Goal: Task Accomplishment & Management: Manage account settings

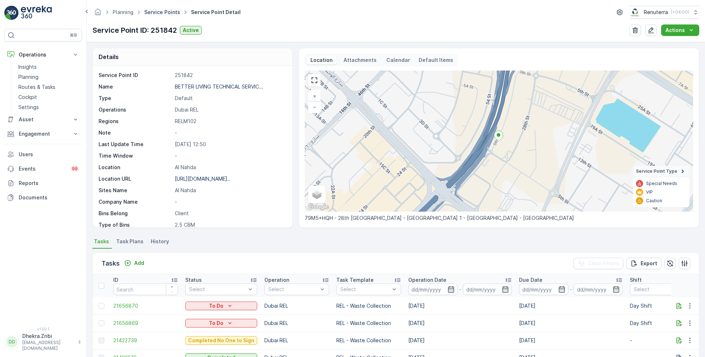
click at [160, 14] on link "Service Points" at bounding box center [162, 12] width 36 height 6
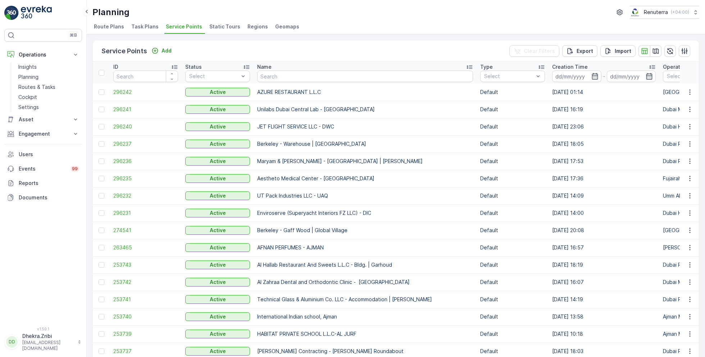
click at [272, 77] on input "text" at bounding box center [365, 76] width 216 height 12
type input "al mumt"
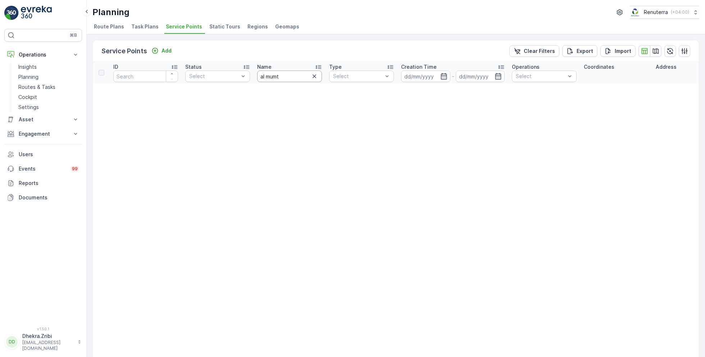
click at [296, 74] on input "al mumt" at bounding box center [289, 76] width 65 height 12
type input "al mu"
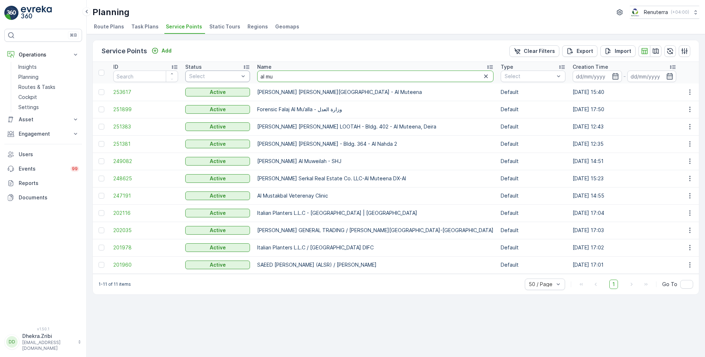
drag, startPoint x: 276, startPoint y: 78, endPoint x: 229, endPoint y: 74, distance: 47.3
type input "italian"
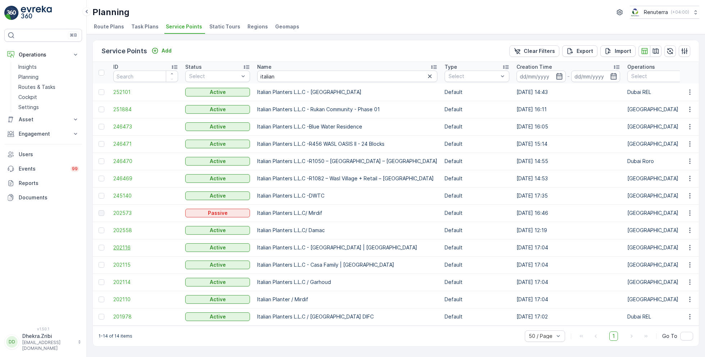
click at [126, 248] on span "202116" at bounding box center [145, 247] width 65 height 7
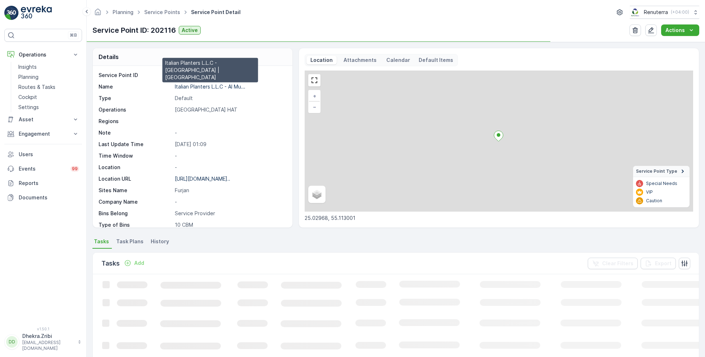
click at [206, 87] on p "Italian Planters L.L.C - Al Mu..." at bounding box center [210, 86] width 70 height 6
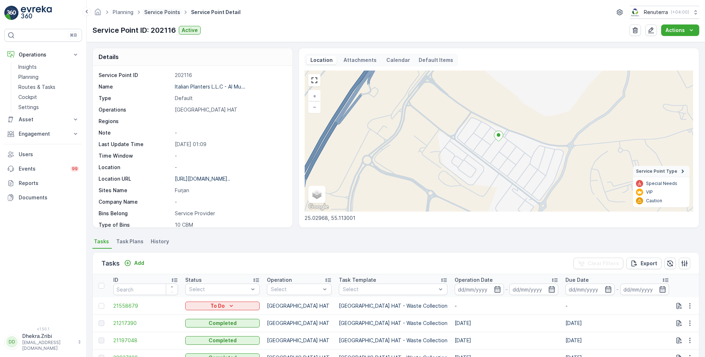
click at [159, 11] on link "Service Points" at bounding box center [162, 12] width 36 height 6
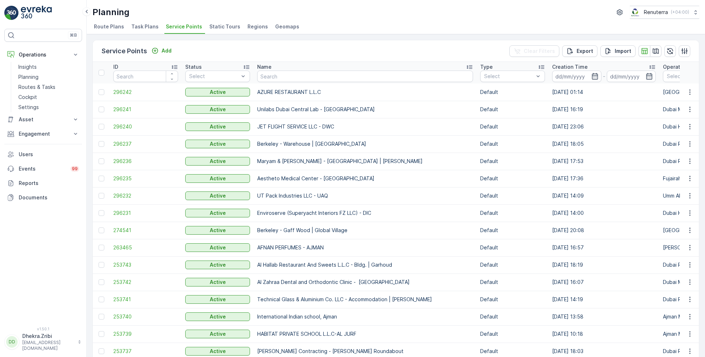
click at [272, 78] on input "text" at bounding box center [365, 76] width 216 height 12
type input "irani"
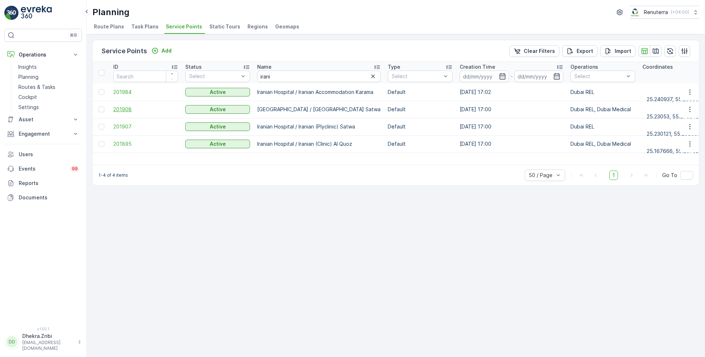
click at [120, 110] on span "201908" at bounding box center [145, 109] width 65 height 7
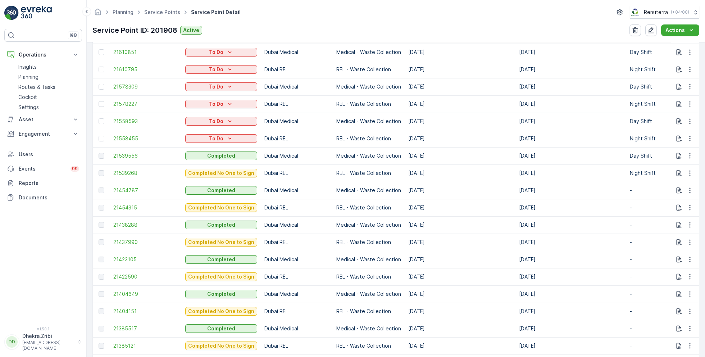
scroll to position [357, 0]
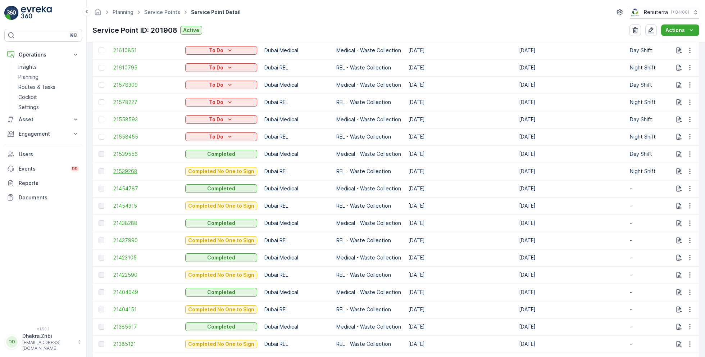
click at [127, 170] on span "21539268" at bounding box center [145, 171] width 65 height 7
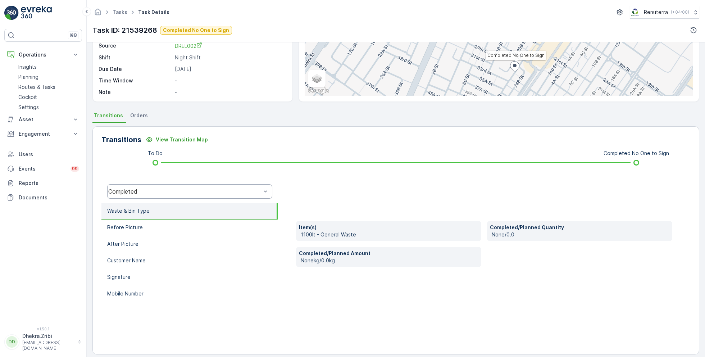
scroll to position [96, 0]
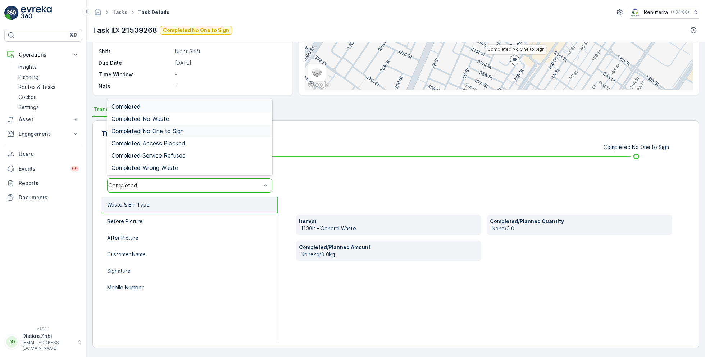
click at [165, 129] on span "Completed No One to Sign" at bounding box center [147, 131] width 72 height 6
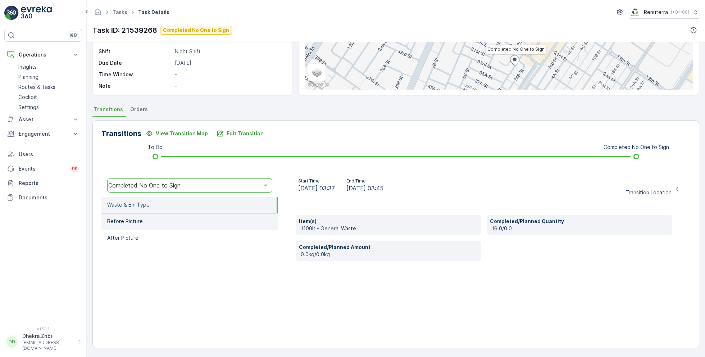
click at [165, 219] on li "Before Picture" at bounding box center [189, 221] width 176 height 17
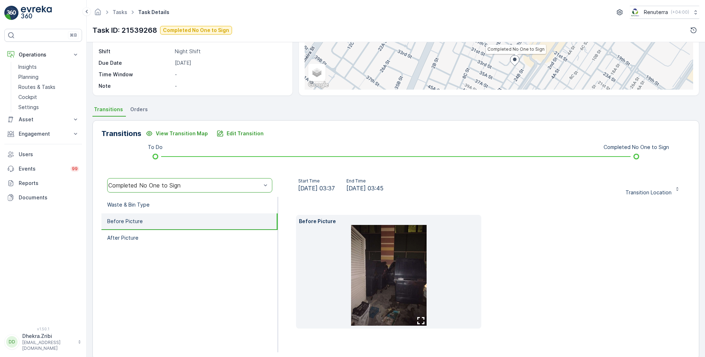
click at [373, 269] on img at bounding box center [388, 275] width 75 height 101
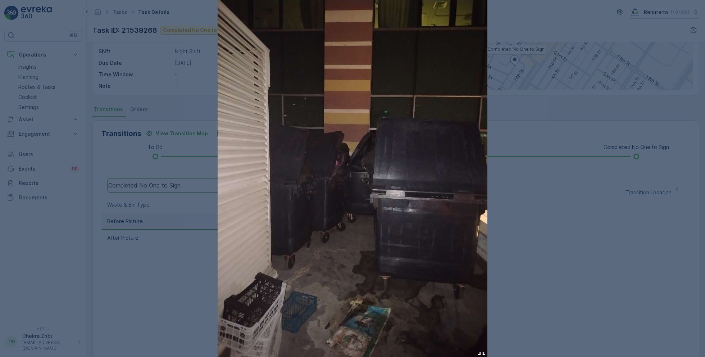
click at [536, 279] on div at bounding box center [352, 178] width 705 height 357
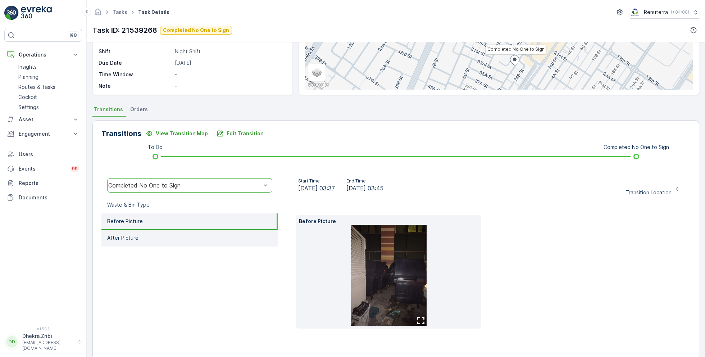
click at [142, 237] on li "After Picture" at bounding box center [189, 238] width 176 height 17
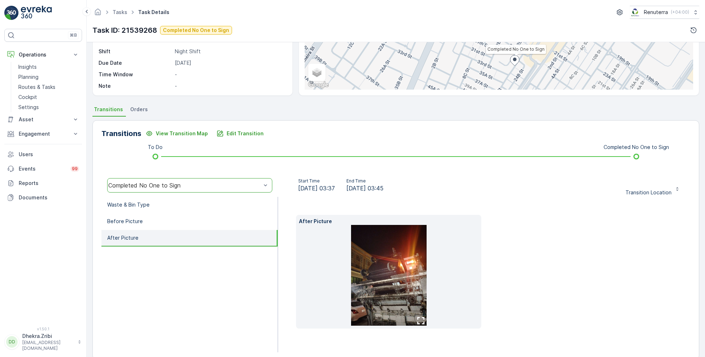
click at [410, 259] on img at bounding box center [388, 275] width 75 height 101
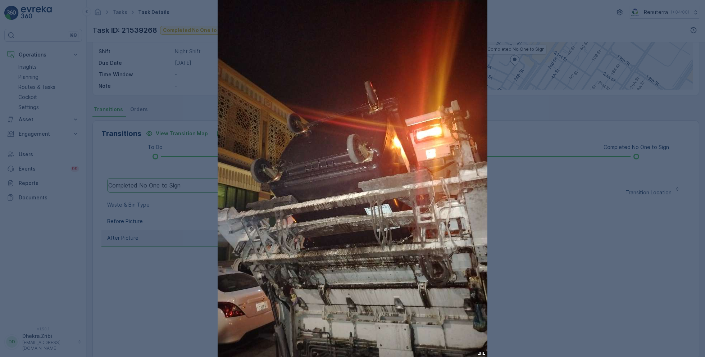
click at [578, 264] on div at bounding box center [352, 178] width 705 height 357
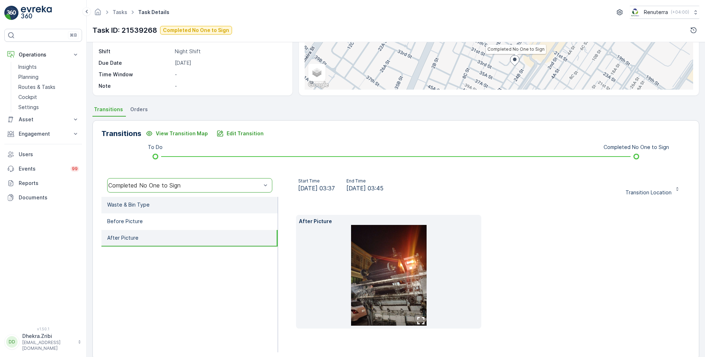
click at [136, 202] on p "Waste & Bin Type" at bounding box center [128, 204] width 42 height 7
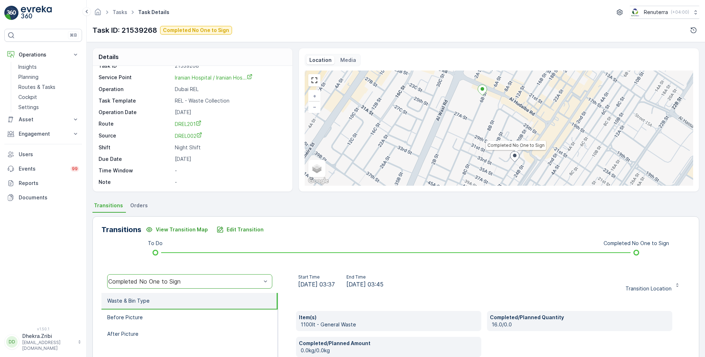
scroll to position [0, 0]
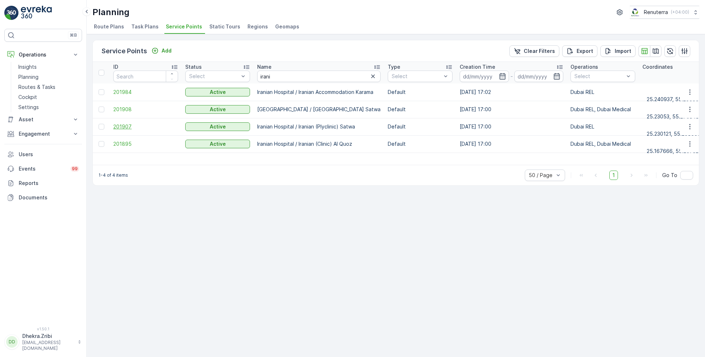
click at [128, 125] on span "201907" at bounding box center [145, 126] width 65 height 7
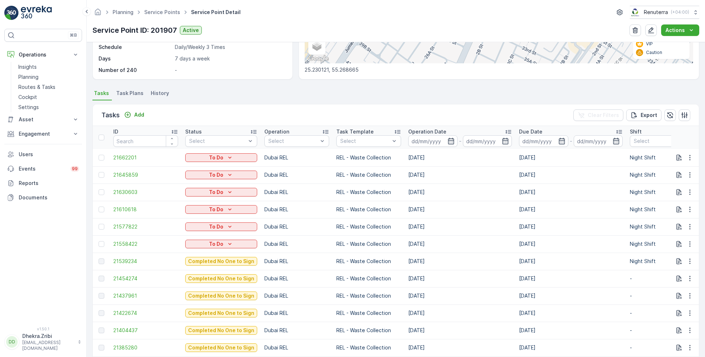
scroll to position [2, 0]
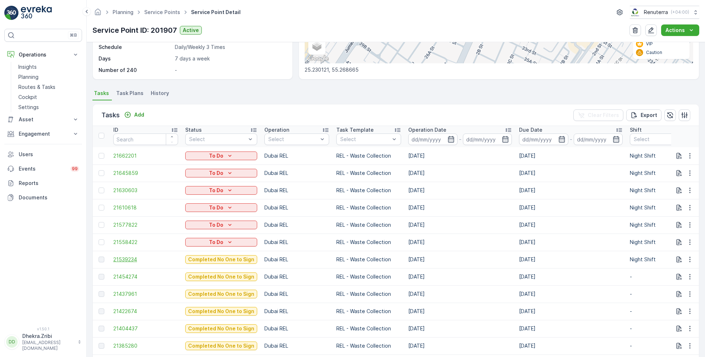
click at [132, 258] on span "21539234" at bounding box center [145, 259] width 65 height 7
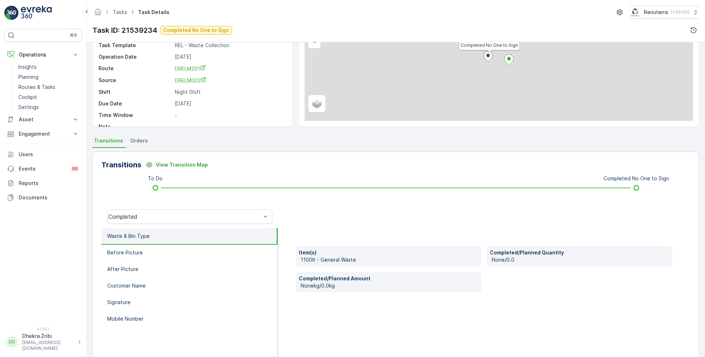
scroll to position [96, 0]
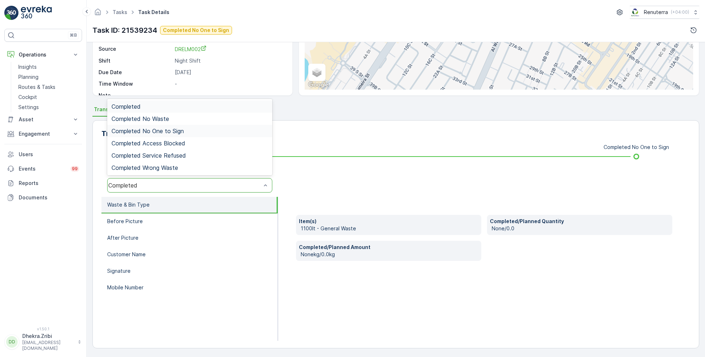
click at [172, 130] on span "Completed No One to Sign" at bounding box center [147, 131] width 72 height 6
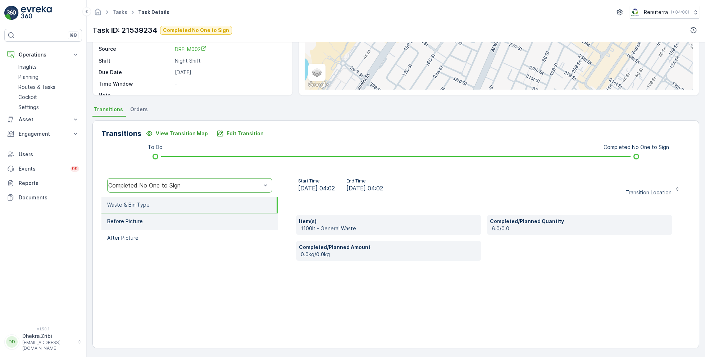
click at [168, 224] on li "Before Picture" at bounding box center [189, 221] width 176 height 17
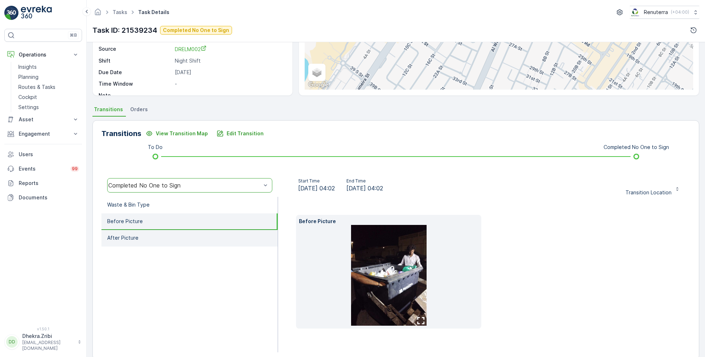
click at [173, 239] on li "After Picture" at bounding box center [189, 238] width 176 height 17
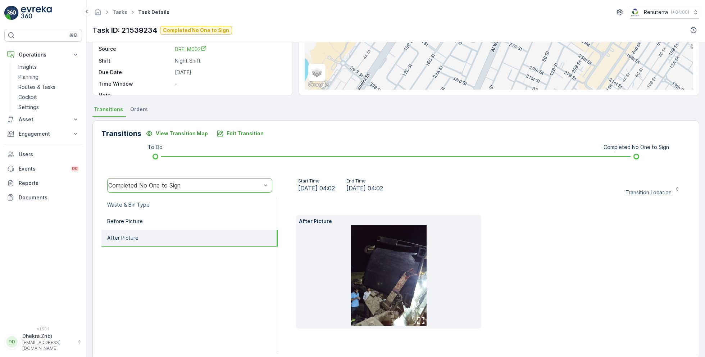
click at [356, 267] on img at bounding box center [388, 275] width 75 height 101
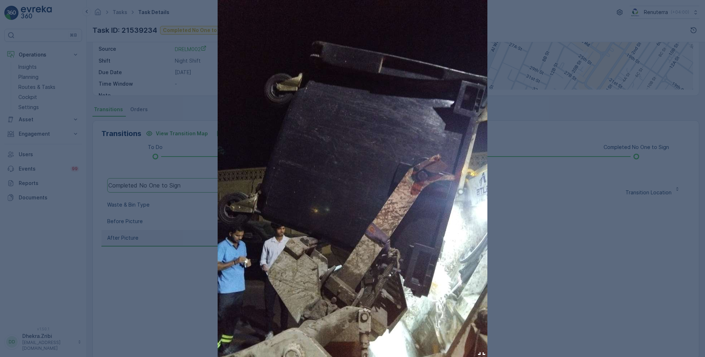
click at [580, 278] on div at bounding box center [352, 178] width 705 height 357
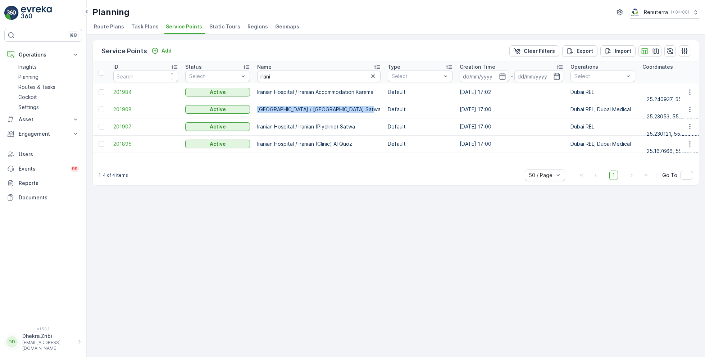
drag, startPoint x: 356, startPoint y: 110, endPoint x: 257, endPoint y: 105, distance: 99.0
click at [256, 105] on td "[GEOGRAPHIC_DATA] / [GEOGRAPHIC_DATA] Satwa" at bounding box center [318, 109] width 130 height 17
copy p "[GEOGRAPHIC_DATA] / [GEOGRAPHIC_DATA] Satwa"
drag, startPoint x: 256, startPoint y: 125, endPoint x: 365, endPoint y: 126, distance: 108.9
click at [365, 127] on td "Iranian Hospital / Iranian (Plyclinic) Satwa" at bounding box center [318, 126] width 130 height 17
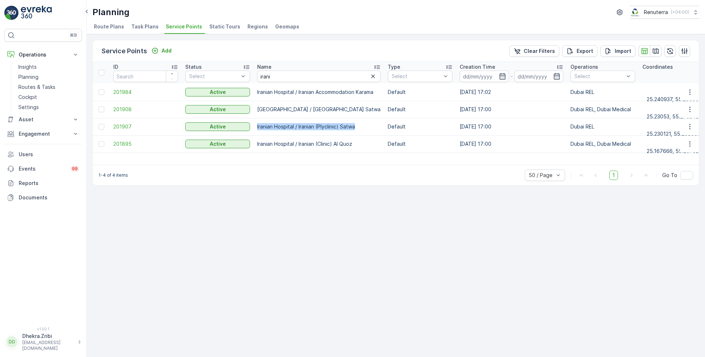
copy p "Iranian Hospital / Iranian (Plyclinic) Satwa"
click at [278, 77] on input "irani" at bounding box center [318, 76] width 123 height 12
type input "expo"
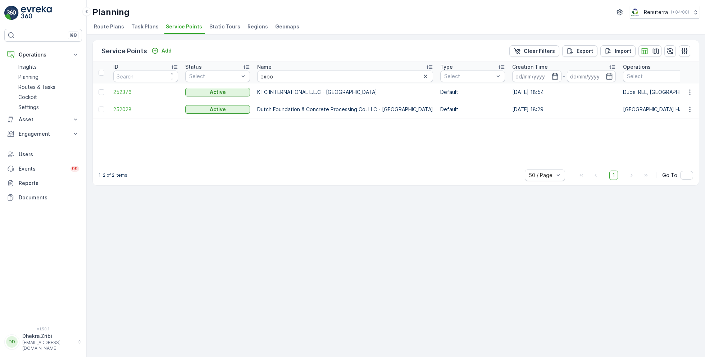
click at [119, 96] on td "252376" at bounding box center [146, 91] width 72 height 17
click at [123, 88] on span "252376" at bounding box center [145, 91] width 65 height 7
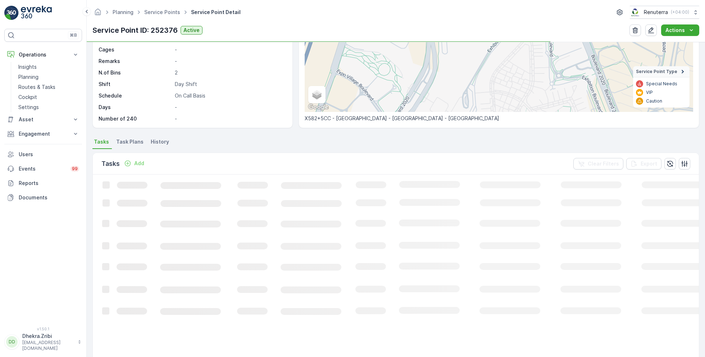
scroll to position [104, 0]
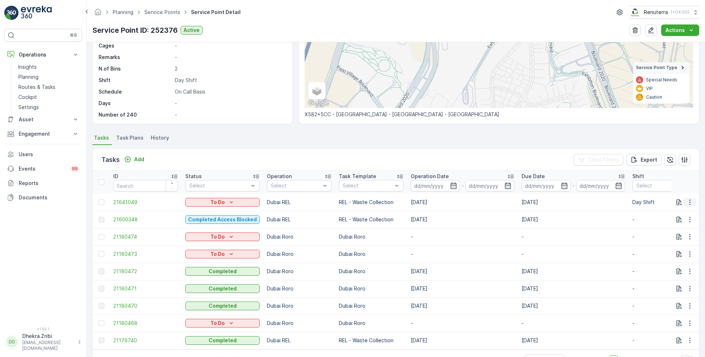
click at [686, 199] on icon "button" at bounding box center [689, 201] width 7 height 7
click at [669, 232] on span "Change Route" at bounding box center [671, 232] width 35 height 7
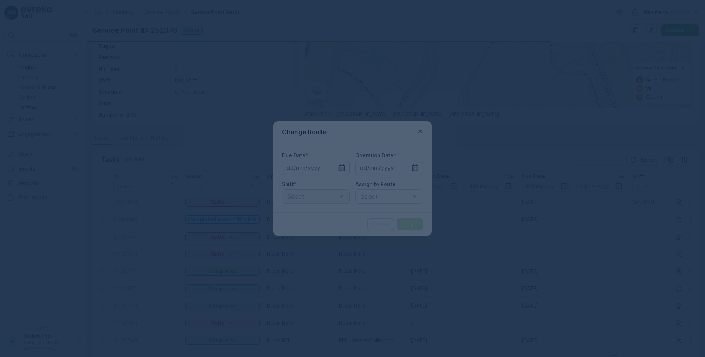
type input "[DATE]"
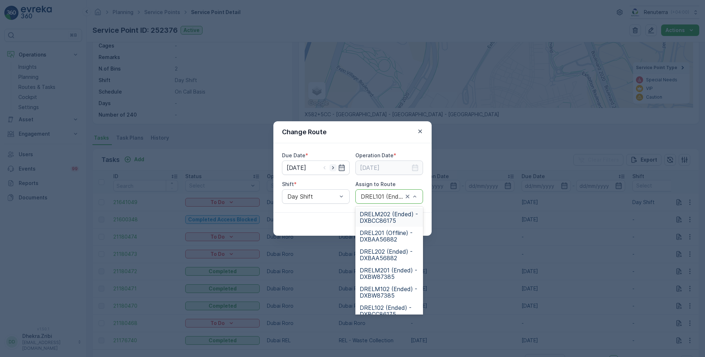
click at [334, 169] on icon "button" at bounding box center [332, 167] width 7 height 7
type input "[DATE]"
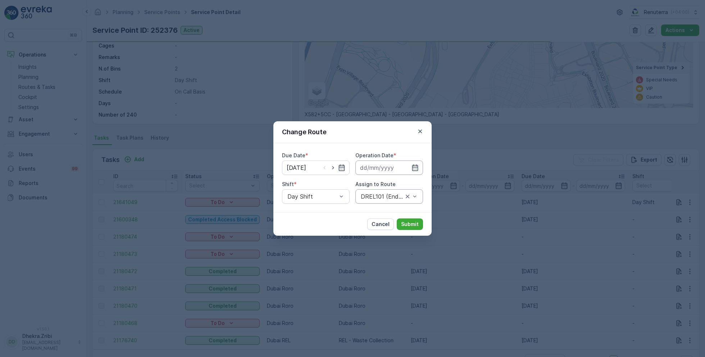
click at [375, 167] on input at bounding box center [389, 167] width 68 height 14
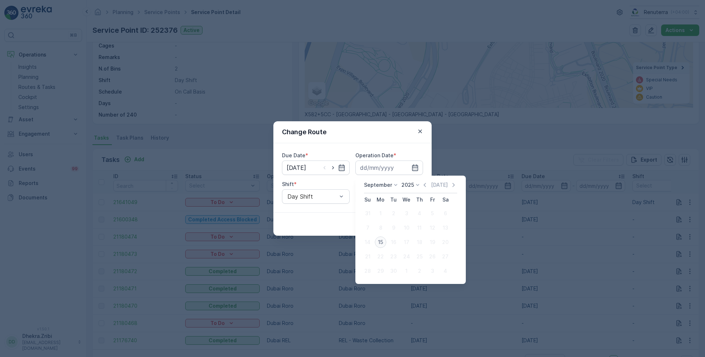
click at [382, 240] on div "15" at bounding box center [381, 242] width 12 height 12
type input "[DATE]"
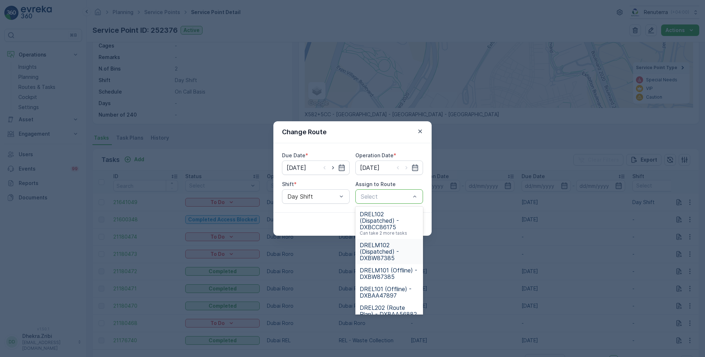
click at [391, 256] on span "DRELM102 (Dispatched) - DXBW87385" at bounding box center [388, 251] width 59 height 19
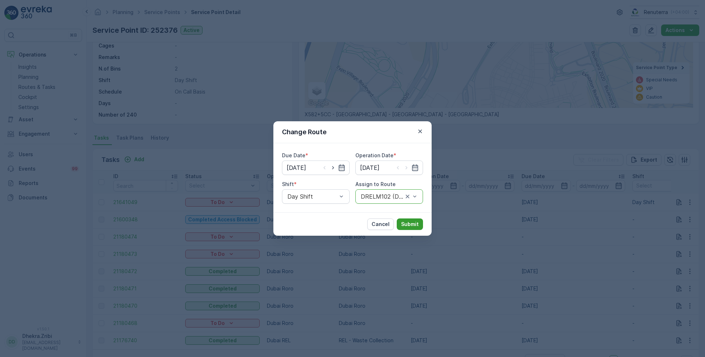
click at [417, 224] on p "Submit" at bounding box center [410, 223] width 18 height 7
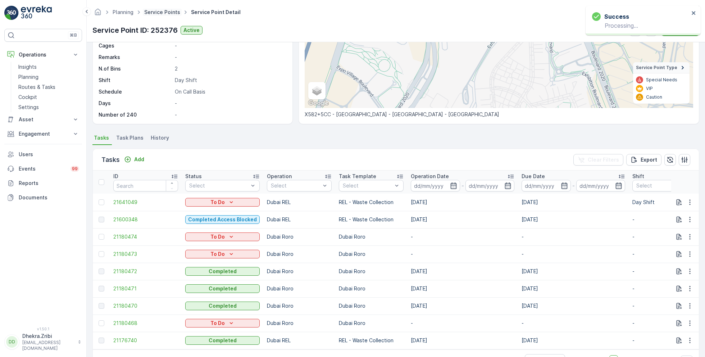
click at [155, 14] on link "Service Points" at bounding box center [162, 12] width 36 height 6
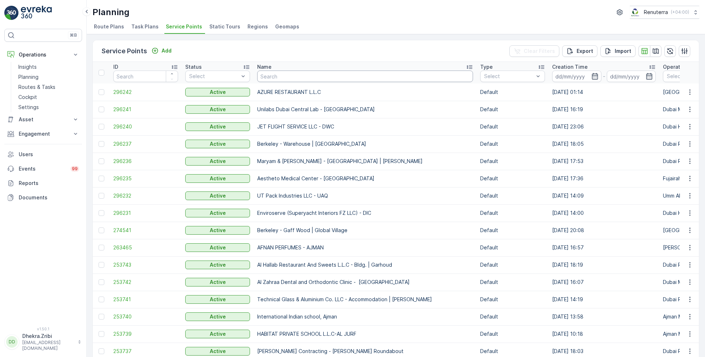
click at [277, 77] on input "text" at bounding box center [365, 76] width 216 height 12
type input "sym"
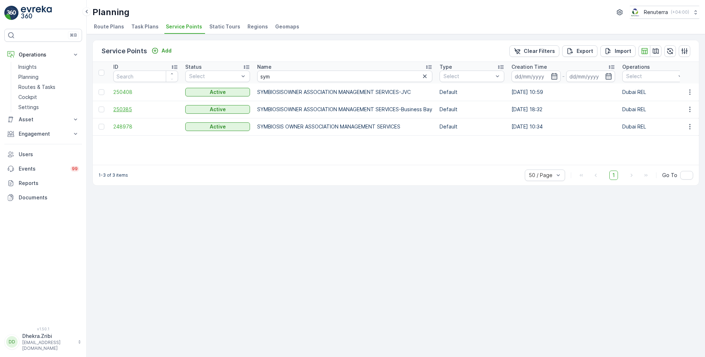
click at [123, 109] on span "250385" at bounding box center [145, 109] width 65 height 7
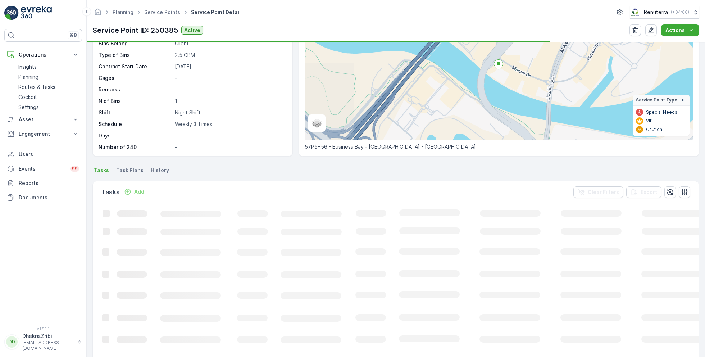
scroll to position [75, 0]
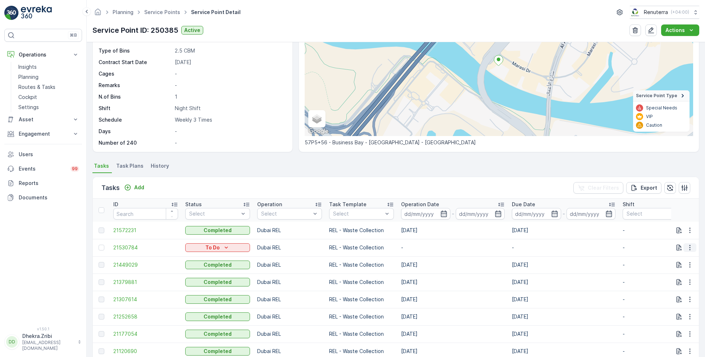
click at [688, 246] on icon "button" at bounding box center [689, 247] width 7 height 7
click at [664, 273] on div "Change Route" at bounding box center [678, 277] width 54 height 10
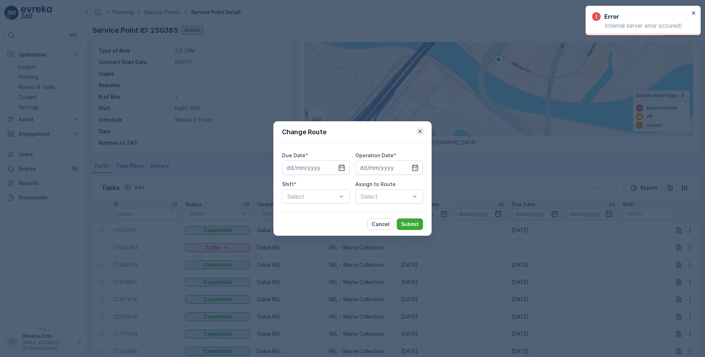
click at [419, 129] on icon "button" at bounding box center [419, 131] width 7 height 7
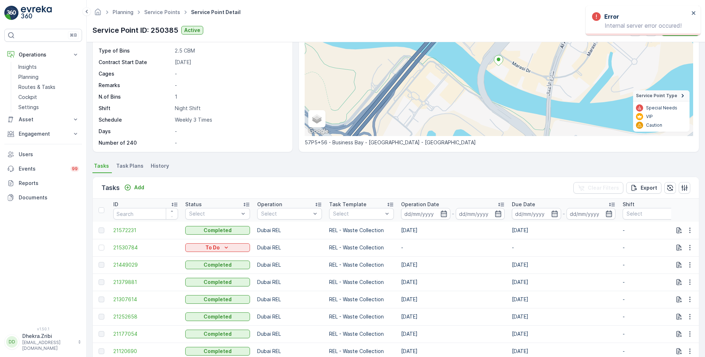
scroll to position [0, 0]
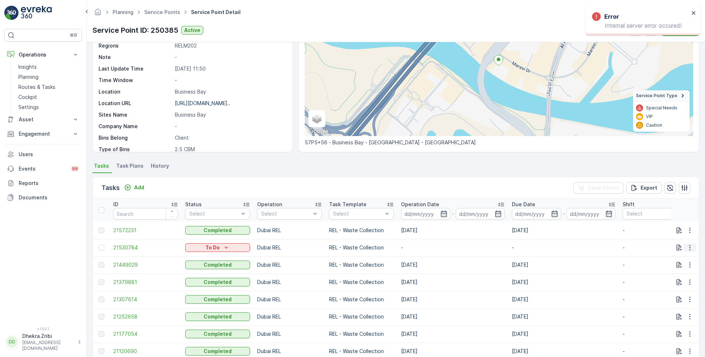
click at [686, 249] on icon "button" at bounding box center [689, 247] width 7 height 7
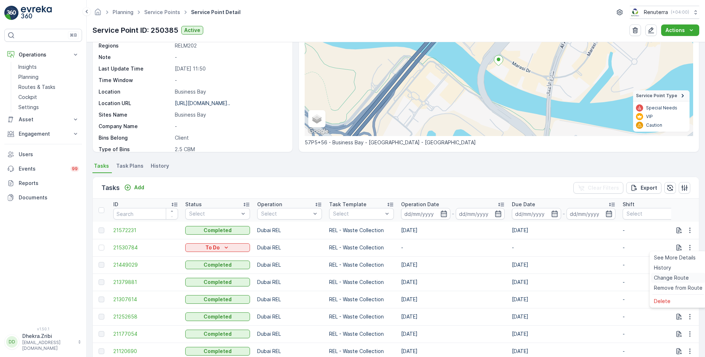
click at [667, 280] on span "Change Route" at bounding box center [671, 277] width 35 height 7
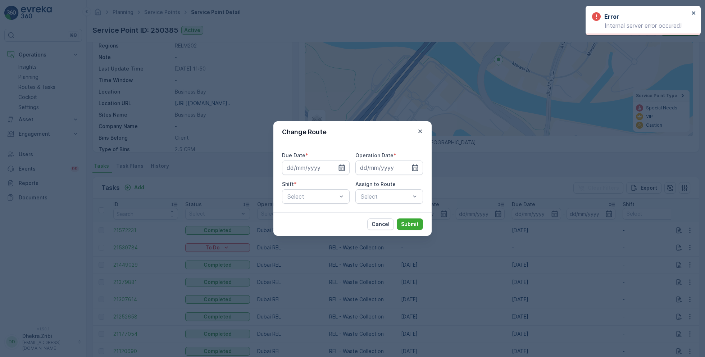
click at [342, 166] on icon "button" at bounding box center [341, 167] width 7 height 7
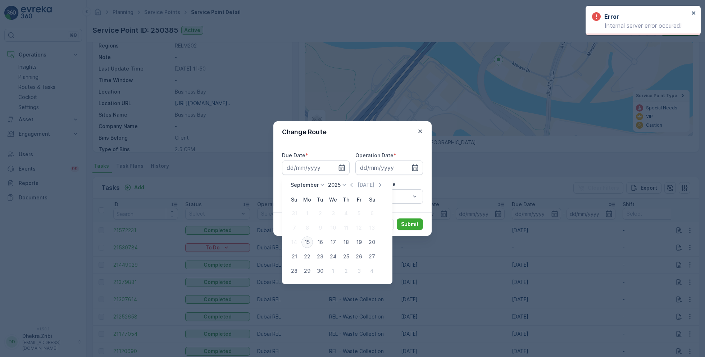
click at [307, 242] on div "15" at bounding box center [307, 242] width 12 height 12
type input "[DATE]"
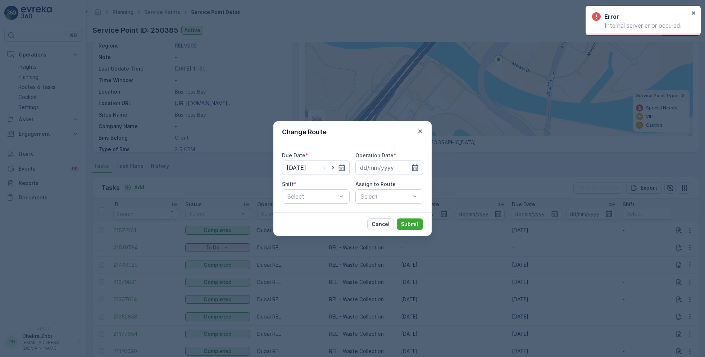
click at [413, 167] on icon "button" at bounding box center [415, 167] width 6 height 6
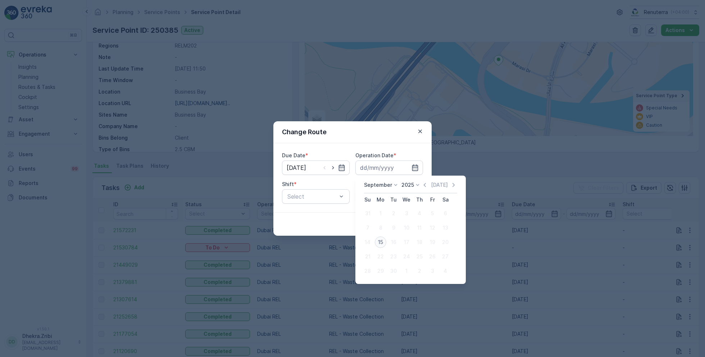
click at [381, 242] on div "15" at bounding box center [381, 242] width 12 height 12
type input "[DATE]"
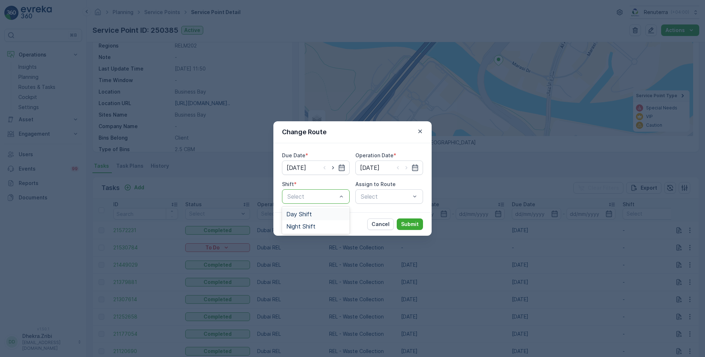
click at [301, 216] on span "Day Shift" at bounding box center [299, 214] width 26 height 6
click at [328, 196] on div at bounding box center [312, 196] width 51 height 6
click at [305, 223] on span "Night Shift" at bounding box center [300, 226] width 29 height 6
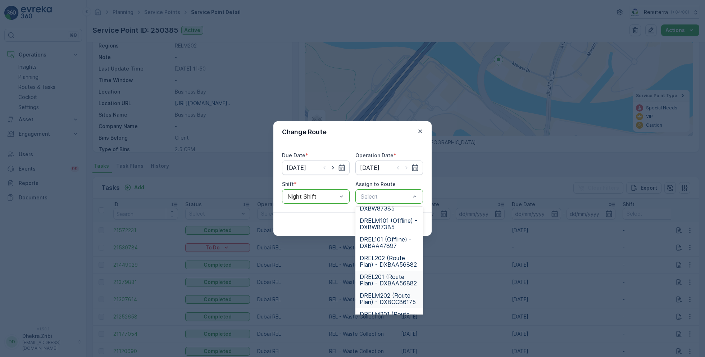
scroll to position [63, 0]
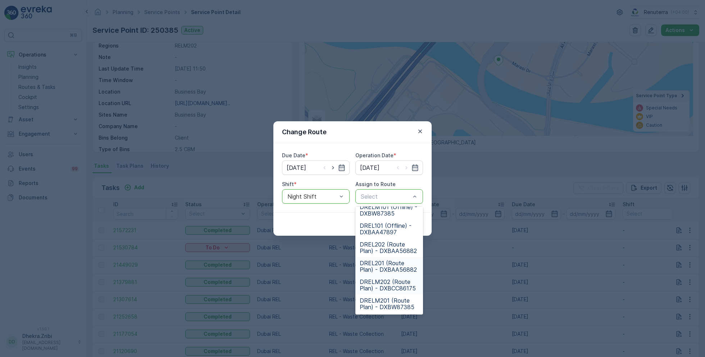
click at [388, 287] on span "DRELM202 (Route Plan) - DXBCC86175" at bounding box center [388, 284] width 59 height 13
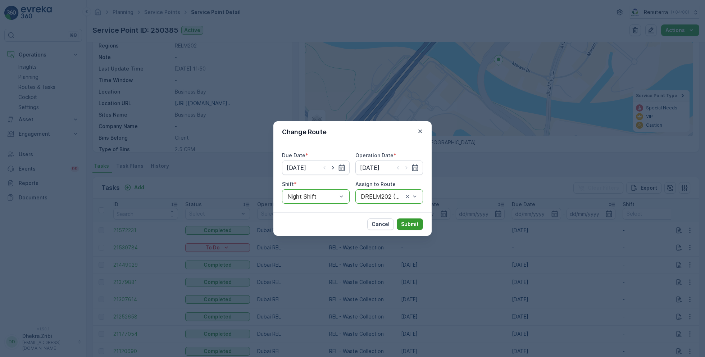
click at [415, 225] on p "Submit" at bounding box center [410, 223] width 18 height 7
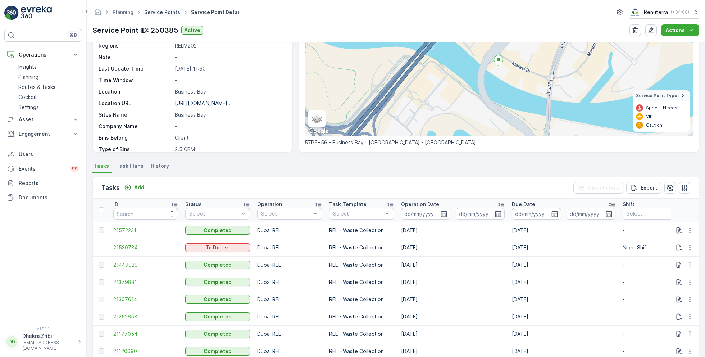
click at [159, 11] on link "Service Points" at bounding box center [162, 12] width 36 height 6
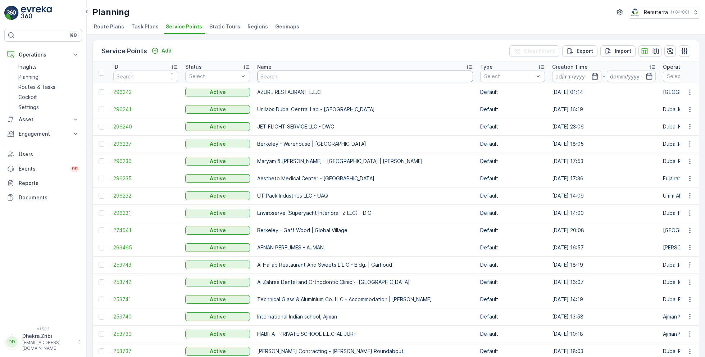
click at [295, 78] on input "text" at bounding box center [365, 76] width 216 height 12
type input "fast"
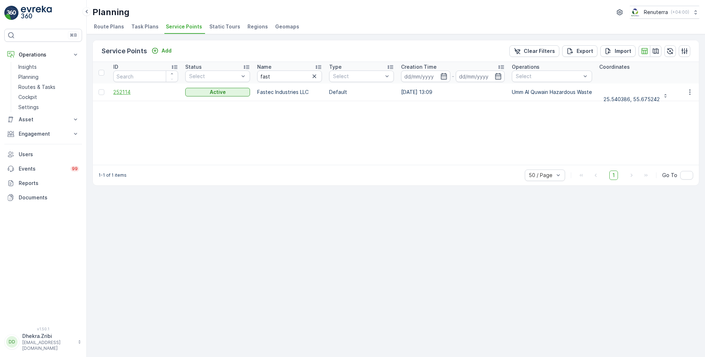
click at [124, 88] on span "252114" at bounding box center [145, 91] width 65 height 7
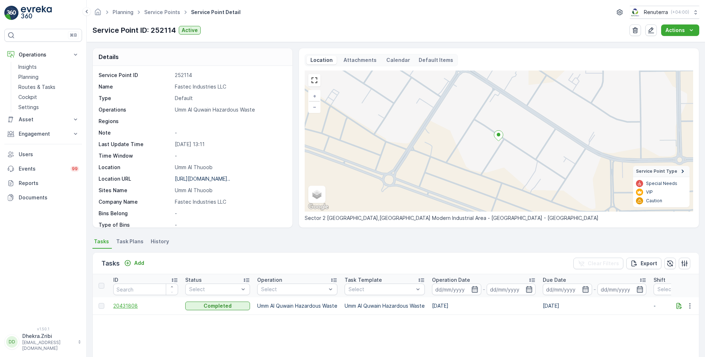
click at [134, 308] on span "20431808" at bounding box center [145, 305] width 65 height 7
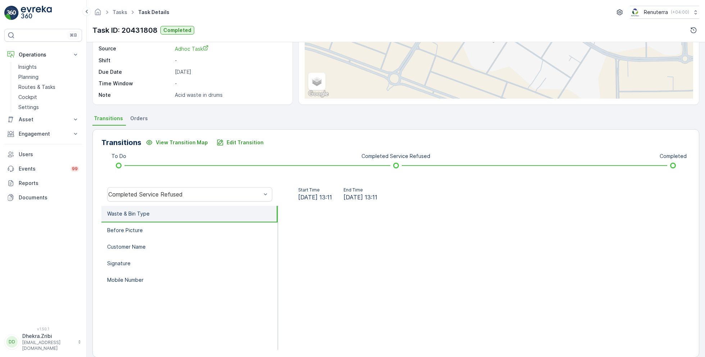
scroll to position [96, 0]
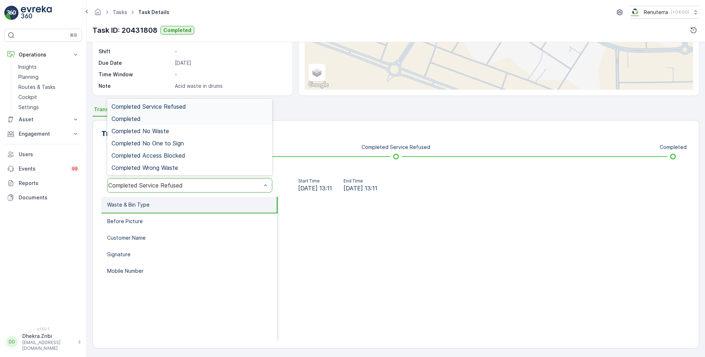
click at [154, 120] on div "Completed" at bounding box center [189, 118] width 156 height 6
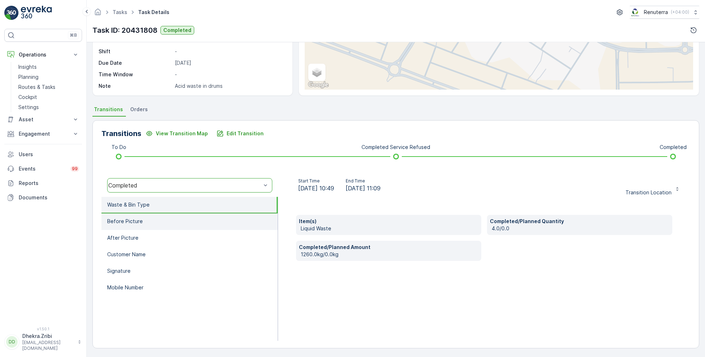
click at [128, 224] on li "Before Picture" at bounding box center [189, 221] width 176 height 17
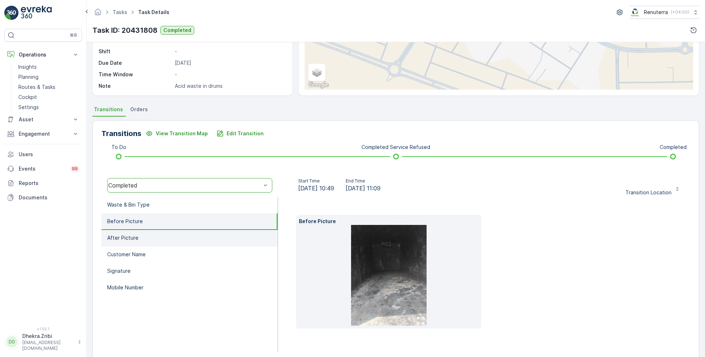
click at [136, 240] on p "After Picture" at bounding box center [122, 237] width 31 height 7
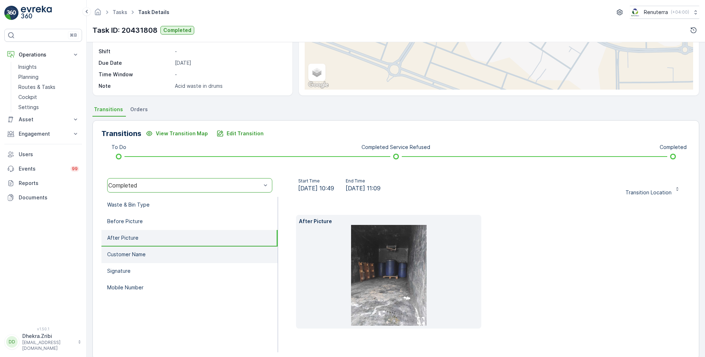
click at [137, 260] on li "Customer Name" at bounding box center [189, 254] width 176 height 17
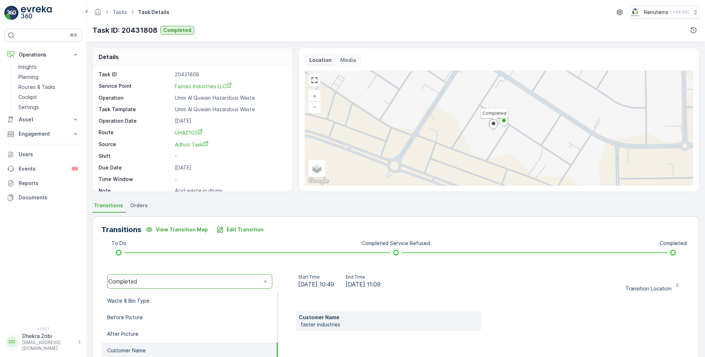
scroll to position [0, 0]
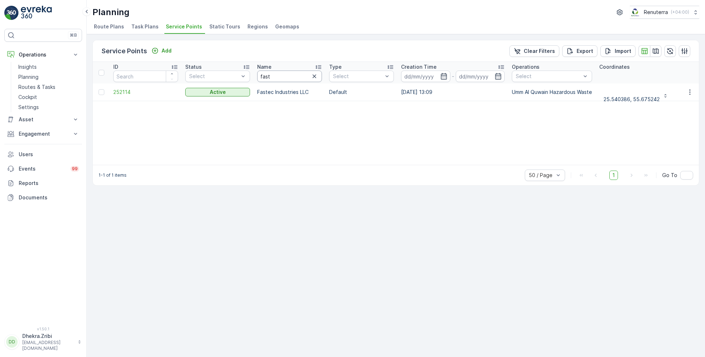
click at [275, 78] on input "fast" at bounding box center [289, 76] width 65 height 12
type input "iran"
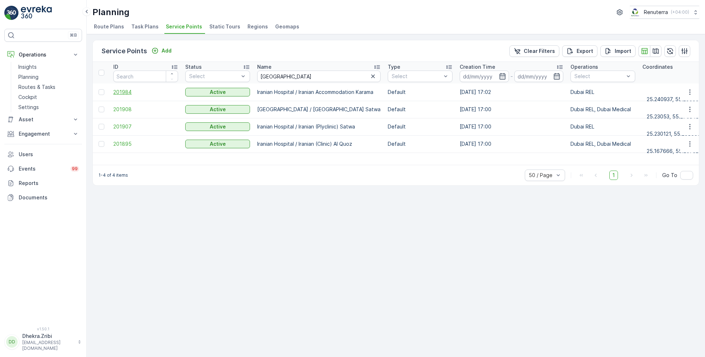
click at [125, 92] on span "201984" at bounding box center [145, 91] width 65 height 7
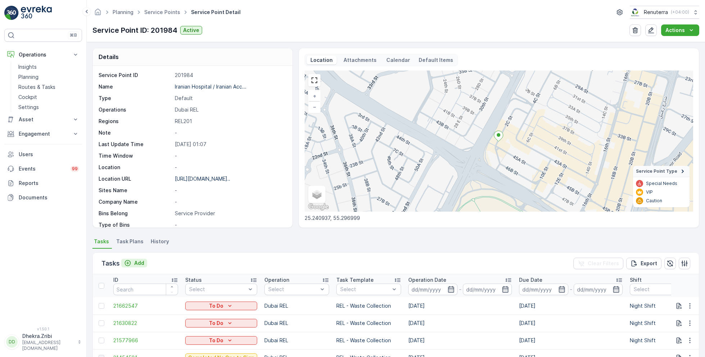
click at [136, 262] on p "Add" at bounding box center [139, 262] width 10 height 7
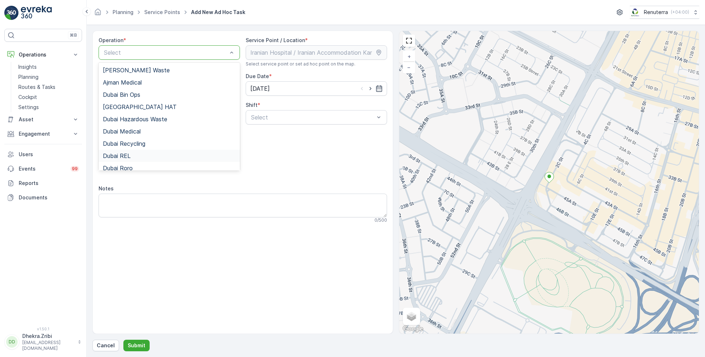
click at [136, 153] on div "Dubai REL" at bounding box center [169, 155] width 133 height 6
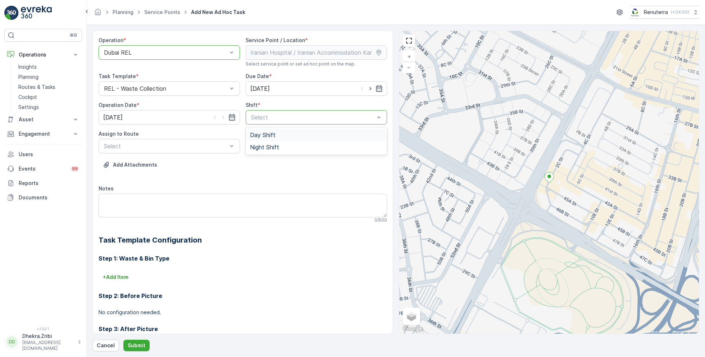
click at [265, 136] on span "Day Shift" at bounding box center [263, 135] width 26 height 6
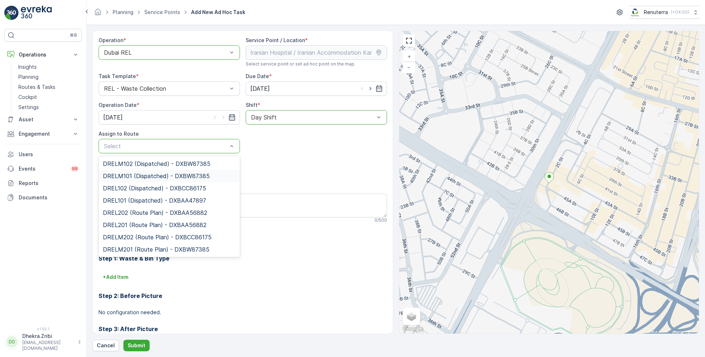
click at [136, 176] on span "DRELM101 (Dispatched) - DXBW87385" at bounding box center [156, 176] width 107 height 6
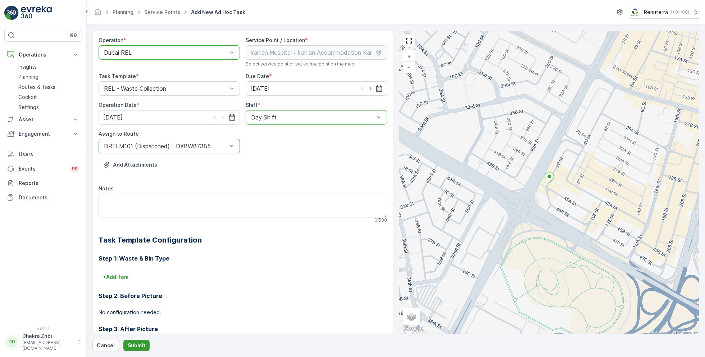
click at [133, 346] on p "Submit" at bounding box center [137, 345] width 18 height 7
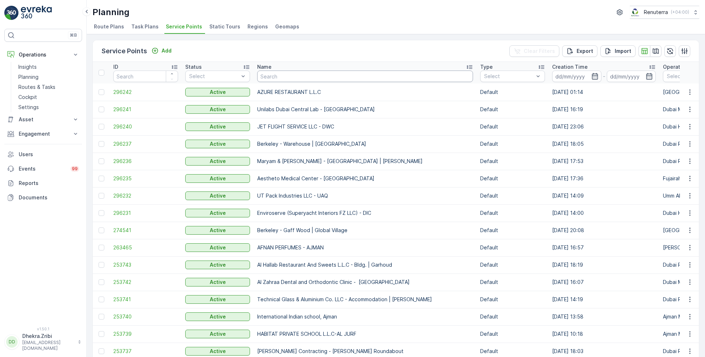
click at [303, 79] on input "text" at bounding box center [365, 76] width 216 height 12
type input "ktc"
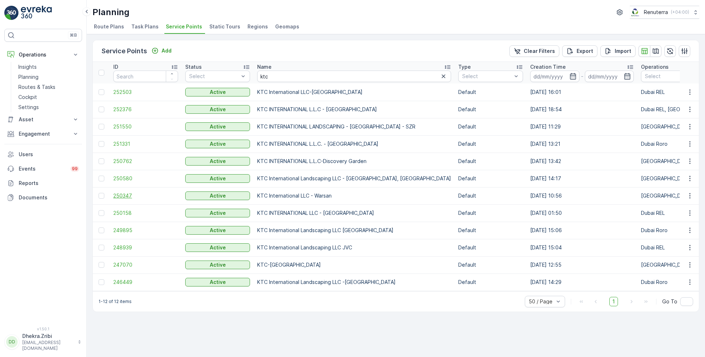
click at [125, 195] on span "250347" at bounding box center [145, 195] width 65 height 7
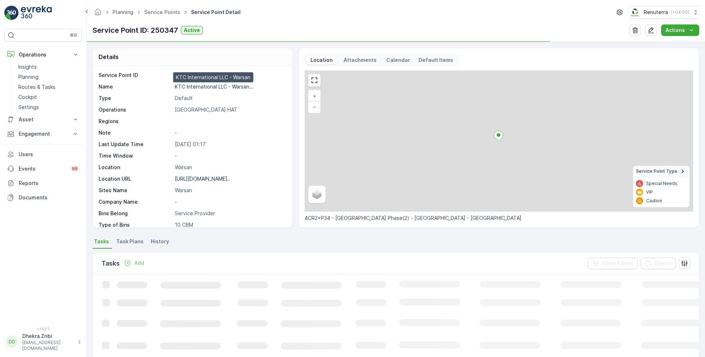
click at [202, 87] on p "KTC International LLC - Warsan..." at bounding box center [214, 86] width 79 height 6
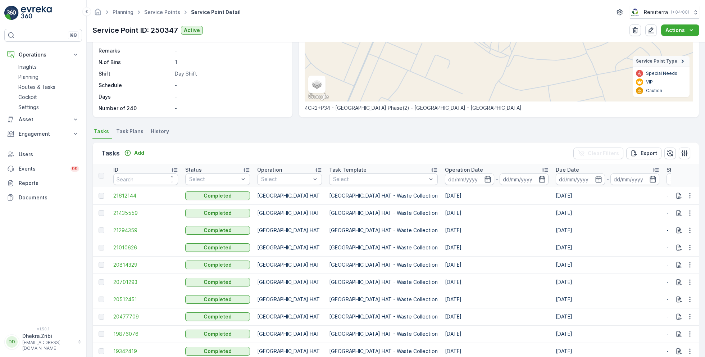
scroll to position [117, 0]
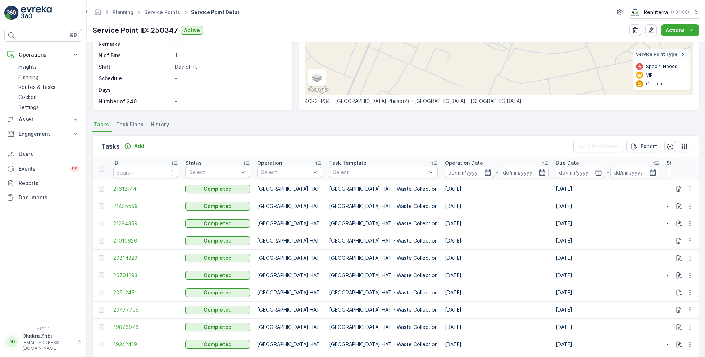
click at [128, 187] on span "21612144" at bounding box center [145, 188] width 65 height 7
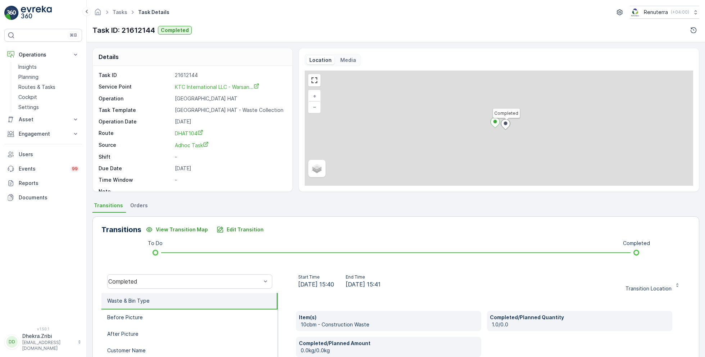
scroll to position [9, 0]
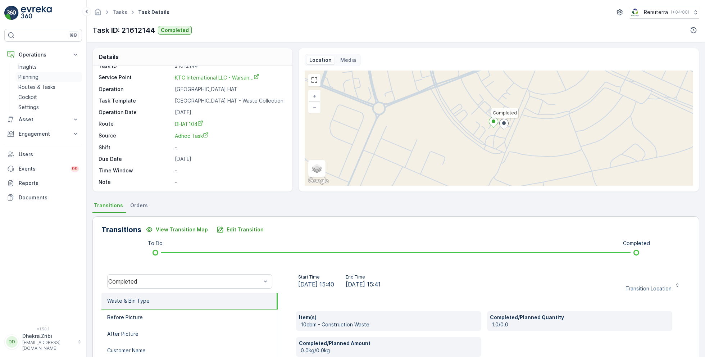
click at [34, 77] on p "Planning" at bounding box center [28, 76] width 20 height 7
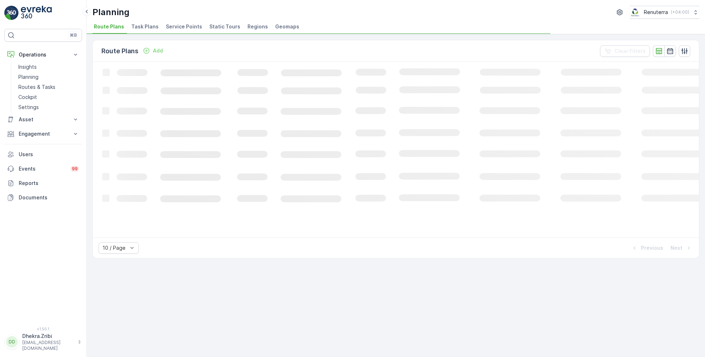
click at [179, 28] on span "Service Points" at bounding box center [184, 26] width 36 height 7
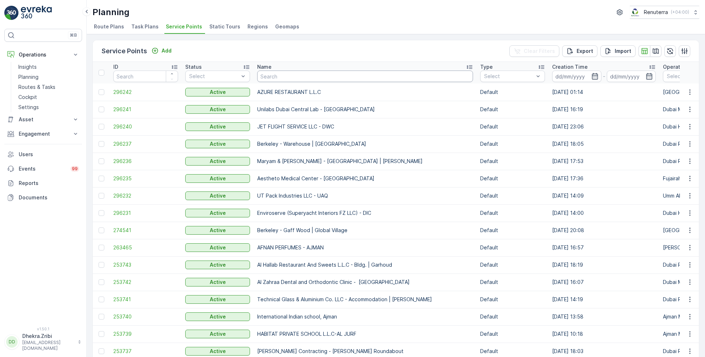
click at [278, 78] on input "text" at bounding box center [365, 76] width 216 height 12
type input "nette"
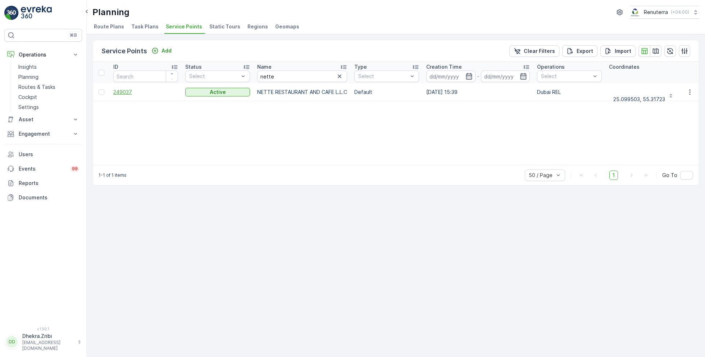
click at [130, 93] on span "249037" at bounding box center [145, 91] width 65 height 7
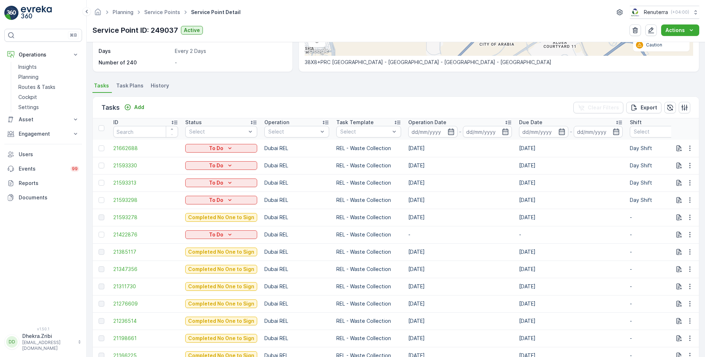
scroll to position [157, 0]
click at [687, 197] on icon "button" at bounding box center [689, 198] width 7 height 7
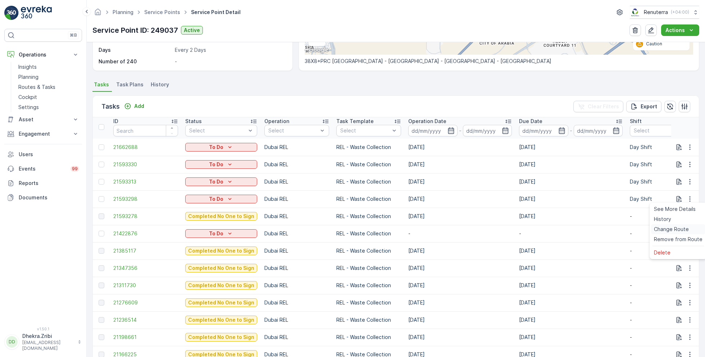
click at [664, 228] on span "Change Route" at bounding box center [671, 228] width 35 height 7
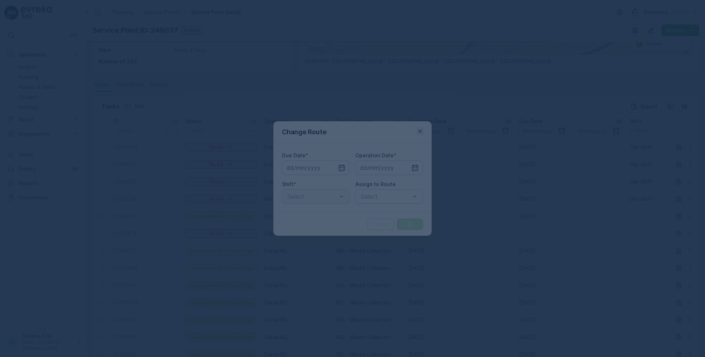
type input "[DATE]"
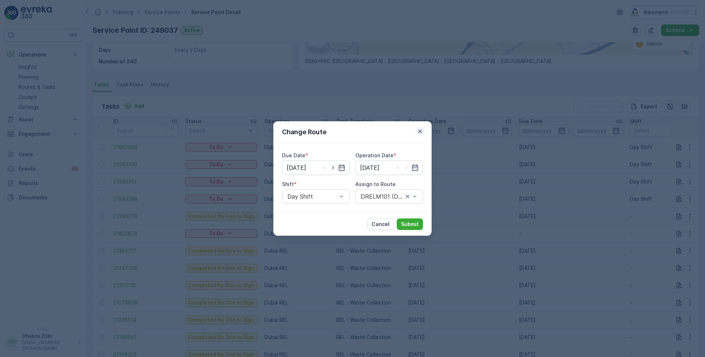
click at [422, 132] on icon "button" at bounding box center [419, 131] width 7 height 7
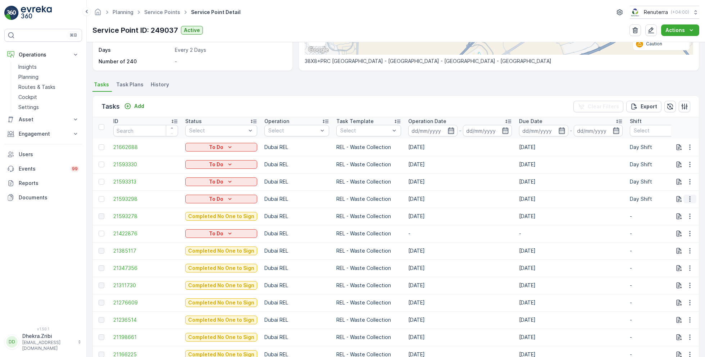
click at [686, 199] on icon "button" at bounding box center [689, 198] width 7 height 7
click at [674, 230] on span "Change Route" at bounding box center [671, 228] width 35 height 7
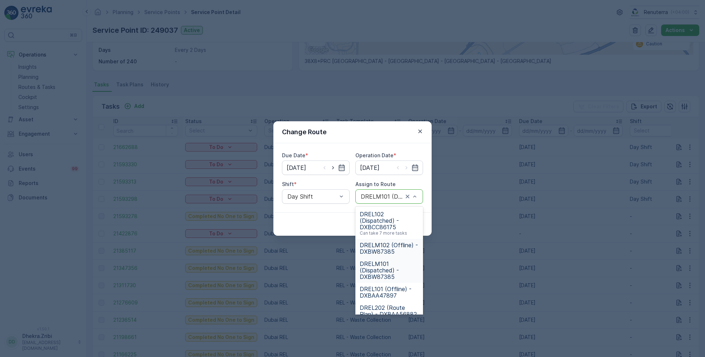
click at [381, 249] on span "DRELM102 (Offline) - DXBW87385" at bounding box center [388, 248] width 59 height 13
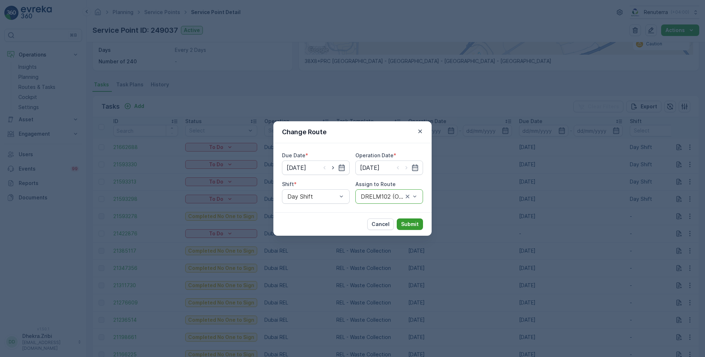
click at [414, 221] on p "Submit" at bounding box center [410, 223] width 18 height 7
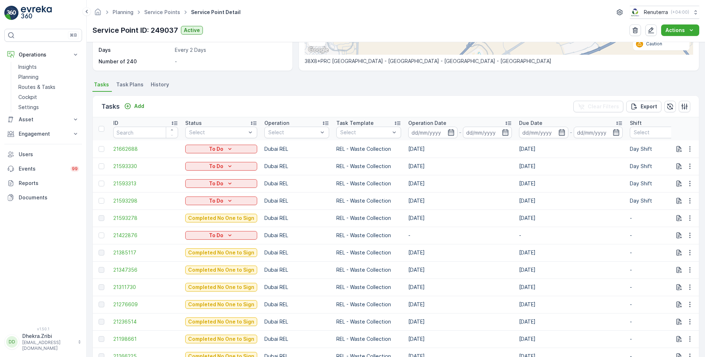
scroll to position [0, 0]
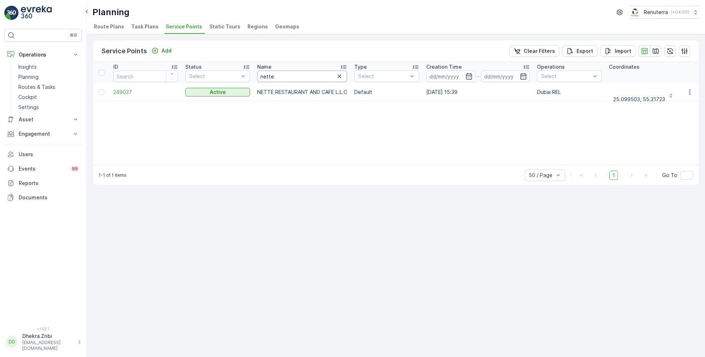
click at [281, 78] on input "nette" at bounding box center [302, 76] width 90 height 12
type input "irani"
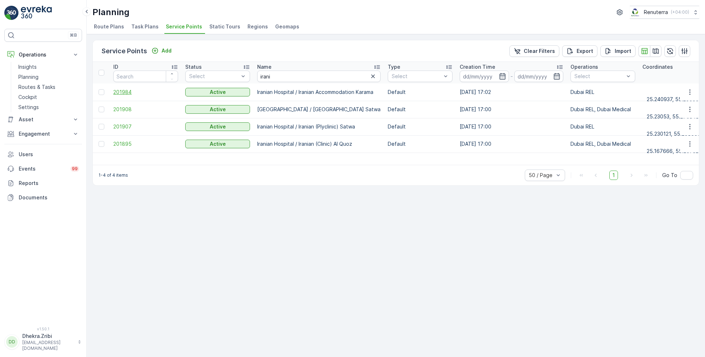
click at [125, 91] on span "201984" at bounding box center [145, 91] width 65 height 7
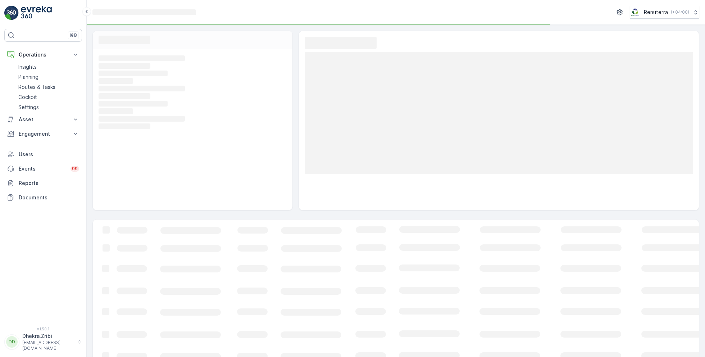
scroll to position [12, 0]
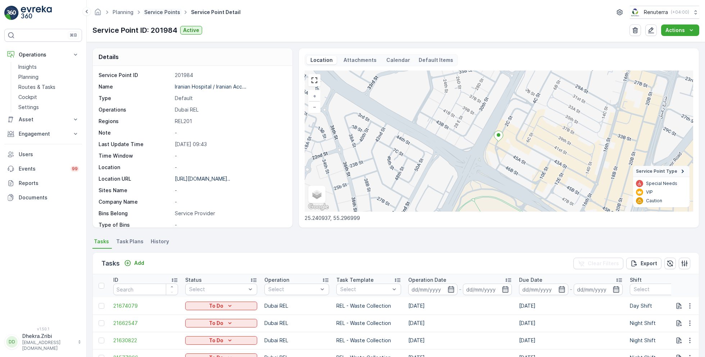
click at [163, 13] on link "Service Points" at bounding box center [162, 12] width 36 height 6
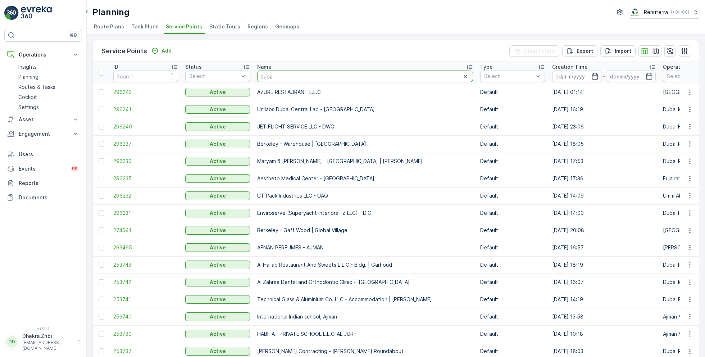
type input "dubai"
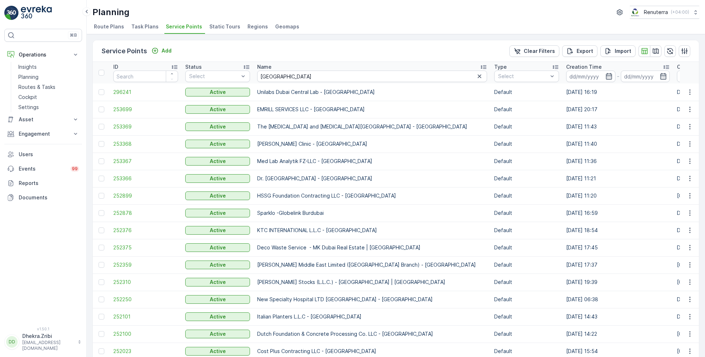
click at [283, 82] on th "Name dubai" at bounding box center [371, 73] width 237 height 22
click at [287, 77] on input "dubai" at bounding box center [372, 76] width 230 height 12
type input "dubai duty"
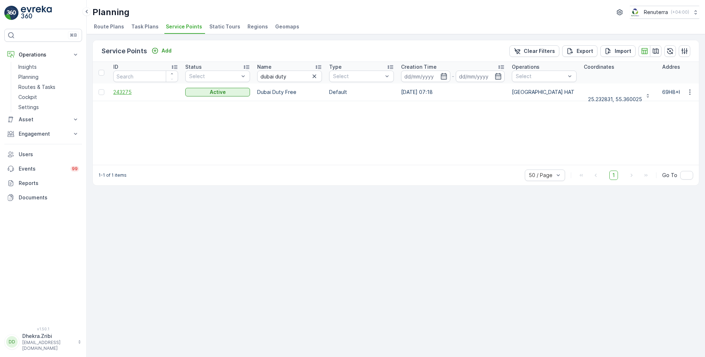
click at [122, 92] on span "243275" at bounding box center [145, 91] width 65 height 7
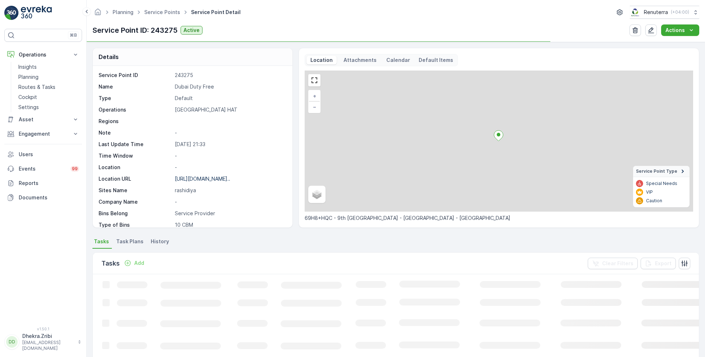
click at [197, 86] on p "Dubai Duty Free" at bounding box center [230, 86] width 110 height 7
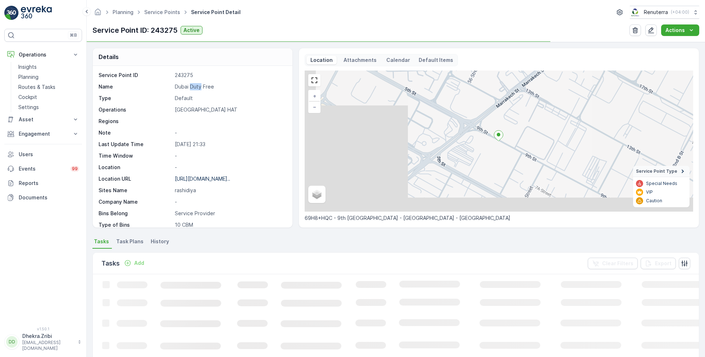
click at [197, 86] on p "Dubai Duty Free" at bounding box center [230, 86] width 110 height 7
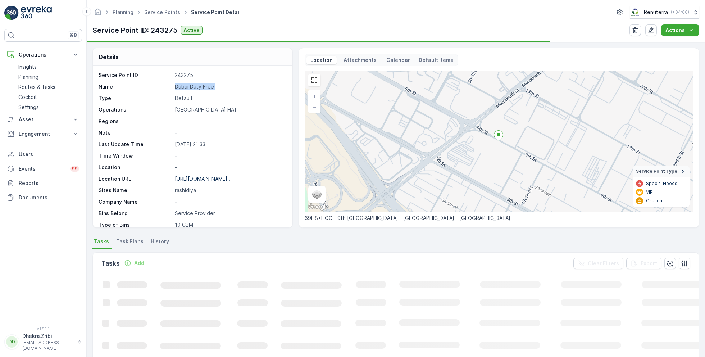
copy p "Dubai Duty Free"
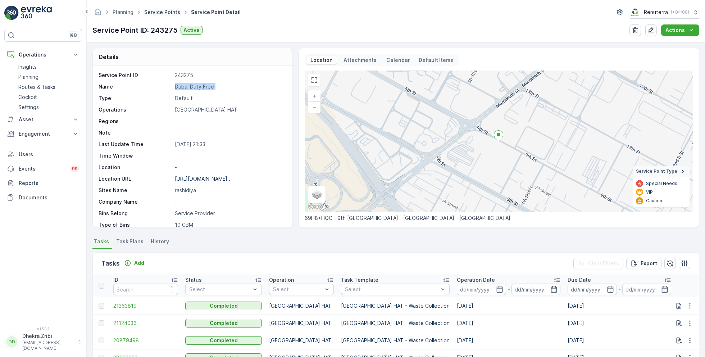
click at [162, 12] on link "Service Points" at bounding box center [162, 12] width 36 height 6
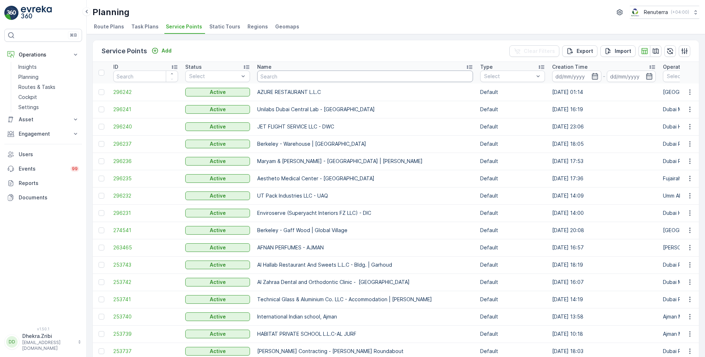
click at [286, 77] on input "text" at bounding box center [365, 76] width 216 height 12
type input "tor"
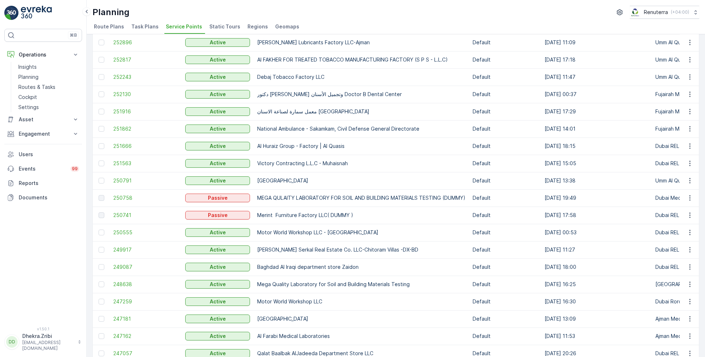
scroll to position [291, 0]
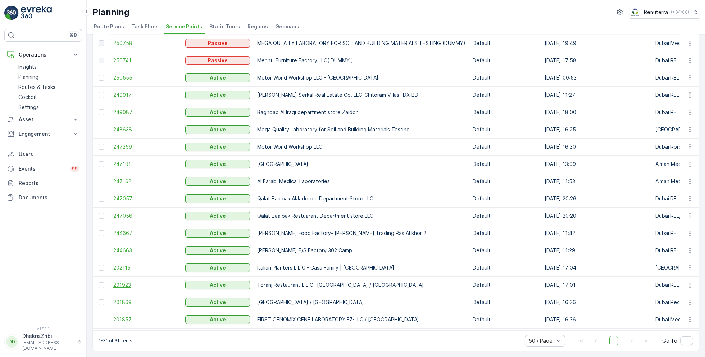
click at [122, 281] on span "201923" at bounding box center [145, 284] width 65 height 7
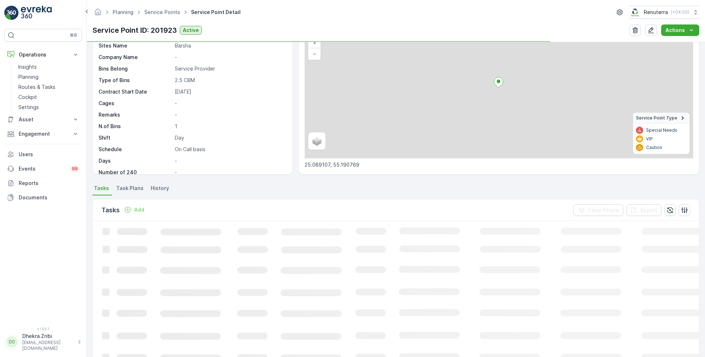
scroll to position [58, 0]
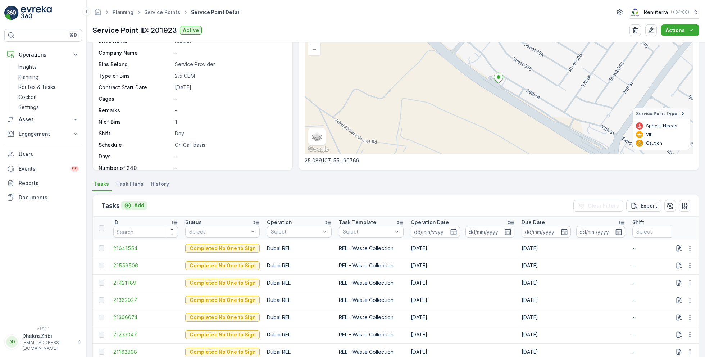
click at [140, 205] on p "Add" at bounding box center [139, 205] width 10 height 7
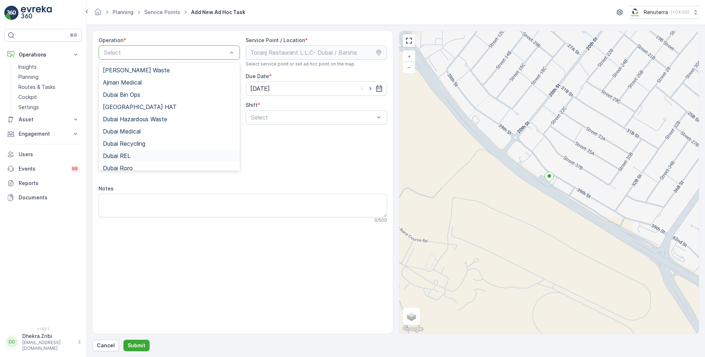
click at [129, 154] on span "Dubai REL" at bounding box center [117, 155] width 28 height 6
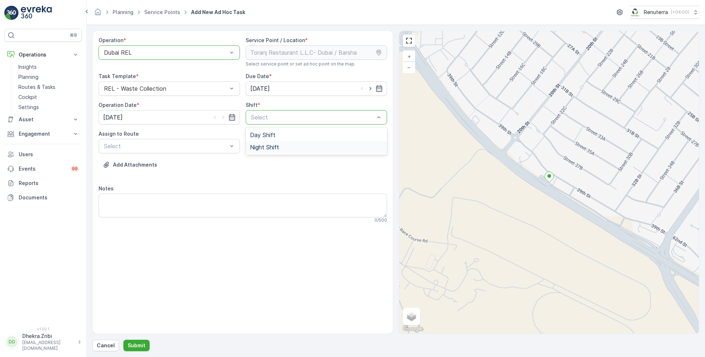
click at [260, 146] on span "Night Shift" at bounding box center [264, 147] width 29 height 6
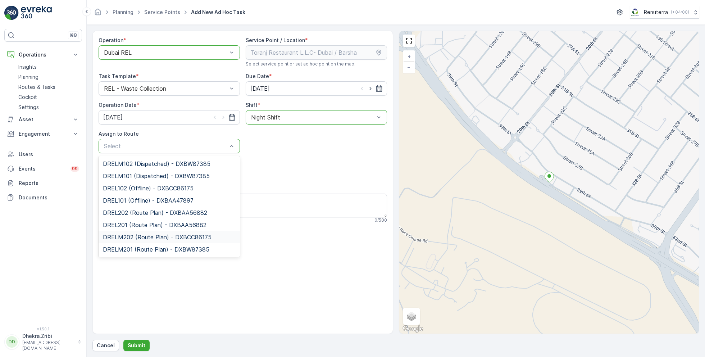
click at [140, 237] on span "DRELM202 (Route Plan) - DXBCC86175" at bounding box center [157, 237] width 109 height 6
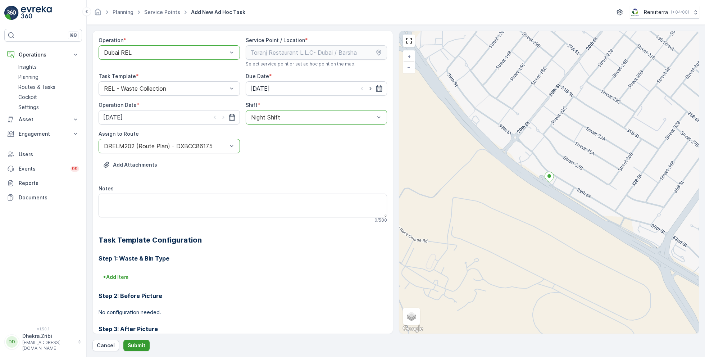
click at [137, 345] on p "Submit" at bounding box center [137, 345] width 18 height 7
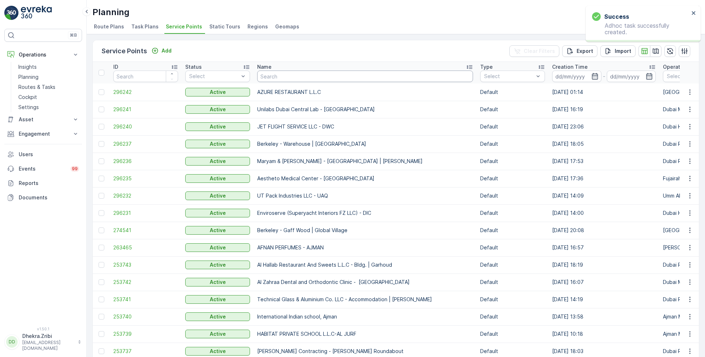
click at [293, 72] on input "text" at bounding box center [365, 76] width 216 height 12
type input "dolp"
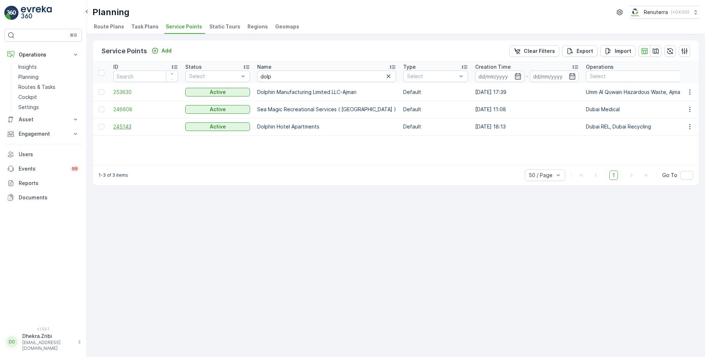
click at [124, 124] on span "245143" at bounding box center [145, 126] width 65 height 7
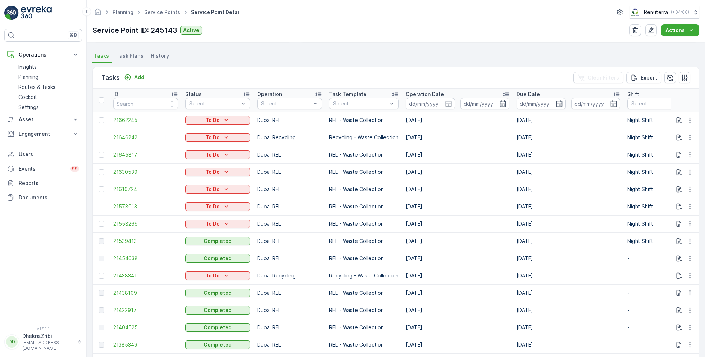
scroll to position [187, 0]
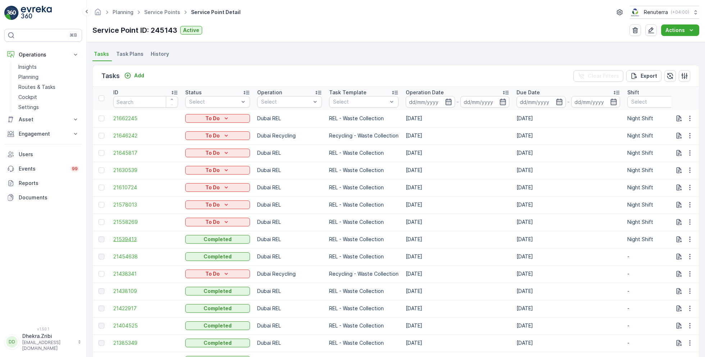
click at [132, 239] on span "21539413" at bounding box center [145, 238] width 65 height 7
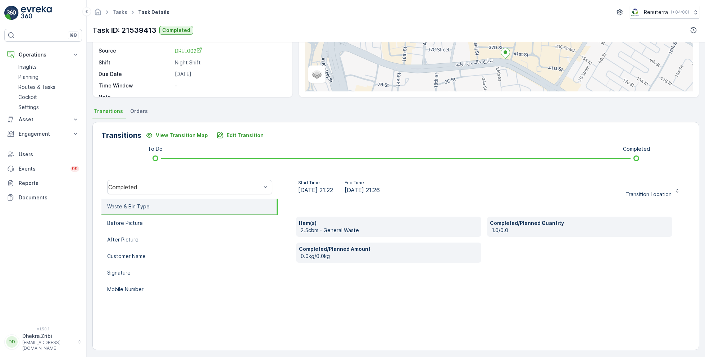
scroll to position [96, 0]
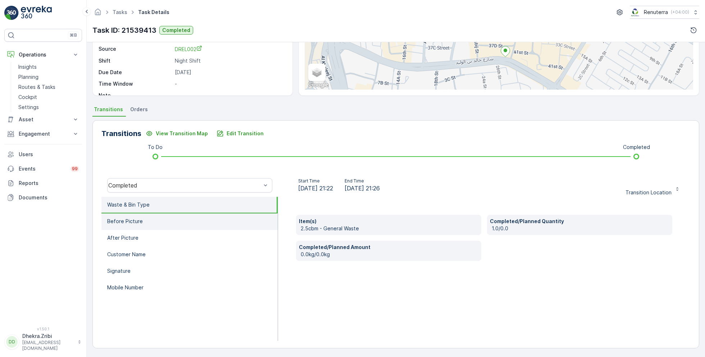
click at [140, 222] on p "Before Picture" at bounding box center [125, 220] width 36 height 7
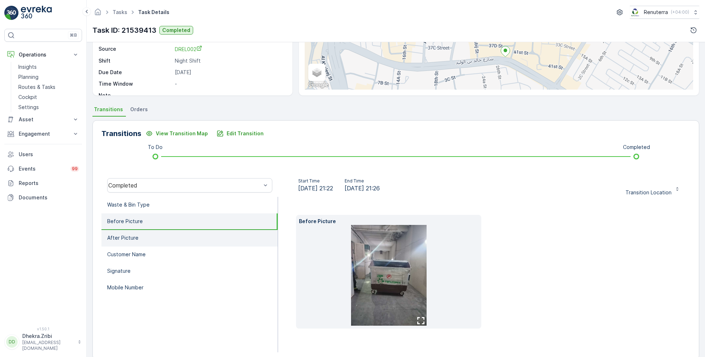
click at [142, 232] on li "After Picture" at bounding box center [189, 238] width 176 height 17
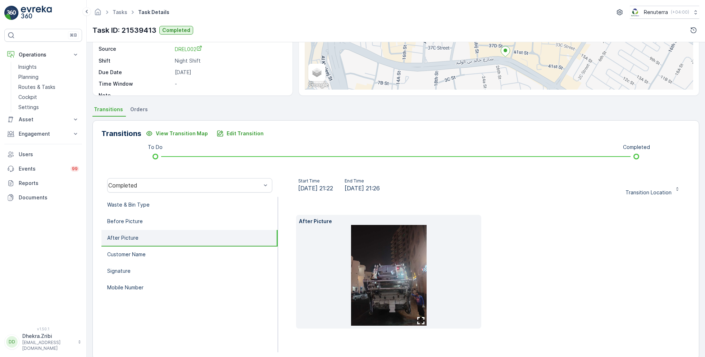
click at [390, 261] on img at bounding box center [388, 275] width 75 height 101
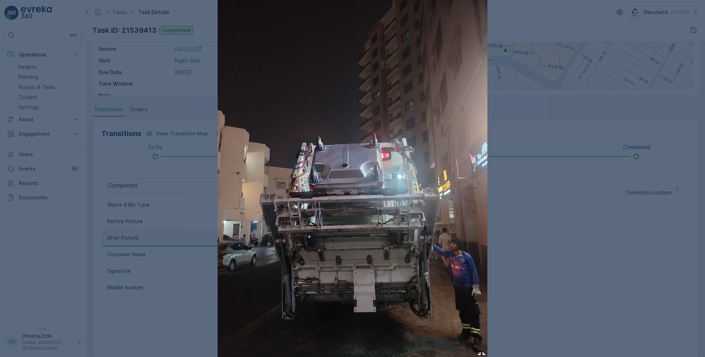
click at [558, 186] on div at bounding box center [352, 178] width 705 height 357
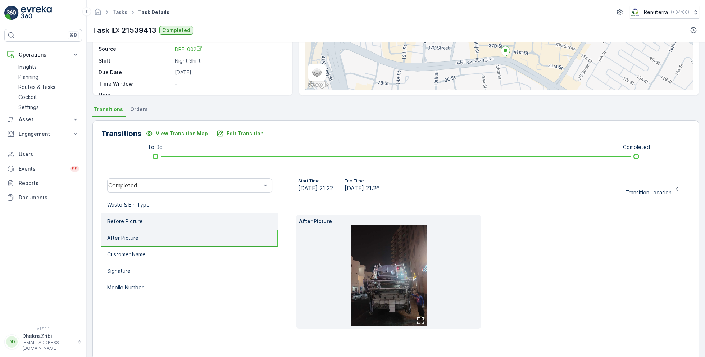
click at [129, 216] on li "Before Picture" at bounding box center [189, 221] width 176 height 17
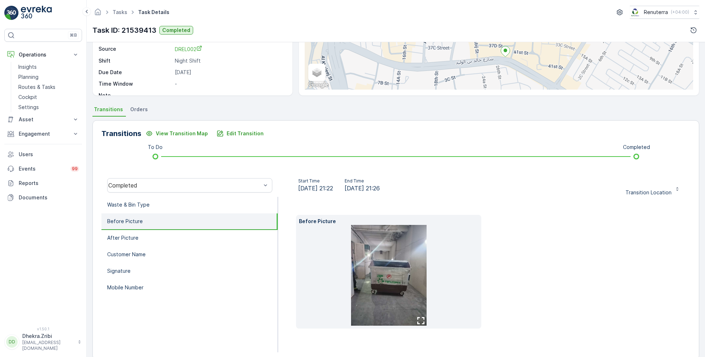
click at [389, 256] on img at bounding box center [388, 275] width 75 height 101
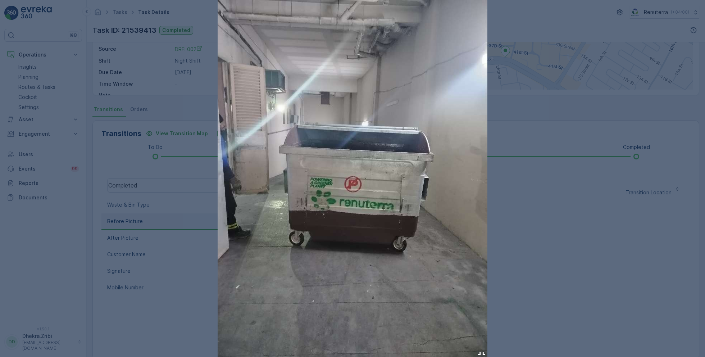
drag, startPoint x: 400, startPoint y: 200, endPoint x: 197, endPoint y: 24, distance: 269.2
click div at bounding box center [352, 178] width 705 height 357
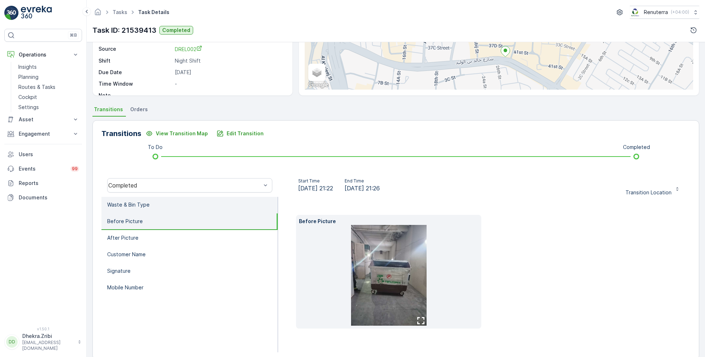
click at [148, 205] on p "Waste & Bin Type" at bounding box center [128, 204] width 42 height 7
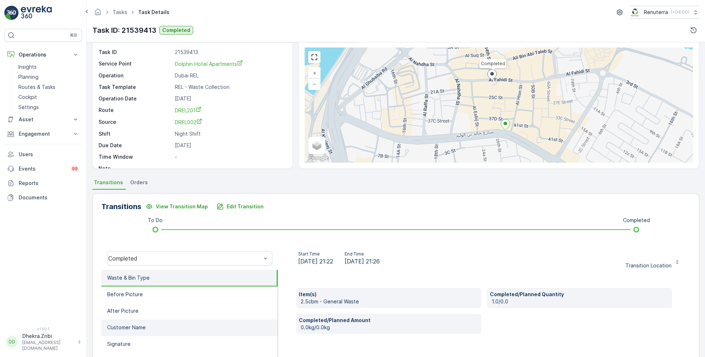
scroll to position [24, 0]
click at [32, 74] on p "Planning" at bounding box center [28, 76] width 20 height 7
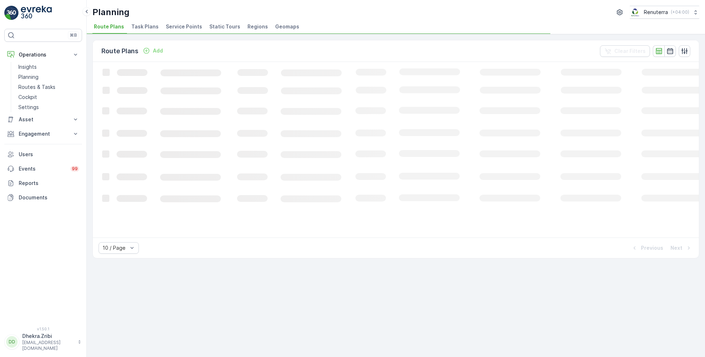
click at [181, 24] on span "Service Points" at bounding box center [184, 26] width 36 height 7
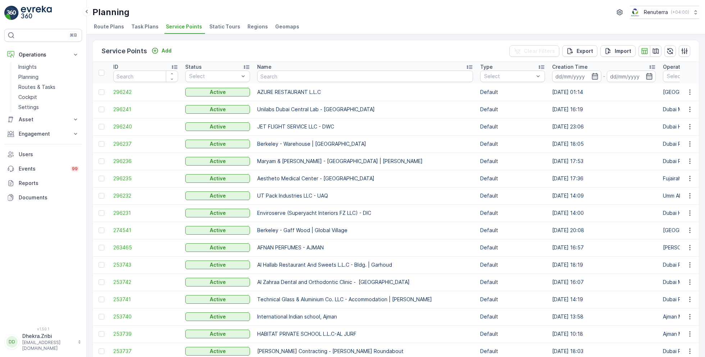
click at [297, 76] on input "text" at bounding box center [365, 76] width 216 height 12
type input "dupod"
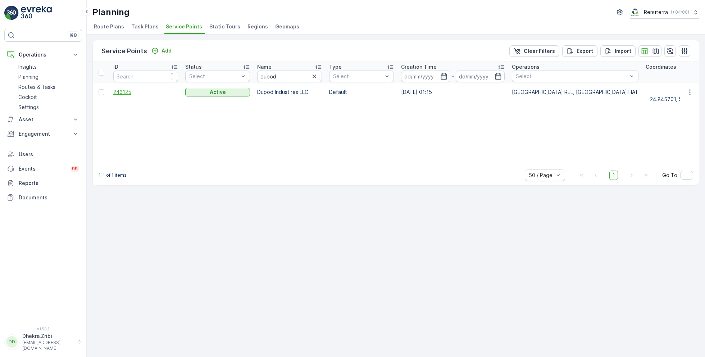
click at [123, 91] on span "246125" at bounding box center [145, 91] width 65 height 7
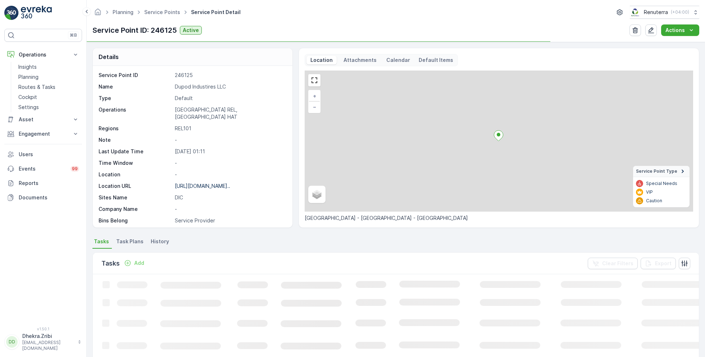
click at [196, 86] on p "Dupod Industires LLC" at bounding box center [230, 86] width 110 height 7
copy p "Dupod Industires LLC"
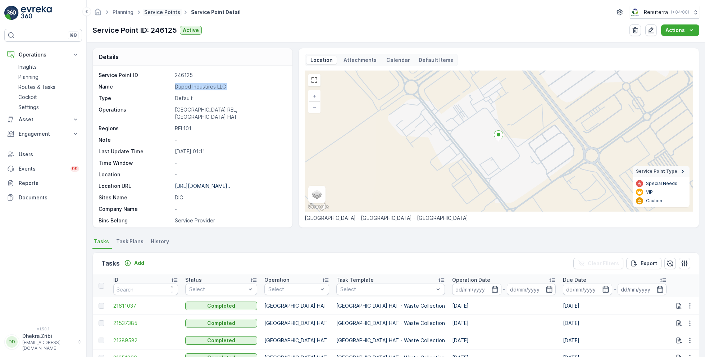
click at [157, 13] on link "Service Points" at bounding box center [162, 12] width 36 height 6
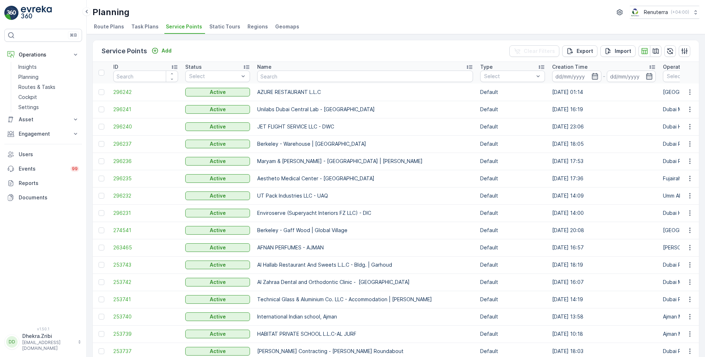
click at [299, 75] on input "text" at bounding box center [365, 76] width 216 height 12
type input "better"
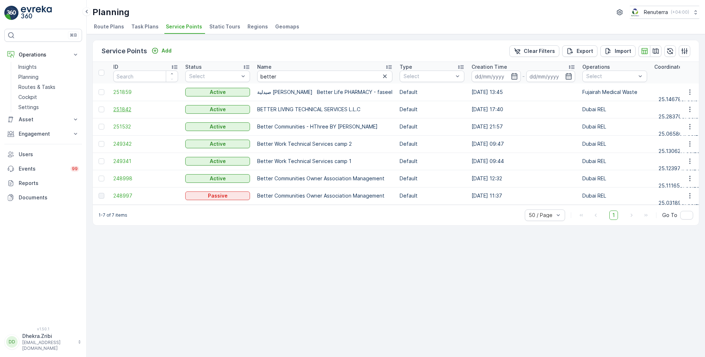
click at [130, 107] on span "251842" at bounding box center [145, 109] width 65 height 7
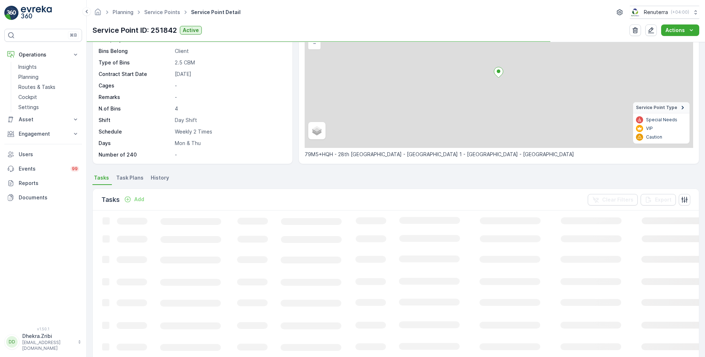
scroll to position [65, 0]
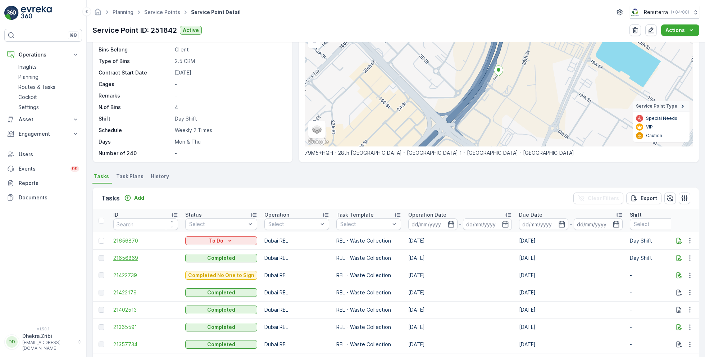
click at [133, 257] on span "21656869" at bounding box center [145, 257] width 65 height 7
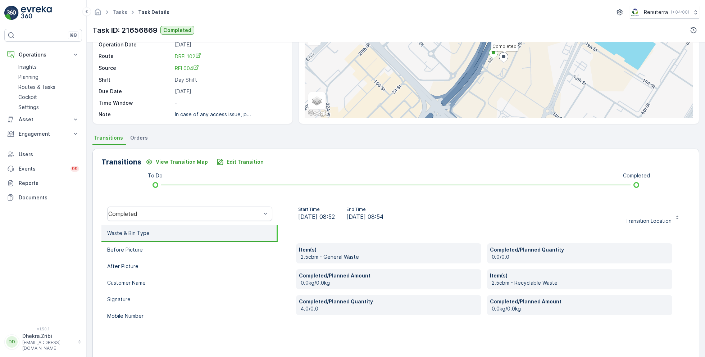
scroll to position [68, 0]
click at [131, 313] on p "Mobile Number" at bounding box center [125, 315] width 36 height 7
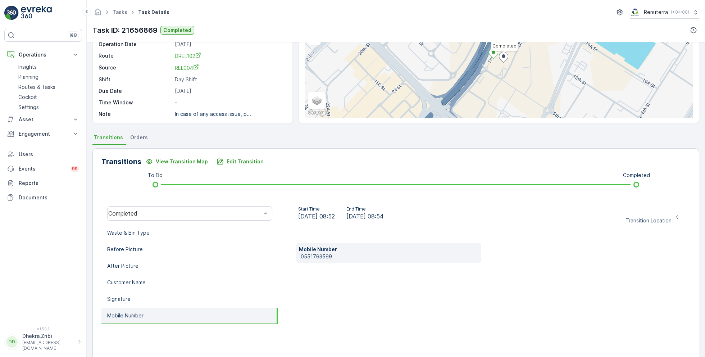
click at [319, 253] on p "0551763599" at bounding box center [390, 256] width 178 height 7
copy p "0551763599"
click at [232, 162] on p "Edit Transition" at bounding box center [244, 161] width 37 height 7
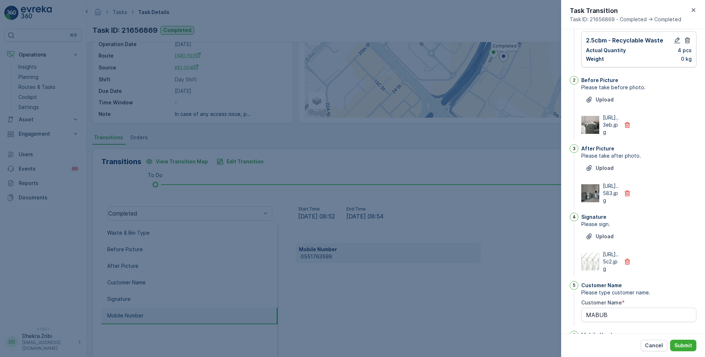
scroll to position [0, 0]
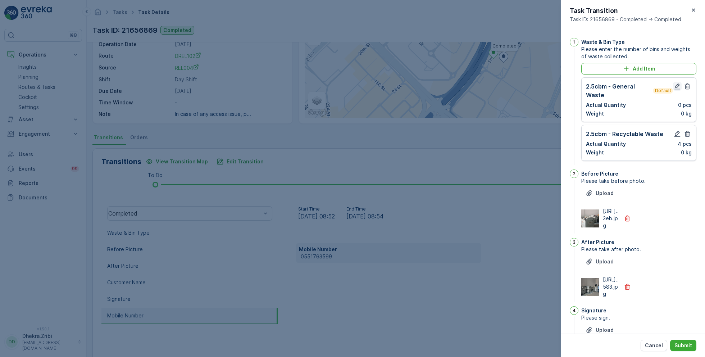
click at [674, 84] on icon "button" at bounding box center [676, 86] width 7 height 7
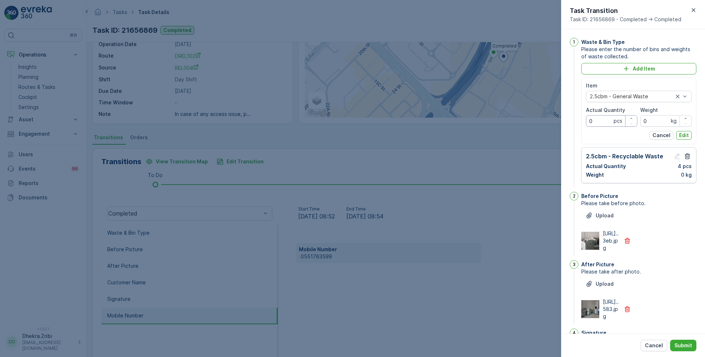
click at [596, 120] on Quantity "0" at bounding box center [611, 121] width 51 height 12
type Quantity "4"
click at [683, 134] on p "Edit" at bounding box center [684, 135] width 10 height 7
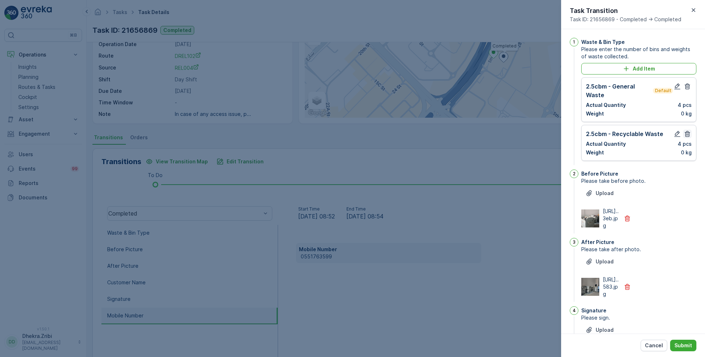
click at [685, 133] on icon "button" at bounding box center [686, 133] width 7 height 7
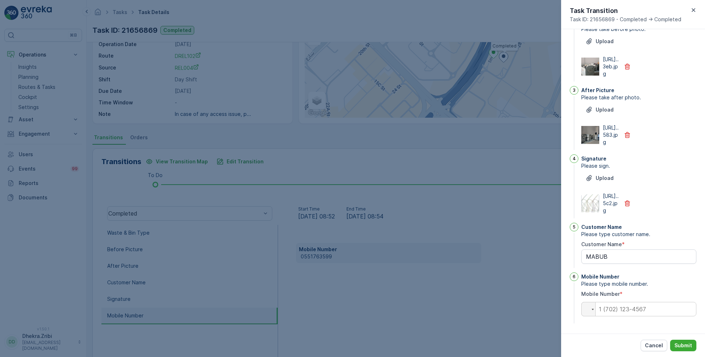
scroll to position [155, 0]
click at [622, 310] on input "tel" at bounding box center [638, 309] width 115 height 14
paste input "0551763599"
type input "0551763599"
click at [680, 344] on p "Submit" at bounding box center [683, 345] width 18 height 7
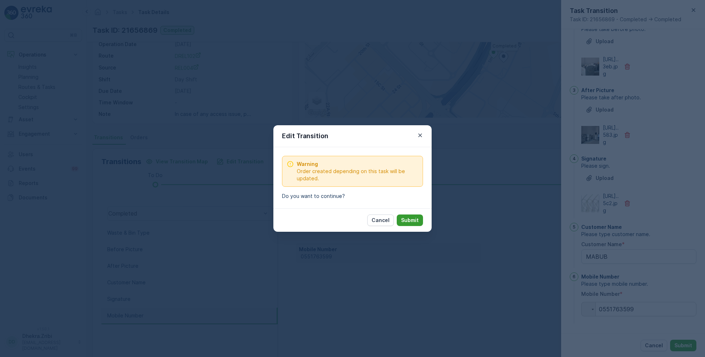
click at [405, 214] on button "Submit" at bounding box center [410, 220] width 26 height 12
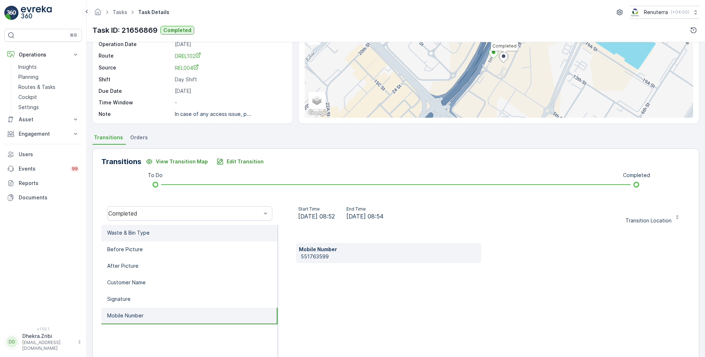
click at [144, 226] on li "Waste & Bin Type" at bounding box center [189, 233] width 176 height 17
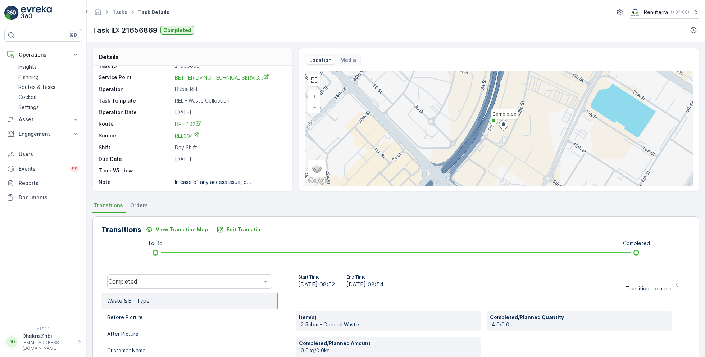
scroll to position [0, 0]
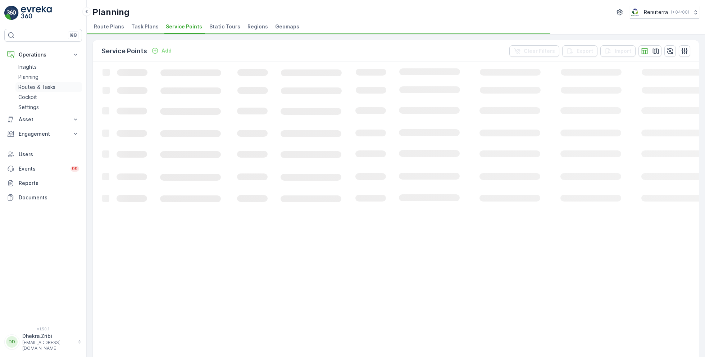
click at [35, 86] on p "Routes & Tasks" at bounding box center [36, 86] width 37 height 7
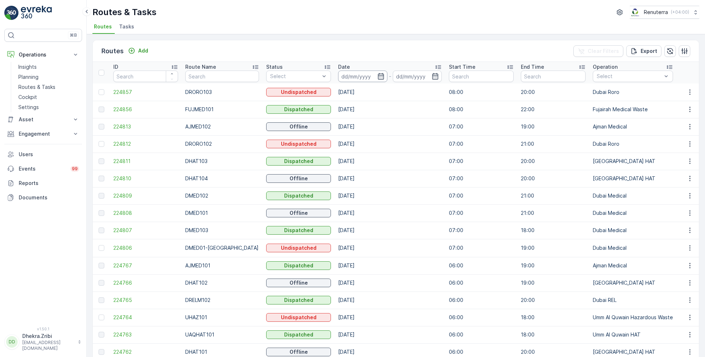
click at [376, 75] on input at bounding box center [362, 76] width 49 height 12
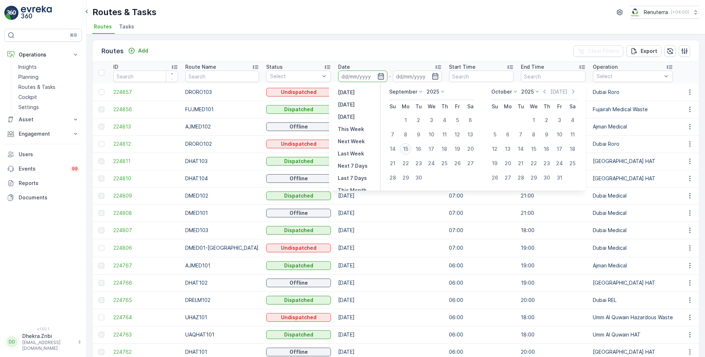
click at [406, 150] on div "15" at bounding box center [406, 149] width 12 height 12
type input "[DATE]"
click at [406, 150] on div "15" at bounding box center [406, 149] width 12 height 12
type input "[DATE]"
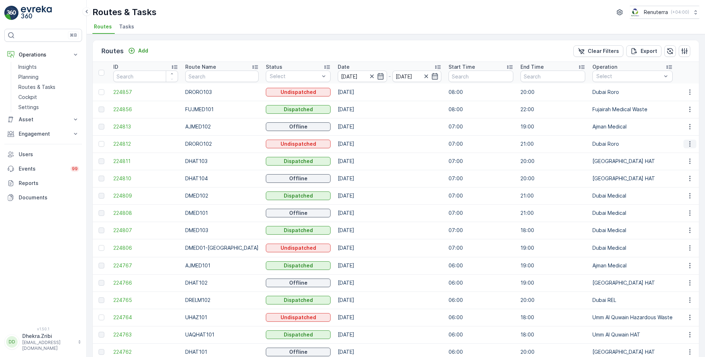
click at [686, 144] on icon "button" at bounding box center [689, 143] width 7 height 7
click at [662, 198] on span "Delete" at bounding box center [660, 197] width 17 height 7
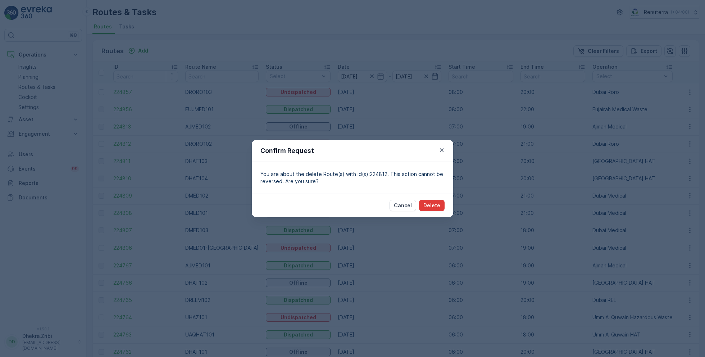
click at [434, 206] on p "Delete" at bounding box center [431, 205] width 17 height 7
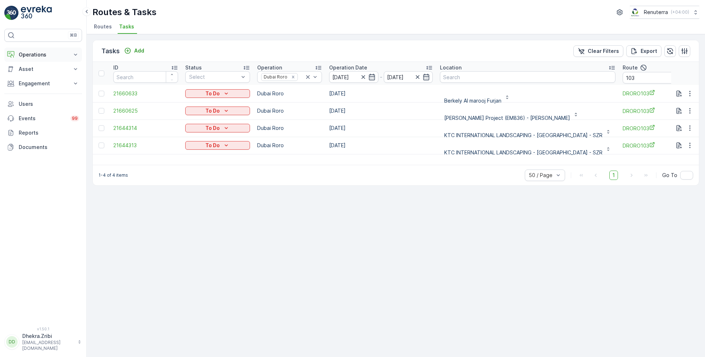
click at [40, 55] on p "Operations" at bounding box center [43, 54] width 49 height 7
click at [38, 85] on p "Routes & Tasks" at bounding box center [36, 86] width 37 height 7
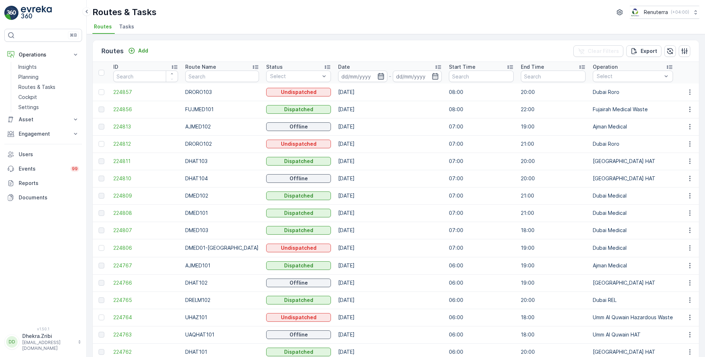
click at [377, 74] on icon "button" at bounding box center [380, 76] width 7 height 7
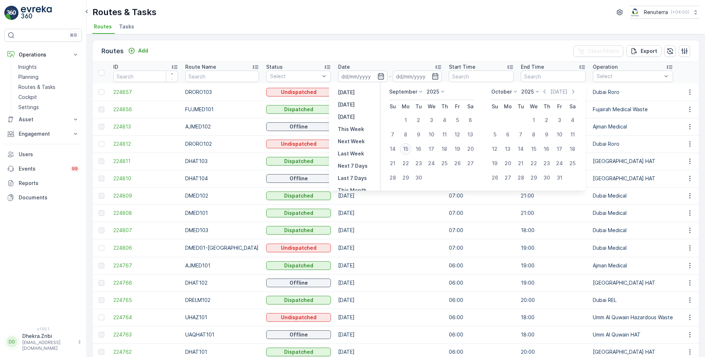
click at [404, 148] on div "15" at bounding box center [406, 149] width 12 height 12
type input "[DATE]"
click at [404, 148] on div "15" at bounding box center [406, 149] width 12 height 12
type input "[DATE]"
click at [404, 148] on div "15" at bounding box center [406, 149] width 12 height 12
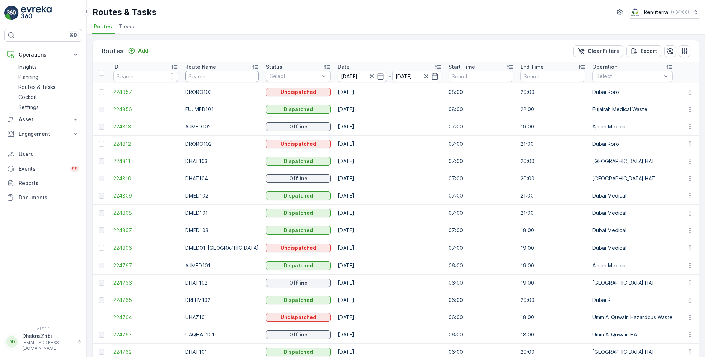
click at [216, 76] on input "text" at bounding box center [221, 76] width 73 height 12
type input "rel"
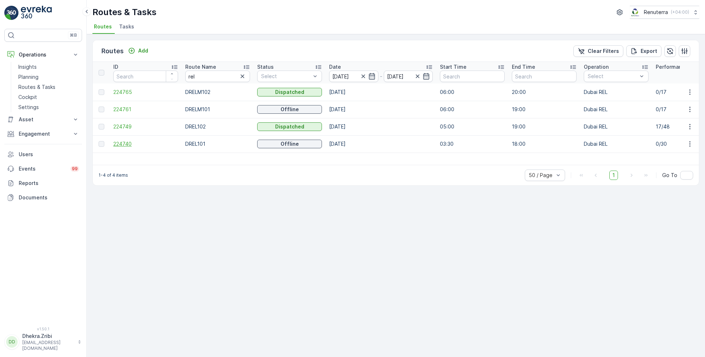
click at [120, 141] on span "224740" at bounding box center [145, 143] width 65 height 7
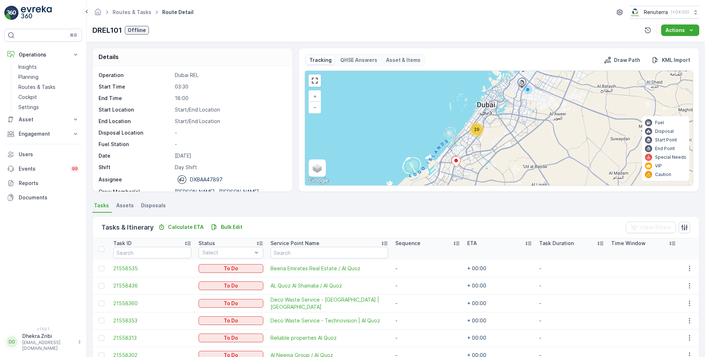
drag, startPoint x: 481, startPoint y: 163, endPoint x: 474, endPoint y: 148, distance: 16.2
click at [474, 150] on div "29 + − Satellite Roadmap Terrain Hybrid Leaflet Keyboard shortcuts Map Data Map…" at bounding box center [499, 128] width 388 height 114
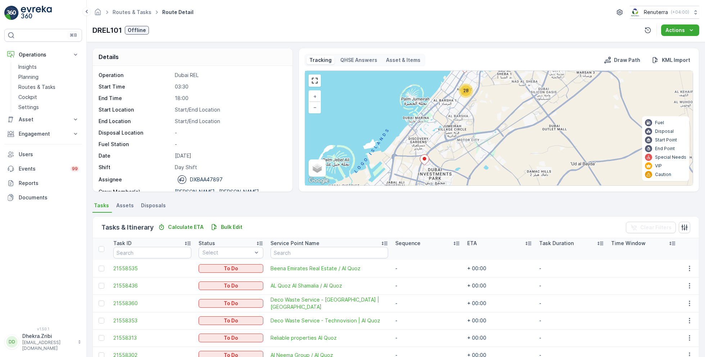
click at [423, 162] on icon at bounding box center [424, 160] width 9 height 10
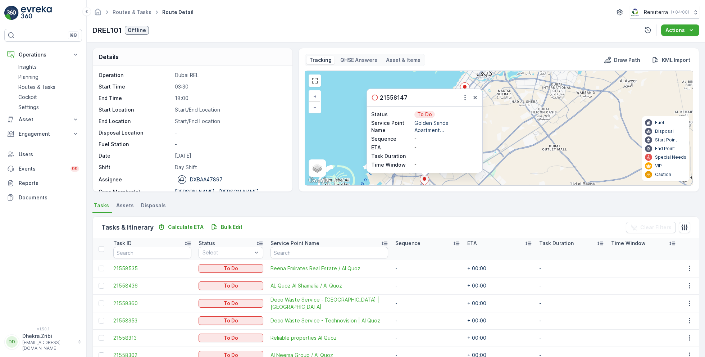
click at [303, 211] on ul "Tasks Assets Disposals" at bounding box center [395, 206] width 606 height 12
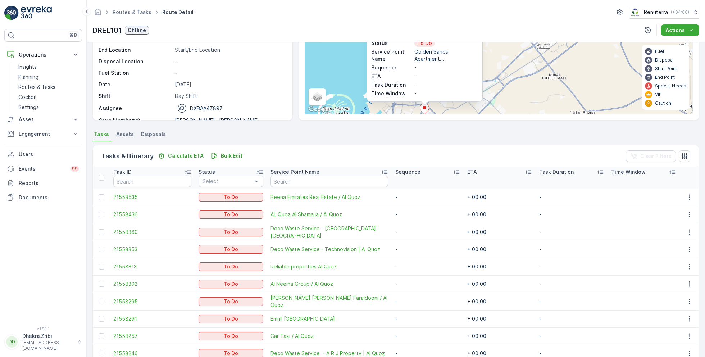
scroll to position [49, 0]
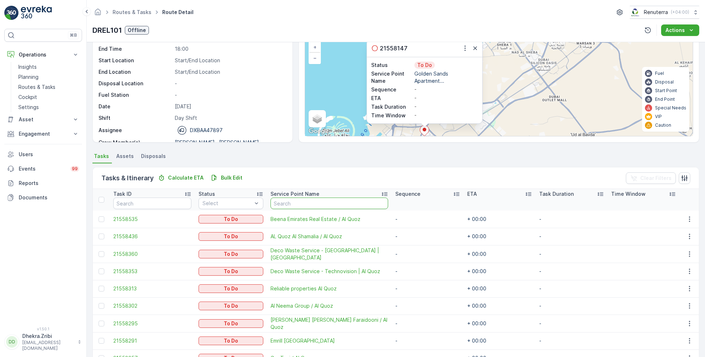
click at [312, 202] on input "text" at bounding box center [329, 203] width 118 height 12
type input "gol"
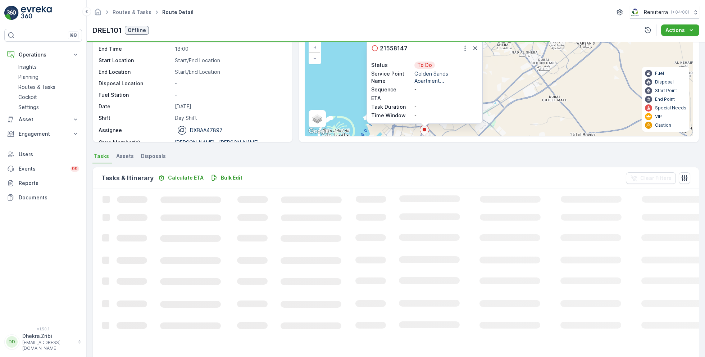
scroll to position [14, 0]
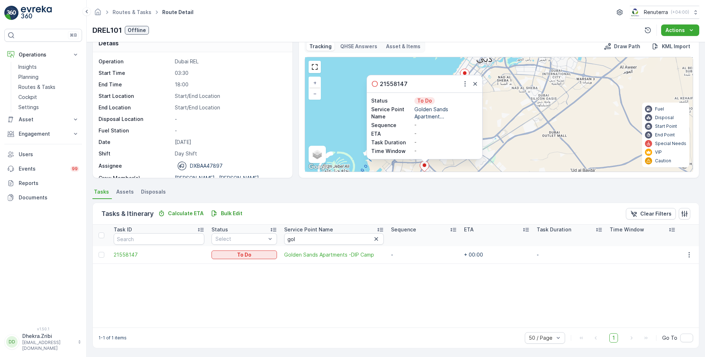
click at [105, 253] on div at bounding box center [103, 255] width 8 height 6
click at [99, 252] on input "checkbox" at bounding box center [99, 252] width 0 height 0
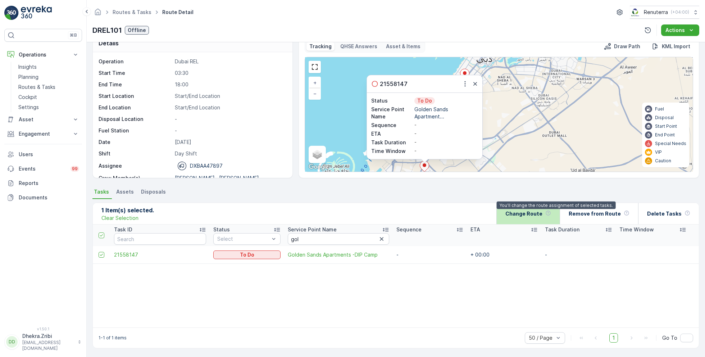
click at [542, 214] on p "Change Route" at bounding box center [523, 213] width 37 height 7
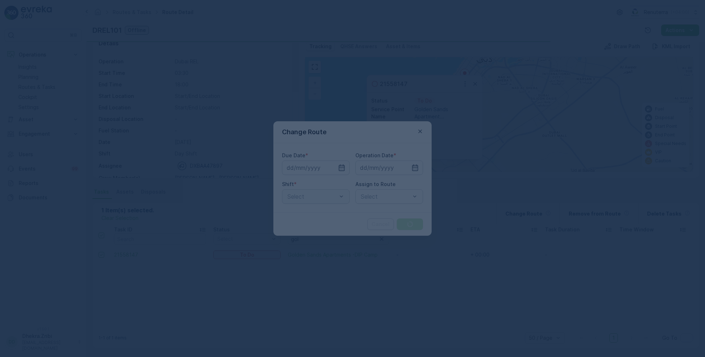
type input "[DATE]"
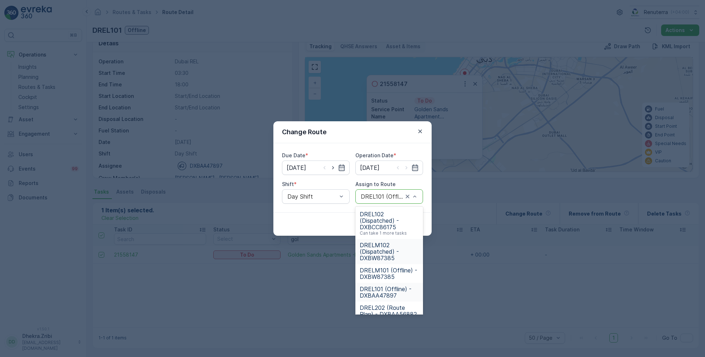
click at [382, 246] on span "DRELM102 (Dispatched) - DXBW87385" at bounding box center [388, 251] width 59 height 19
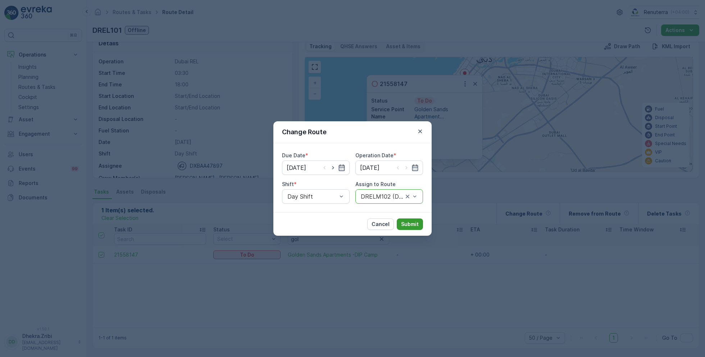
click at [405, 222] on p "Submit" at bounding box center [410, 223] width 18 height 7
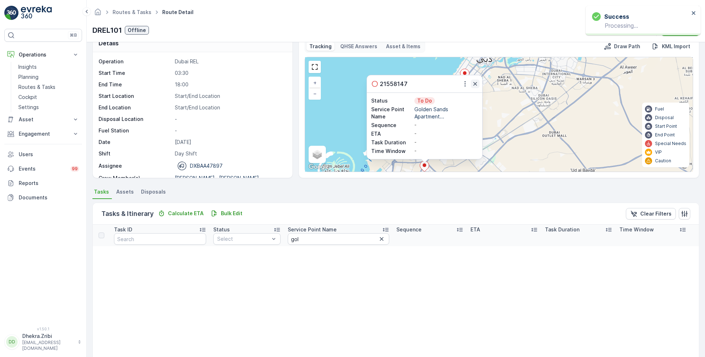
click at [473, 84] on icon "button" at bounding box center [474, 83] width 7 height 7
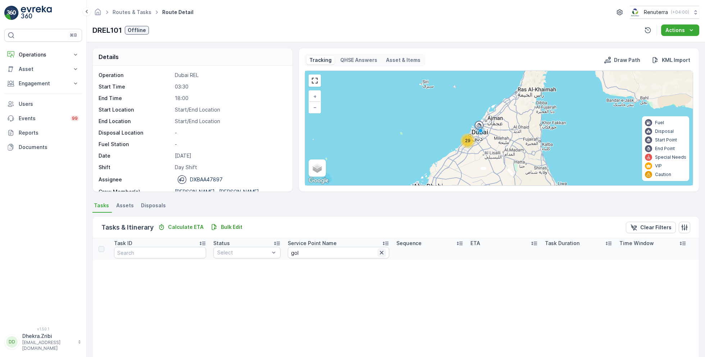
click at [378, 252] on icon "button" at bounding box center [381, 252] width 7 height 7
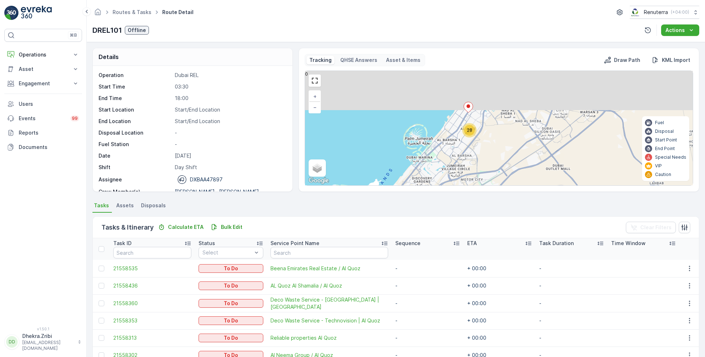
drag, startPoint x: 499, startPoint y: 108, endPoint x: 456, endPoint y: 188, distance: 91.2
click at [456, 189] on div "Tracking QHSE Answers Asset & Items Draw Path KML Import 28 + − Satellite Roadm…" at bounding box center [498, 120] width 400 height 144
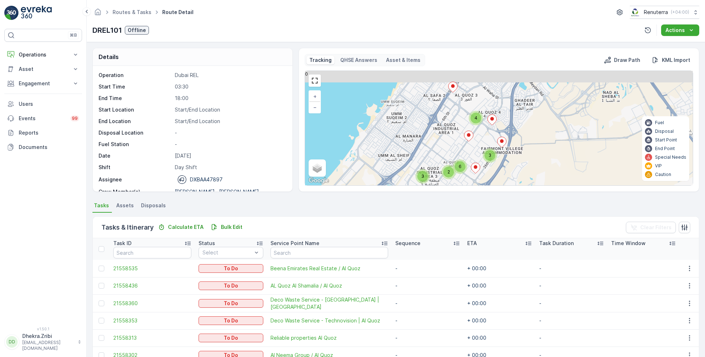
drag, startPoint x: 474, startPoint y: 132, endPoint x: 464, endPoint y: 203, distance: 71.8
click at [465, 202] on div "Details Operation Dubai REL Start Time 03:30 End Time 18:00 Start Location Star…" at bounding box center [396, 199] width 618 height 315
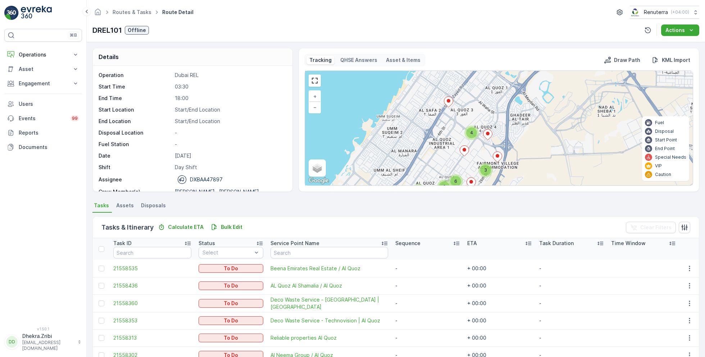
click at [448, 102] on icon at bounding box center [448, 102] width 9 height 10
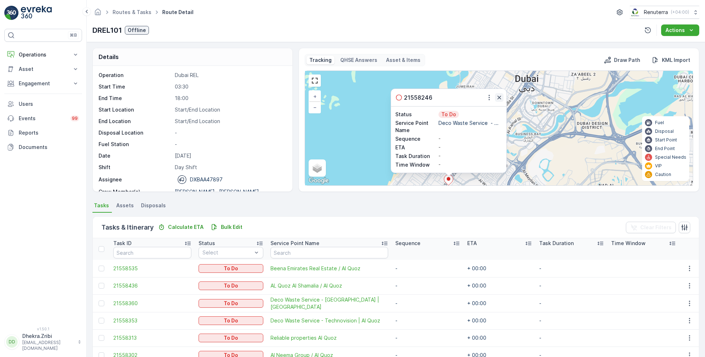
click at [498, 96] on icon "button" at bounding box center [499, 98] width 4 height 4
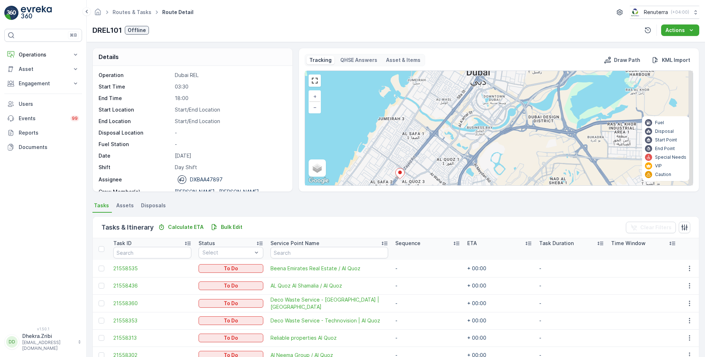
drag, startPoint x: 513, startPoint y: 139, endPoint x: 443, endPoint y: 123, distance: 71.9
click at [443, 123] on div "4 3 4 3 6 2 + − Satellite Roadmap Terrain Hybrid Leaflet Keyboard shortcuts Map…" at bounding box center [499, 128] width 388 height 114
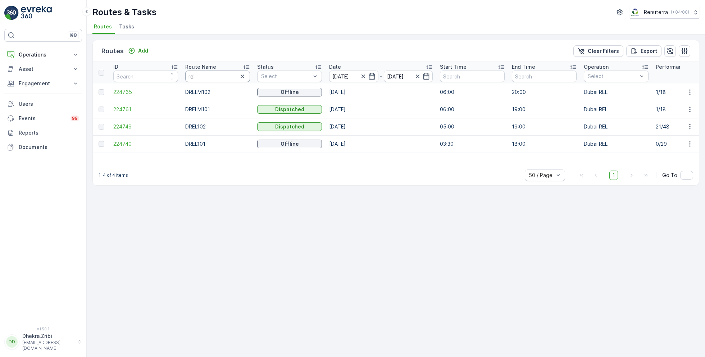
click at [196, 79] on input "rel" at bounding box center [217, 76] width 65 height 12
type input "med"
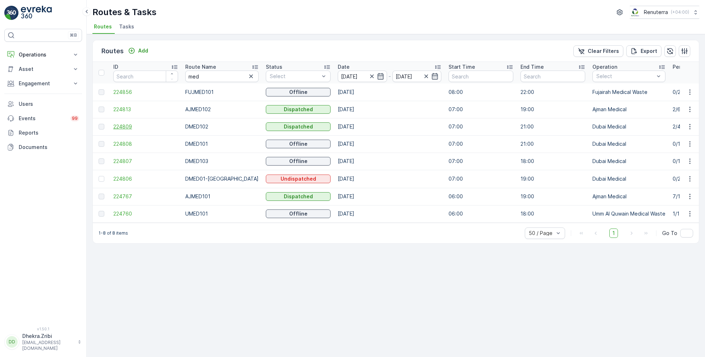
click at [123, 125] on span "224809" at bounding box center [145, 126] width 65 height 7
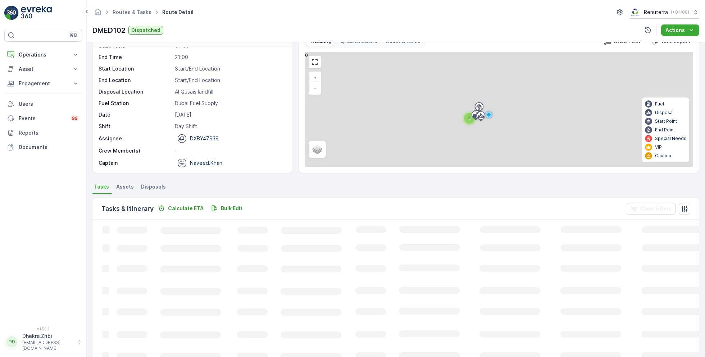
scroll to position [14, 0]
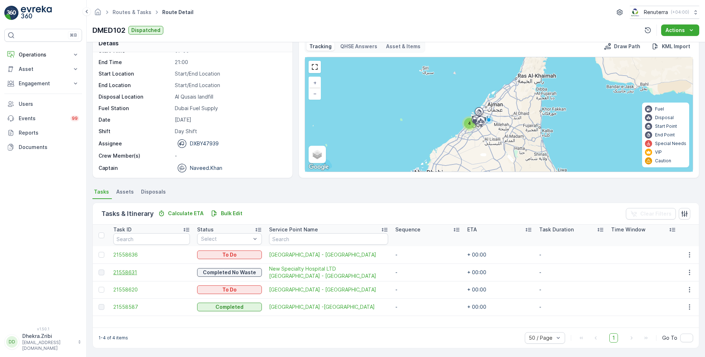
click at [118, 273] on span "21558631" at bounding box center [151, 272] width 77 height 7
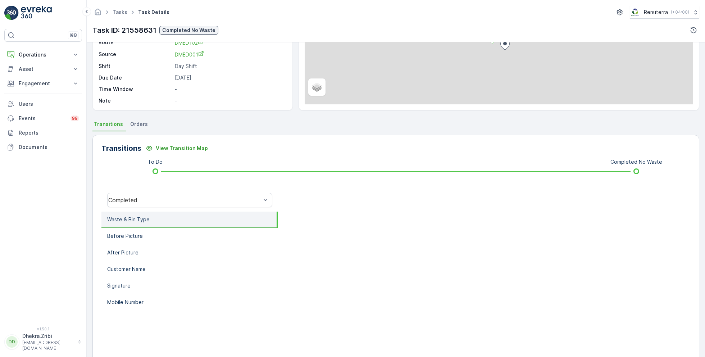
scroll to position [92, 0]
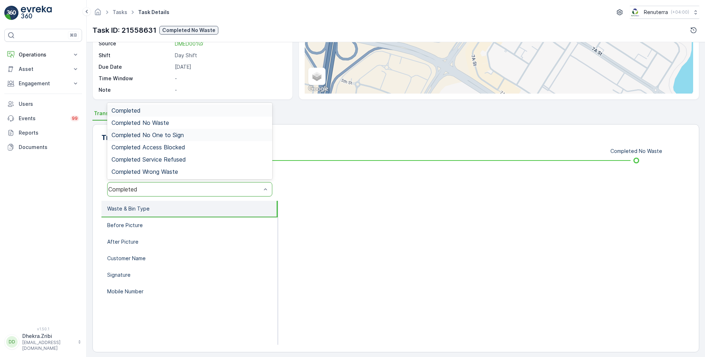
click at [161, 134] on span "Completed No One to Sign" at bounding box center [147, 135] width 72 height 6
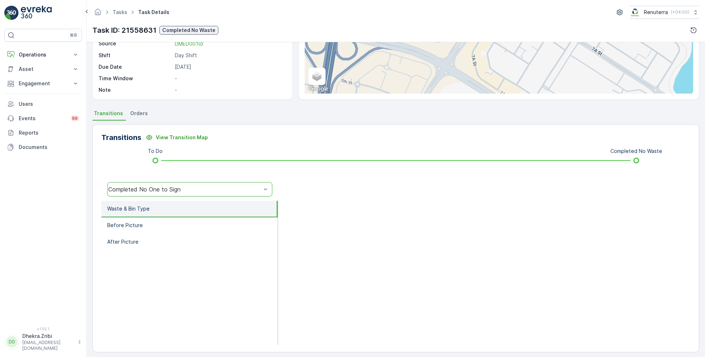
click at [168, 182] on div "Completed No One to Sign" at bounding box center [189, 189] width 165 height 14
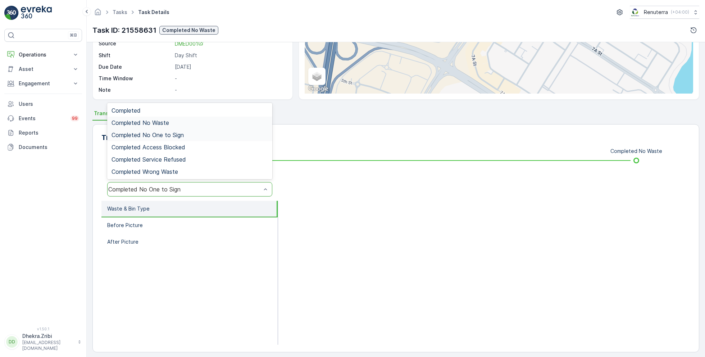
click at [167, 122] on span "Completed No Waste" at bounding box center [140, 122] width 58 height 6
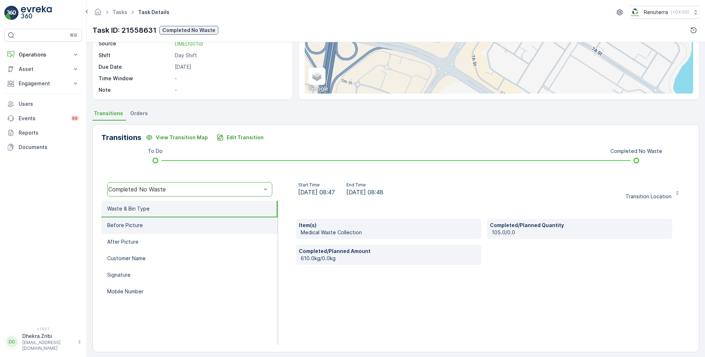
click at [149, 224] on li "Before Picture" at bounding box center [189, 225] width 176 height 17
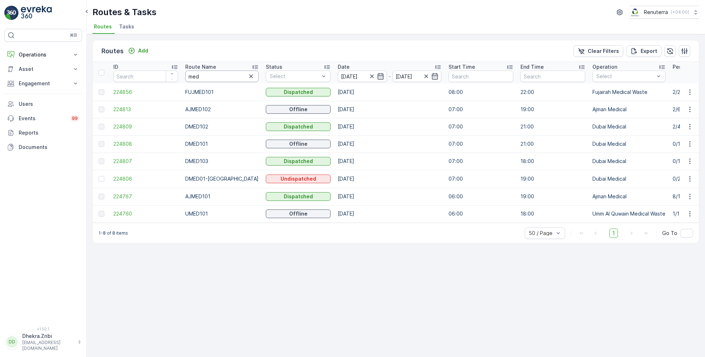
click at [200, 73] on input "med" at bounding box center [221, 76] width 73 height 12
type input "h"
type input "rel"
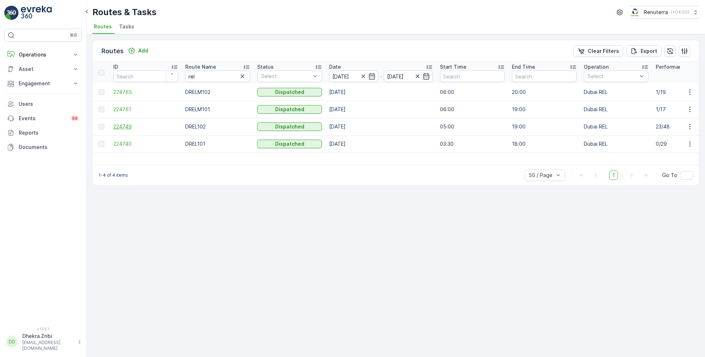
click at [124, 126] on span "224749" at bounding box center [145, 126] width 65 height 7
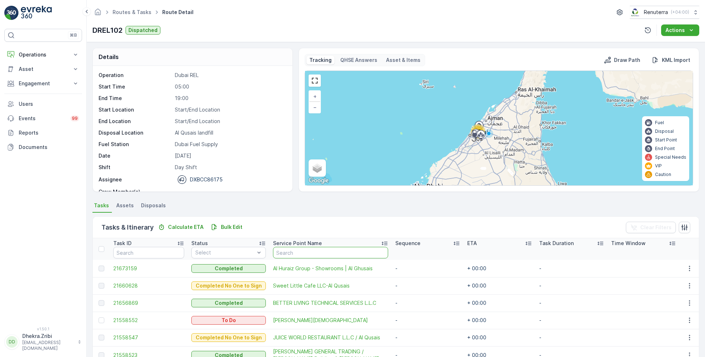
click at [306, 253] on input "text" at bounding box center [330, 253] width 115 height 12
type input "asc"
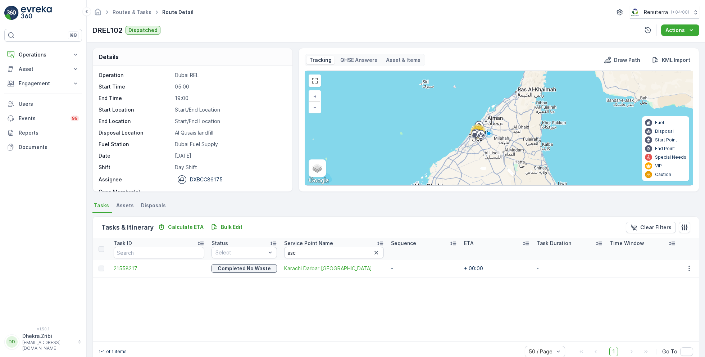
scroll to position [14, 0]
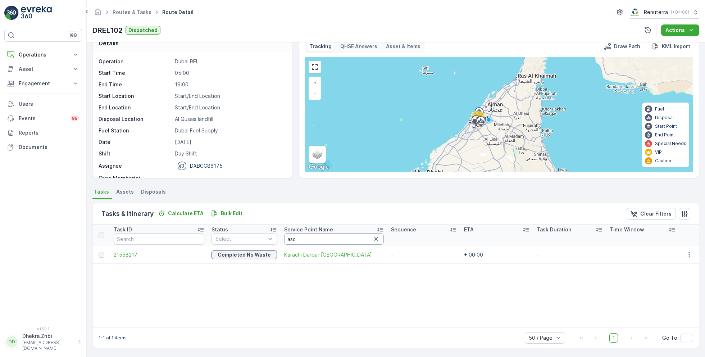
click at [298, 241] on input "asc" at bounding box center [333, 239] width 99 height 12
type input "a"
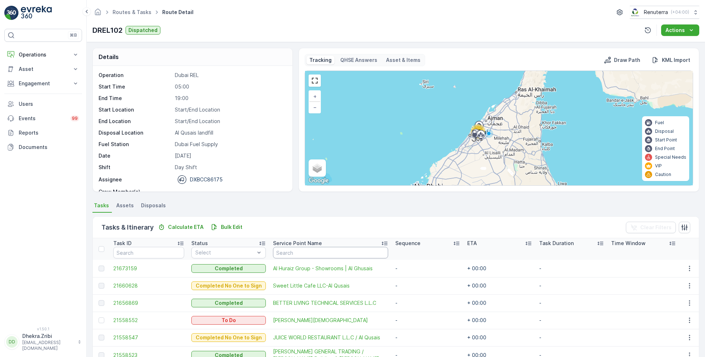
click at [306, 249] on input "text" at bounding box center [330, 253] width 115 height 12
type input "acc"
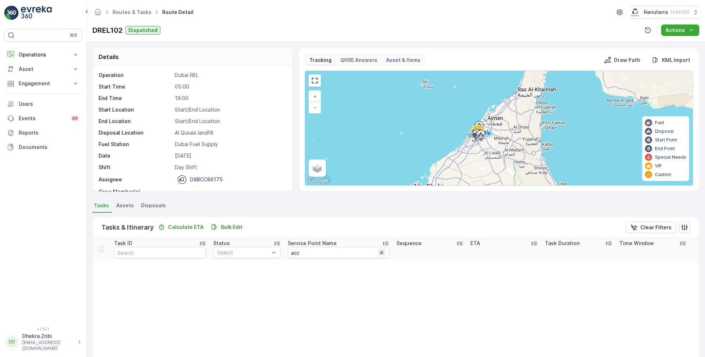
click at [378, 255] on icon "button" at bounding box center [381, 252] width 7 height 7
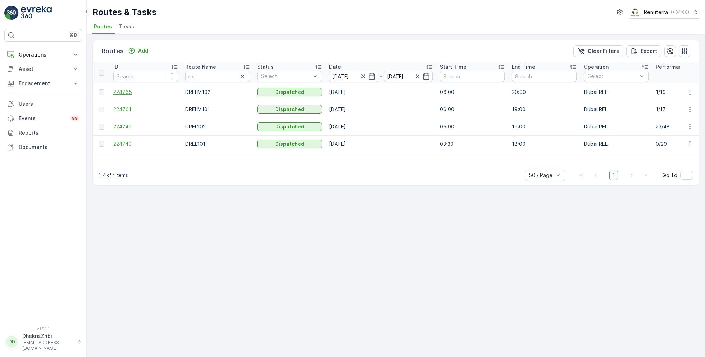
click at [130, 91] on span "224765" at bounding box center [145, 91] width 65 height 7
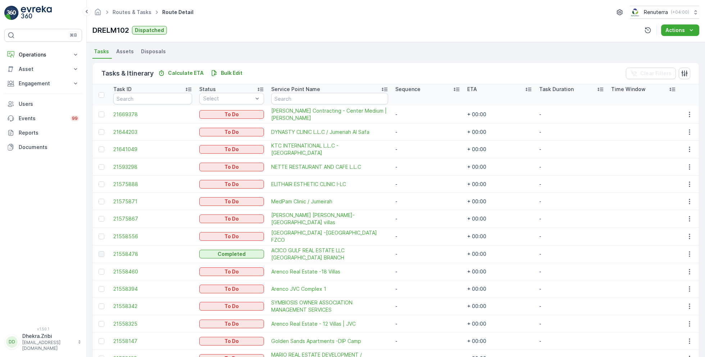
scroll to position [160, 0]
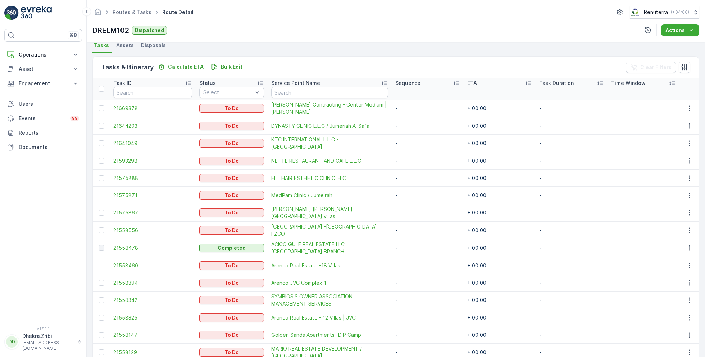
click at [125, 246] on span "21558478" at bounding box center [152, 247] width 79 height 7
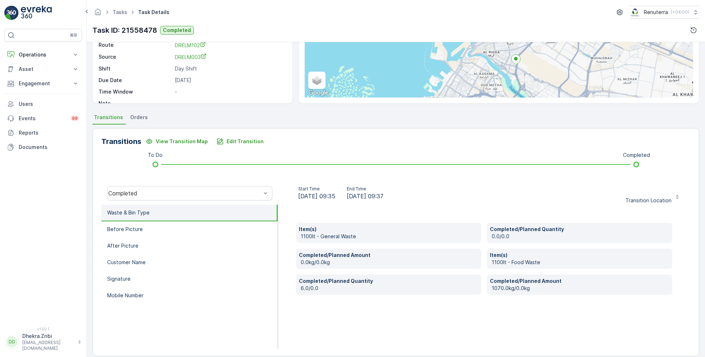
scroll to position [91, 0]
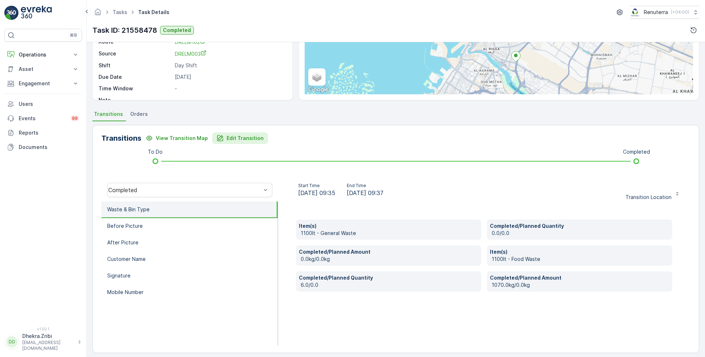
click at [235, 134] on p "Edit Transition" at bounding box center [244, 137] width 37 height 7
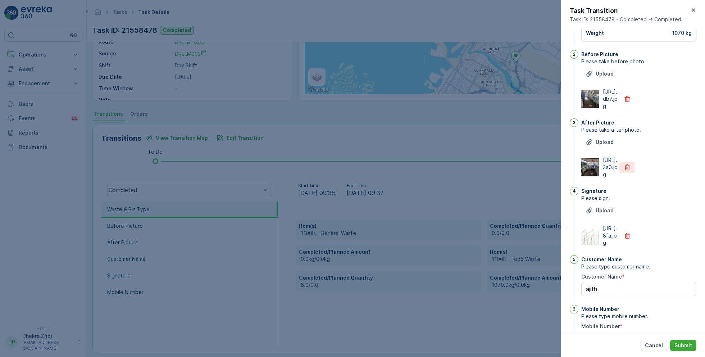
scroll to position [0, 0]
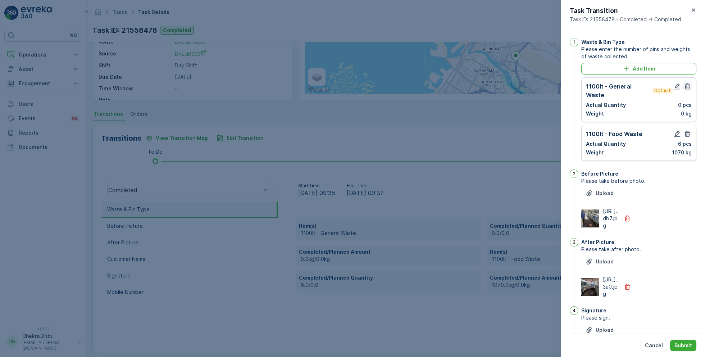
click at [684, 87] on icon "button" at bounding box center [686, 86] width 7 height 7
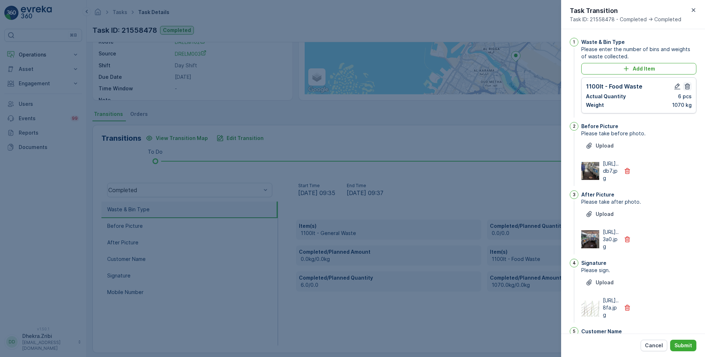
click at [684, 84] on icon "button" at bounding box center [686, 86] width 7 height 7
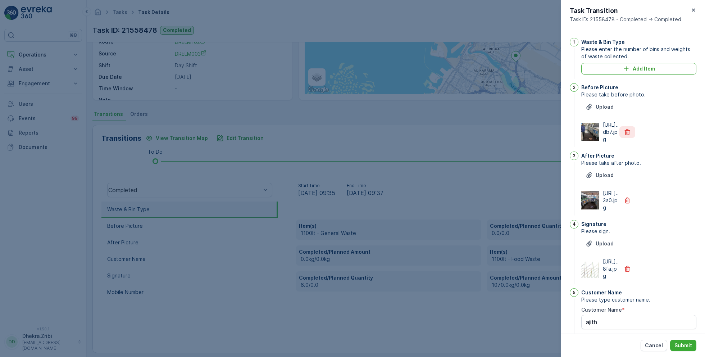
click at [624, 135] on icon "button" at bounding box center [626, 132] width 5 height 6
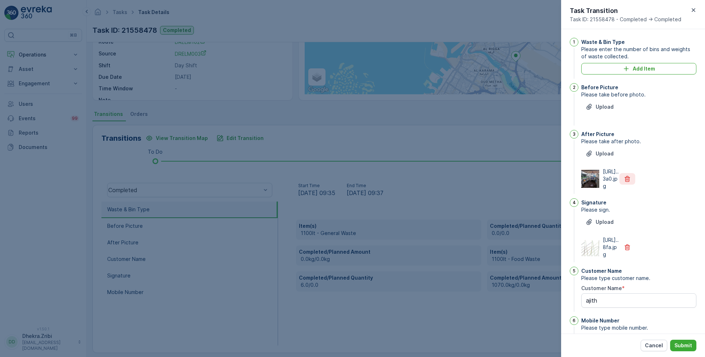
click at [624, 182] on icon "button" at bounding box center [626, 178] width 7 height 7
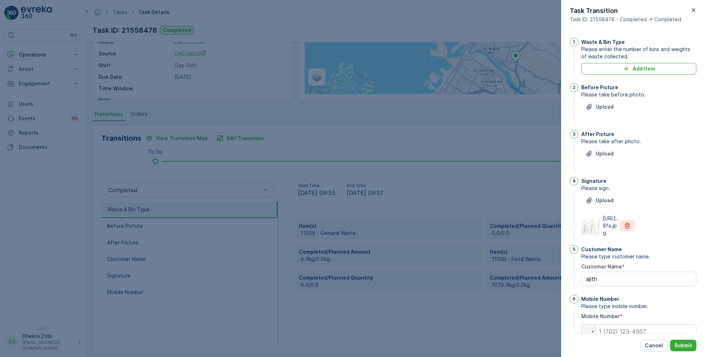
click at [626, 229] on icon "button" at bounding box center [626, 225] width 7 height 7
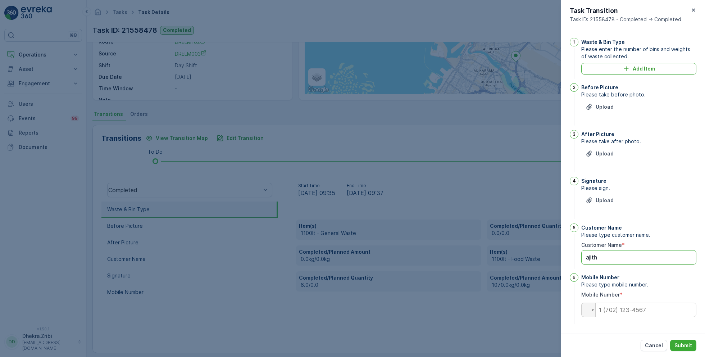
drag, startPoint x: 605, startPoint y: 259, endPoint x: 560, endPoint y: 253, distance: 44.6
click at [560, 253] on div "Tasks Task Details Renuterra ( +04:00 ) Task ID: 21558478 Completed Details Tas…" at bounding box center [396, 178] width 618 height 357
type Name "Duplicate Task"
click at [642, 310] on input "tel" at bounding box center [638, 309] width 115 height 14
type input "0"
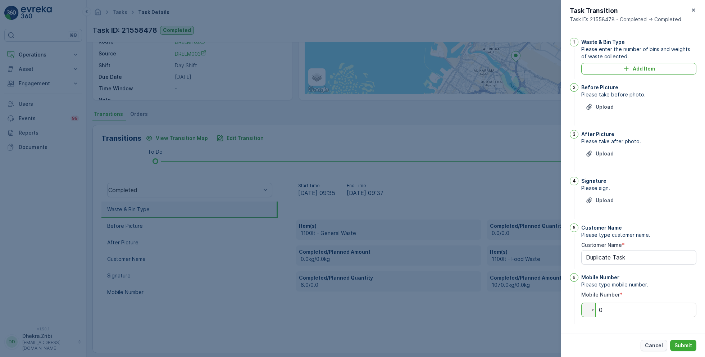
click at [654, 345] on p "Cancel" at bounding box center [654, 345] width 18 height 7
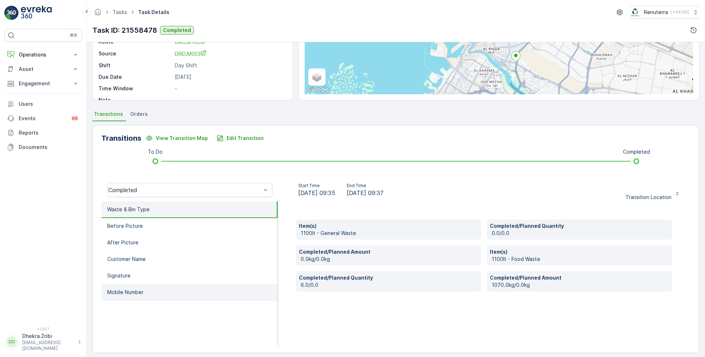
click at [130, 295] on li "Mobile Number" at bounding box center [189, 292] width 176 height 17
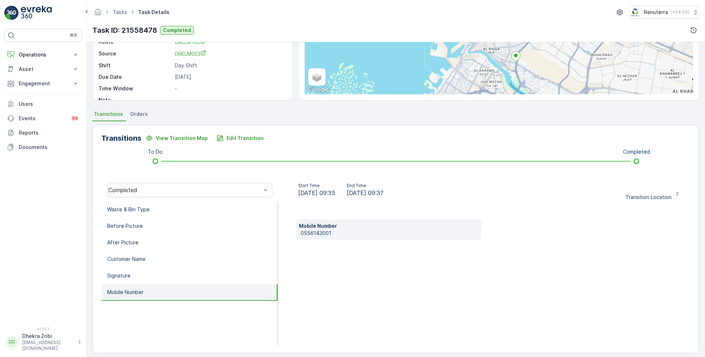
click at [307, 233] on p "0556143001" at bounding box center [390, 232] width 178 height 7
copy p "0556143001"
click at [226, 137] on p "Edit Transition" at bounding box center [244, 137] width 37 height 7
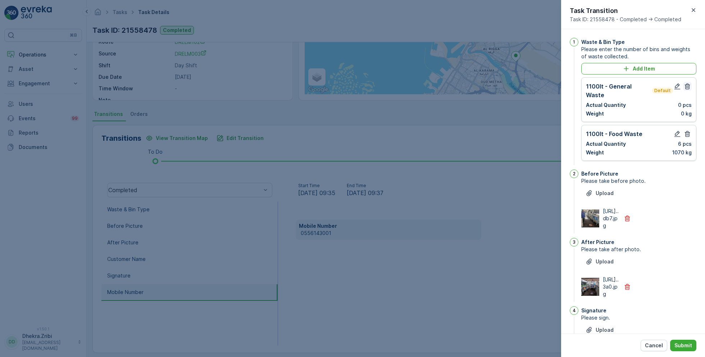
click at [686, 87] on icon "button" at bounding box center [686, 86] width 5 height 6
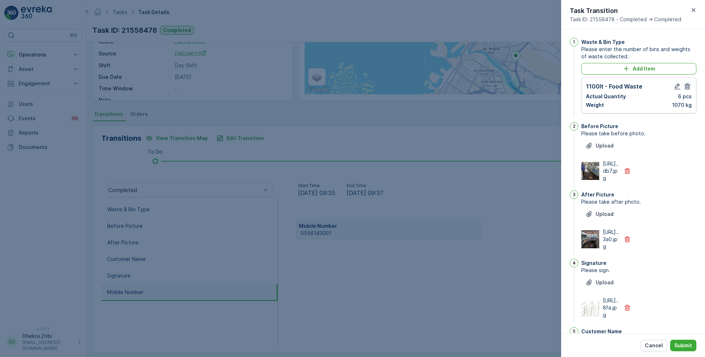
click at [684, 85] on icon "button" at bounding box center [686, 86] width 7 height 7
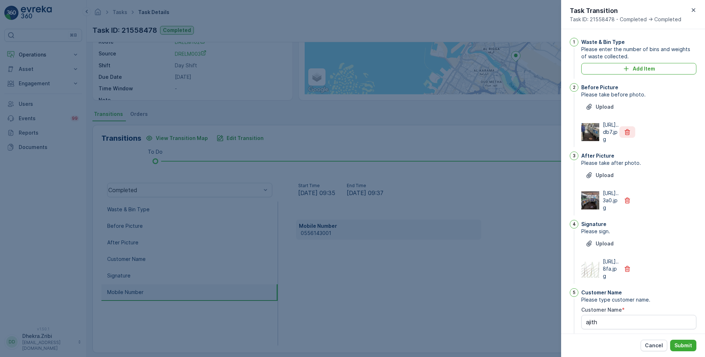
click at [628, 136] on icon "button" at bounding box center [626, 131] width 7 height 7
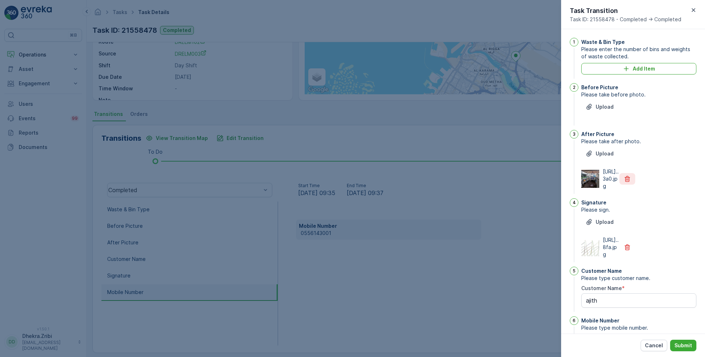
click at [630, 184] on button "button" at bounding box center [627, 179] width 16 height 12
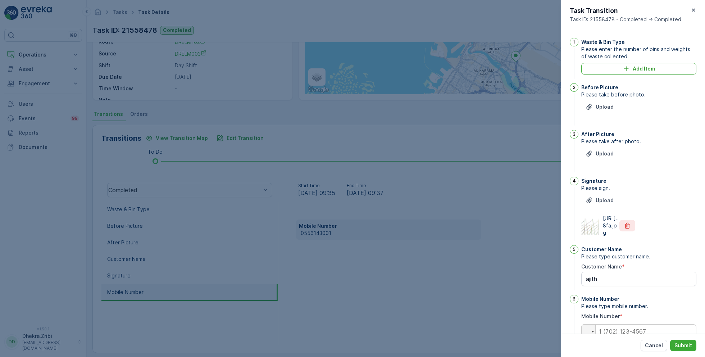
click at [626, 229] on icon "button" at bounding box center [626, 225] width 7 height 7
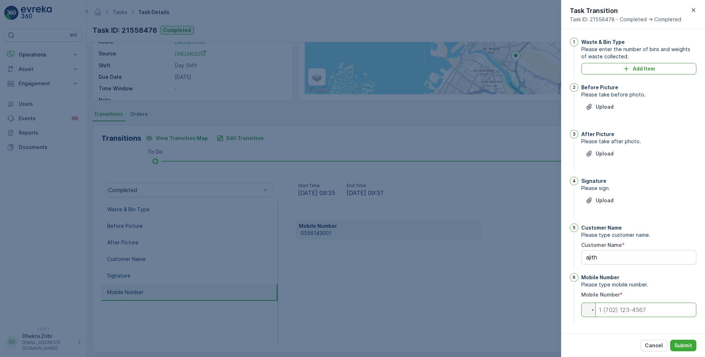
click at [625, 308] on input "tel" at bounding box center [638, 309] width 115 height 14
type input "0"
click at [605, 257] on Name "ajith" at bounding box center [638, 257] width 115 height 14
type Name "Duplicate Task"
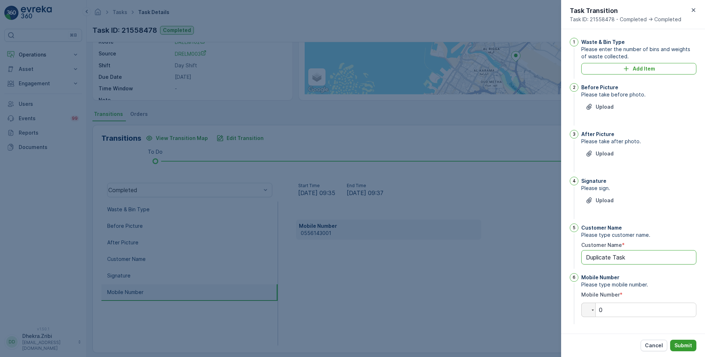
click at [681, 344] on p "Submit" at bounding box center [683, 345] width 18 height 7
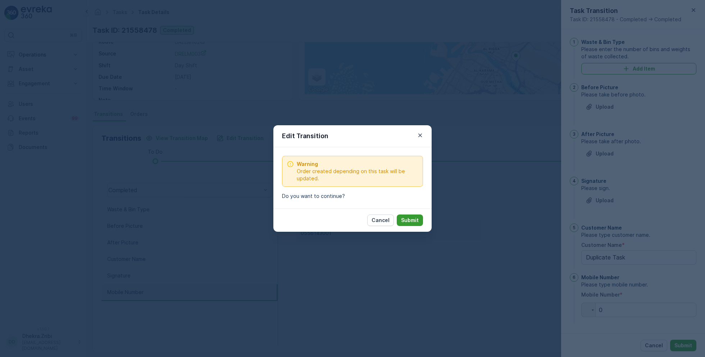
click at [408, 220] on p "Submit" at bounding box center [410, 219] width 18 height 7
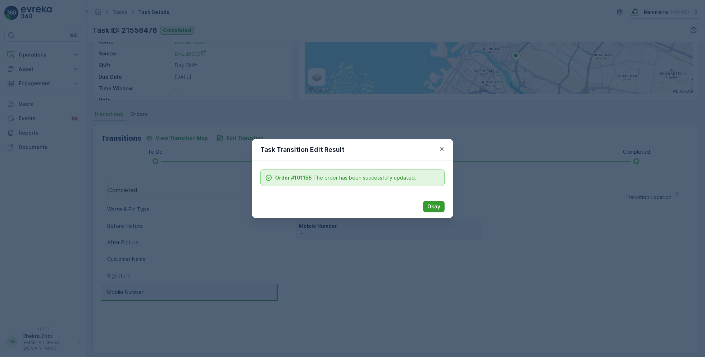
click at [432, 207] on p "Okay" at bounding box center [433, 206] width 13 height 7
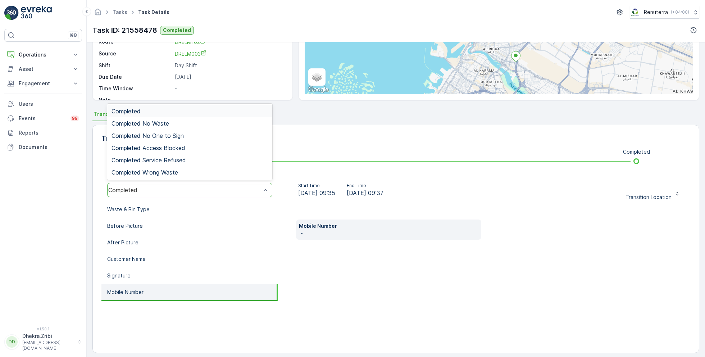
click at [144, 109] on div "Completed" at bounding box center [189, 111] width 156 height 6
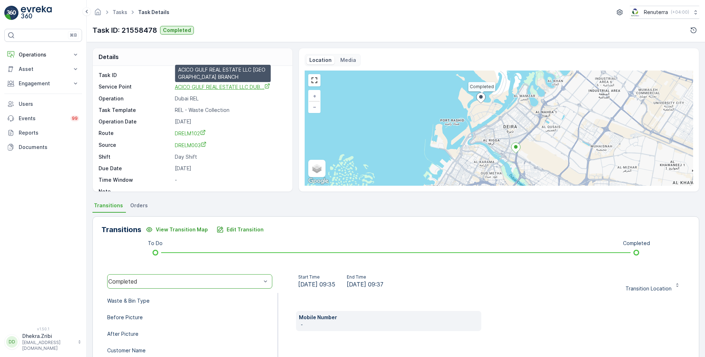
click at [228, 86] on span "ACICO GULF REAL ESTATE LLC DUB..." at bounding box center [222, 87] width 95 height 6
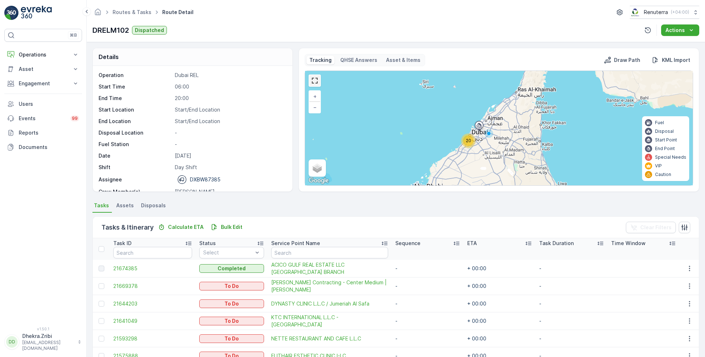
click at [315, 81] on link at bounding box center [314, 80] width 11 height 11
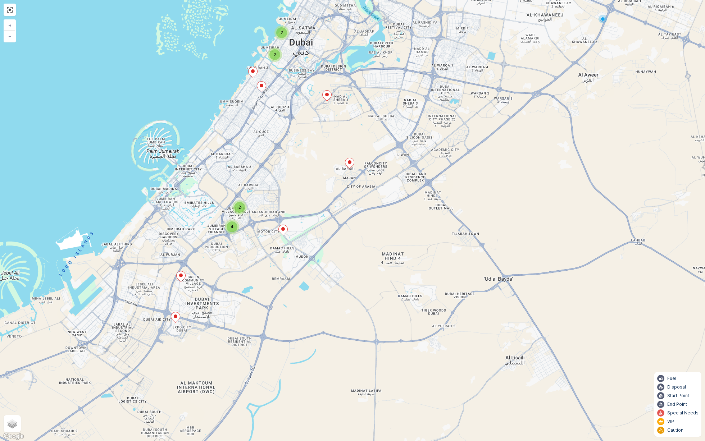
click at [283, 229] on ellipse at bounding box center [283, 229] width 4 height 4
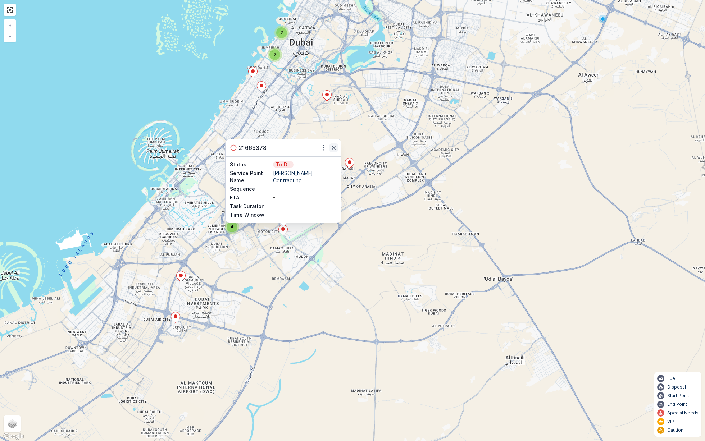
click at [333, 147] on icon "button" at bounding box center [333, 147] width 7 height 7
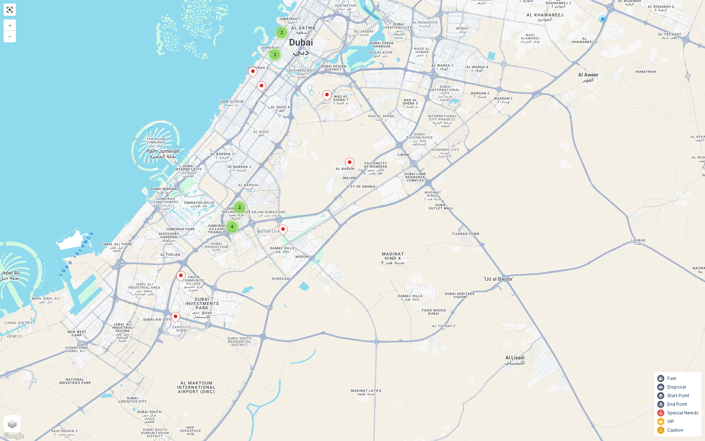
click at [348, 163] on ellipse at bounding box center [350, 162] width 4 height 4
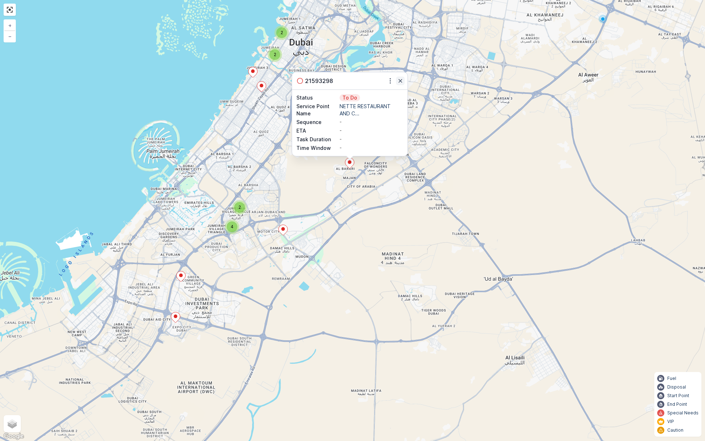
click at [401, 81] on icon "button" at bounding box center [400, 80] width 7 height 7
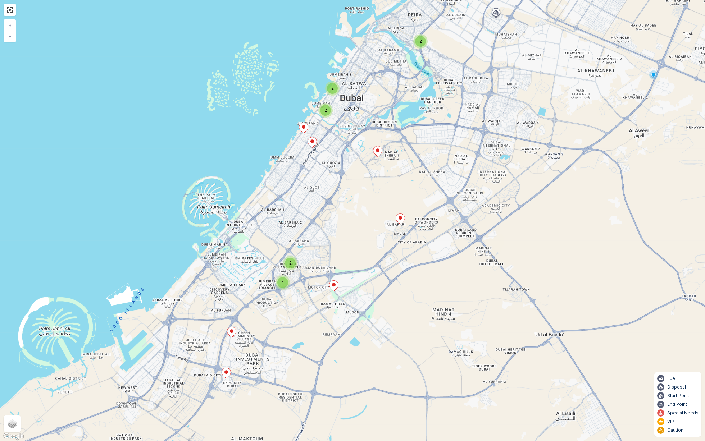
drag, startPoint x: 273, startPoint y: 114, endPoint x: 340, endPoint y: 194, distance: 103.6
click at [340, 194] on div "2 4 2 2 2 + − Satellite Roadmap Terrain Hybrid Leaflet Keyboard shortcuts Map D…" at bounding box center [352, 220] width 705 height 441
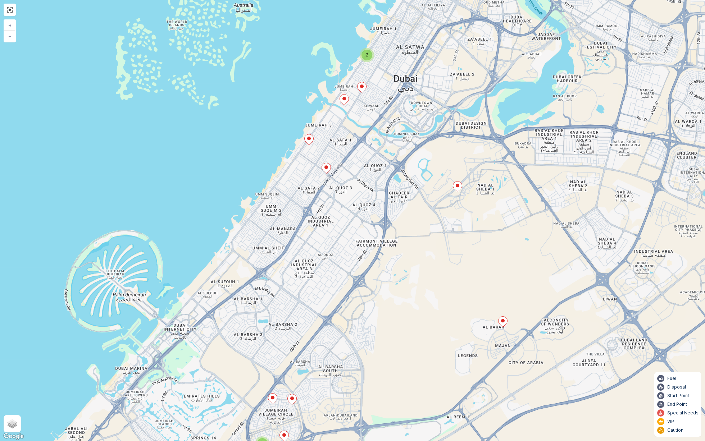
click at [311, 137] on icon at bounding box center [308, 139] width 9 height 10
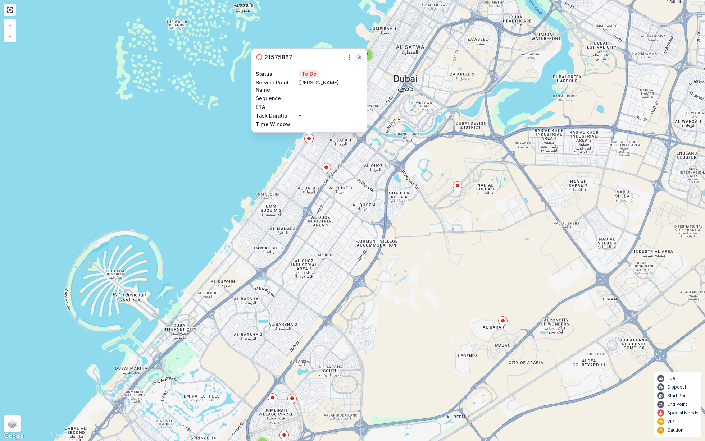
click at [359, 57] on icon "button" at bounding box center [359, 57] width 7 height 7
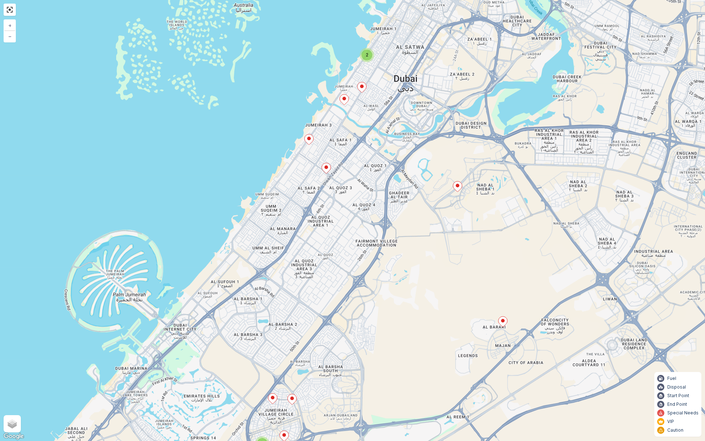
click at [327, 168] on ellipse at bounding box center [326, 167] width 4 height 4
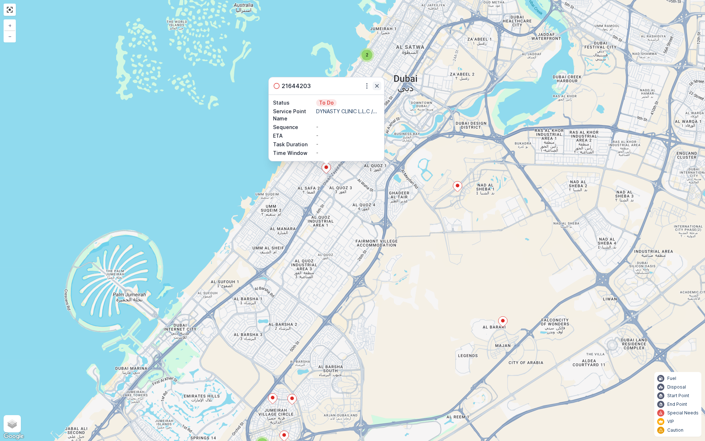
click at [376, 87] on icon "button" at bounding box center [377, 86] width 4 height 4
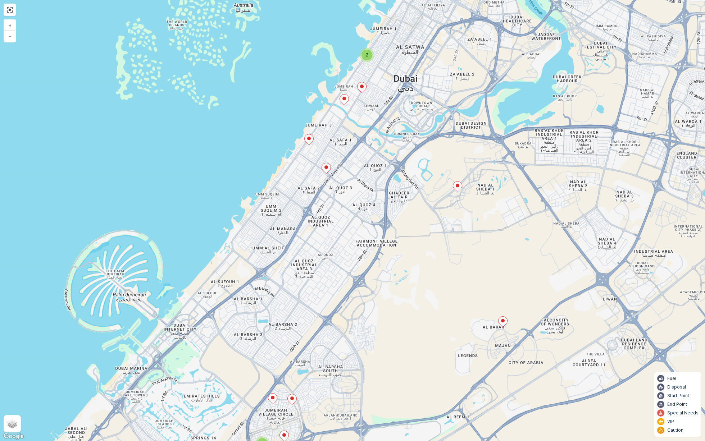
click at [460, 188] on icon at bounding box center [457, 187] width 9 height 10
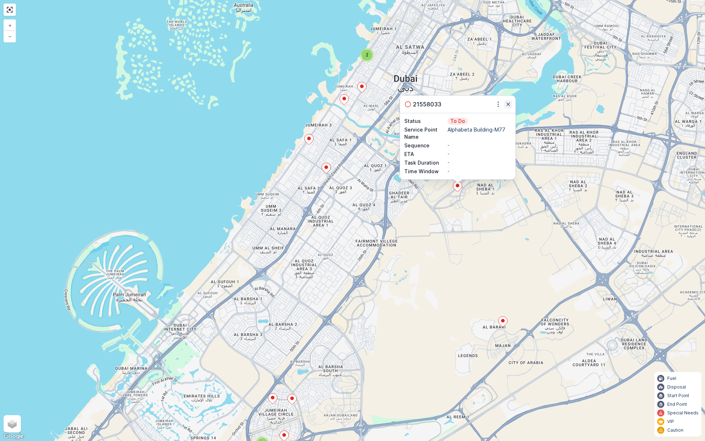
click at [508, 104] on icon "button" at bounding box center [508, 104] width 4 height 4
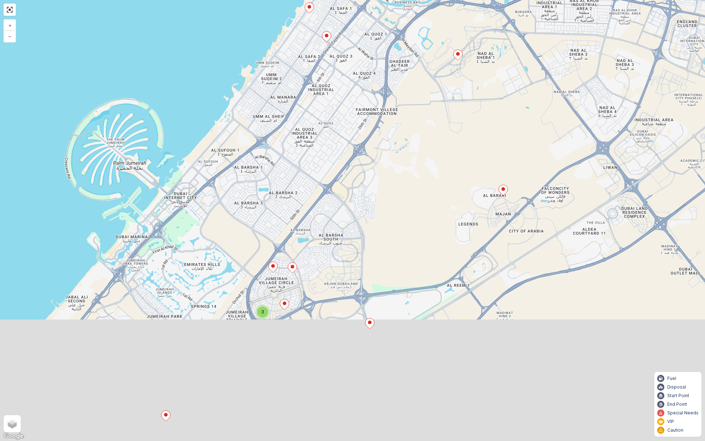
drag, startPoint x: 440, startPoint y: 264, endPoint x: 446, endPoint y: 118, distance: 145.7
click at [446, 118] on div "2 3 2 + − Satellite Roadmap Terrain Hybrid Leaflet Keyboard shortcuts Map Data …" at bounding box center [352, 220] width 705 height 441
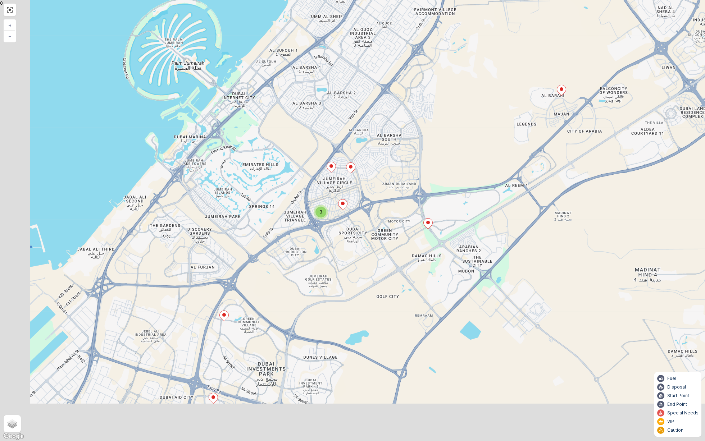
drag, startPoint x: 351, startPoint y: 255, endPoint x: 414, endPoint y: 152, distance: 120.0
click at [414, 152] on div "2 3 2 + − Satellite Roadmap Terrain Hybrid Leaflet Keyboard shortcuts Map Data …" at bounding box center [352, 220] width 705 height 441
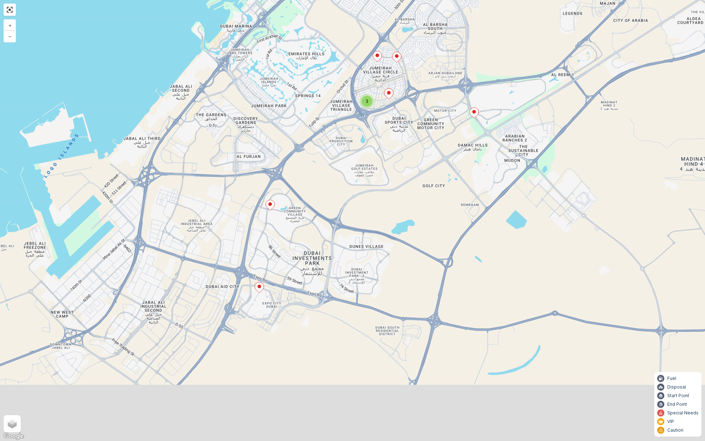
drag, startPoint x: 287, startPoint y: 289, endPoint x: 325, endPoint y: 190, distance: 105.8
click at [325, 190] on div "2 3 2 + − Satellite Roadmap Terrain Hybrid Leaflet Keyboard shortcuts Map Data …" at bounding box center [352, 220] width 705 height 441
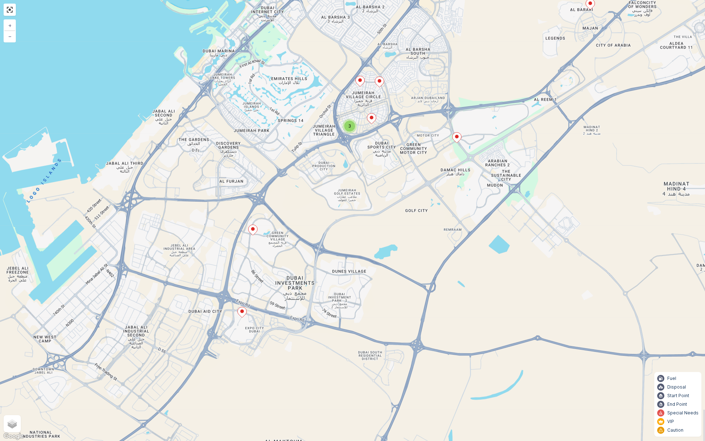
drag, startPoint x: 469, startPoint y: 136, endPoint x: 425, endPoint y: 192, distance: 71.8
click at [425, 192] on div "2 3 2 + − Satellite Roadmap Terrain Hybrid Leaflet Keyboard shortcuts Map Data …" at bounding box center [352, 220] width 705 height 441
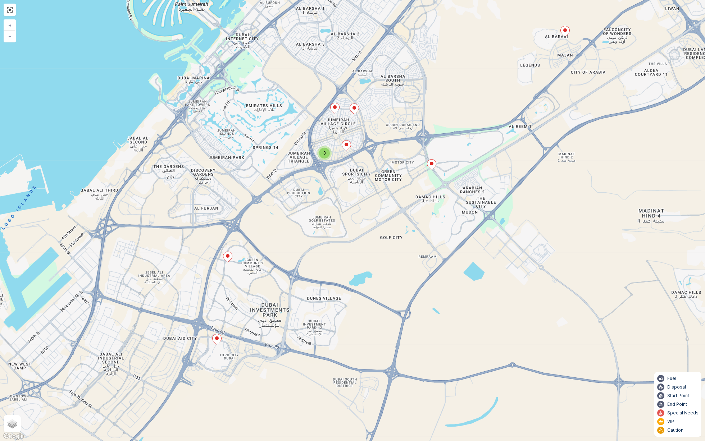
click at [433, 164] on ellipse at bounding box center [432, 164] width 4 height 4
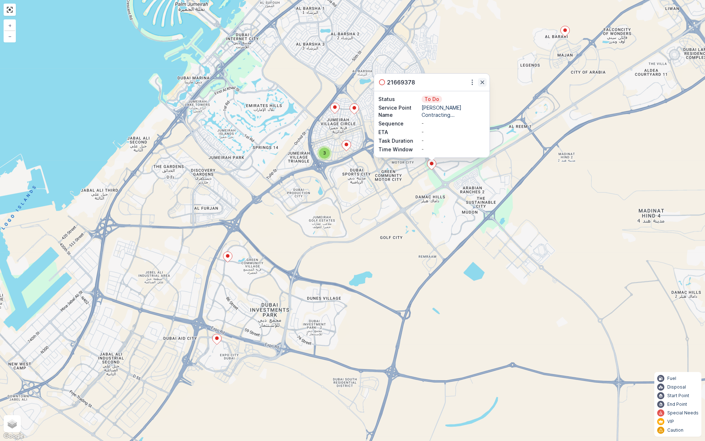
click at [482, 81] on icon "button" at bounding box center [481, 82] width 7 height 7
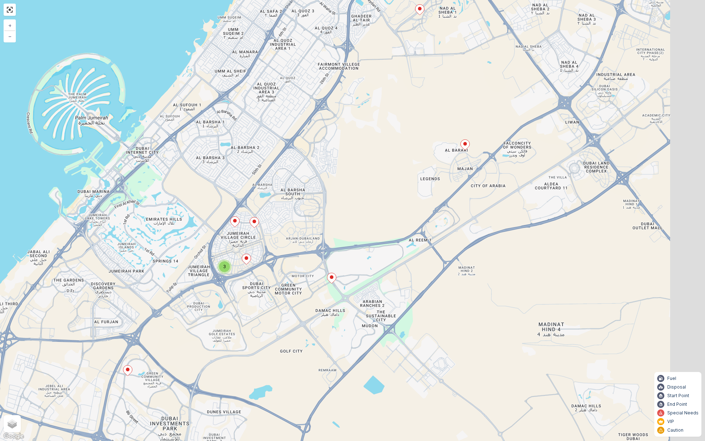
drag, startPoint x: 532, startPoint y: 79, endPoint x: 430, endPoint y: 194, distance: 153.3
click at [430, 194] on div "2 3 2 + − Satellite Roadmap Terrain Hybrid Leaflet Keyboard shortcuts Map Data …" at bounding box center [352, 220] width 705 height 441
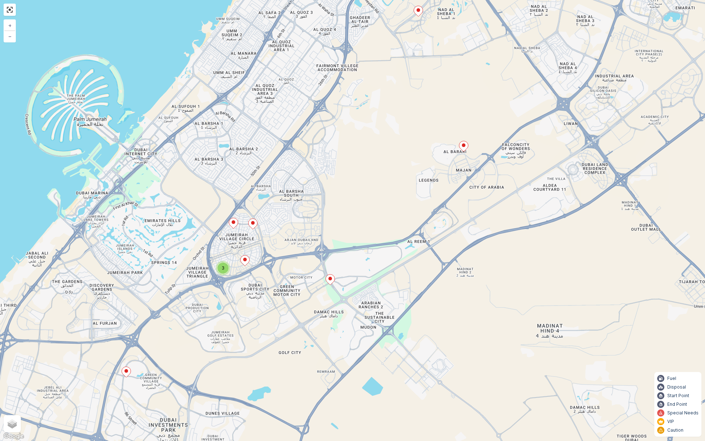
click at [464, 146] on ellipse at bounding box center [464, 145] width 4 height 4
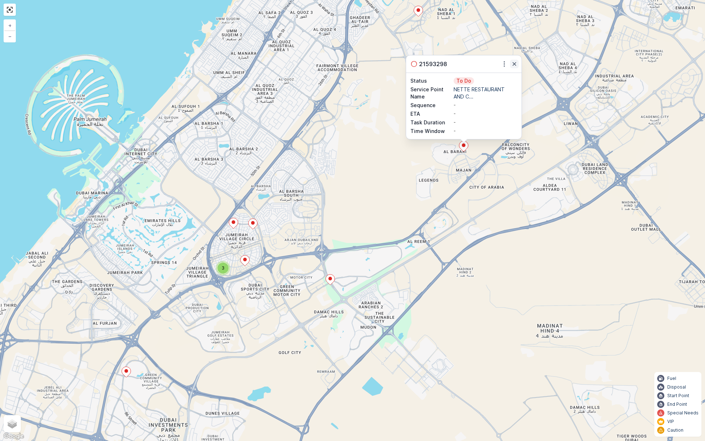
click at [513, 64] on icon "button" at bounding box center [513, 63] width 7 height 7
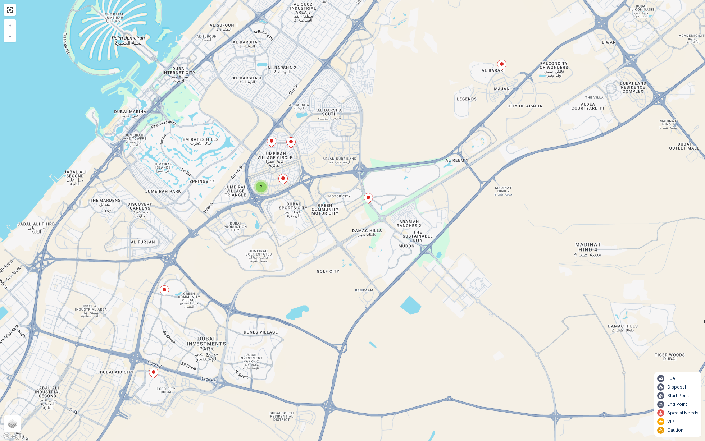
drag, startPoint x: 240, startPoint y: 315, endPoint x: 300, endPoint y: 191, distance: 137.5
click at [300, 191] on div "2 3 2 + − Satellite Roadmap Terrain Hybrid Leaflet Keyboard shortcuts Map Data …" at bounding box center [352, 220] width 705 height 441
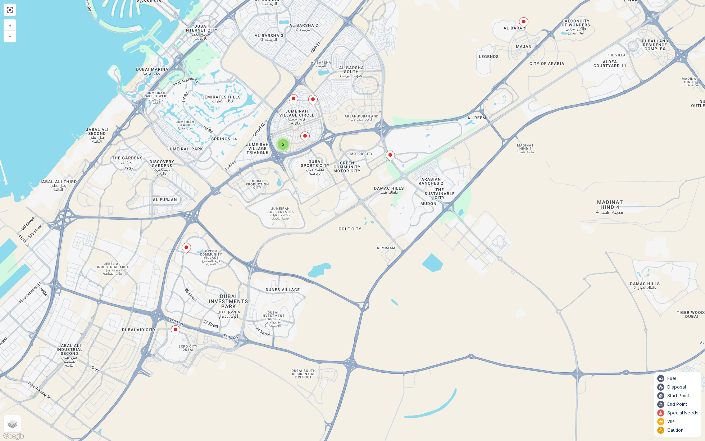
click at [188, 249] on icon at bounding box center [186, 248] width 9 height 10
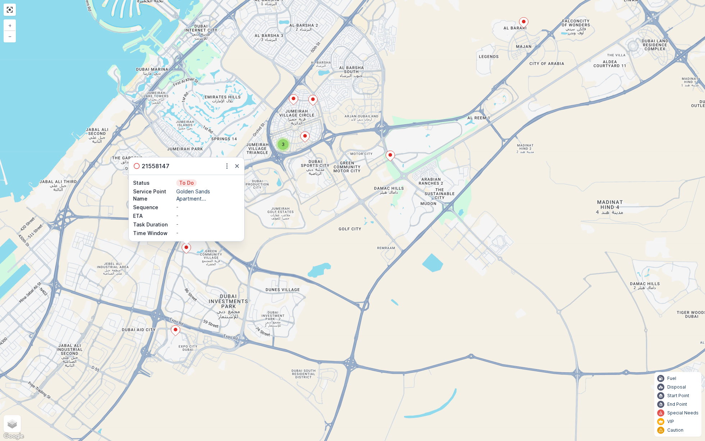
click at [237, 170] on div "21558147" at bounding box center [186, 165] width 115 height 17
click at [238, 161] on div "21558147" at bounding box center [186, 165] width 115 height 17
click at [237, 166] on icon "button" at bounding box center [237, 166] width 4 height 4
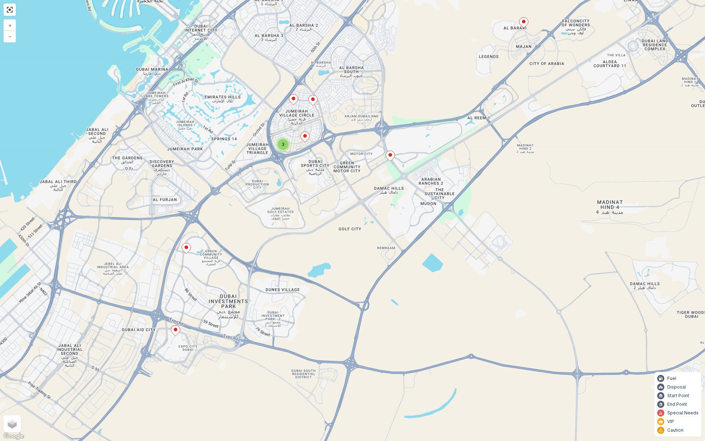
click at [178, 333] on icon at bounding box center [175, 330] width 9 height 10
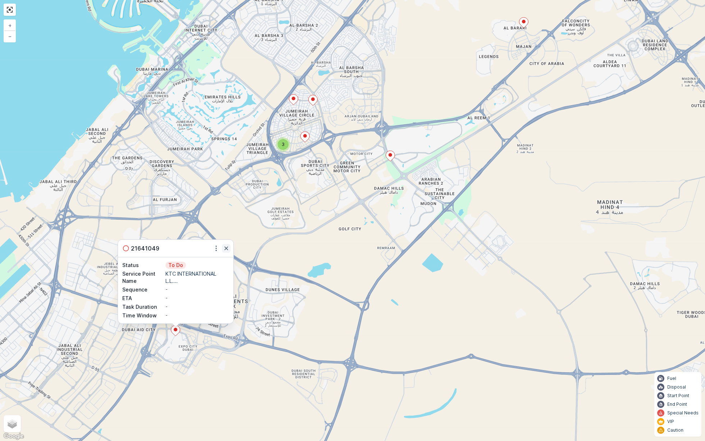
click at [226, 248] on icon "button" at bounding box center [226, 249] width 4 height 4
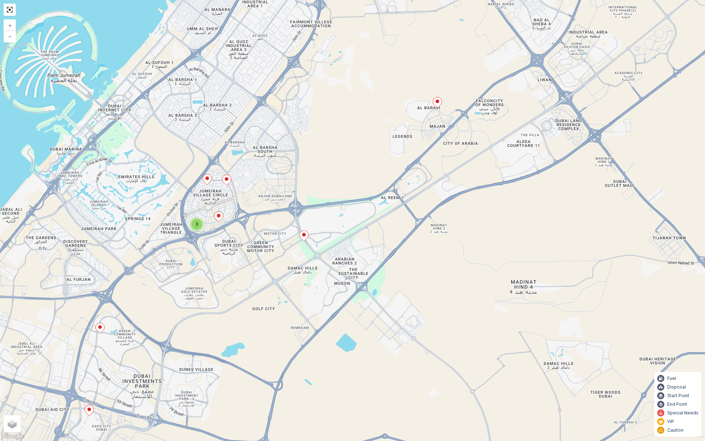
drag, startPoint x: 369, startPoint y: 203, endPoint x: 267, endPoint y: 293, distance: 135.5
click at [268, 293] on div "2 3 2 + − Satellite Roadmap Terrain Hybrid Leaflet Keyboard shortcuts Map Data …" at bounding box center [352, 220] width 705 height 441
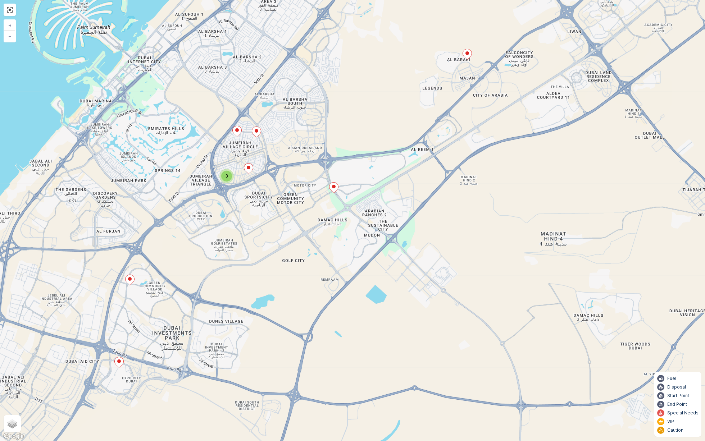
drag, startPoint x: 289, startPoint y: 279, endPoint x: 334, endPoint y: 220, distance: 74.1
click at [334, 220] on div "2 3 2 + − Satellite Roadmap Terrain Hybrid Leaflet Keyboard shortcuts Map Data …" at bounding box center [352, 220] width 705 height 441
click at [335, 188] on icon at bounding box center [334, 187] width 9 height 10
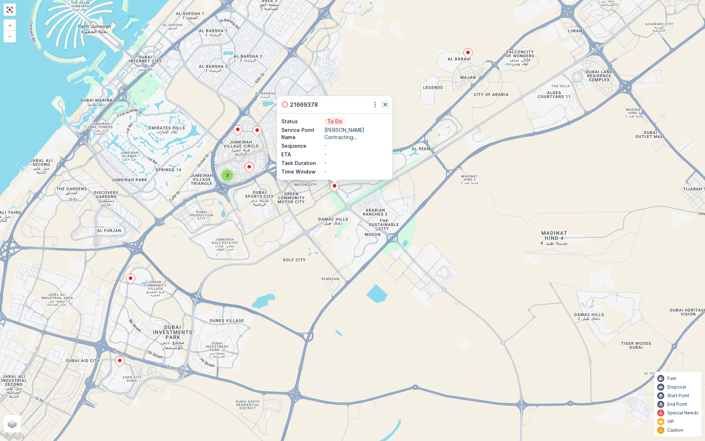
click at [383, 105] on icon "button" at bounding box center [384, 104] width 7 height 7
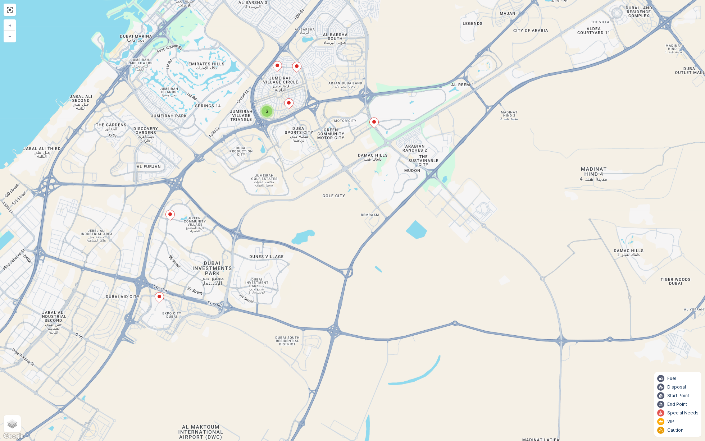
drag, startPoint x: 335, startPoint y: 223, endPoint x: 374, endPoint y: 159, distance: 75.5
click at [374, 159] on div "2 3 2 + − Satellite Roadmap Terrain Hybrid Leaflet Keyboard shortcuts Map Data …" at bounding box center [352, 220] width 705 height 441
click at [171, 216] on icon at bounding box center [170, 215] width 9 height 10
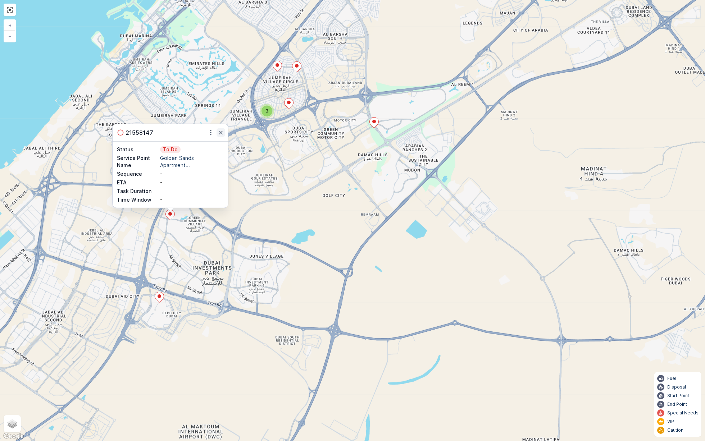
click at [219, 134] on icon "button" at bounding box center [221, 133] width 4 height 4
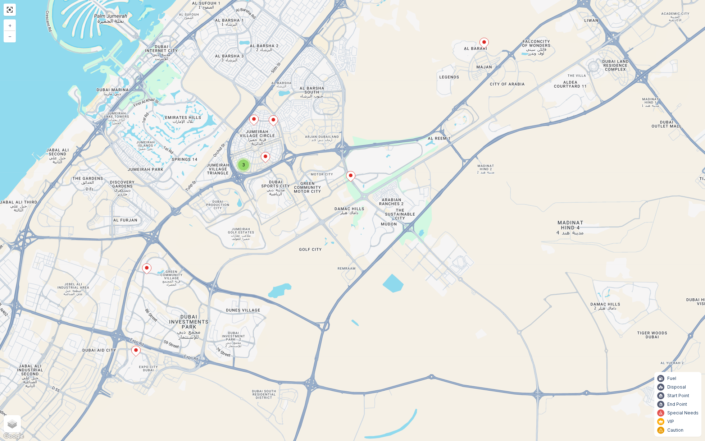
drag, startPoint x: 304, startPoint y: 179, endPoint x: 281, endPoint y: 232, distance: 57.6
click at [281, 232] on div "2 3 2 + − Satellite Roadmap Terrain Hybrid Leaflet Keyboard shortcuts Map Data …" at bounding box center [352, 220] width 705 height 441
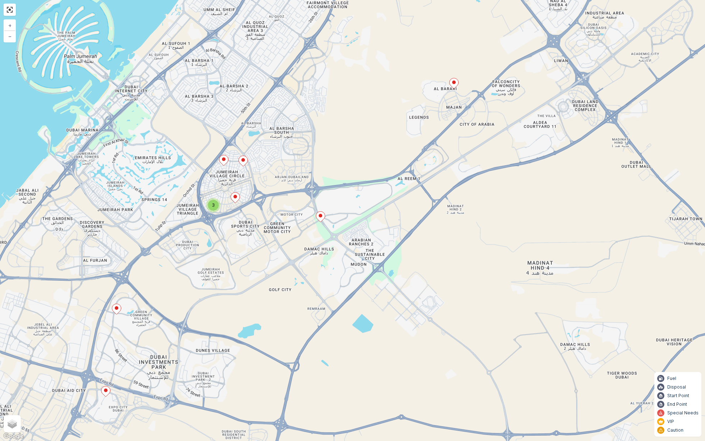
drag, startPoint x: 327, startPoint y: 202, endPoint x: 292, endPoint y: 246, distance: 56.3
click at [292, 247] on div "2 3 2 + − Satellite Roadmap Terrain Hybrid Leaflet Keyboard shortcuts Map Data …" at bounding box center [352, 220] width 705 height 441
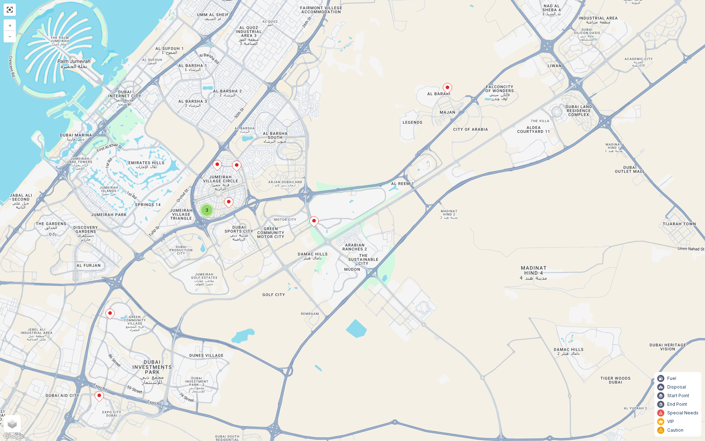
drag, startPoint x: 376, startPoint y: 179, endPoint x: 366, endPoint y: 192, distance: 16.1
click at [366, 192] on div "2 3 2 + − Satellite Roadmap Terrain Hybrid Leaflet Keyboard shortcuts Map Data …" at bounding box center [352, 220] width 705 height 441
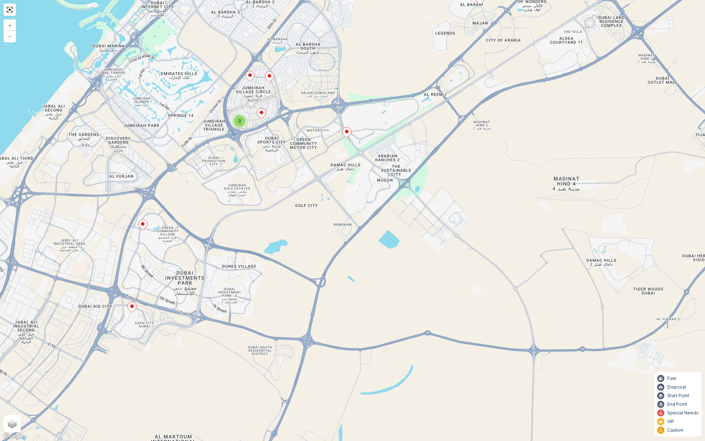
drag, startPoint x: 233, startPoint y: 301, endPoint x: 274, endPoint y: 203, distance: 106.7
click at [274, 200] on div "2 3 2 + − Satellite Roadmap Terrain Hybrid Leaflet Keyboard shortcuts Map Data …" at bounding box center [352, 220] width 705 height 441
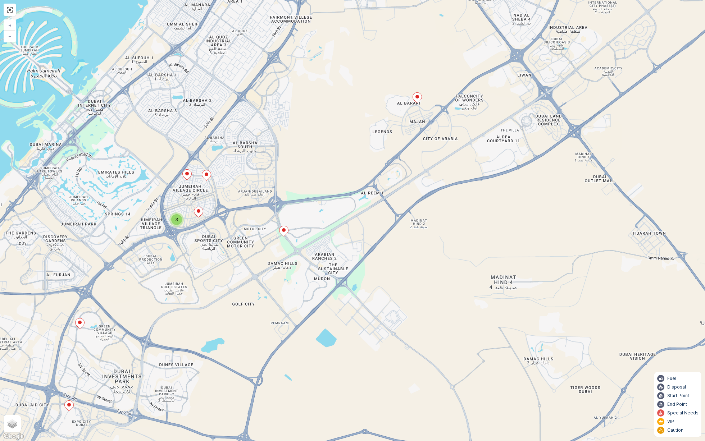
drag, startPoint x: 417, startPoint y: 120, endPoint x: 353, endPoint y: 218, distance: 116.6
click at [353, 218] on div "2 3 2 + − Satellite Roadmap Terrain Hybrid Leaflet Keyboard shortcuts Map Data …" at bounding box center [352, 220] width 705 height 441
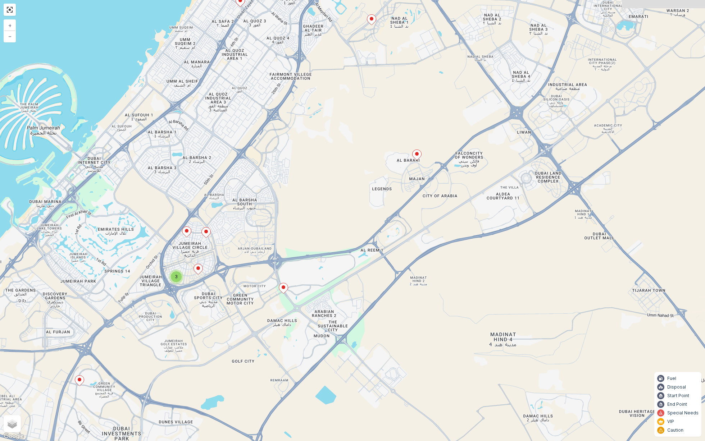
drag, startPoint x: 322, startPoint y: 108, endPoint x: 331, endPoint y: 228, distance: 119.7
click at [331, 228] on div "2 3 2 + − Satellite Roadmap Terrain Hybrid Leaflet Keyboard shortcuts Map Data …" at bounding box center [352, 220] width 705 height 441
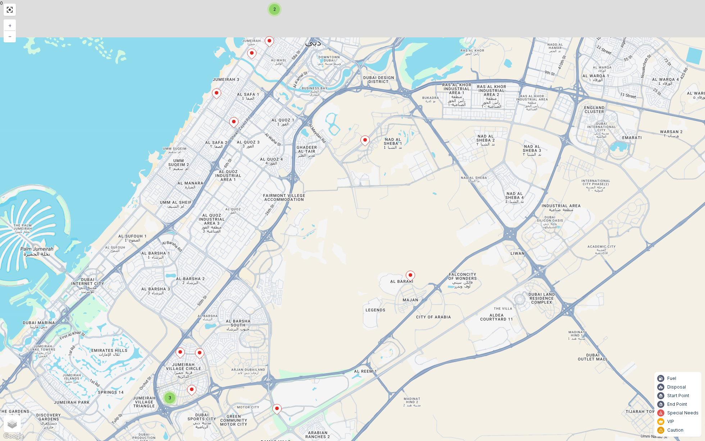
drag, startPoint x: 375, startPoint y: 142, endPoint x: 315, endPoint y: 276, distance: 146.3
click at [315, 275] on div "2 3 2 + − Satellite Roadmap Terrain Hybrid Leaflet Keyboard shortcuts Map Data …" at bounding box center [352, 220] width 705 height 441
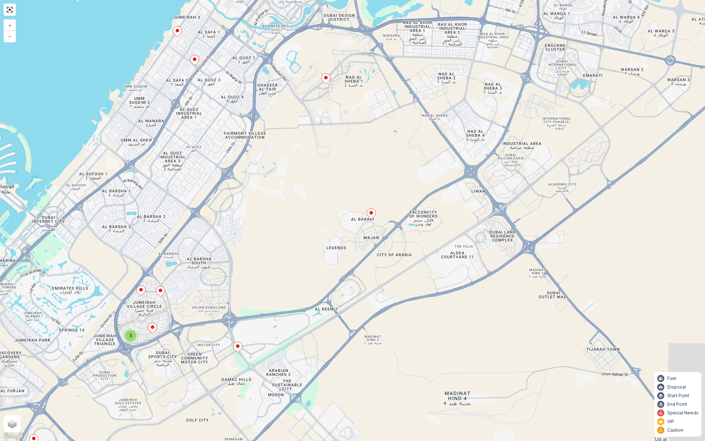
drag, startPoint x: 315, startPoint y: 276, endPoint x: 320, endPoint y: 122, distance: 153.9
click at [320, 123] on div "2 3 2 + − Satellite Roadmap Terrain Hybrid Leaflet Keyboard shortcuts Map Data …" at bounding box center [352, 220] width 705 height 441
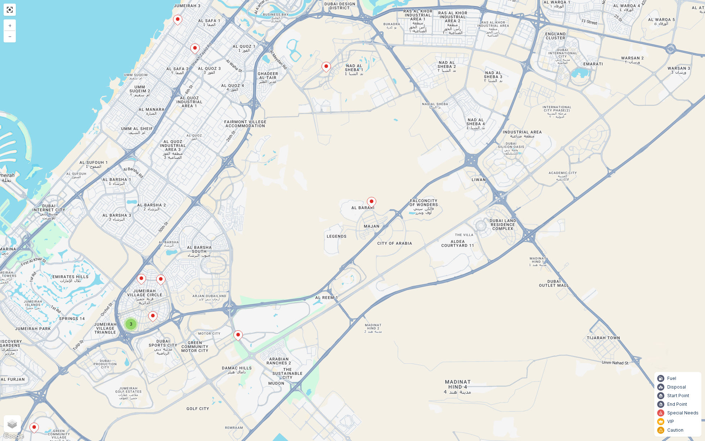
click at [372, 204] on icon at bounding box center [371, 202] width 9 height 10
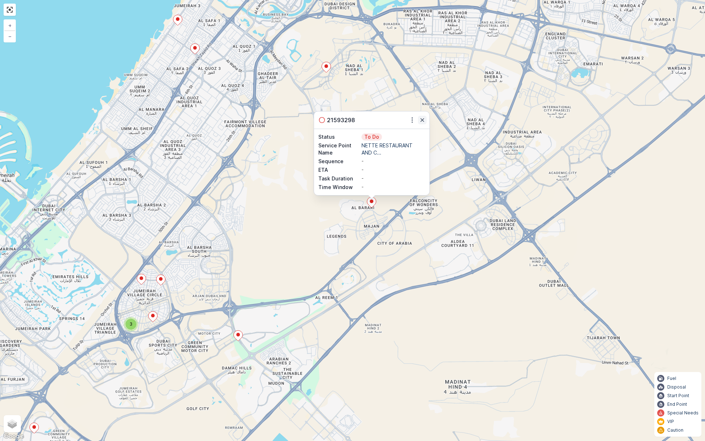
click at [422, 120] on icon "button" at bounding box center [422, 120] width 4 height 4
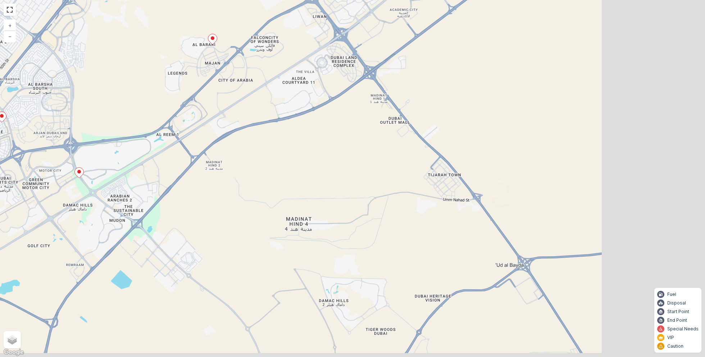
scroll to position [226, 0]
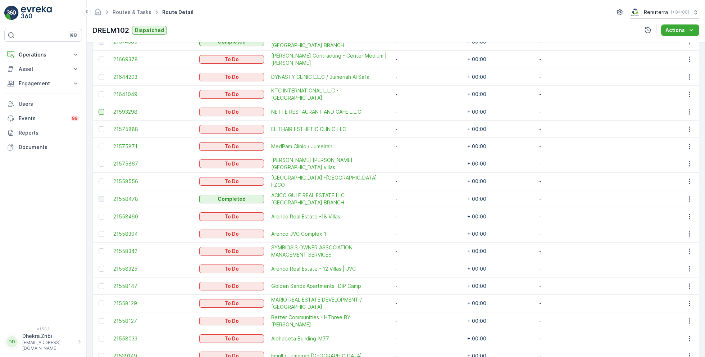
click at [102, 111] on div at bounding box center [102, 112] width 6 height 6
click at [99, 109] on input "checkbox" at bounding box center [99, 109] width 0 height 0
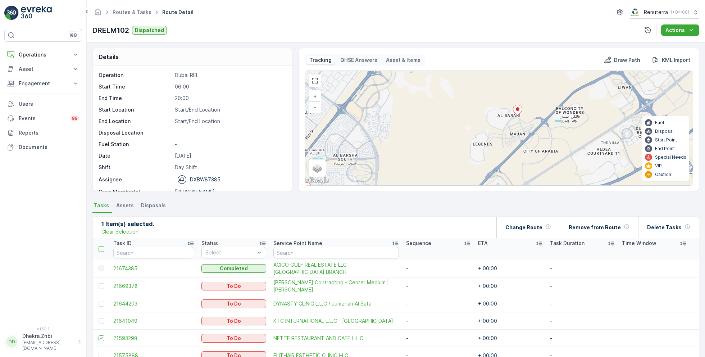
scroll to position [22, 0]
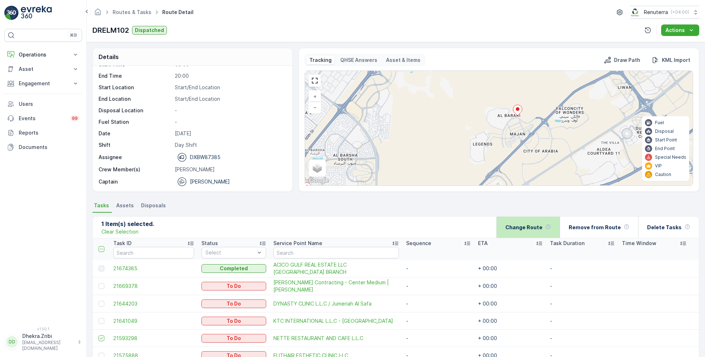
click at [536, 229] on p "Change Route" at bounding box center [523, 227] width 37 height 7
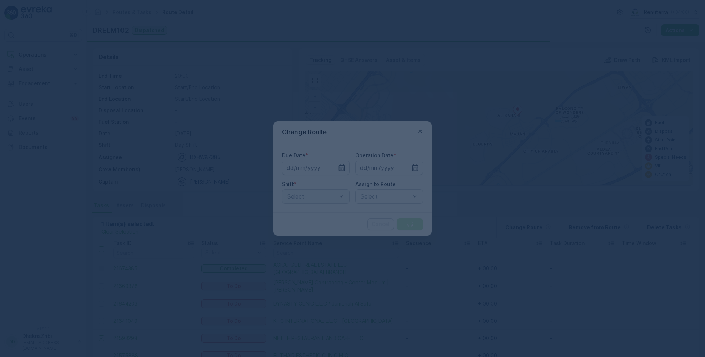
type input "[DATE]"
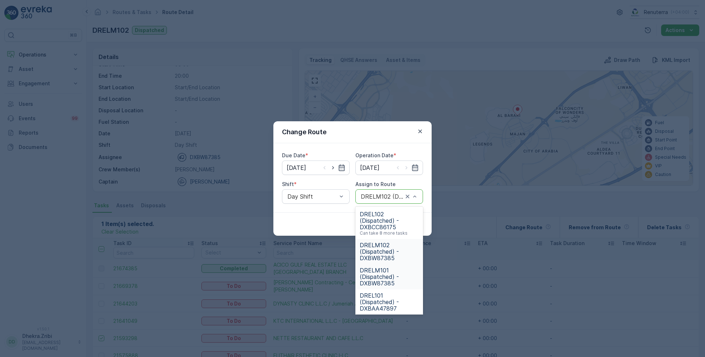
click at [383, 274] on span "DRELM101 (Dispatched) - DXBW87385" at bounding box center [388, 276] width 59 height 19
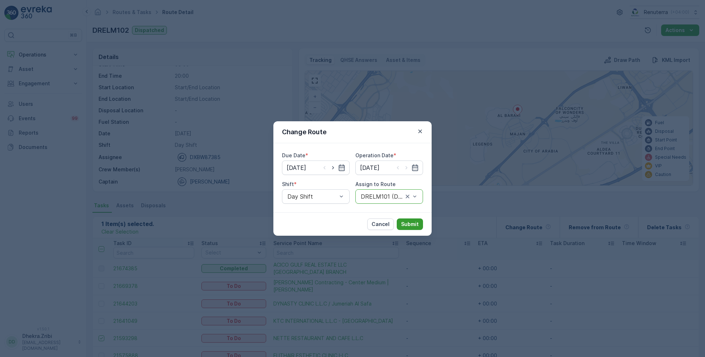
click at [412, 225] on p "Submit" at bounding box center [410, 223] width 18 height 7
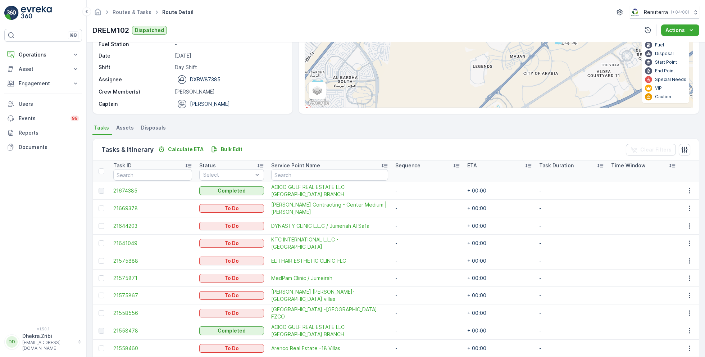
scroll to position [0, 0]
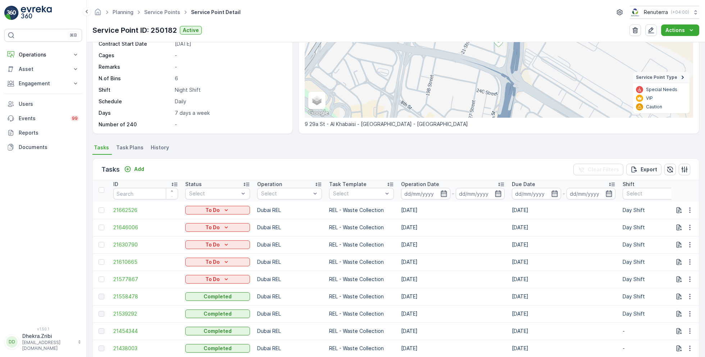
scroll to position [104, 0]
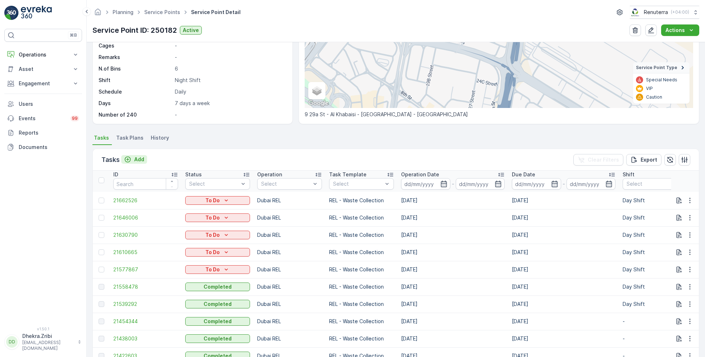
click at [135, 159] on p "Add" at bounding box center [139, 159] width 10 height 7
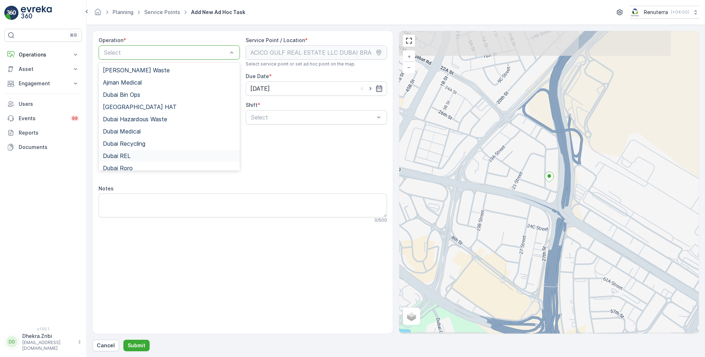
click at [127, 155] on span "Dubai REL" at bounding box center [117, 155] width 28 height 6
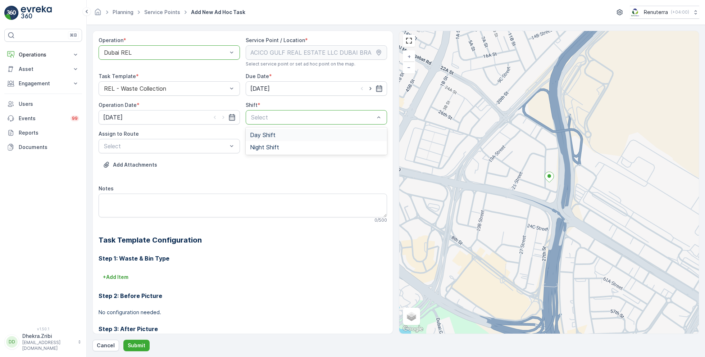
click at [257, 136] on span "Day Shift" at bounding box center [263, 135] width 26 height 6
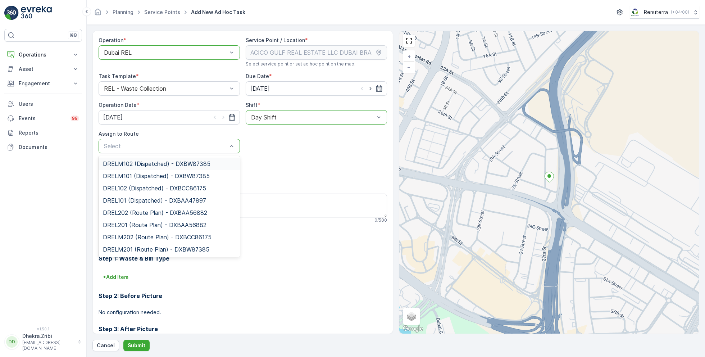
click at [139, 162] on span "DRELM102 (Dispatched) - DXBW87385" at bounding box center [156, 163] width 107 height 6
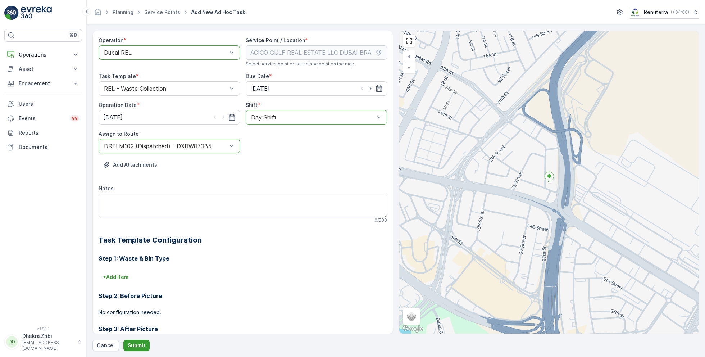
click at [136, 345] on p "Submit" at bounding box center [137, 345] width 18 height 7
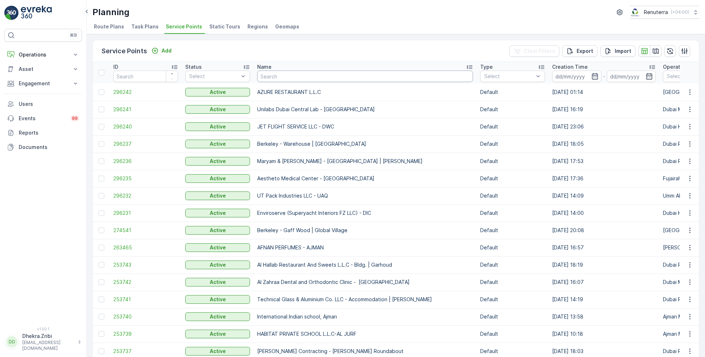
click at [281, 74] on input "text" at bounding box center [365, 76] width 216 height 12
type input "duty free"
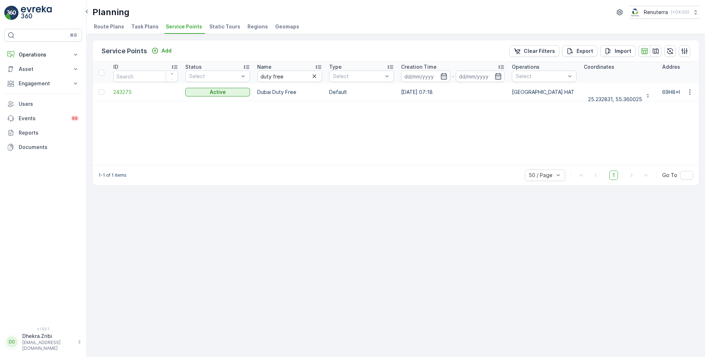
click at [126, 87] on td "243275" at bounding box center [146, 91] width 72 height 17
click at [126, 95] on td "243275" at bounding box center [146, 91] width 72 height 17
click at [124, 90] on span "243275" at bounding box center [145, 91] width 65 height 7
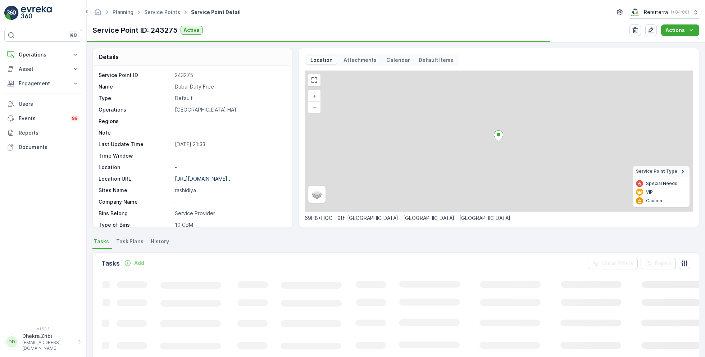
click at [192, 86] on p "Dubai Duty Free" at bounding box center [230, 86] width 110 height 7
copy p "Dubai Duty Free"
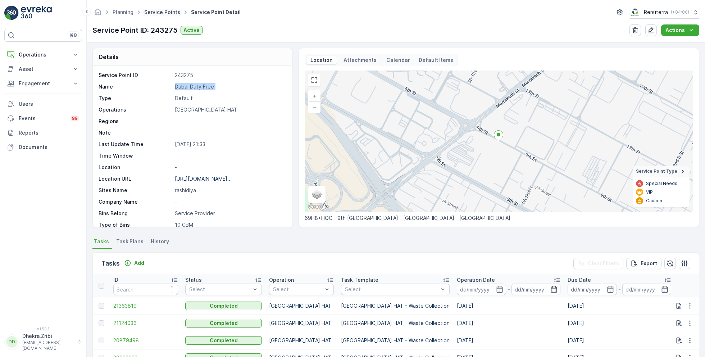
click at [163, 13] on link "Service Points" at bounding box center [162, 12] width 36 height 6
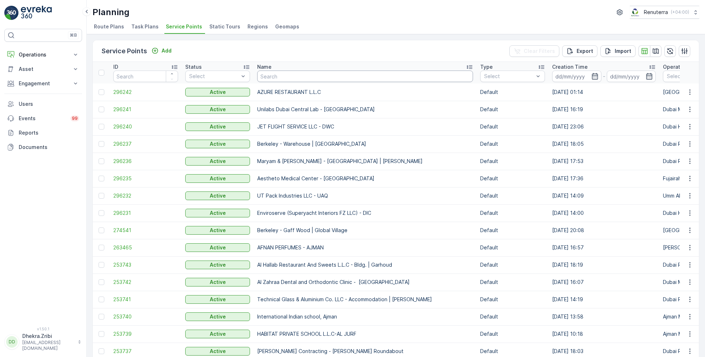
click at [294, 79] on input "text" at bounding box center [365, 76] width 216 height 12
type input "roto"
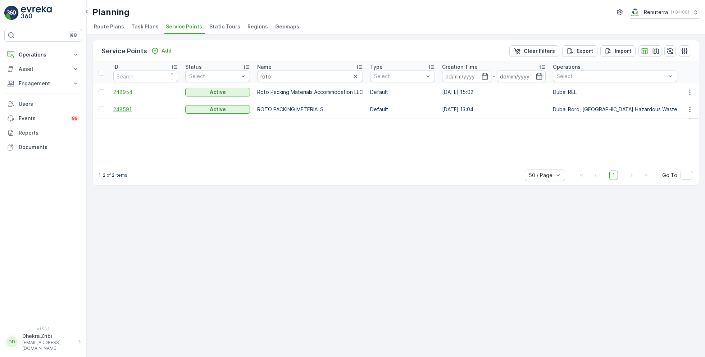
click at [125, 108] on span "248591" at bounding box center [145, 109] width 65 height 7
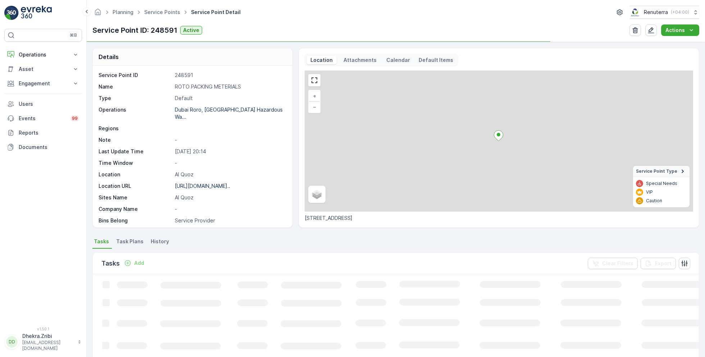
click at [200, 84] on p "ROTO PACKING METERIALS" at bounding box center [230, 86] width 110 height 7
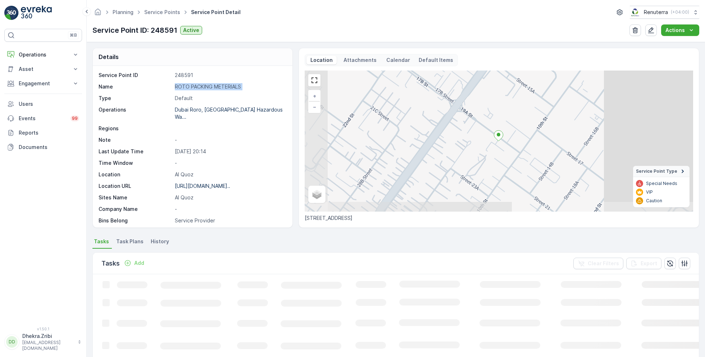
copy p "ROTO PACKING METERIALS"
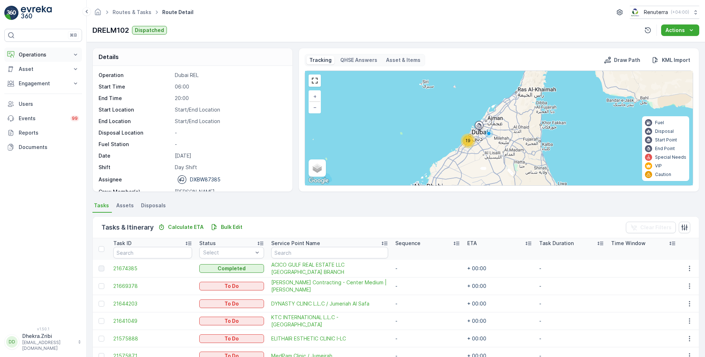
click at [35, 54] on p "Operations" at bounding box center [43, 54] width 49 height 7
click at [29, 75] on p "Planning" at bounding box center [28, 76] width 20 height 7
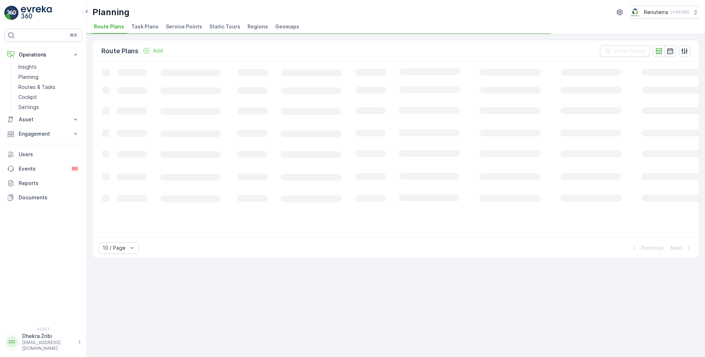
click at [180, 26] on span "Service Points" at bounding box center [184, 26] width 36 height 7
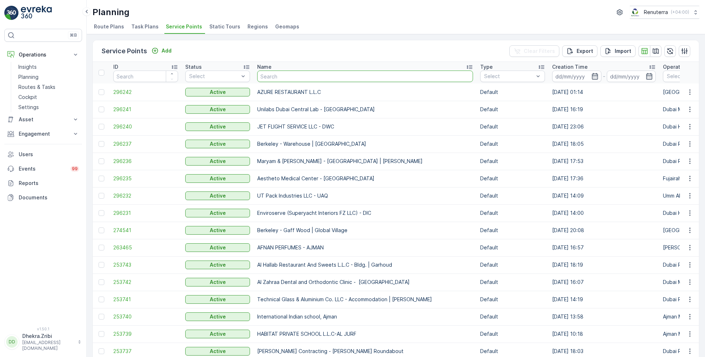
click at [292, 74] on input "text" at bounding box center [365, 76] width 216 height 12
type input "arabian"
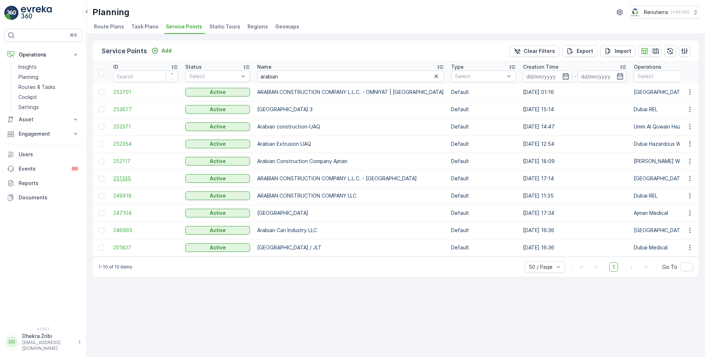
click at [123, 178] on span "251335" at bounding box center [145, 178] width 65 height 7
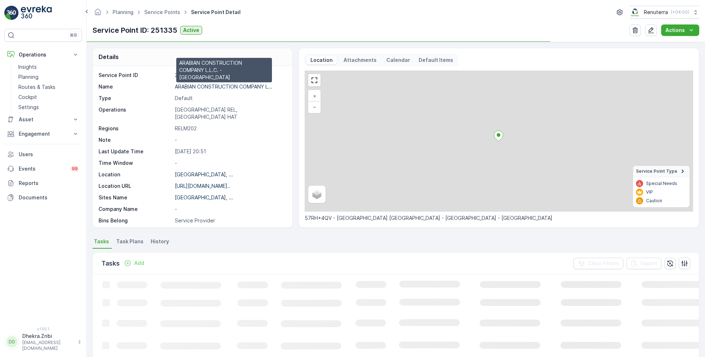
click at [201, 86] on p "ARABIAN CONSTRUCTION COMPANY L..." at bounding box center [223, 86] width 97 height 6
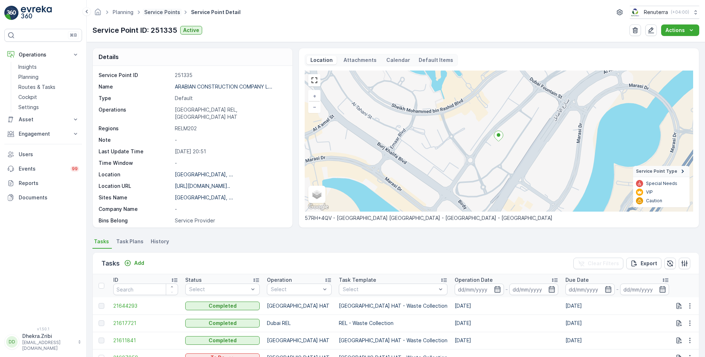
click at [162, 12] on link "Service Points" at bounding box center [162, 12] width 36 height 6
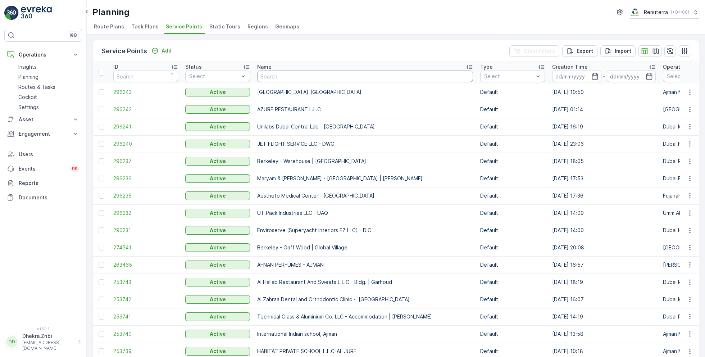
click at [293, 71] on input "text" at bounding box center [365, 76] width 216 height 12
type input "al sab"
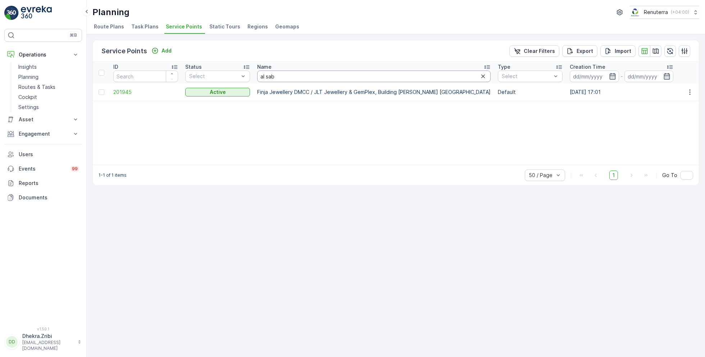
click at [288, 77] on input "al sab" at bounding box center [373, 76] width 233 height 12
type input "al sa"
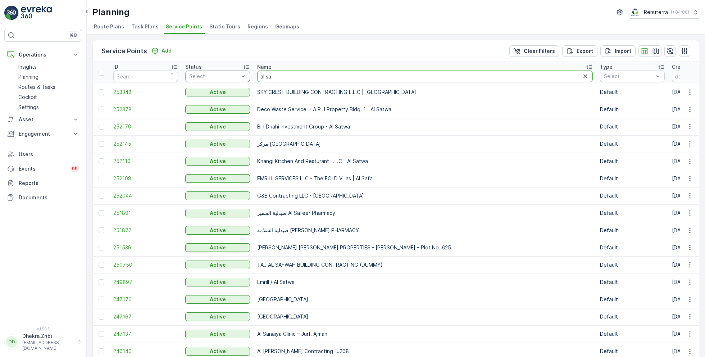
drag, startPoint x: 282, startPoint y: 78, endPoint x: 241, endPoint y: 71, distance: 41.5
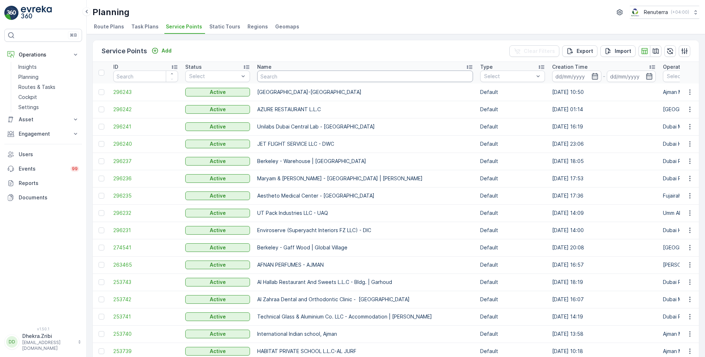
click at [290, 73] on input "text" at bounding box center [365, 76] width 216 height 12
type input "sab"
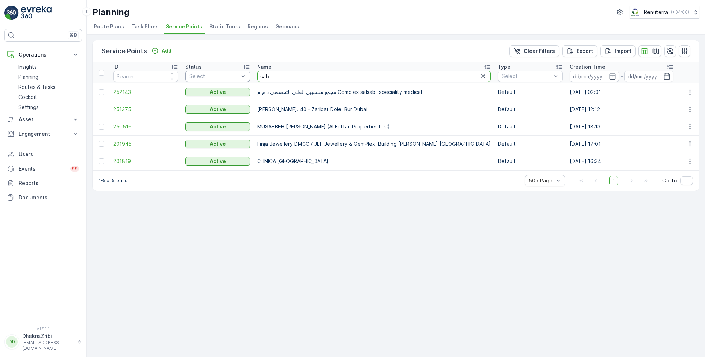
drag, startPoint x: 287, startPoint y: 77, endPoint x: 248, endPoint y: 76, distance: 38.5
type input "al"
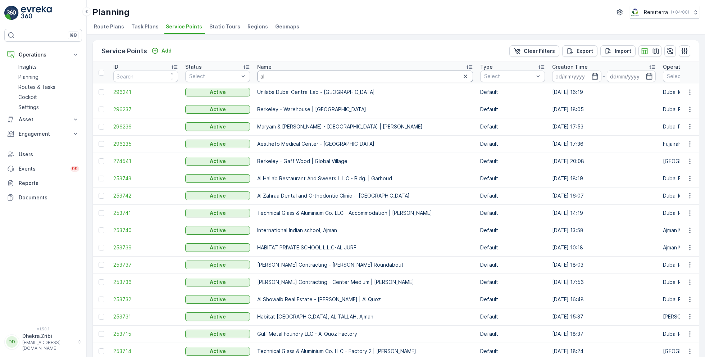
click at [279, 80] on input "al" at bounding box center [365, 76] width 216 height 12
type input "[PERSON_NAME]"
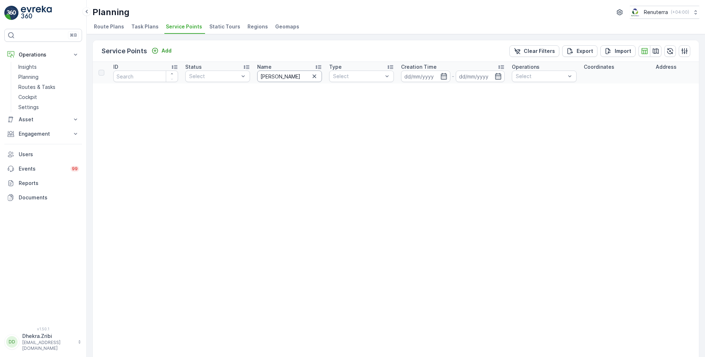
click at [286, 74] on input "[PERSON_NAME]" at bounding box center [289, 76] width 65 height 12
type input "al sab"
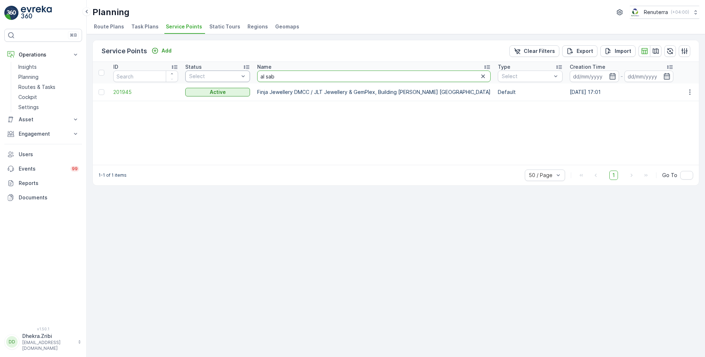
drag, startPoint x: 286, startPoint y: 79, endPoint x: 232, endPoint y: 77, distance: 54.0
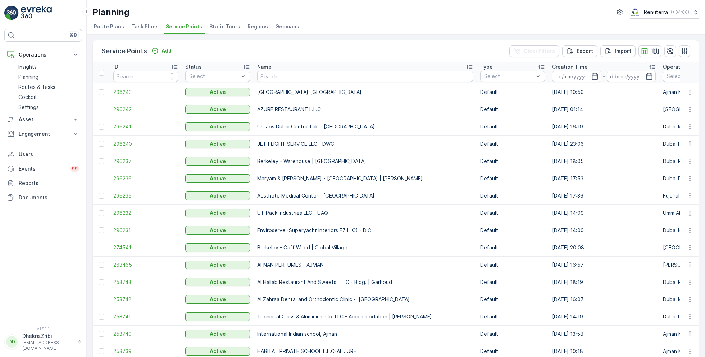
click at [283, 81] on th "Name" at bounding box center [364, 73] width 223 height 22
click at [280, 72] on input "text" at bounding box center [365, 76] width 216 height 12
type input "sabah"
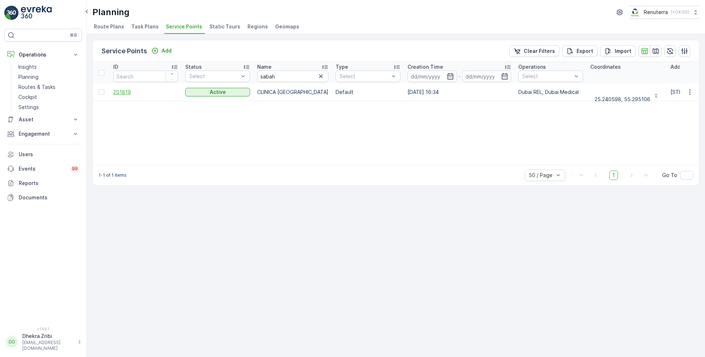
click at [123, 90] on span "201819" at bounding box center [145, 91] width 65 height 7
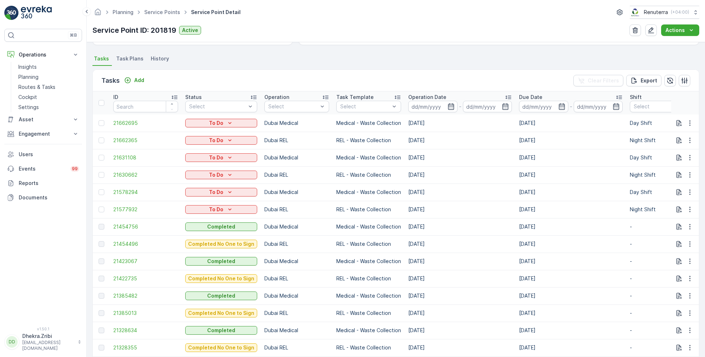
scroll to position [185, 0]
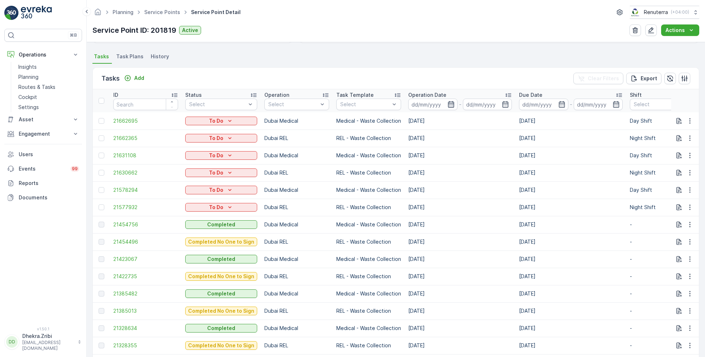
click at [449, 104] on icon "button" at bounding box center [450, 104] width 7 height 7
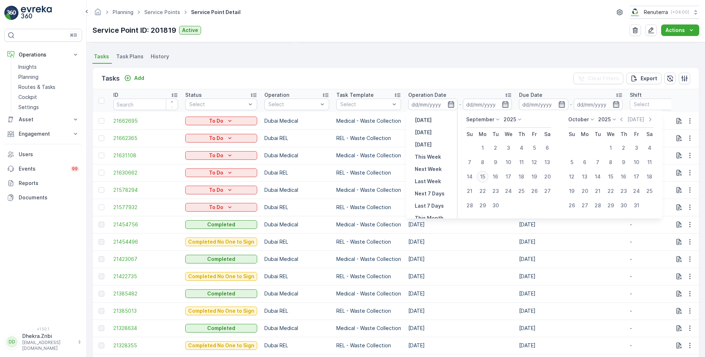
click at [482, 175] on div "15" at bounding box center [483, 177] width 12 height 12
type input "[DATE]"
click at [482, 175] on div "15" at bounding box center [483, 177] width 12 height 12
type input "[DATE]"
click at [460, 68] on div "Tasks Add Clear Filters Export" at bounding box center [396, 79] width 606 height 22
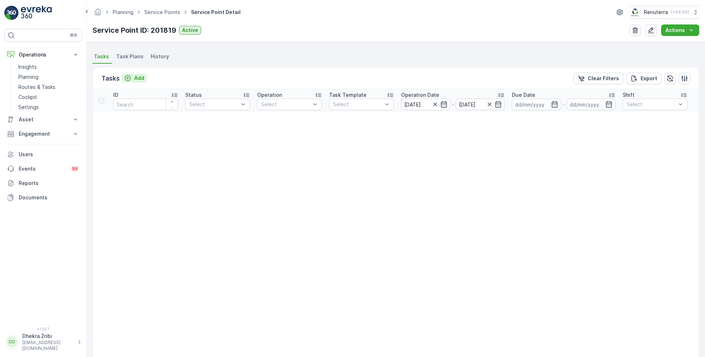
click at [136, 77] on p "Add" at bounding box center [139, 77] width 10 height 7
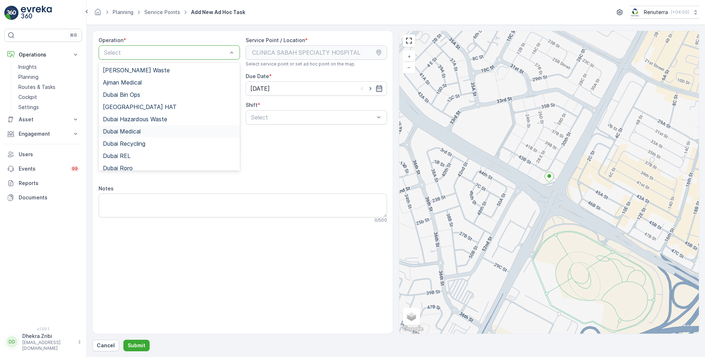
click at [146, 128] on div "Dubai Medical" at bounding box center [169, 131] width 133 height 6
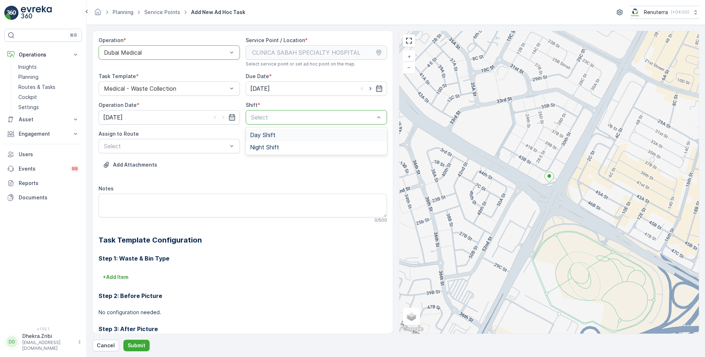
click at [262, 135] on span "Day Shift" at bounding box center [263, 135] width 26 height 6
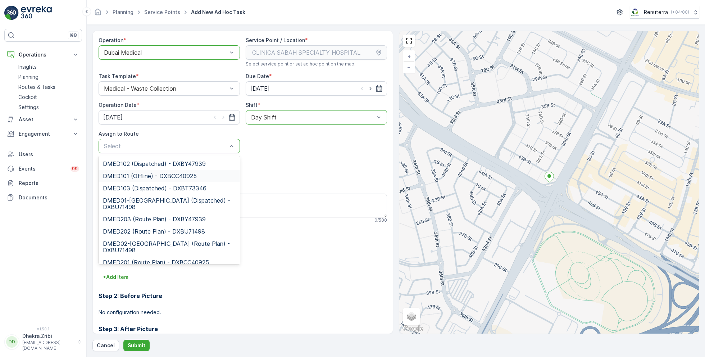
click at [140, 176] on span "DMED101 (Offline) - DXBCC40925" at bounding box center [150, 176] width 94 height 6
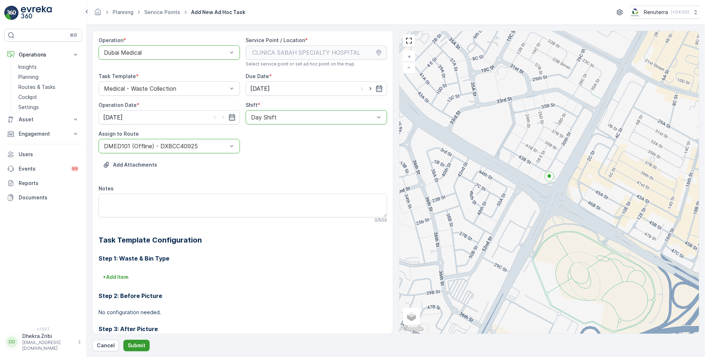
click at [134, 343] on p "Submit" at bounding box center [137, 345] width 18 height 7
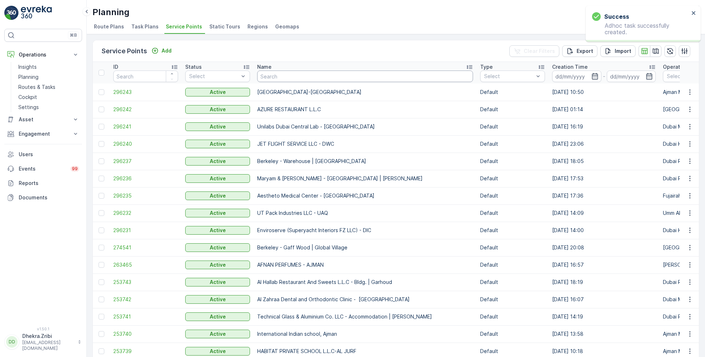
click at [298, 78] on input "text" at bounding box center [365, 76] width 216 height 12
type input "sabah"
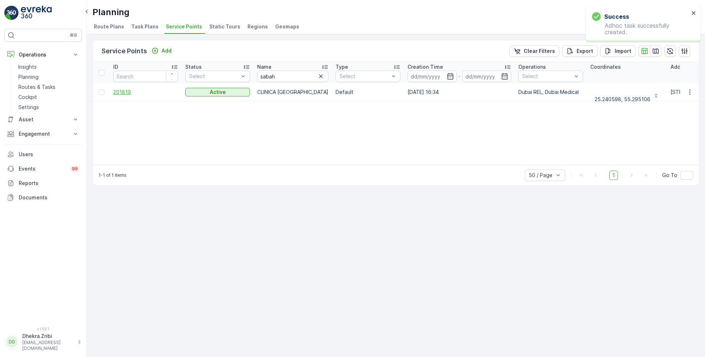
click at [126, 90] on span "201819" at bounding box center [145, 91] width 65 height 7
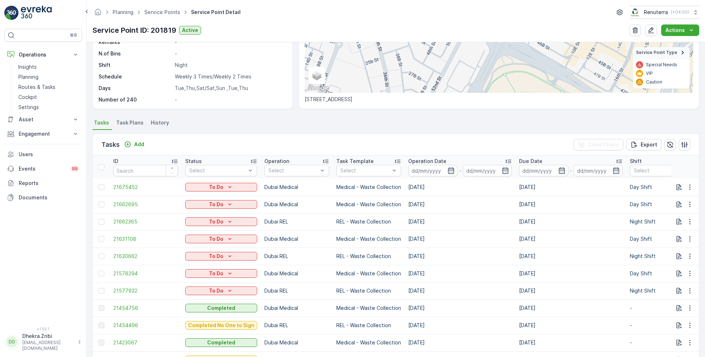
scroll to position [2, 0]
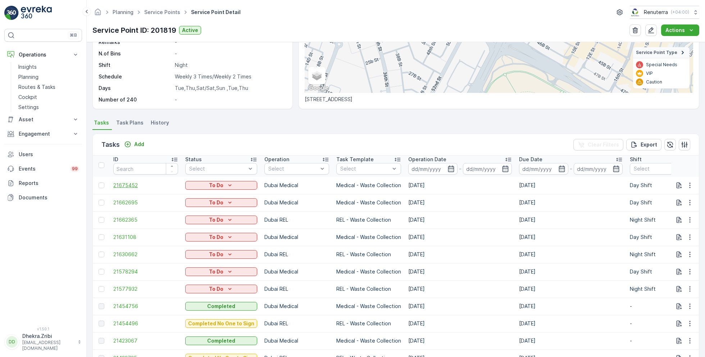
click at [129, 182] on span "21675452" at bounding box center [145, 185] width 65 height 7
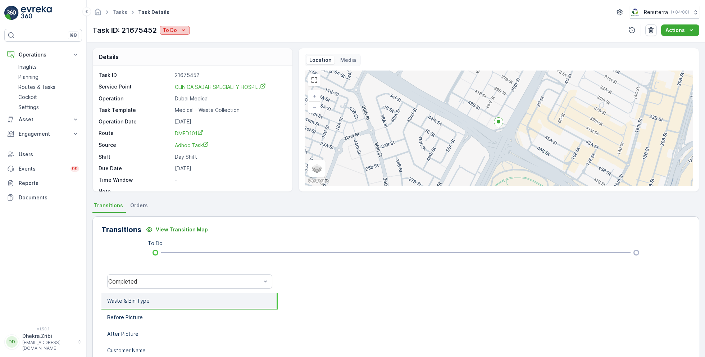
click at [176, 28] on p "To Do" at bounding box center [169, 30] width 14 height 7
click at [211, 61] on span "Completed No One to Sign" at bounding box center [196, 60] width 65 height 7
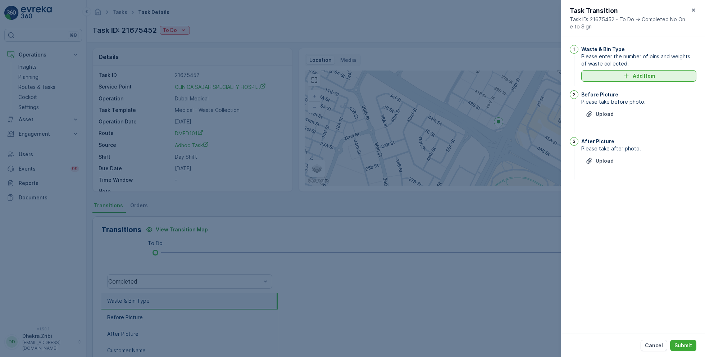
click at [638, 73] on p "Add Item" at bounding box center [643, 75] width 22 height 7
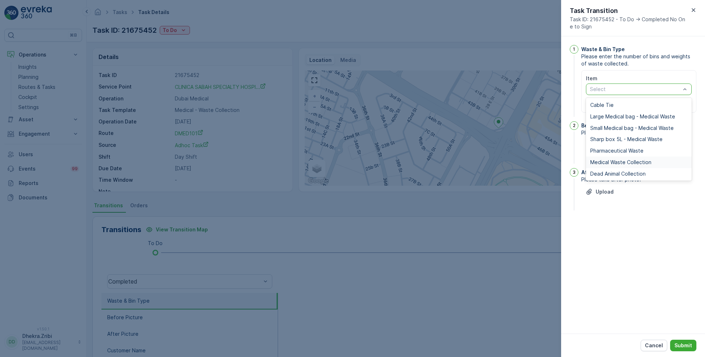
click at [620, 161] on span "Medical Waste Collection" at bounding box center [620, 162] width 61 height 6
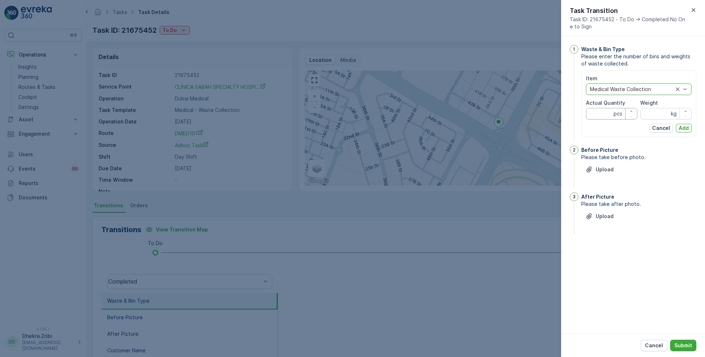
click at [603, 113] on Quantity "Actual Quantity" at bounding box center [611, 114] width 51 height 12
type Quantity "1"
click at [657, 113] on input "Weight" at bounding box center [665, 114] width 51 height 12
type input "61"
click at [657, 113] on input "61" at bounding box center [665, 114] width 51 height 12
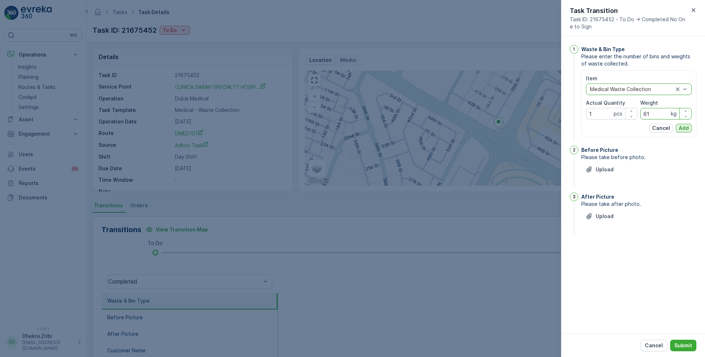
click at [684, 127] on p "Add" at bounding box center [683, 127] width 10 height 7
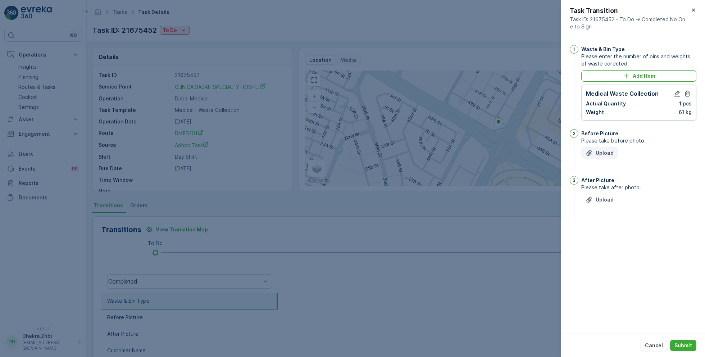
click at [599, 155] on p "Upload" at bounding box center [604, 152] width 18 height 7
click at [604, 239] on button "Upload" at bounding box center [599, 236] width 37 height 12
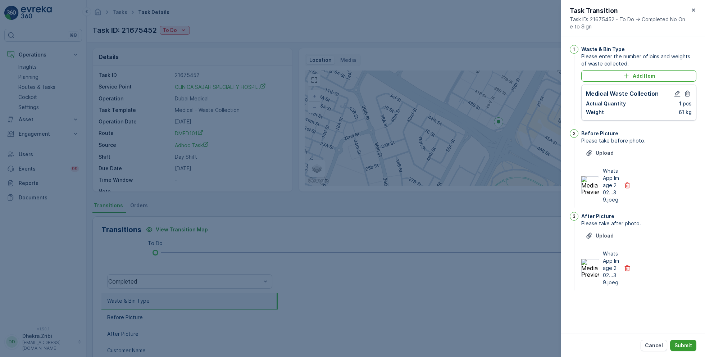
click at [678, 340] on button "Submit" at bounding box center [683, 345] width 26 height 12
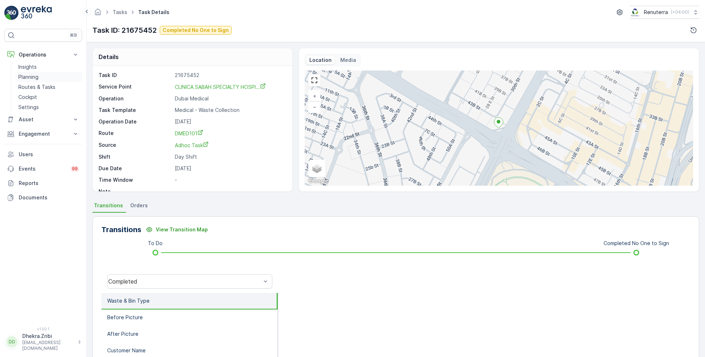
click at [30, 76] on p "Planning" at bounding box center [28, 76] width 20 height 7
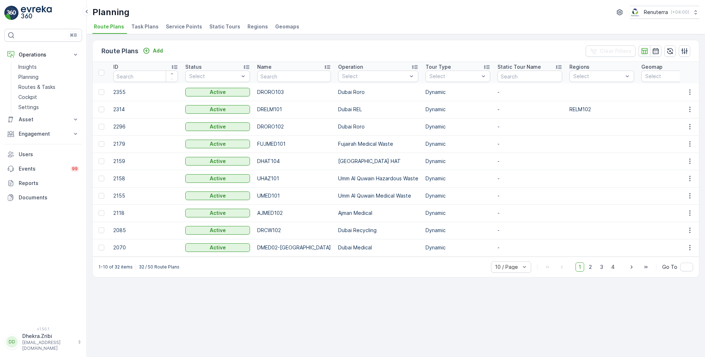
click at [179, 23] on span "Service Points" at bounding box center [184, 26] width 36 height 7
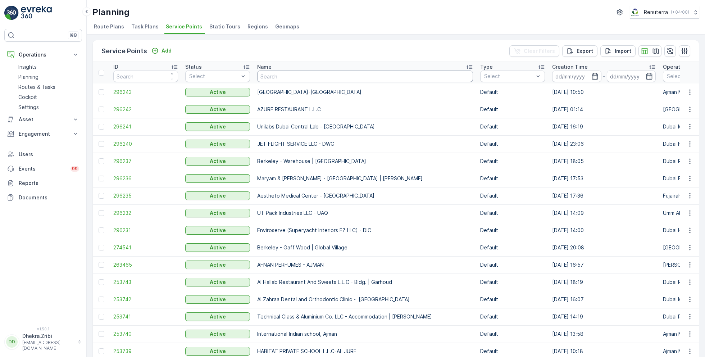
click at [301, 77] on input "text" at bounding box center [365, 76] width 216 height 12
type input "pure"
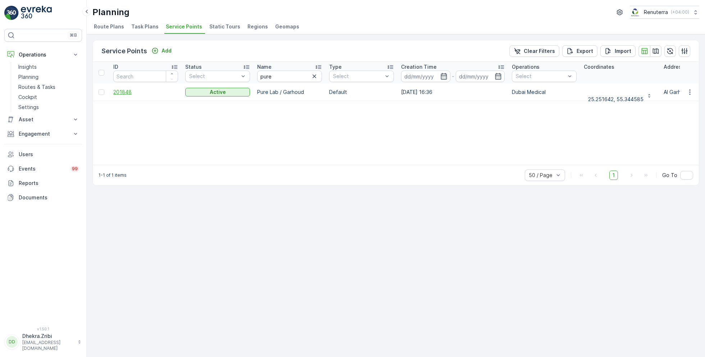
click at [127, 92] on span "201848" at bounding box center [145, 91] width 65 height 7
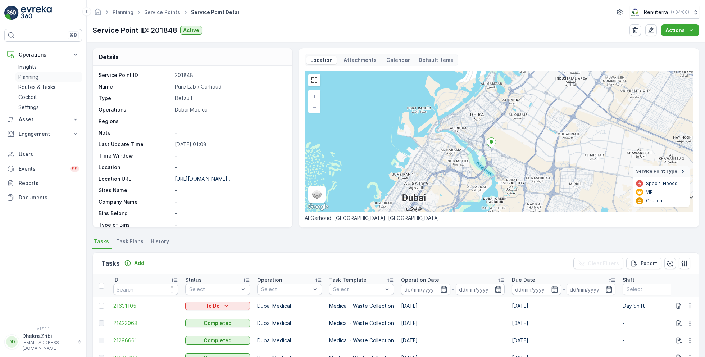
click at [32, 75] on p "Planning" at bounding box center [28, 76] width 20 height 7
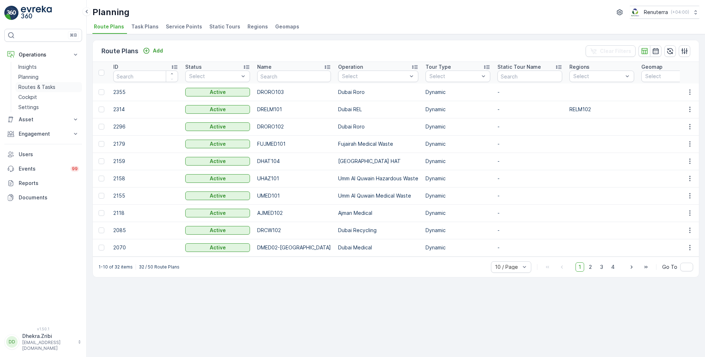
click at [34, 86] on p "Routes & Tasks" at bounding box center [36, 86] width 37 height 7
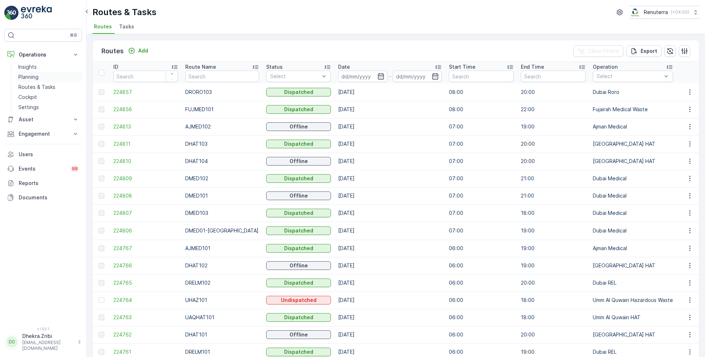
click at [28, 76] on p "Planning" at bounding box center [28, 76] width 20 height 7
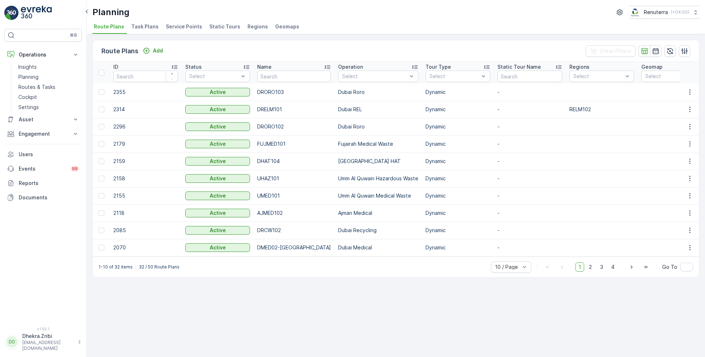
click at [190, 27] on span "Service Points" at bounding box center [184, 26] width 36 height 7
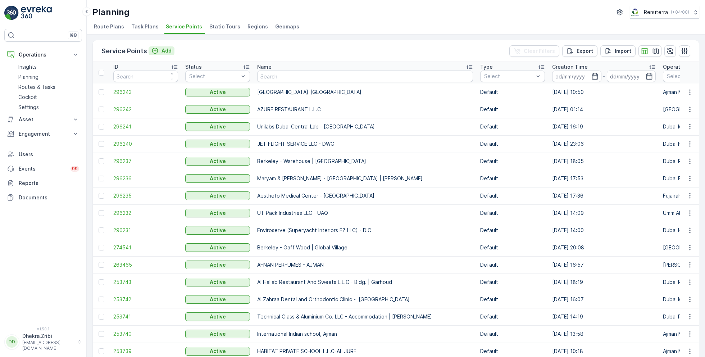
click at [167, 52] on p "Add" at bounding box center [166, 50] width 10 height 7
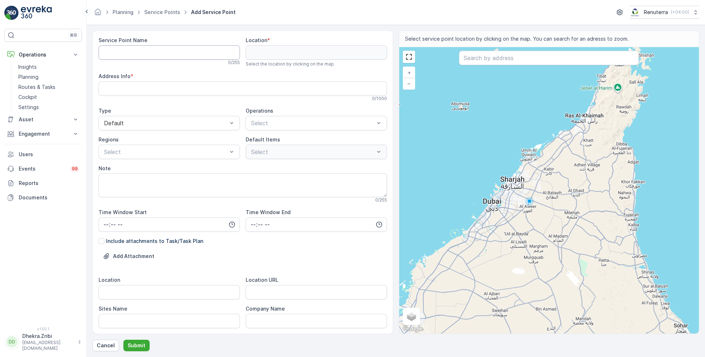
click at [167, 54] on Name "Service Point Name" at bounding box center [169, 52] width 141 height 14
type Name "Pure Lab - Al Quoz"
click at [524, 55] on input "text" at bounding box center [549, 58] width 180 height 14
paste input "Nasir WH"
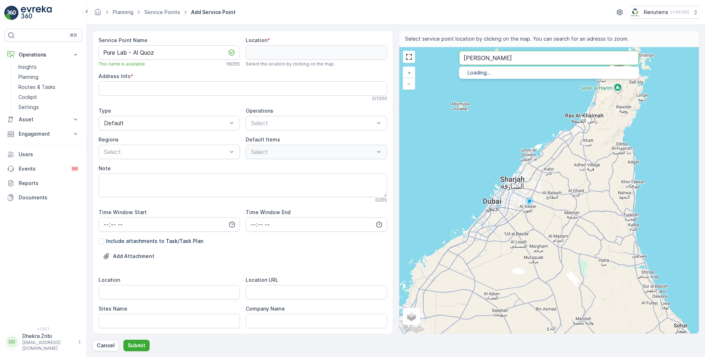
type input "Nasir WH"
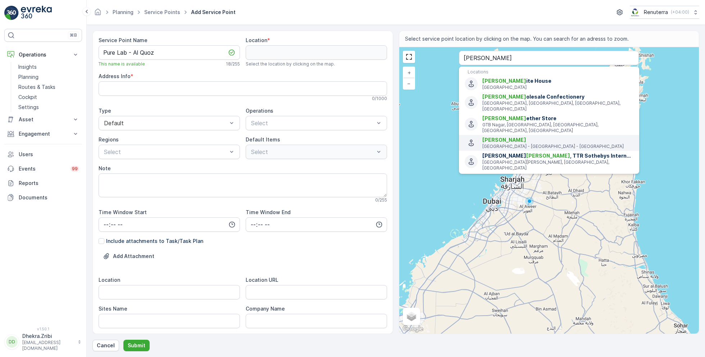
click at [507, 143] on p "7B Street - Dubai - United Arab Emirates" at bounding box center [557, 146] width 151 height 6
type input "25.2739306,55.30957780000001"
type Info "16B St - Naif - Dubai - United Arab Emirates"
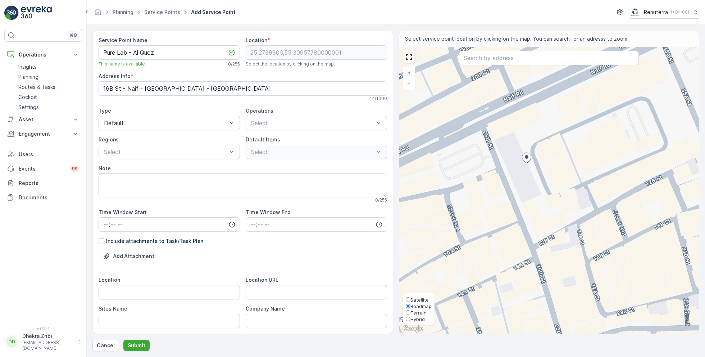
click at [417, 299] on span "Satellite" at bounding box center [419, 300] width 18 height 6
click at [410, 299] on input "Satellite" at bounding box center [408, 299] width 5 height 5
radio input "true"
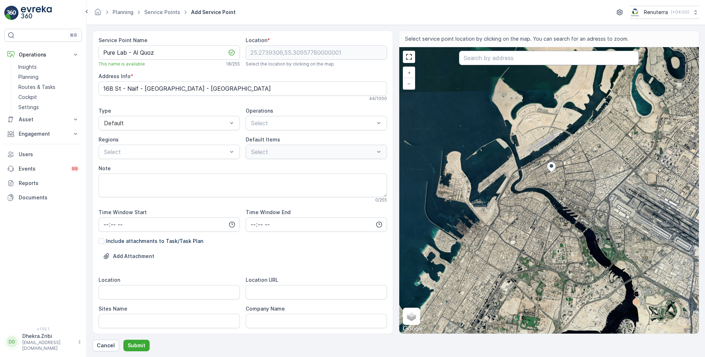
click at [499, 61] on input "text" at bounding box center [549, 58] width 180 height 14
paste input "Nasir Al Quoz"
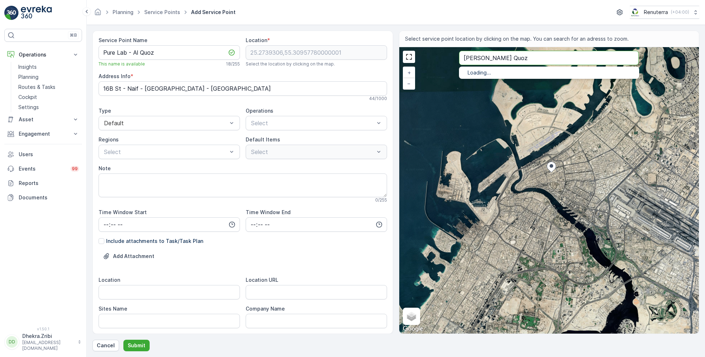
type input "Nasir Al Quoz"
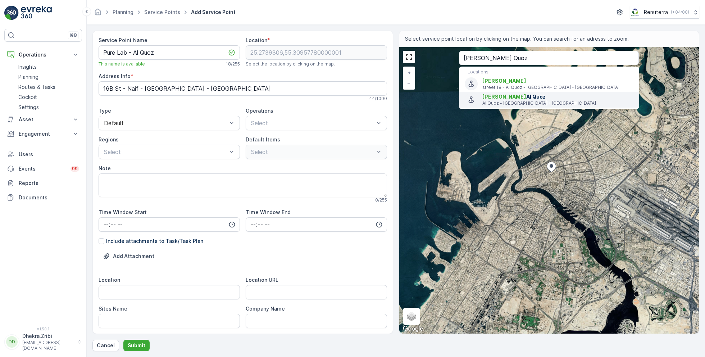
click at [502, 98] on span "Nasir Al Quoz" at bounding box center [557, 96] width 151 height 7
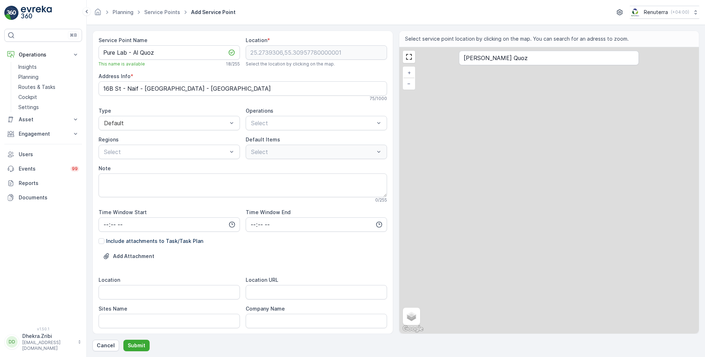
type input "25.1227571,55.2225902"
type Info "17B St - Al Quoz - Al Quoz Industrial Area 3 - Dubai - United Arab Emirates"
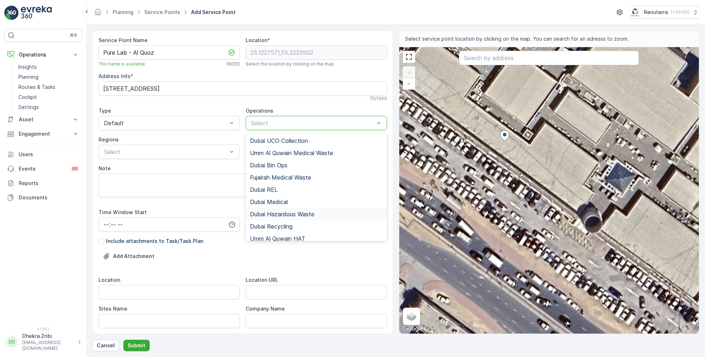
click at [289, 212] on span "Dubai Hazardous Waste" at bounding box center [282, 214] width 64 height 6
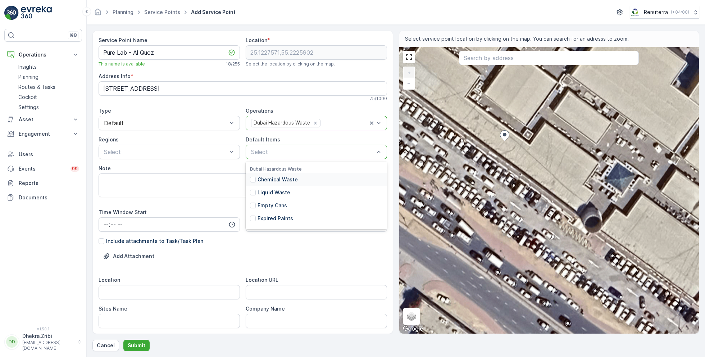
click at [207, 170] on div "Note" at bounding box center [243, 168] width 288 height 7
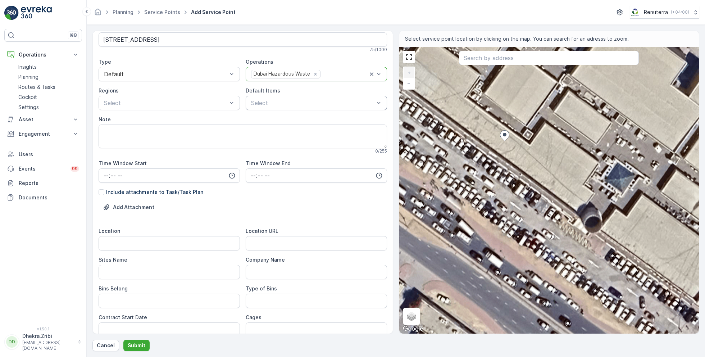
scroll to position [52, 0]
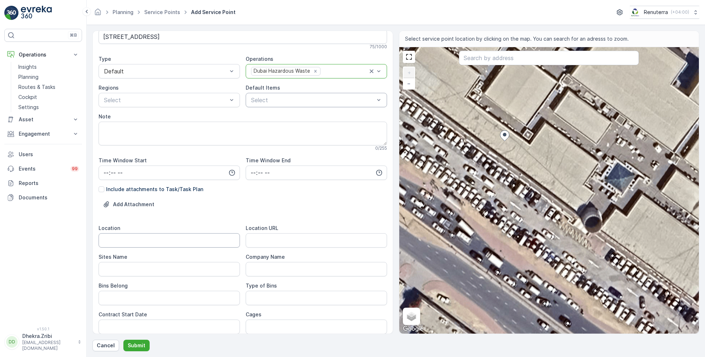
click at [170, 241] on input "Location" at bounding box center [169, 240] width 141 height 14
type input "Al Quoz"
click at [119, 267] on Name "Sites Name" at bounding box center [169, 269] width 141 height 14
type Name "Al Quoz"
click at [298, 209] on div "Add Attachment" at bounding box center [243, 208] width 288 height 20
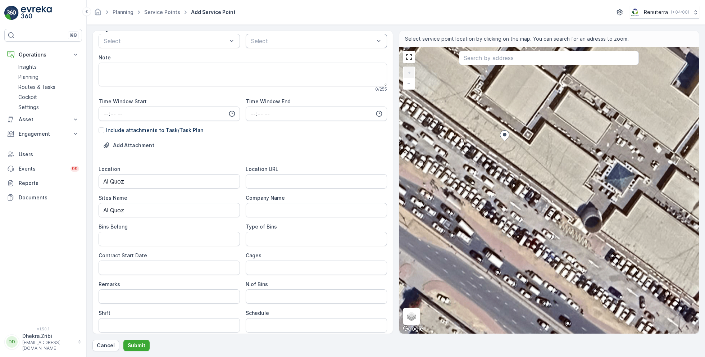
scroll to position [118, 0]
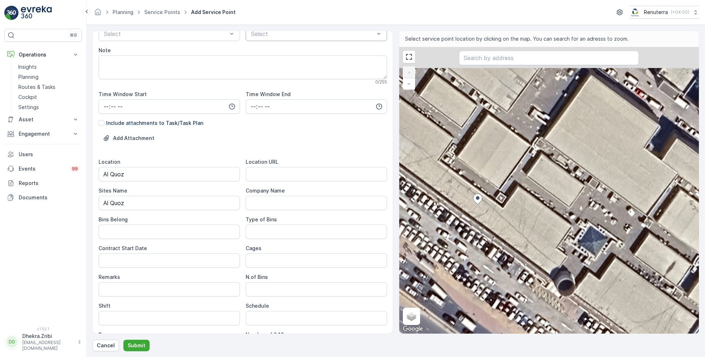
drag, startPoint x: 520, startPoint y: 133, endPoint x: 493, endPoint y: 193, distance: 65.3
click at [493, 194] on div "+ − Satellite Roadmap Terrain Hybrid Leaflet Keyboard shortcuts Map Data Imager…" at bounding box center [549, 190] width 300 height 286
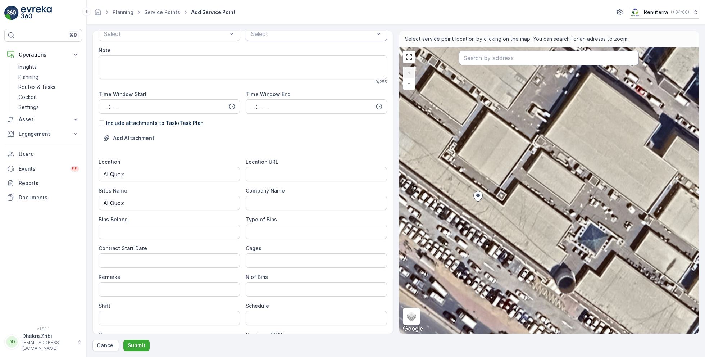
click at [505, 59] on input "text" at bounding box center [549, 58] width 180 height 14
paste input "AL MAAS NUTS TRADING LLC"
type input "AL MAAS NUTS TRADING LLC"
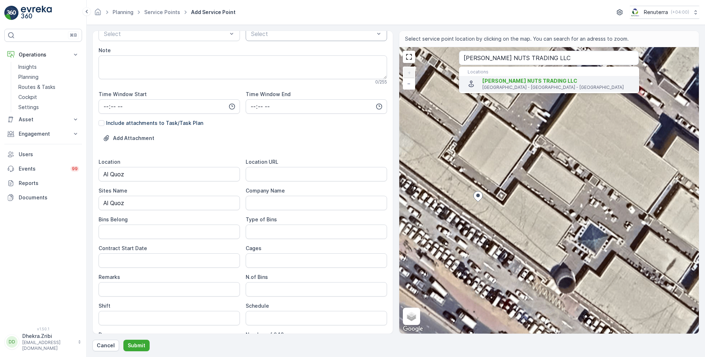
click at [507, 82] on span "AL MAAS NUTS TRADING LLC" at bounding box center [529, 81] width 95 height 6
type input "25.149444,55.2315791"
type Info "7B St - Al Quoz - Dubai - United Arab Emirates"
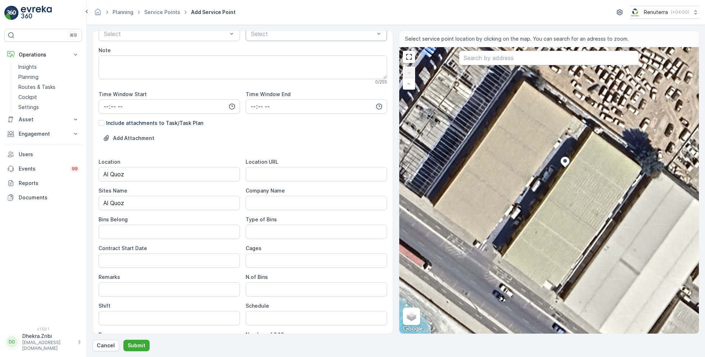
click at [510, 204] on div "+ − Satellite Roadmap Terrain Hybrid Leaflet Keyboard shortcuts Map Data Imager…" at bounding box center [549, 190] width 300 height 286
type input "25.149316683892618,55.23137717548885"
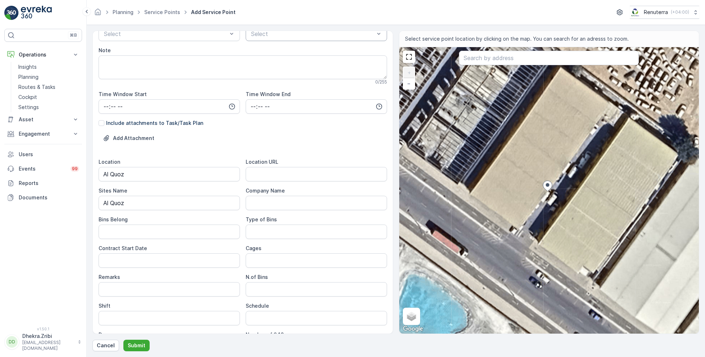
type Info "46XJ+QG6 - 7B St - Al Quoz - [GEOGRAPHIC_DATA] - [GEOGRAPHIC_DATA]"
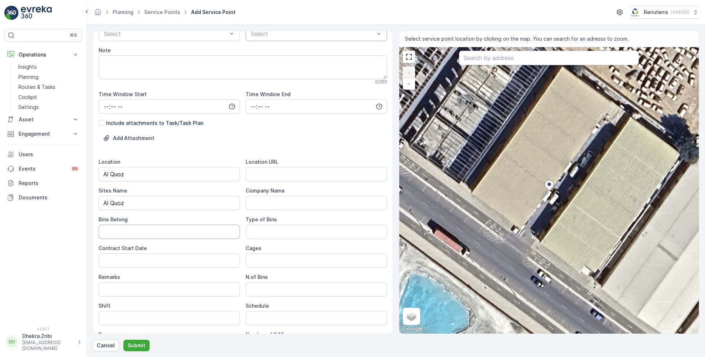
click at [193, 232] on Belong "Bins Belong" at bounding box center [169, 231] width 141 height 14
click at [122, 254] on Date "Contract Start Date" at bounding box center [169, 260] width 141 height 14
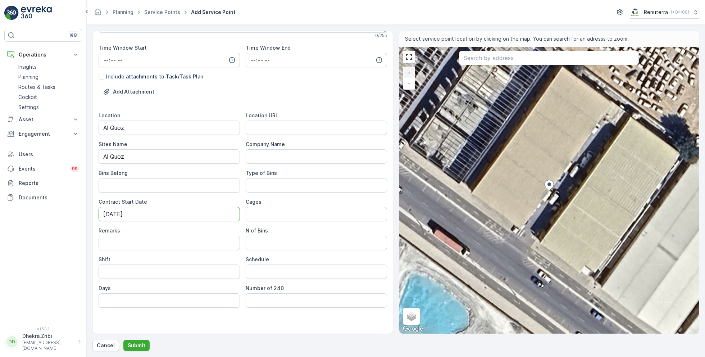
scroll to position [166, 0]
type Date "[DATE]"
click at [273, 270] on input "Schedule" at bounding box center [316, 269] width 141 height 14
type input "On Call basis"
click at [138, 339] on button "Submit" at bounding box center [136, 345] width 26 height 12
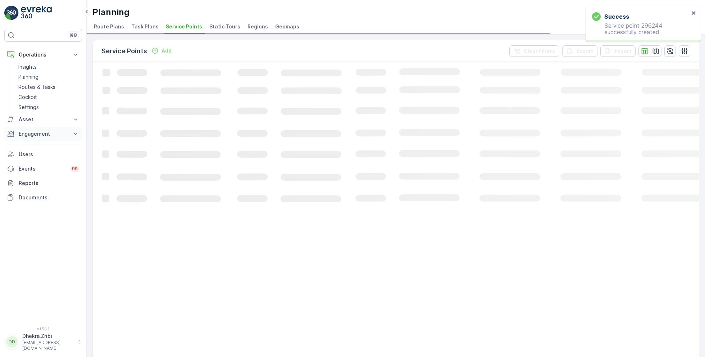
click at [43, 133] on p "Engagement" at bounding box center [43, 133] width 49 height 7
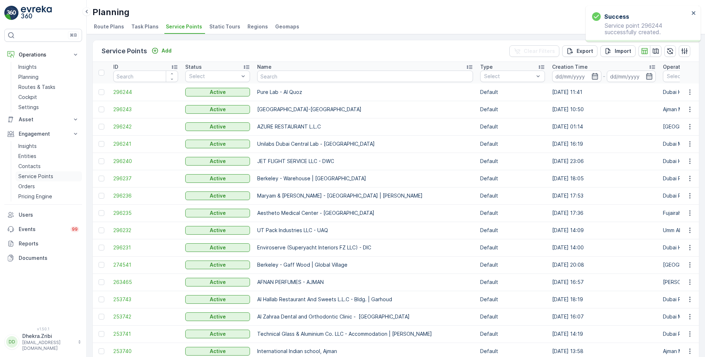
click at [37, 174] on p "Service Points" at bounding box center [35, 176] width 35 height 7
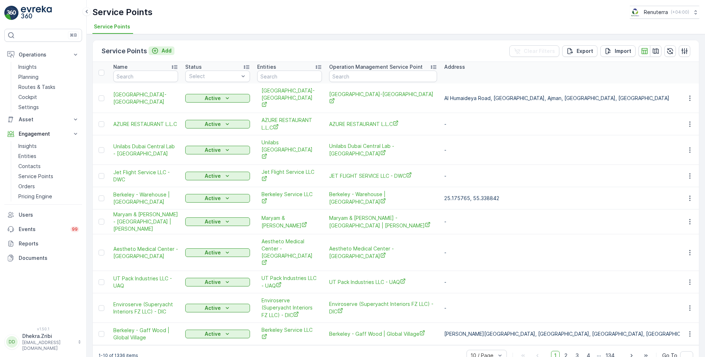
click at [168, 51] on p "Add" at bounding box center [166, 50] width 10 height 7
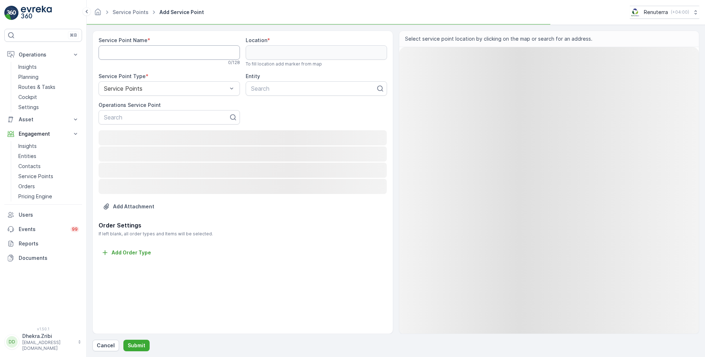
click at [168, 51] on Name "Service Point Name" at bounding box center [169, 52] width 141 height 14
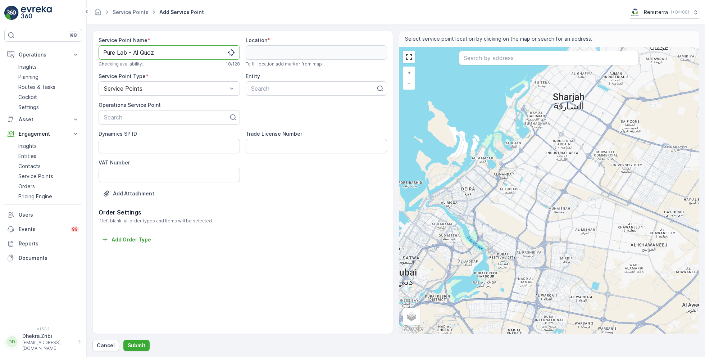
type Name "Pure Lab - Al Quoz"
click at [495, 58] on input "text" at bounding box center [549, 58] width 180 height 14
paste input "AL MAAS NUTS TRADING LLC"
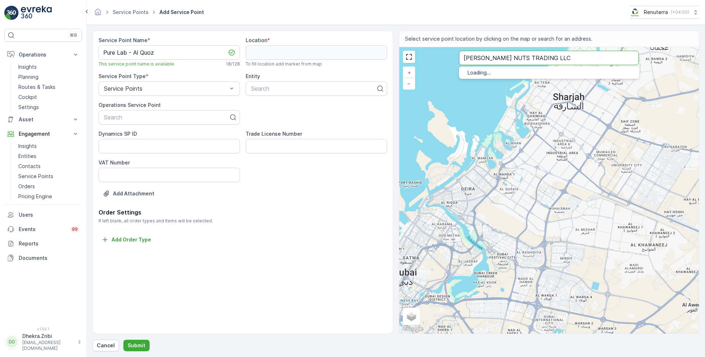
type input "AL MAAS NUTS TRADING LLC"
click at [510, 83] on span "AL MAAS NUTS TRADING LLC" at bounding box center [529, 81] width 95 height 6
type input "25.149444,55.2315791"
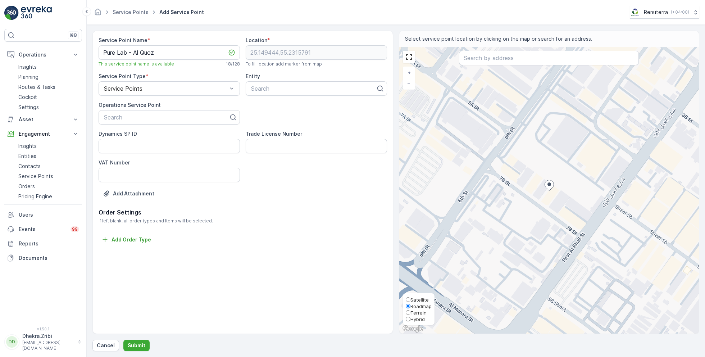
click at [416, 299] on span "Satellite" at bounding box center [419, 300] width 18 height 6
click at [410, 299] on input "Satellite" at bounding box center [408, 299] width 5 height 5
radio input "true"
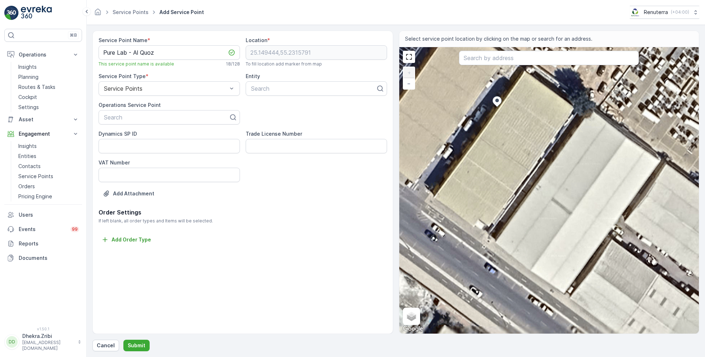
click at [441, 148] on div "+ − Satellite Roadmap Terrain Hybrid Leaflet Keyboard shortcuts Map Data Imager…" at bounding box center [549, 190] width 300 height 286
type input "25.149303330196823,55.231370521955526"
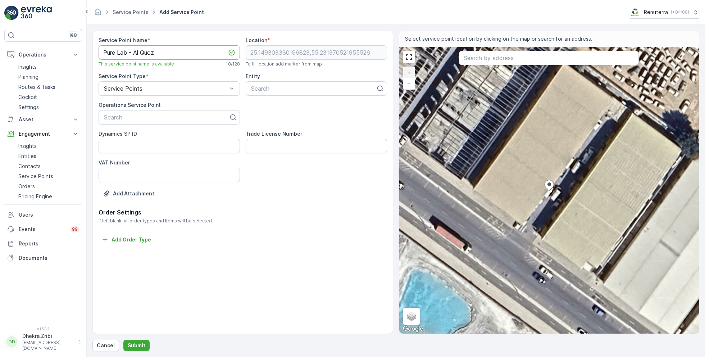
click at [167, 50] on Name "Pure Lab - Al Quoz" at bounding box center [169, 52] width 141 height 14
click at [150, 120] on div at bounding box center [166, 117] width 126 height 6
paste input "Pure Lab - Al Quoz"
type input "Pure Lab - Al Quoz"
click at [159, 136] on div "Pure Lab - Al Quoz" at bounding box center [169, 135] width 133 height 6
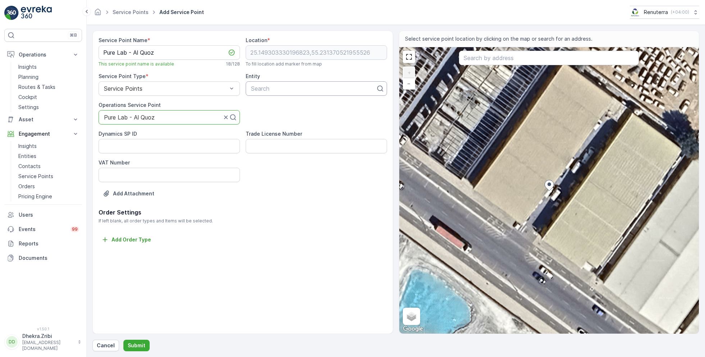
click at [285, 90] on div at bounding box center [313, 88] width 126 height 6
paste input "Pure Lab - Al Quoz"
type input "Pure Lab - Al Quoz"
click at [313, 90] on div "Pure Lab - Al Quoz" at bounding box center [313, 88] width 126 height 6
type input "pure"
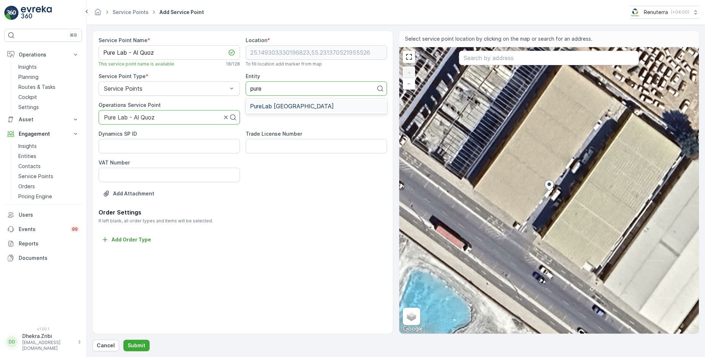
click at [306, 105] on div "PureLab Dubai" at bounding box center [316, 106] width 133 height 6
click at [135, 344] on p "Submit" at bounding box center [137, 345] width 18 height 7
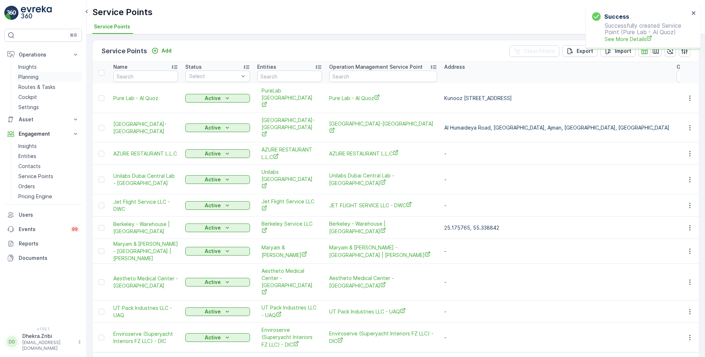
click at [32, 74] on p "Planning" at bounding box center [28, 76] width 20 height 7
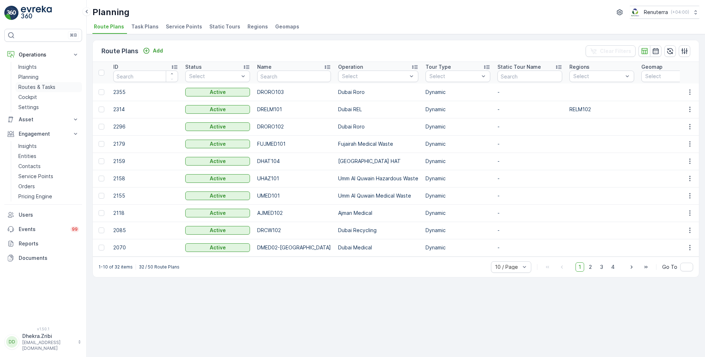
click at [46, 84] on p "Routes & Tasks" at bounding box center [36, 86] width 37 height 7
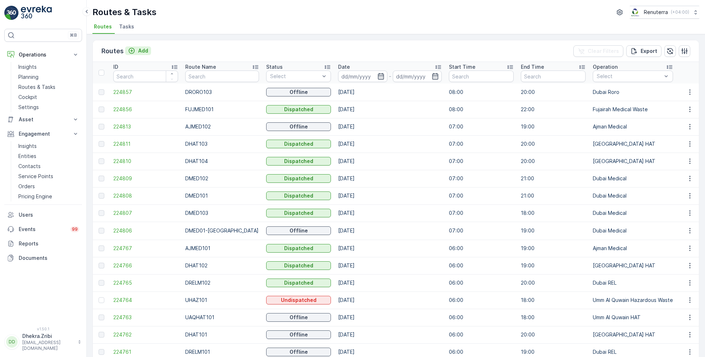
click at [140, 50] on p "Add" at bounding box center [143, 50] width 10 height 7
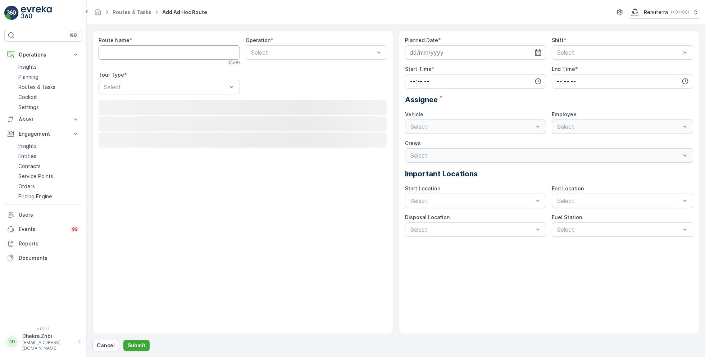
click at [140, 50] on Name "Route Name" at bounding box center [169, 52] width 141 height 14
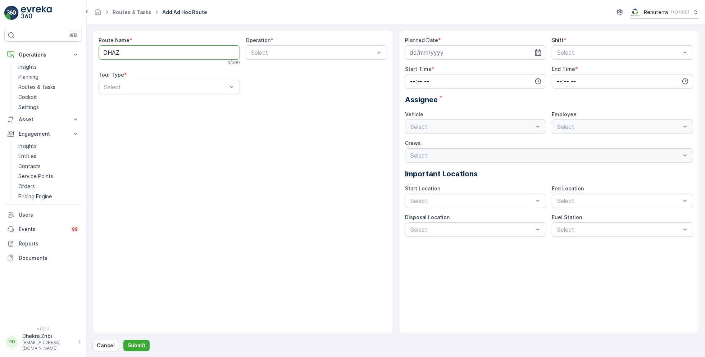
type Name "DHAZ101"
click at [277, 56] on div "Select" at bounding box center [316, 52] width 141 height 14
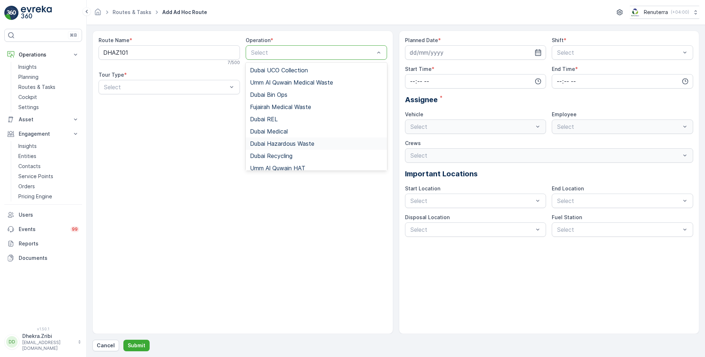
click at [284, 143] on span "Dubai Hazardous Waste" at bounding box center [282, 143] width 64 height 6
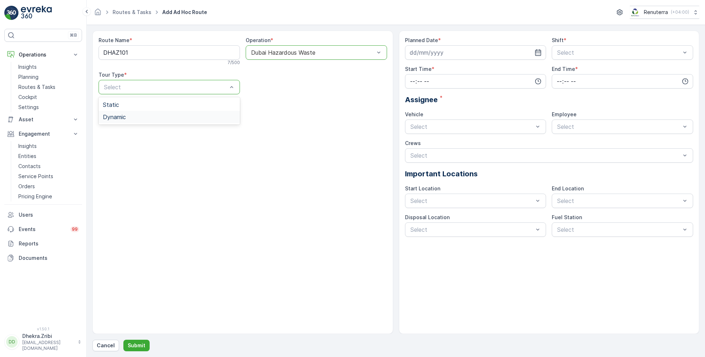
click at [124, 115] on span "Dynamic" at bounding box center [114, 117] width 23 height 6
click at [539, 52] on icon "button" at bounding box center [537, 52] width 7 height 7
click at [429, 128] on div "15" at bounding box center [430, 127] width 12 height 12
type input "[DATE]"
click at [569, 69] on span "Day Shift" at bounding box center [569, 70] width 26 height 6
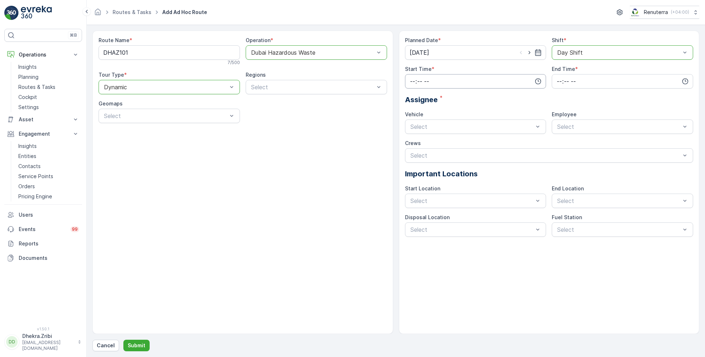
click at [477, 78] on input "time" at bounding box center [475, 81] width 141 height 14
click at [412, 122] on span "12" at bounding box center [411, 124] width 5 height 7
type input "12:00"
click at [430, 95] on span "00" at bounding box center [427, 94] width 6 height 7
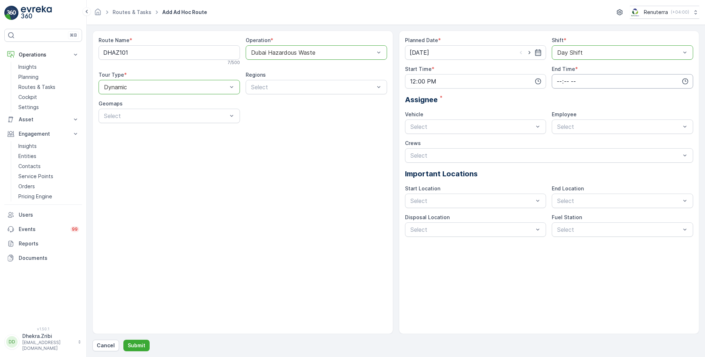
click at [579, 76] on input "time" at bounding box center [621, 81] width 141 height 14
click at [560, 105] on span "18" at bounding box center [559, 104] width 6 height 7
type input "18:00"
click at [622, 105] on div "Planned Date * 15.09.2025 Shift * option Day Shift, selected. Day Shift Start T…" at bounding box center [549, 137] width 288 height 200
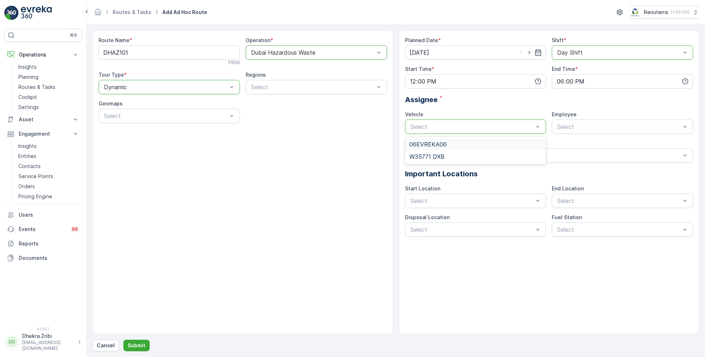
click at [434, 145] on span "06EVREKA06" at bounding box center [427, 144] width 37 height 6
click at [572, 165] on span "renuterra.captain" at bounding box center [578, 168] width 45 height 6
click at [133, 343] on p "Submit" at bounding box center [137, 345] width 18 height 7
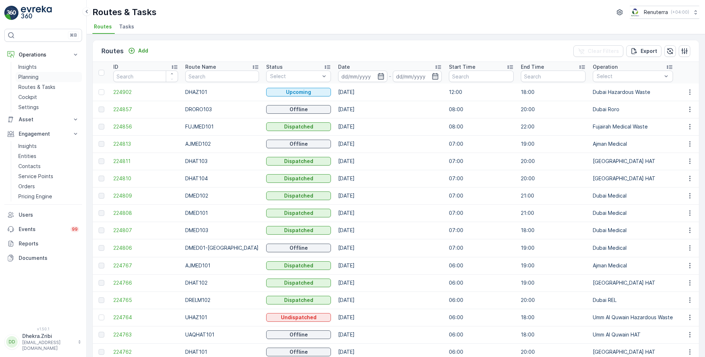
click at [37, 73] on p "Planning" at bounding box center [28, 76] width 20 height 7
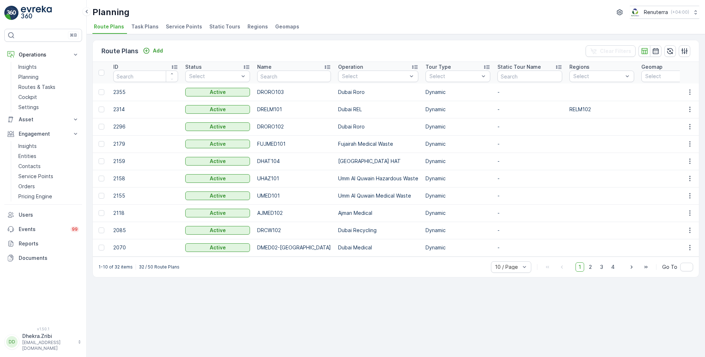
click at [180, 26] on span "Service Points" at bounding box center [184, 26] width 36 height 7
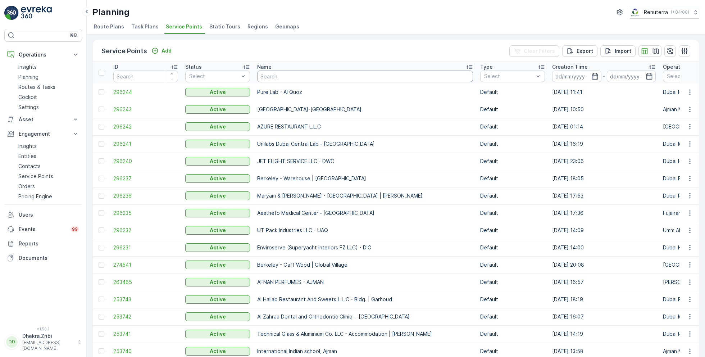
click at [319, 78] on input "text" at bounding box center [365, 76] width 216 height 12
click at [123, 91] on span "296244" at bounding box center [145, 91] width 65 height 7
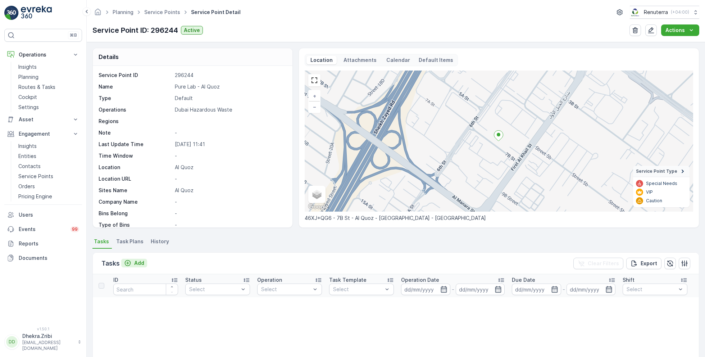
click at [133, 259] on div "Add" at bounding box center [134, 262] width 20 height 7
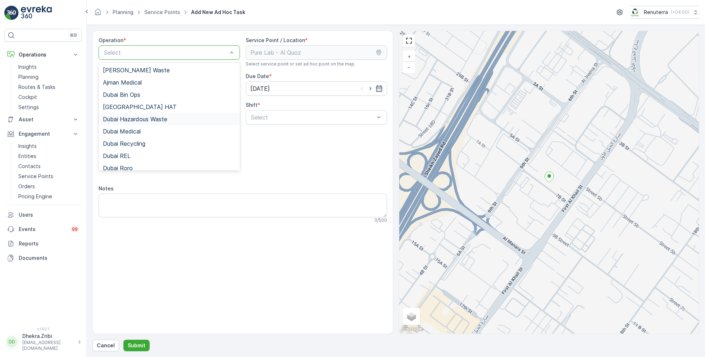
click at [141, 119] on span "Dubai Hazardous Waste" at bounding box center [135, 119] width 64 height 6
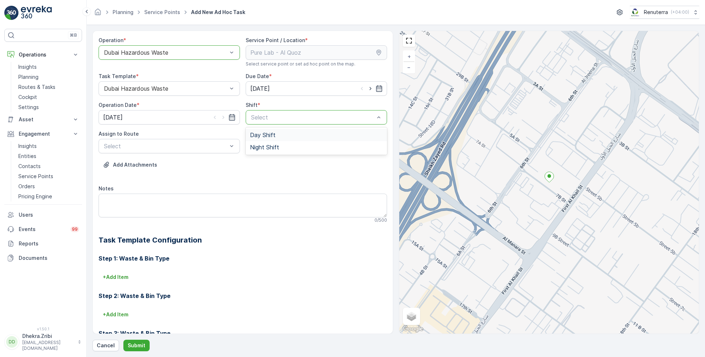
click at [261, 135] on span "Day Shift" at bounding box center [263, 135] width 26 height 6
click at [155, 163] on span "DHAZ101 (Upcoming) - 06EVREKA06" at bounding box center [153, 163] width 101 height 6
click at [136, 344] on p "Submit" at bounding box center [137, 345] width 18 height 7
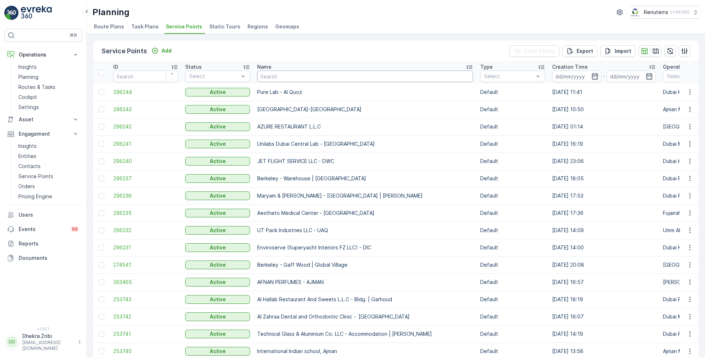
click at [287, 75] on input "text" at bounding box center [365, 76] width 216 height 12
type input "bomb"
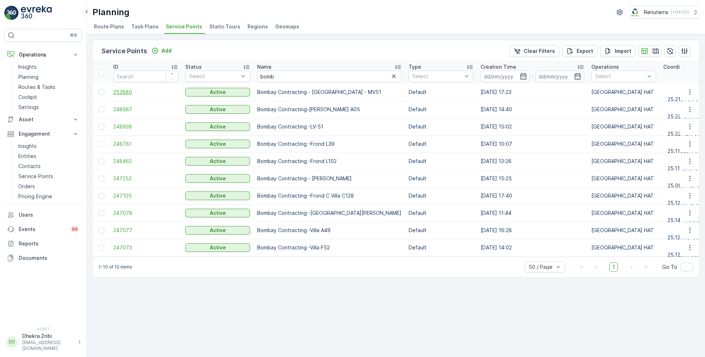
click at [124, 90] on span "252880" at bounding box center [145, 91] width 65 height 7
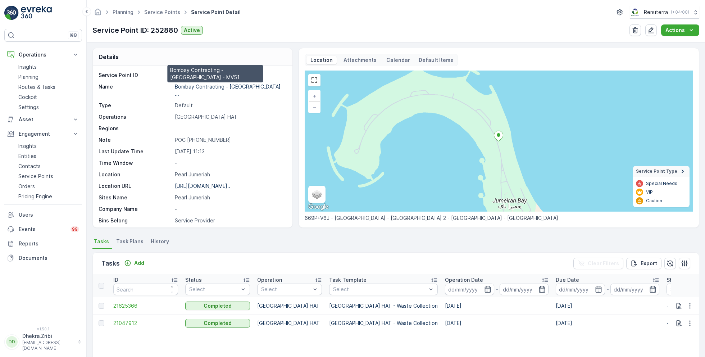
click at [210, 86] on p "Bombay Contracting - Jumeirah ..." at bounding box center [228, 89] width 107 height 13
click at [169, 16] on ul "Service Points" at bounding box center [166, 12] width 47 height 10
click at [169, 13] on link "Service Points" at bounding box center [162, 12] width 36 height 6
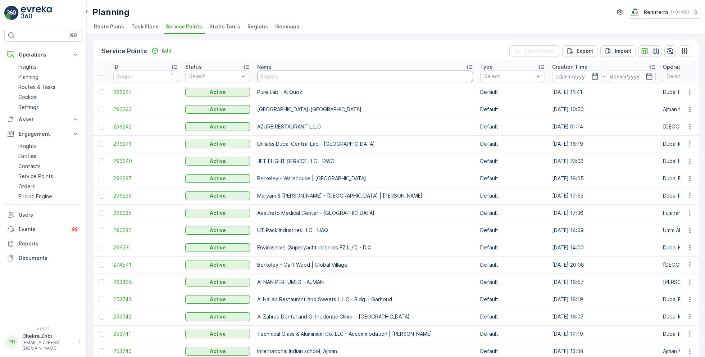
click at [304, 78] on input "text" at bounding box center [365, 76] width 216 height 12
type input "unil"
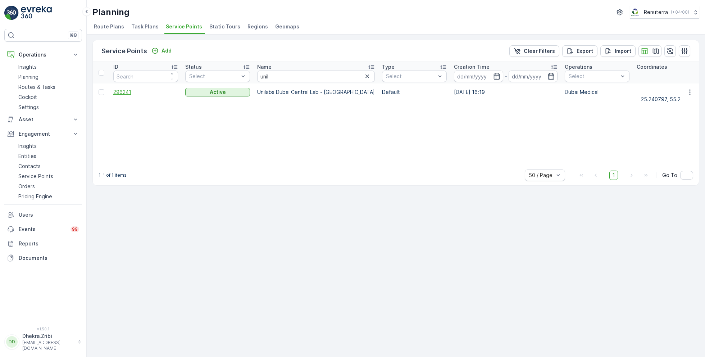
click at [125, 89] on span "296241" at bounding box center [145, 91] width 65 height 7
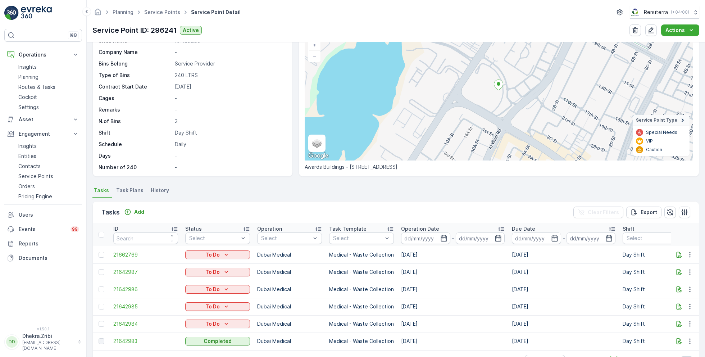
scroll to position [77, 0]
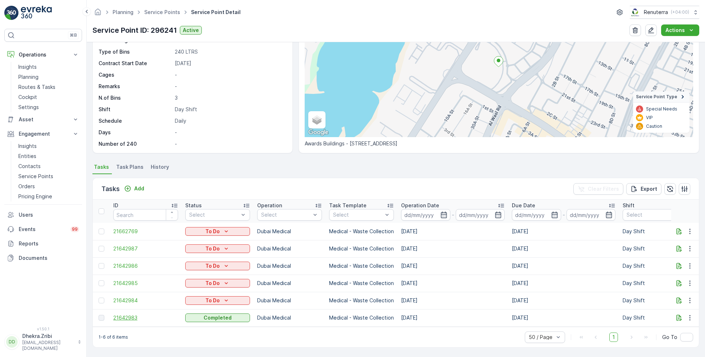
click at [125, 314] on span "21642983" at bounding box center [145, 317] width 65 height 7
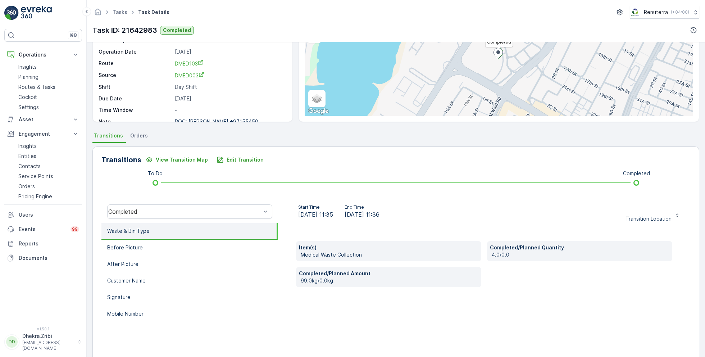
scroll to position [73, 0]
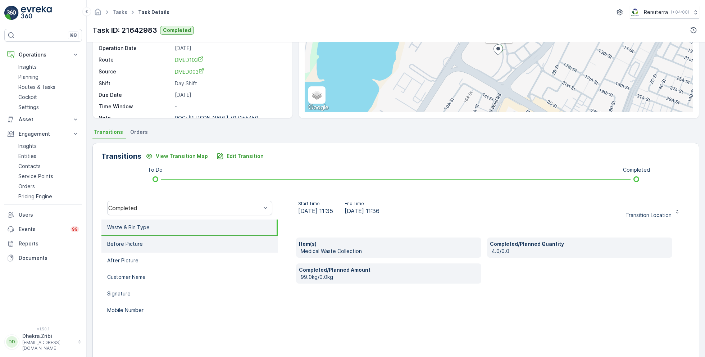
click at [129, 244] on p "Before Picture" at bounding box center [125, 243] width 36 height 7
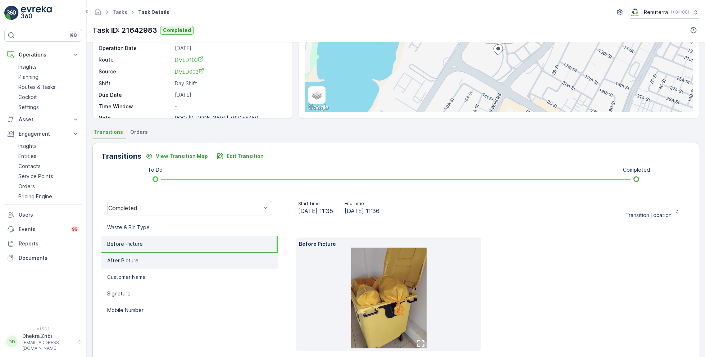
click at [134, 253] on li "After Picture" at bounding box center [189, 260] width 176 height 17
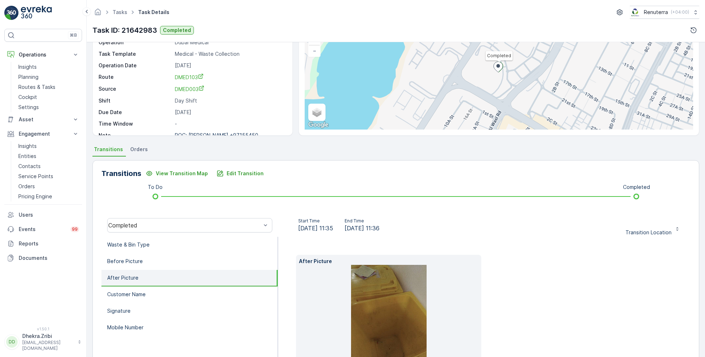
scroll to position [107, 0]
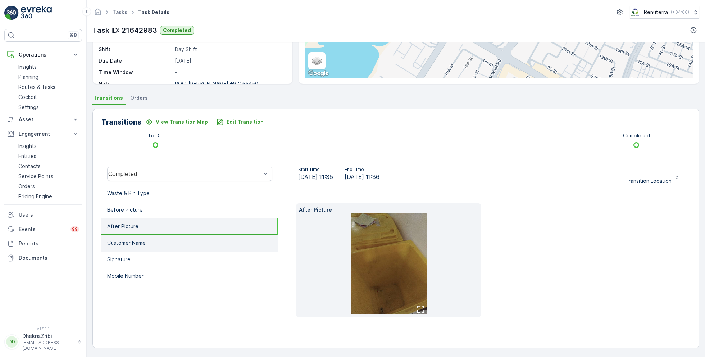
click at [127, 242] on p "Customer Name" at bounding box center [126, 242] width 38 height 7
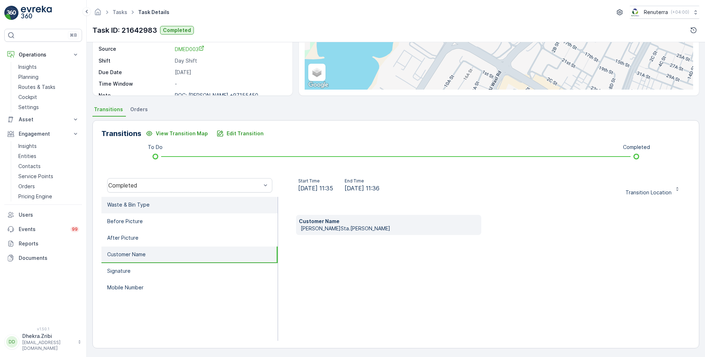
click at [150, 201] on li "Waste & Bin Type" at bounding box center [189, 205] width 176 height 17
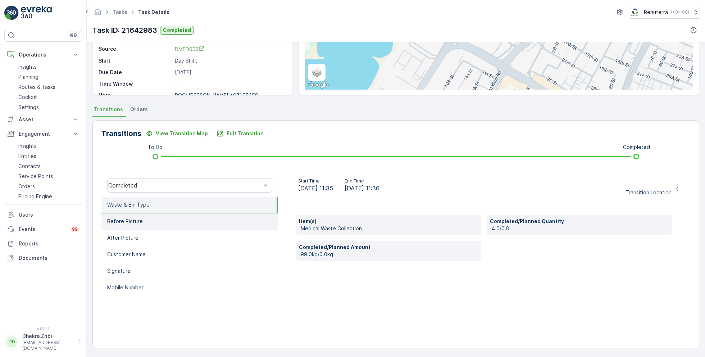
click at [117, 217] on p "Before Picture" at bounding box center [125, 220] width 36 height 7
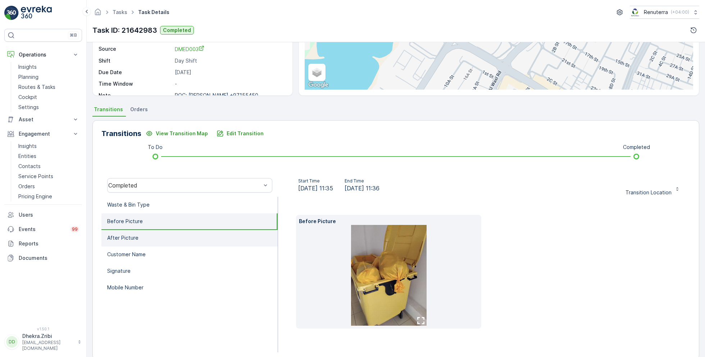
scroll to position [107, 0]
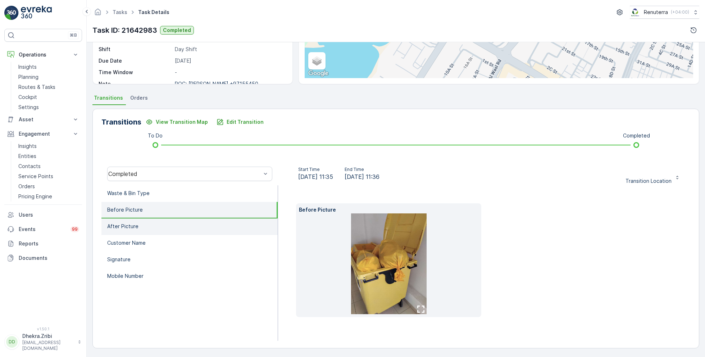
click at [149, 224] on li "After Picture" at bounding box center [189, 226] width 176 height 17
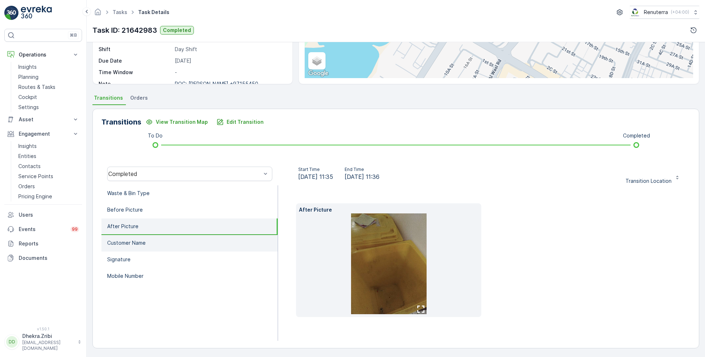
click at [146, 245] on li "Customer Name" at bounding box center [189, 243] width 176 height 17
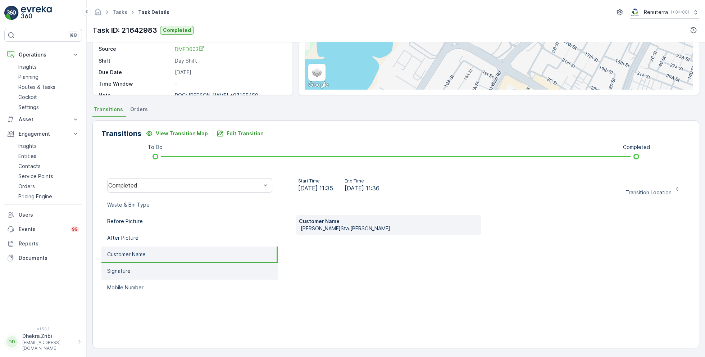
click at [137, 275] on li "Signature" at bounding box center [189, 271] width 176 height 17
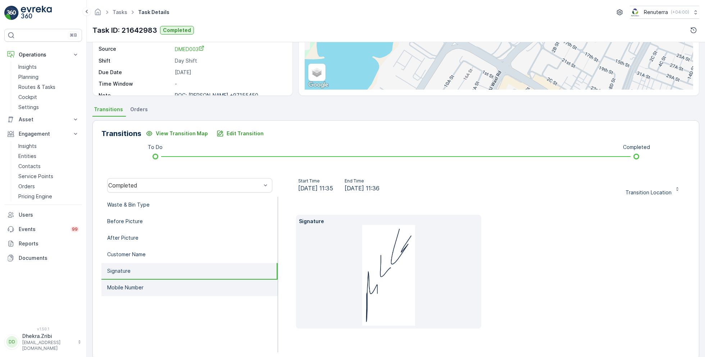
click at [160, 286] on li "Mobile Number" at bounding box center [189, 287] width 176 height 17
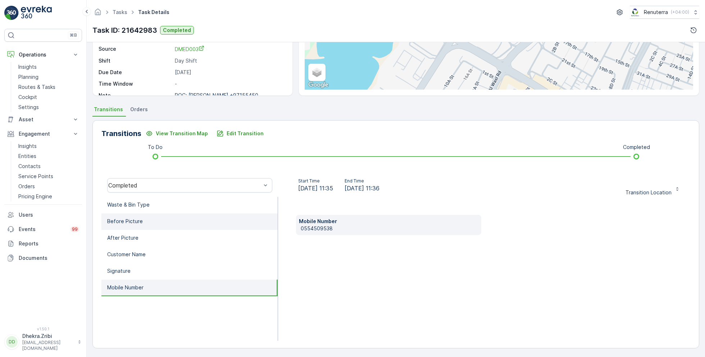
click at [144, 224] on li "Before Picture" at bounding box center [189, 221] width 176 height 17
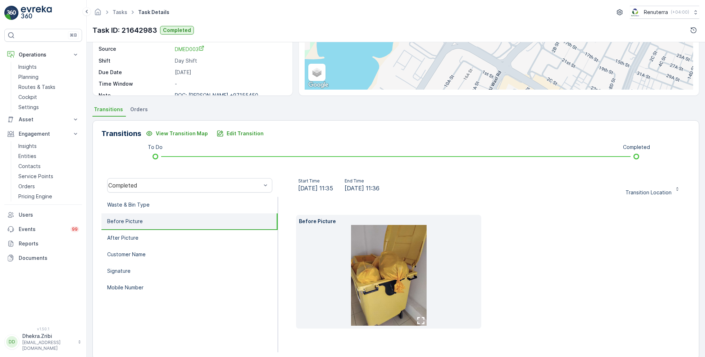
click at [364, 259] on img at bounding box center [388, 275] width 75 height 101
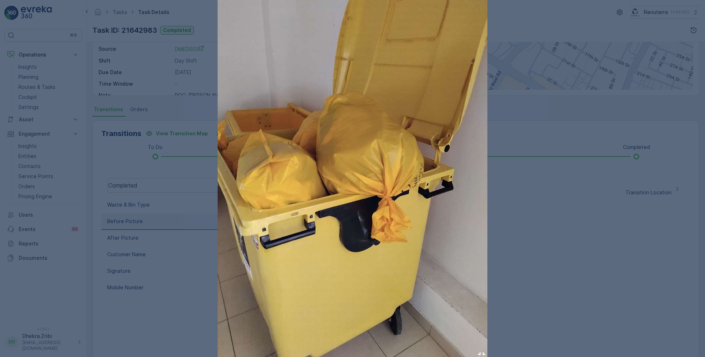
click at [539, 231] on div at bounding box center [352, 178] width 705 height 357
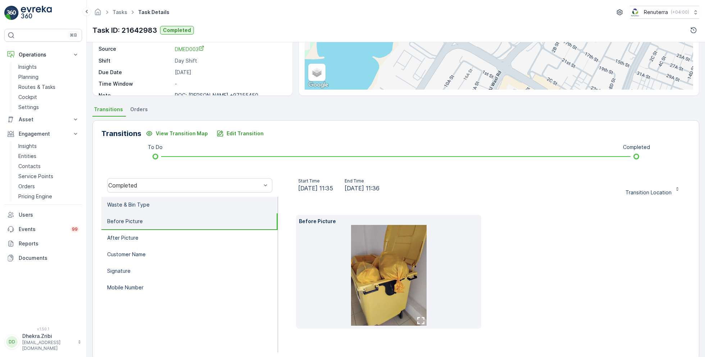
click at [167, 205] on li "Waste & Bin Type" at bounding box center [189, 205] width 176 height 17
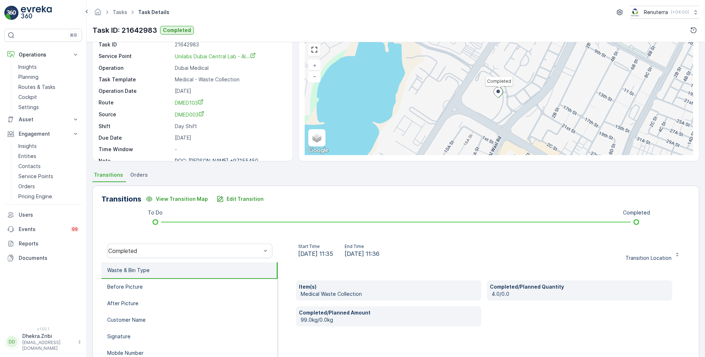
scroll to position [0, 0]
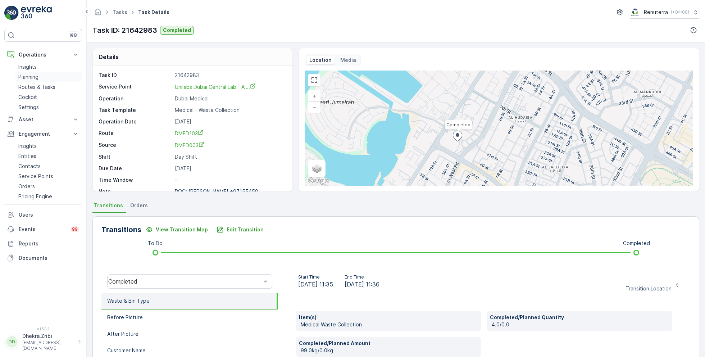
click at [44, 74] on link "Planning" at bounding box center [48, 77] width 67 height 10
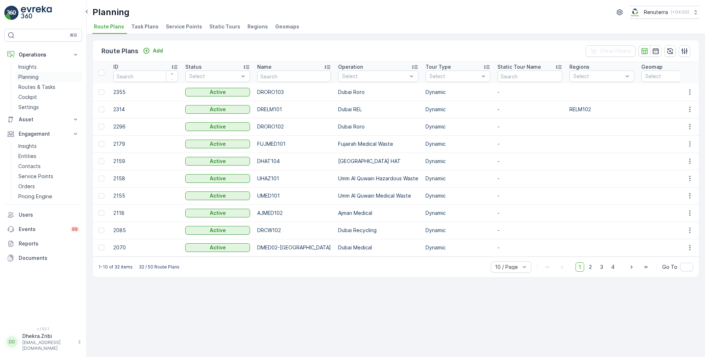
click at [28, 77] on p "Planning" at bounding box center [28, 76] width 20 height 7
click at [184, 25] on span "Service Points" at bounding box center [184, 26] width 36 height 7
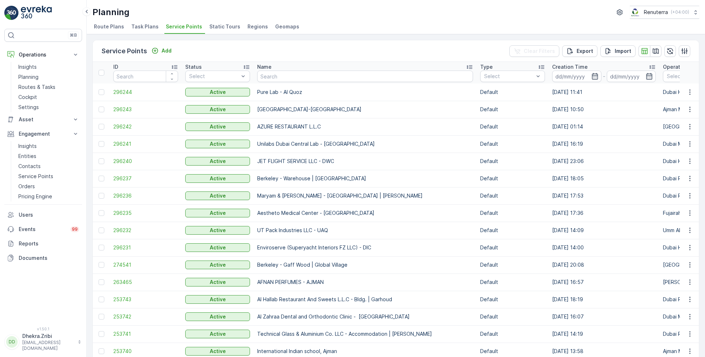
click at [301, 78] on input "text" at bounding box center [365, 76] width 216 height 12
type input "kabi"
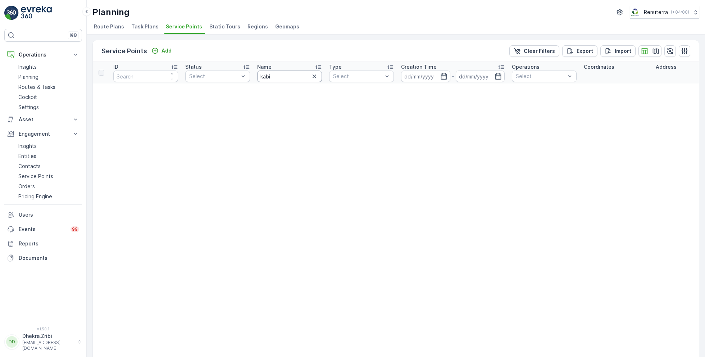
click at [285, 75] on input "kabi" at bounding box center [289, 76] width 65 height 12
type input "k"
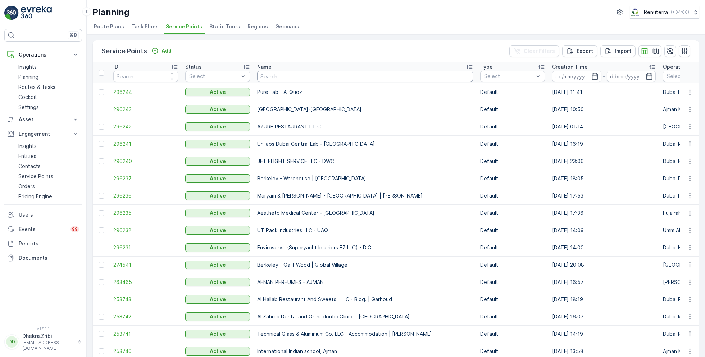
click at [282, 75] on input "text" at bounding box center [365, 76] width 216 height 12
type input "delta"
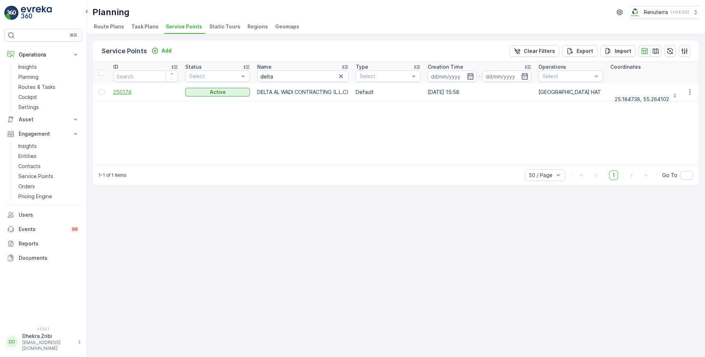
click at [127, 90] on span "250174" at bounding box center [145, 91] width 65 height 7
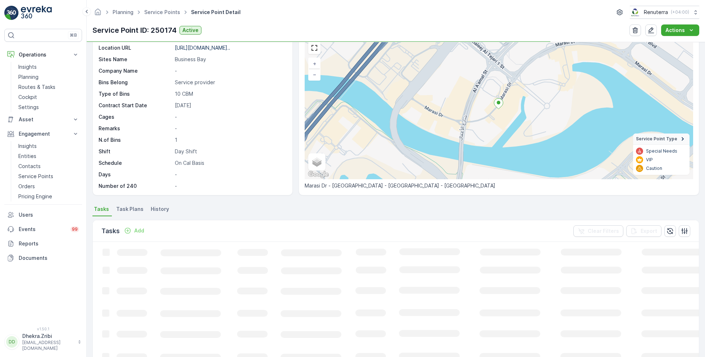
scroll to position [33, 0]
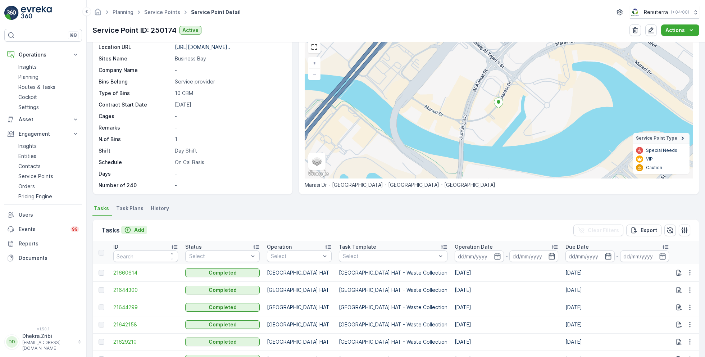
click at [137, 229] on p "Add" at bounding box center [139, 229] width 10 height 7
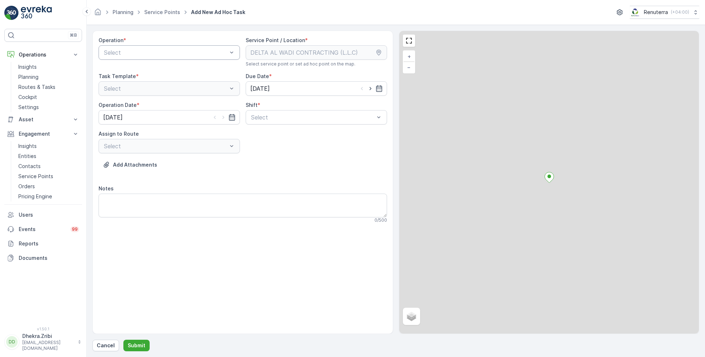
click at [168, 47] on div "Select" at bounding box center [169, 52] width 141 height 14
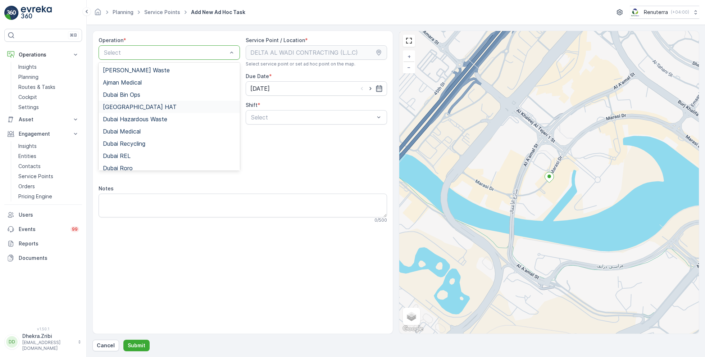
click at [129, 106] on span "[GEOGRAPHIC_DATA] HAT" at bounding box center [140, 107] width 74 height 6
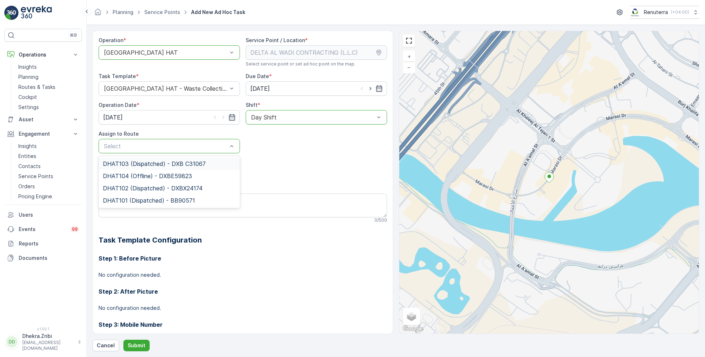
click at [142, 162] on span "DHAT103 (Dispatched) - DXB C31067" at bounding box center [154, 163] width 103 height 6
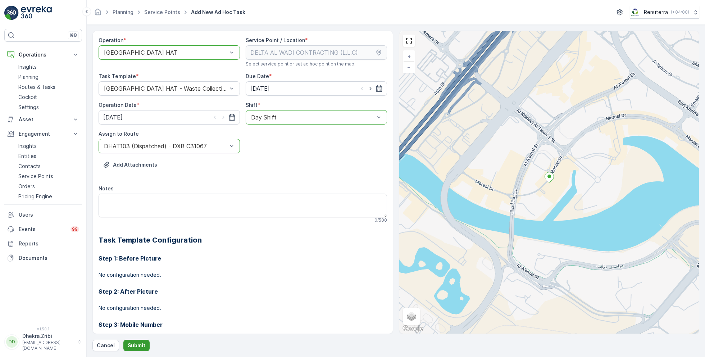
click at [135, 344] on p "Submit" at bounding box center [137, 345] width 18 height 7
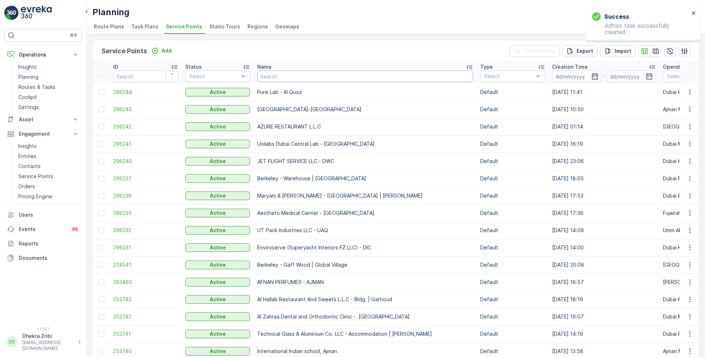
click at [293, 74] on input "text" at bounding box center [365, 76] width 216 height 12
type input "arabian"
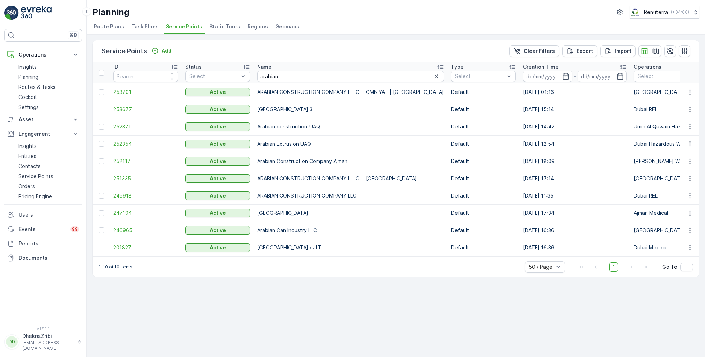
click at [120, 177] on span "251335" at bounding box center [145, 178] width 65 height 7
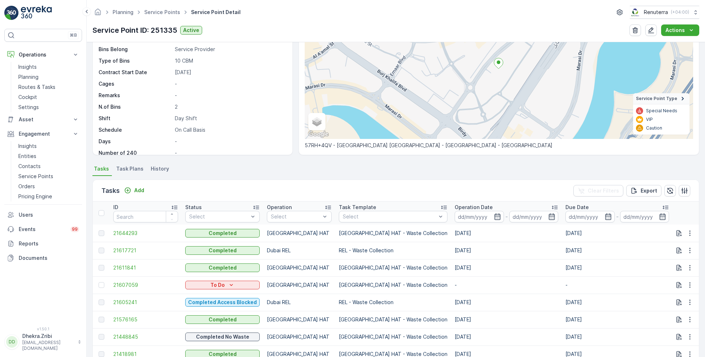
scroll to position [73, 0]
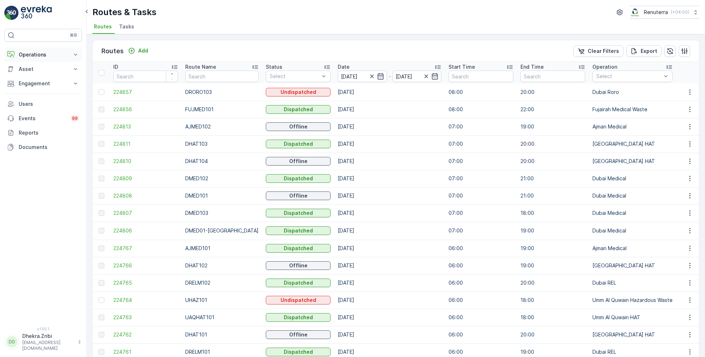
click at [34, 56] on p "Operations" at bounding box center [43, 54] width 49 height 7
click at [32, 80] on link "Planning" at bounding box center [48, 77] width 67 height 10
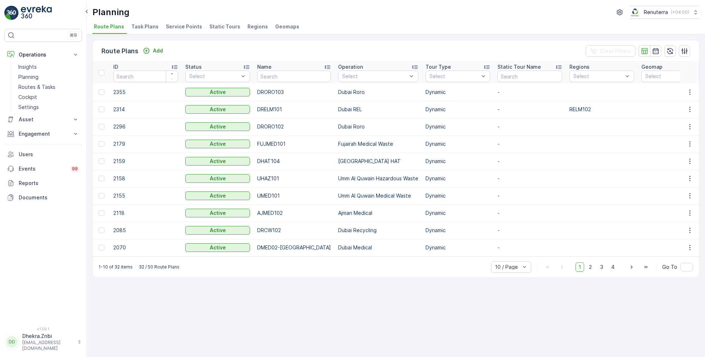
click at [185, 28] on span "Service Points" at bounding box center [184, 26] width 36 height 7
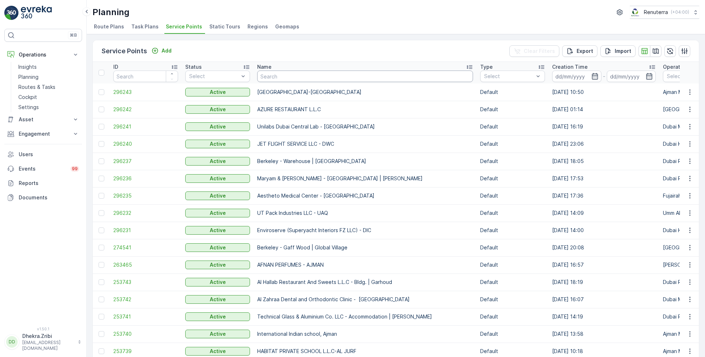
click at [303, 76] on input "text" at bounding box center [365, 76] width 216 height 12
type input "med"
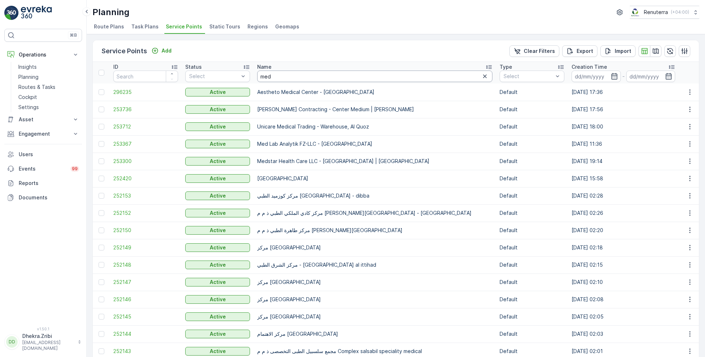
click at [296, 75] on input "med" at bounding box center [374, 76] width 235 height 12
type input "med star"
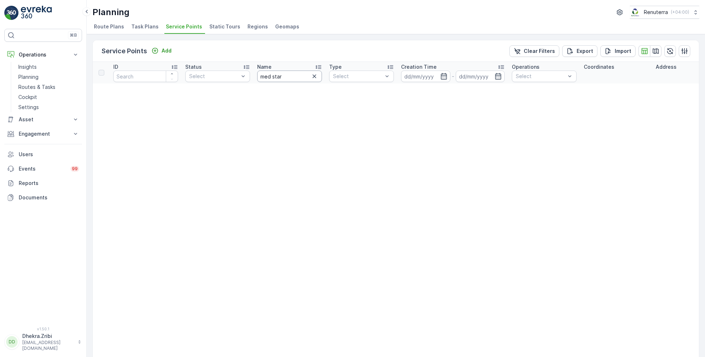
click at [289, 80] on input "med star" at bounding box center [289, 76] width 65 height 12
type input "med"
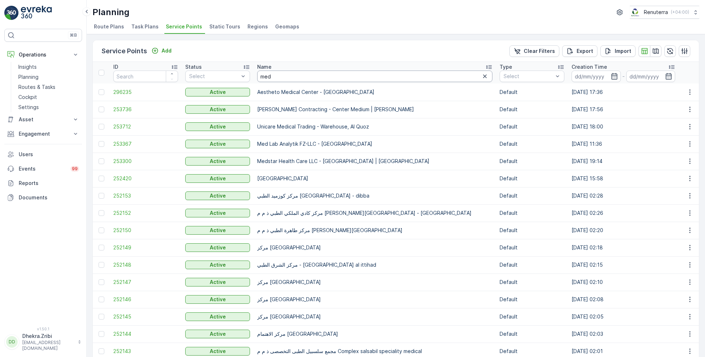
click at [287, 76] on input "med" at bounding box center [374, 76] width 235 height 12
type input "medstar"
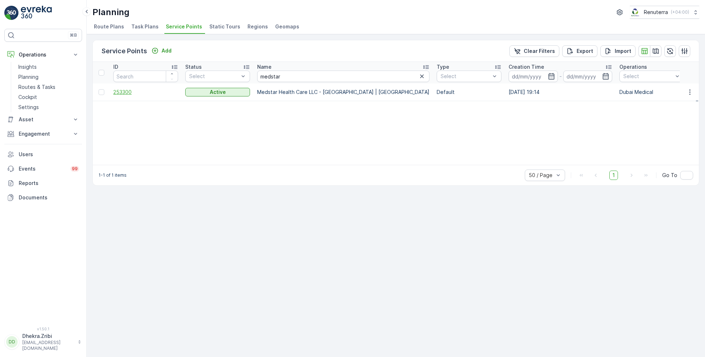
click at [123, 92] on span "253300" at bounding box center [145, 91] width 65 height 7
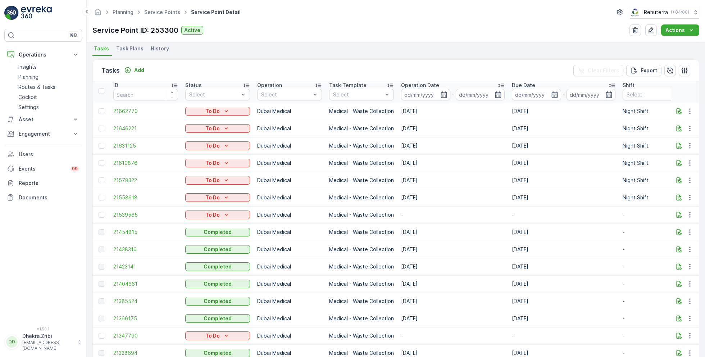
scroll to position [196, 0]
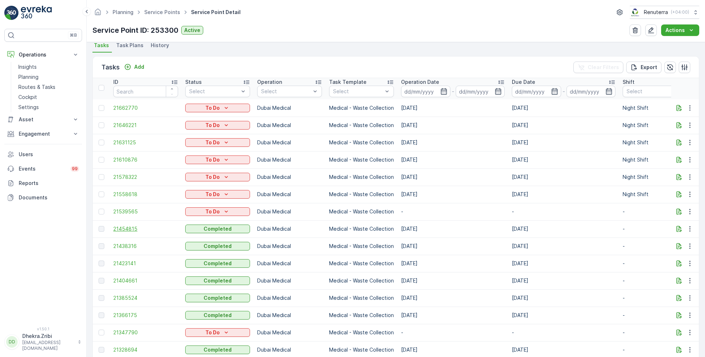
click at [129, 229] on span "21454815" at bounding box center [145, 228] width 65 height 7
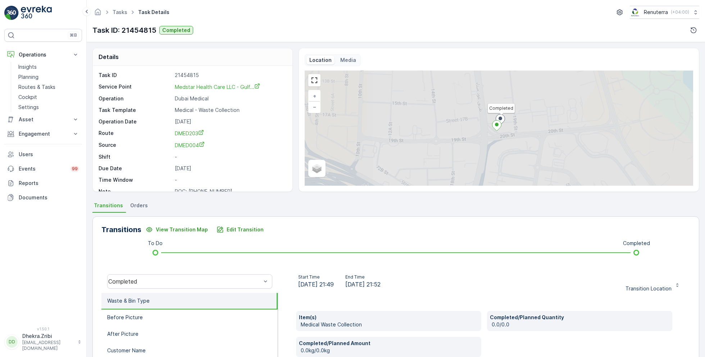
scroll to position [96, 0]
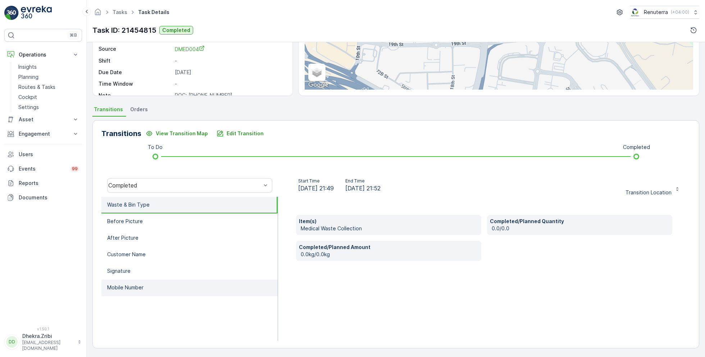
click at [130, 288] on p "Mobile Number" at bounding box center [125, 287] width 36 height 7
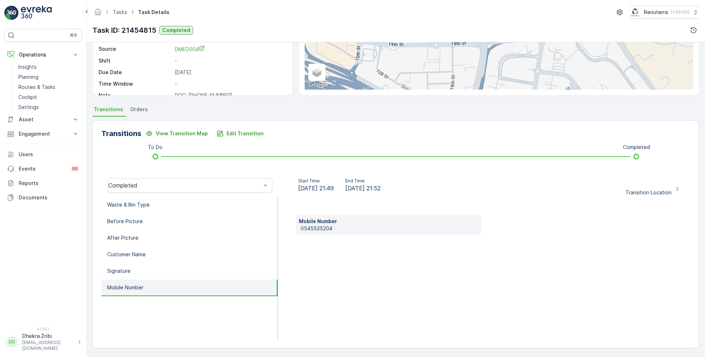
click at [315, 226] on p "0545535204" at bounding box center [390, 228] width 178 height 7
copy p "0545535204"
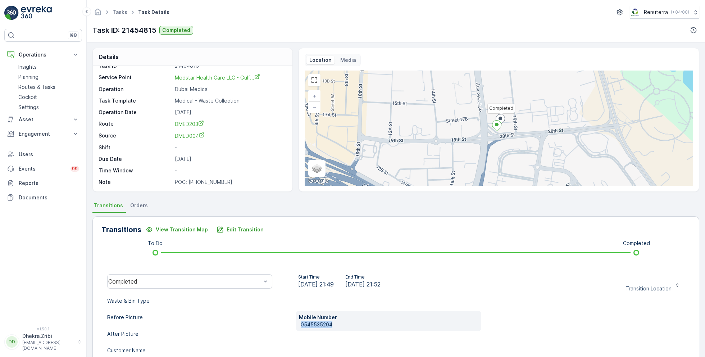
scroll to position [0, 0]
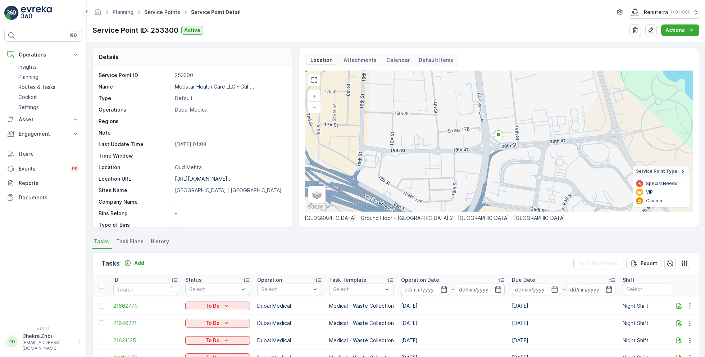
click at [160, 13] on link "Service Points" at bounding box center [162, 12] width 36 height 6
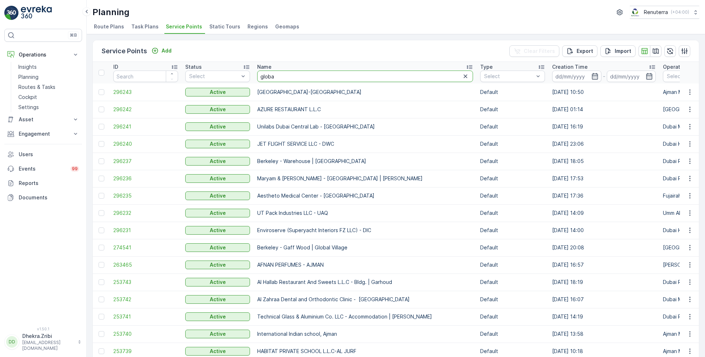
type input "global"
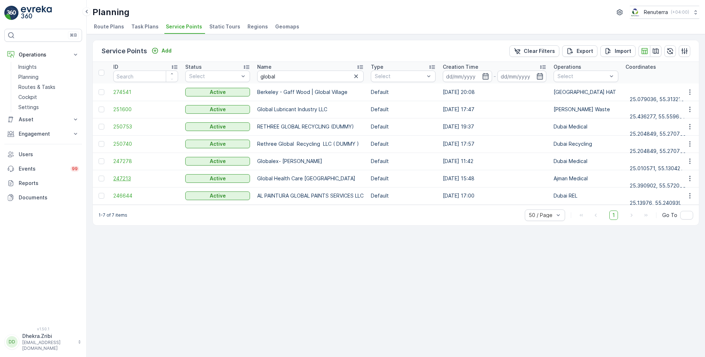
click at [126, 177] on span "247213" at bounding box center [145, 178] width 65 height 7
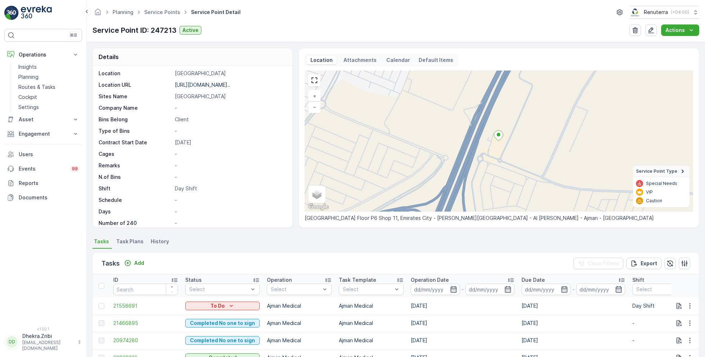
scroll to position [99, 0]
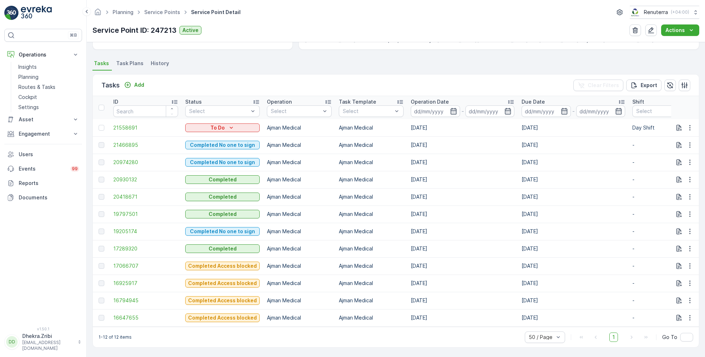
click at [133, 60] on span "Task Plans" at bounding box center [129, 63] width 27 height 7
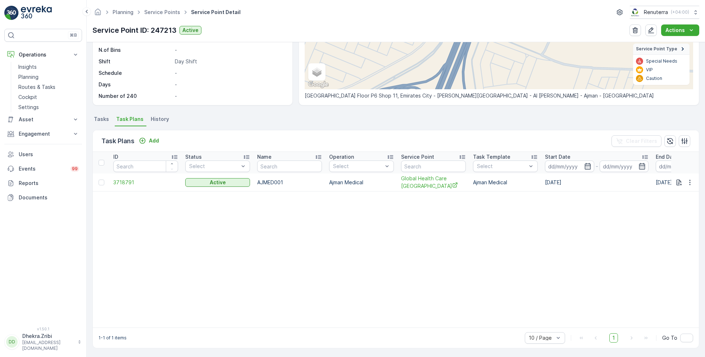
scroll to position [122, 0]
click at [128, 185] on td "3718791" at bounding box center [146, 182] width 72 height 18
click at [126, 181] on span "3718791" at bounding box center [145, 182] width 65 height 7
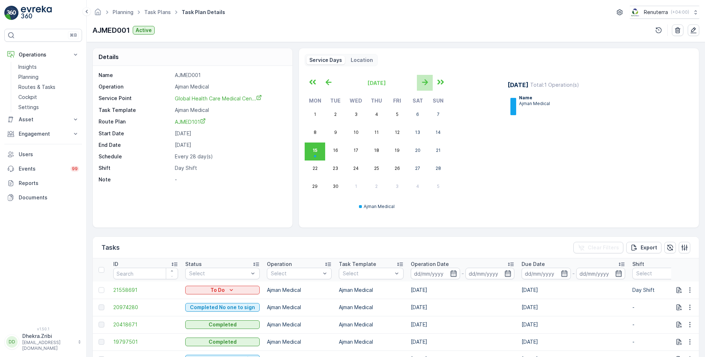
click at [426, 81] on icon "button" at bounding box center [425, 82] width 6 height 6
click at [426, 79] on icon "button" at bounding box center [425, 82] width 12 height 12
click at [33, 75] on p "Planning" at bounding box center [28, 76] width 20 height 7
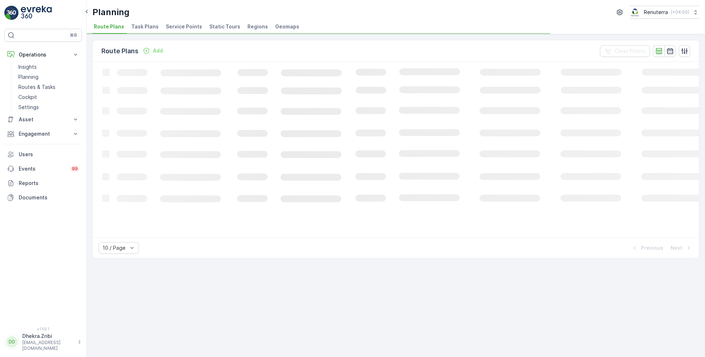
click at [179, 28] on span "Service Points" at bounding box center [184, 26] width 36 height 7
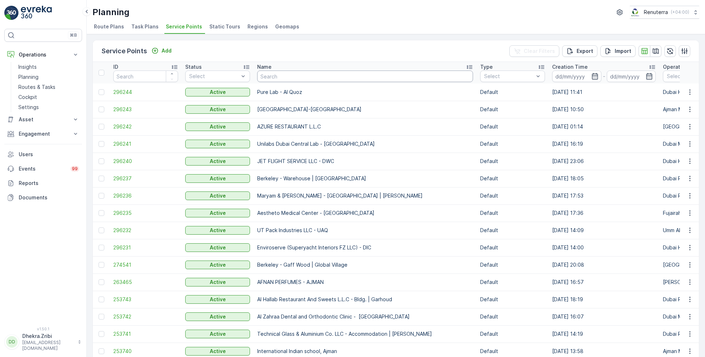
click at [300, 76] on input "text" at bounding box center [365, 76] width 216 height 12
paste input "KTC International LLC - Warsan"
type input "KTC International LLC - Warsan"
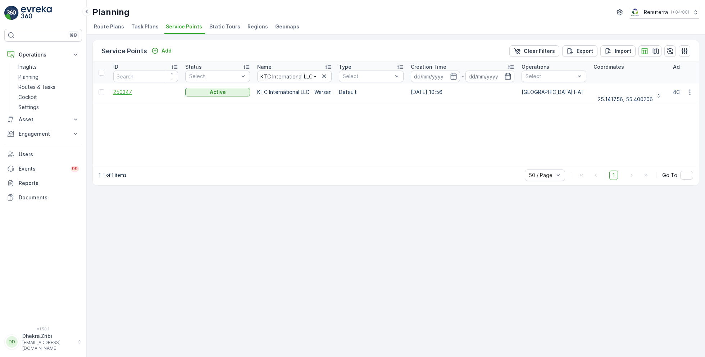
click at [129, 92] on span "250347" at bounding box center [145, 91] width 65 height 7
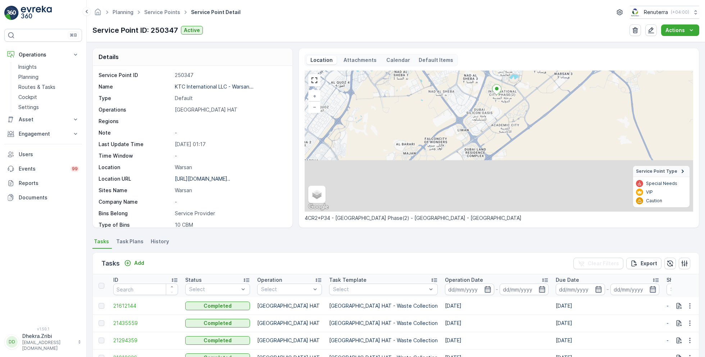
drag, startPoint x: 494, startPoint y: 155, endPoint x: 496, endPoint y: 82, distance: 72.6
click at [496, 84] on div at bounding box center [496, 90] width 9 height 13
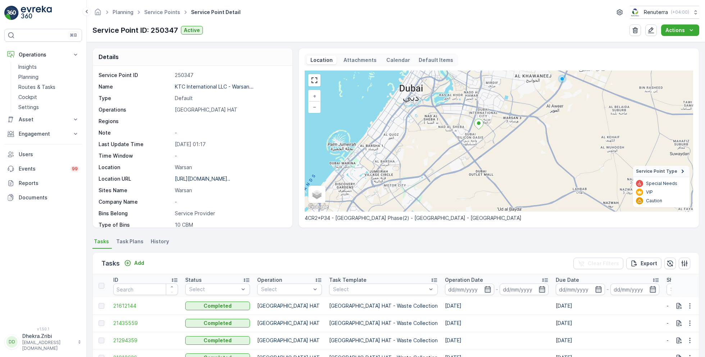
drag, startPoint x: 510, startPoint y: 99, endPoint x: 492, endPoint y: 146, distance: 50.5
click at [492, 146] on div "+ − Satellite Roadmap Terrain Hybrid Leaflet Keyboard shortcuts Map Data Map da…" at bounding box center [498, 140] width 388 height 141
click at [162, 11] on link "Service Points" at bounding box center [162, 12] width 36 height 6
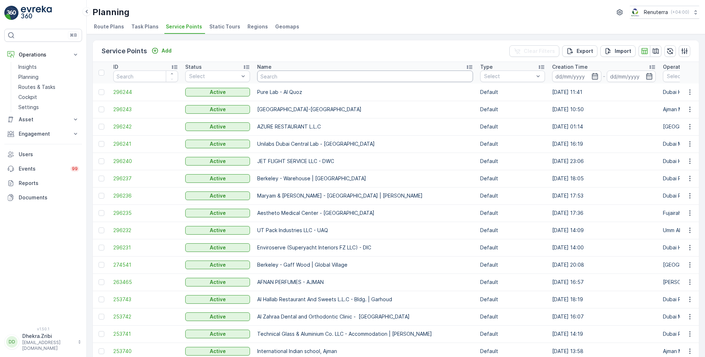
click at [270, 73] on input "text" at bounding box center [365, 76] width 216 height 12
type input "nabc"
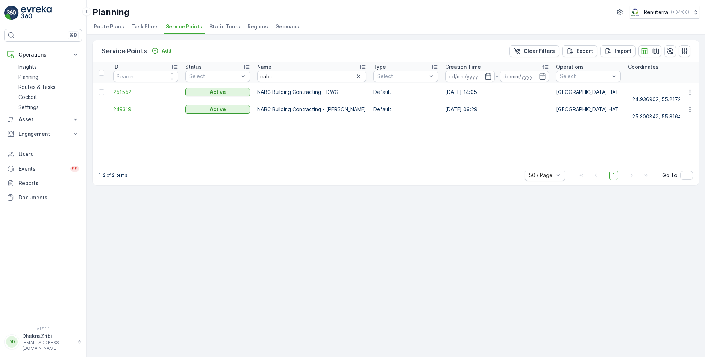
click at [130, 108] on span "249319" at bounding box center [145, 109] width 65 height 7
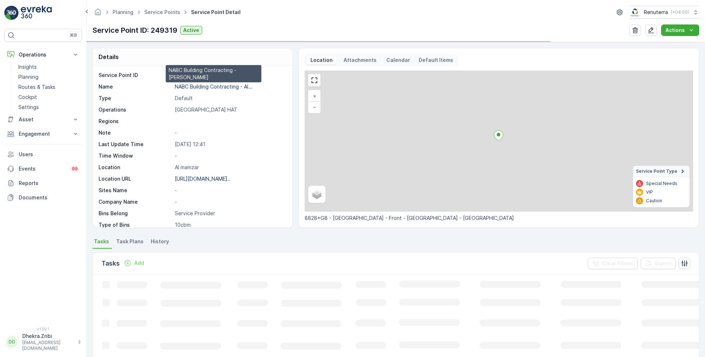
click at [212, 86] on p "NABC Building Contracting - Al..." at bounding box center [214, 86] width 78 height 6
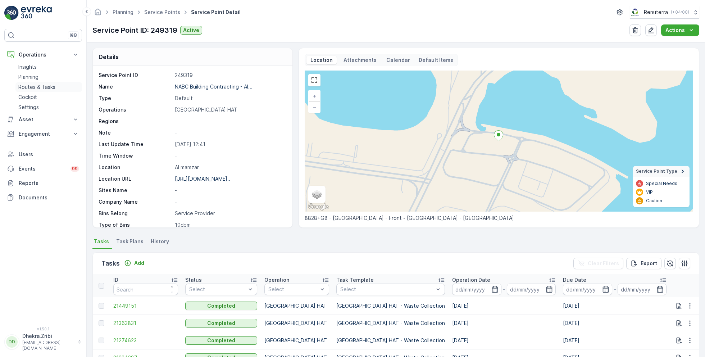
click at [39, 88] on p "Routes & Tasks" at bounding box center [36, 86] width 37 height 7
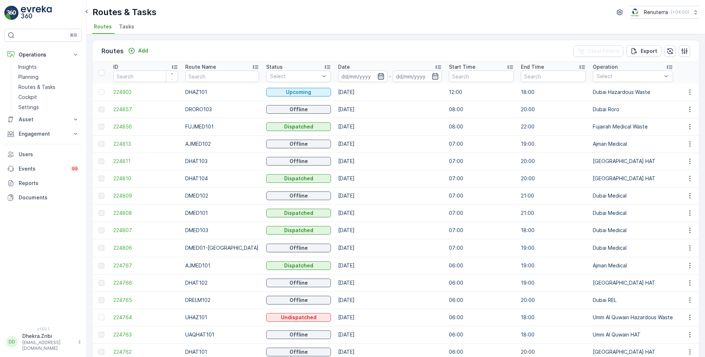
click at [377, 77] on icon "button" at bounding box center [380, 76] width 7 height 7
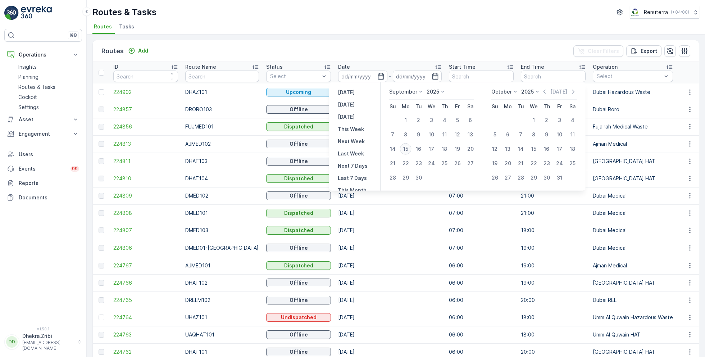
click at [406, 149] on div "15" at bounding box center [406, 149] width 12 height 12
type input "[DATE]"
click at [406, 149] on div "15" at bounding box center [406, 149] width 12 height 12
type input "[DATE]"
click at [391, 24] on ul "Routes Tasks" at bounding box center [392, 28] width 601 height 12
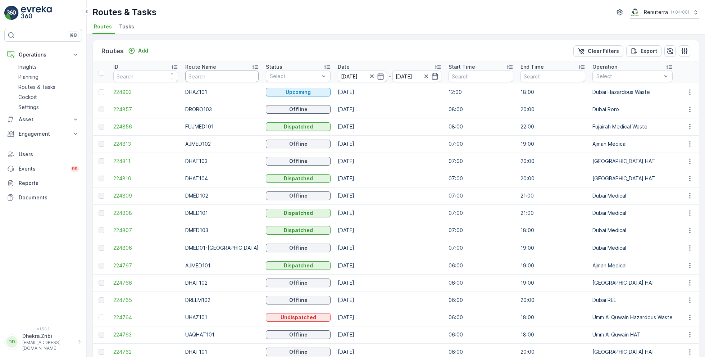
click at [223, 76] on input "text" at bounding box center [221, 76] width 73 height 12
type input "rel"
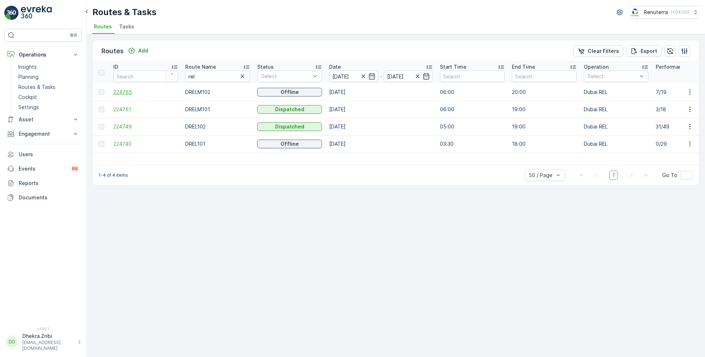
click at [122, 91] on span "224765" at bounding box center [145, 91] width 65 height 7
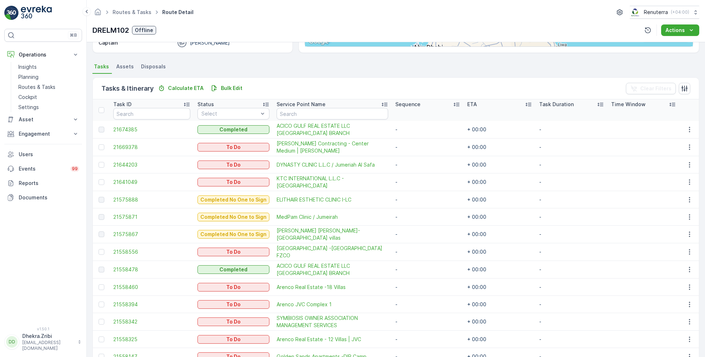
scroll to position [142, 0]
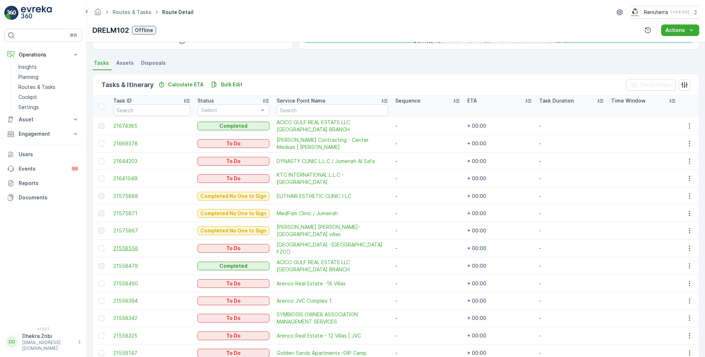
click at [127, 247] on span "21558556" at bounding box center [151, 247] width 77 height 7
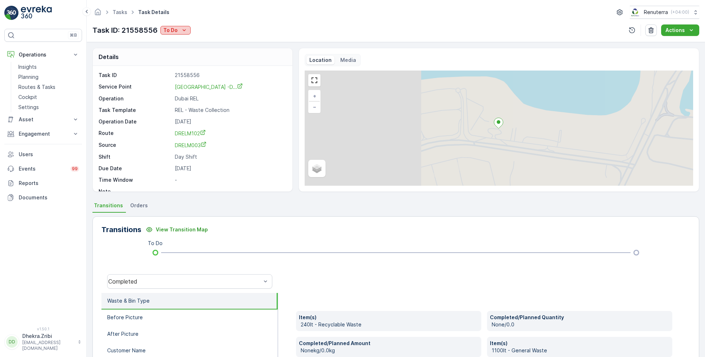
click at [182, 31] on icon "To Do" at bounding box center [183, 30] width 7 height 7
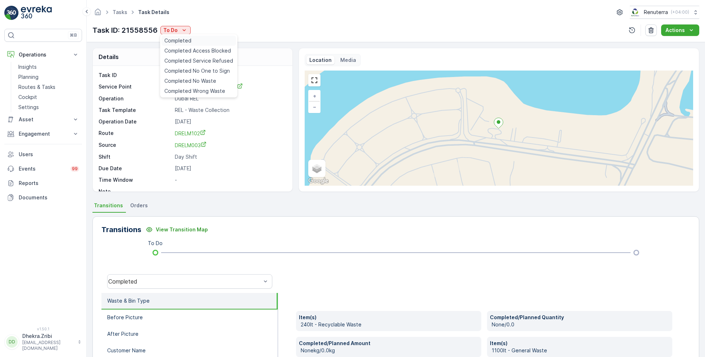
click at [200, 43] on div "Completed" at bounding box center [198, 41] width 74 height 10
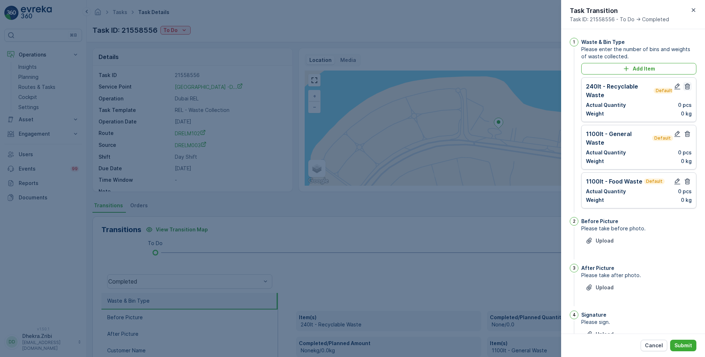
click at [685, 88] on icon "button" at bounding box center [686, 86] width 7 height 7
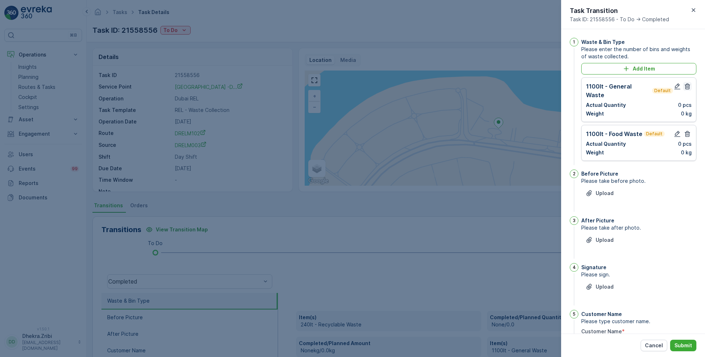
click at [686, 87] on icon "button" at bounding box center [686, 86] width 5 height 6
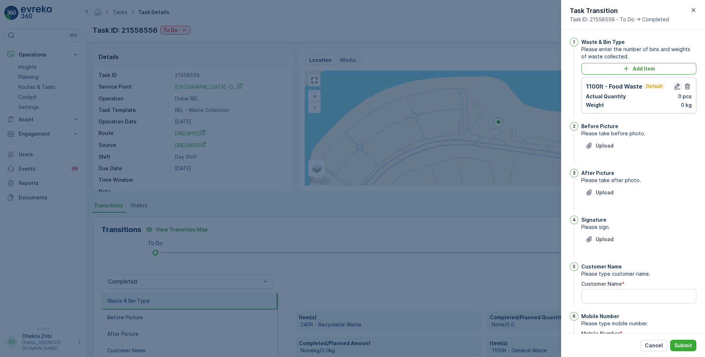
click at [675, 86] on icon "button" at bounding box center [677, 86] width 6 height 6
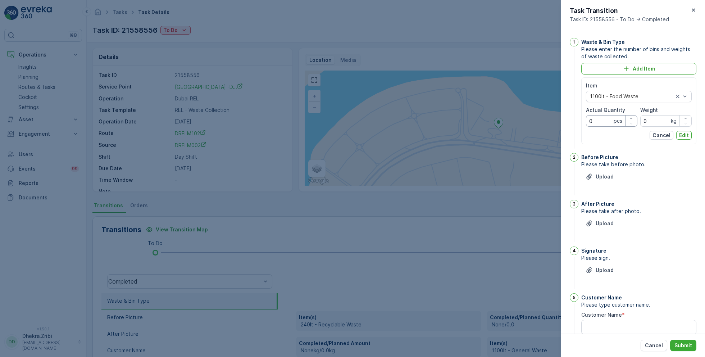
click at [596, 118] on Quantity "0" at bounding box center [611, 121] width 51 height 12
type Quantity "6"
click at [654, 118] on input "0" at bounding box center [665, 121] width 51 height 12
type input "1070"
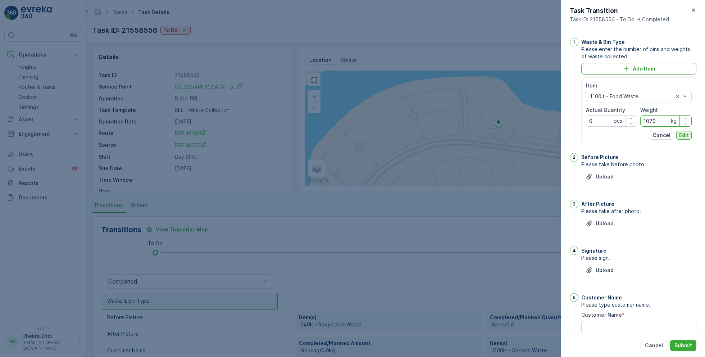
click at [684, 134] on p "Edit" at bounding box center [684, 135] width 10 height 7
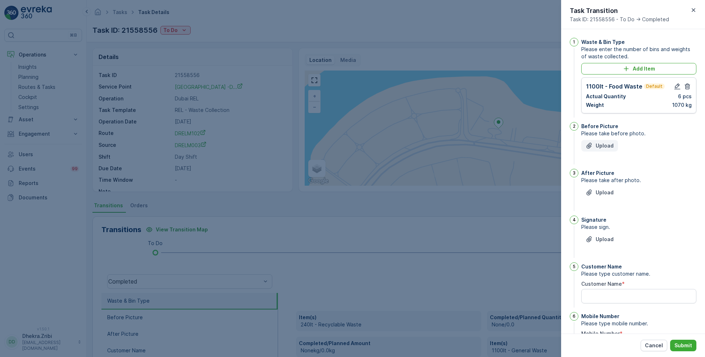
click at [604, 147] on p "Upload" at bounding box center [604, 145] width 18 height 7
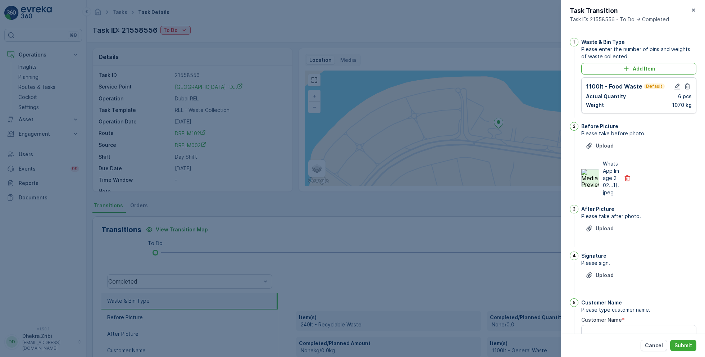
click at [588, 180] on img at bounding box center [590, 178] width 18 height 18
click at [604, 232] on p "Upload" at bounding box center [604, 228] width 18 height 7
click at [590, 270] on img at bounding box center [590, 261] width 18 height 18
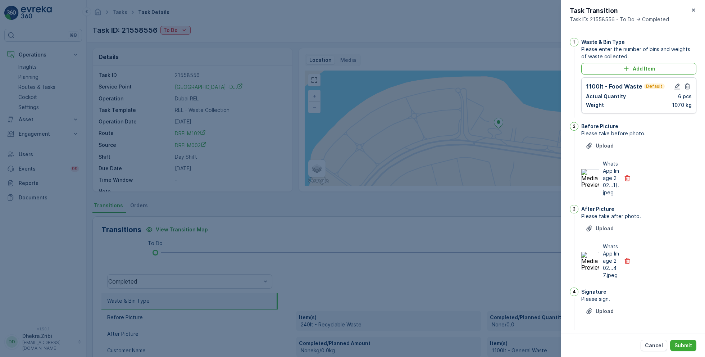
scroll to position [125, 0]
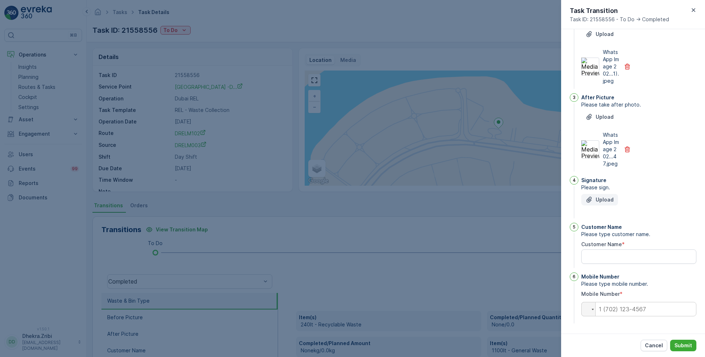
click at [602, 197] on p "Upload" at bounding box center [604, 199] width 18 height 7
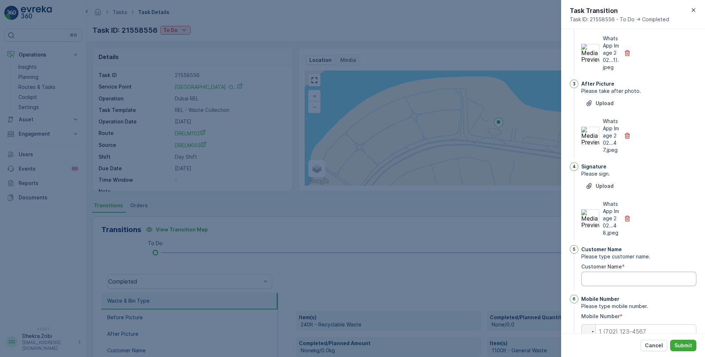
click at [598, 286] on Name "Customer Name" at bounding box center [638, 278] width 115 height 14
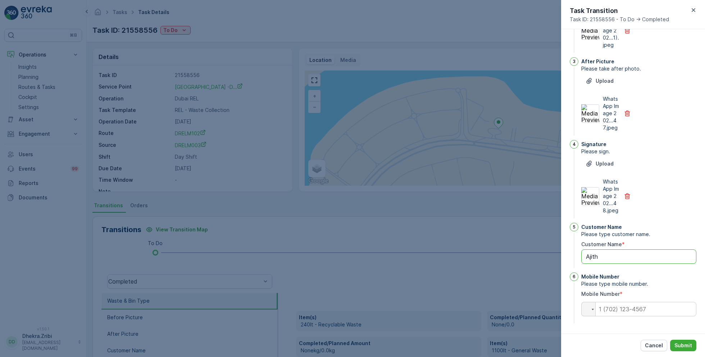
type Name "Ajith"
click at [620, 307] on input "tel" at bounding box center [638, 309] width 115 height 14
type input "0"
click at [681, 343] on p "Submit" at bounding box center [683, 345] width 18 height 7
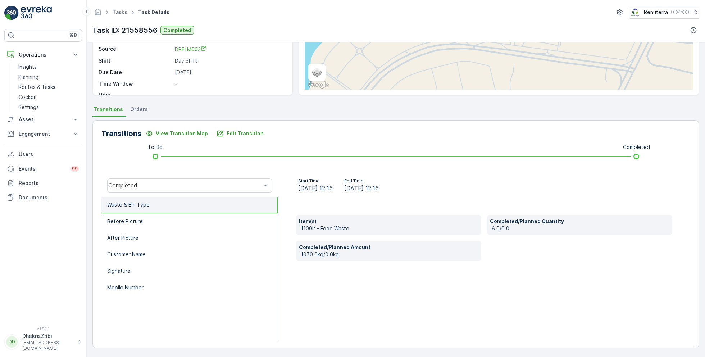
scroll to position [0, 0]
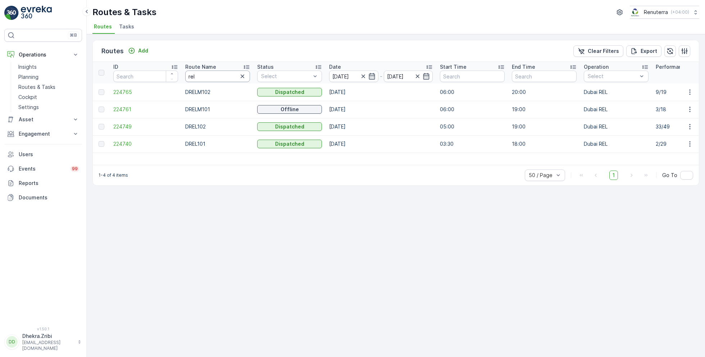
click at [211, 73] on input "rel" at bounding box center [217, 76] width 65 height 12
type input "hat"
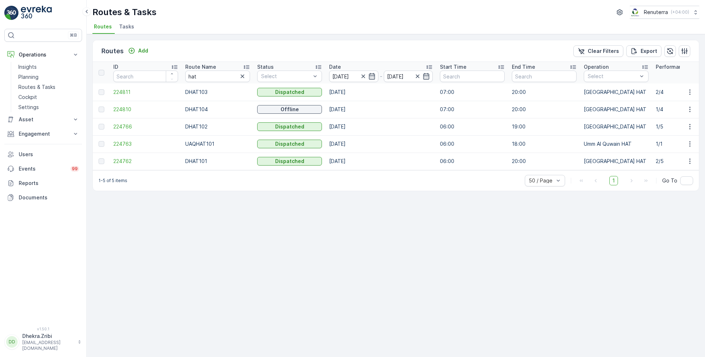
click at [246, 64] on icon at bounding box center [246, 66] width 7 height 7
click at [122, 89] on span "224762" at bounding box center [145, 91] width 65 height 7
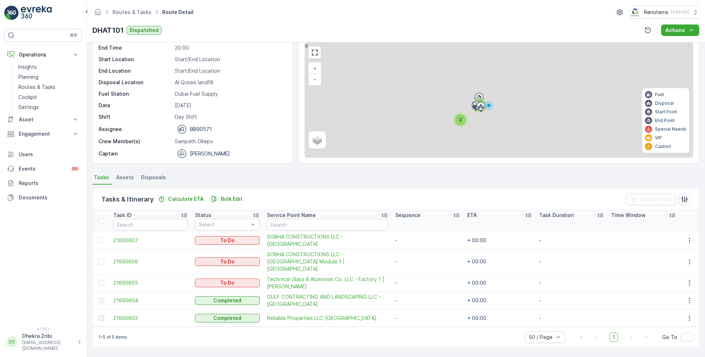
scroll to position [19, 0]
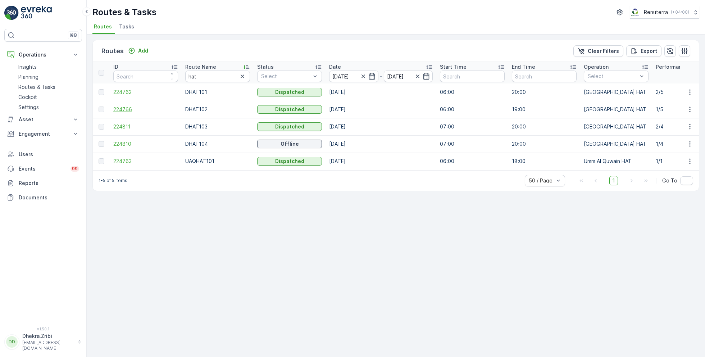
click at [126, 110] on span "224766" at bounding box center [145, 109] width 65 height 7
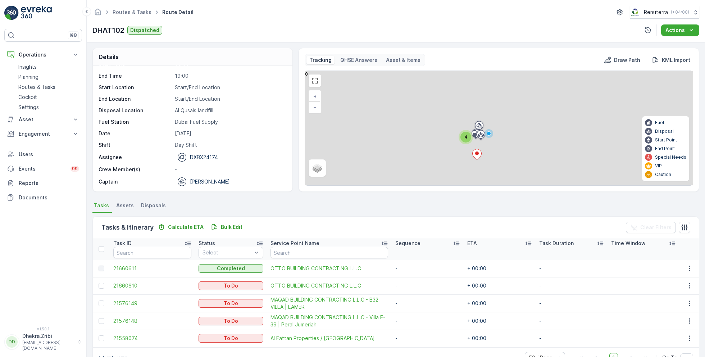
scroll to position [19, 0]
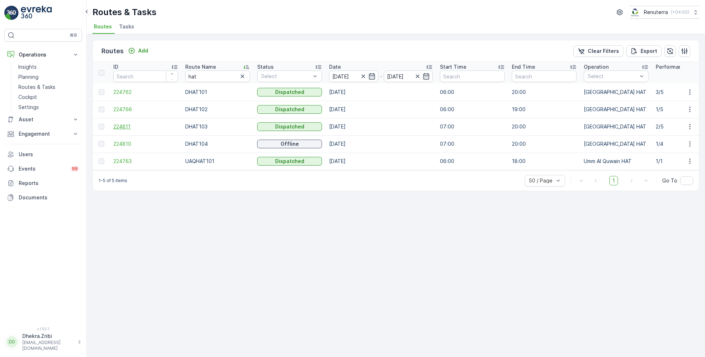
click at [124, 125] on span "224811" at bounding box center [145, 126] width 65 height 7
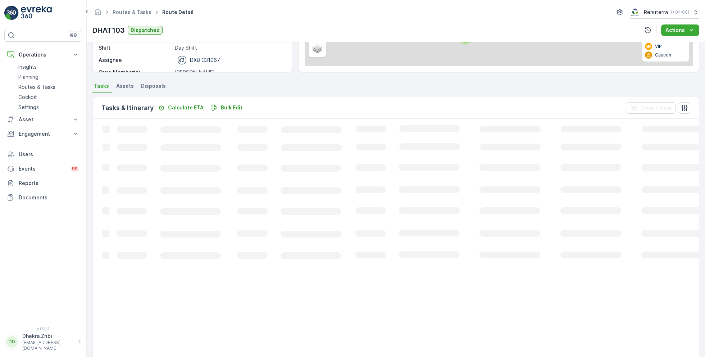
scroll to position [19, 0]
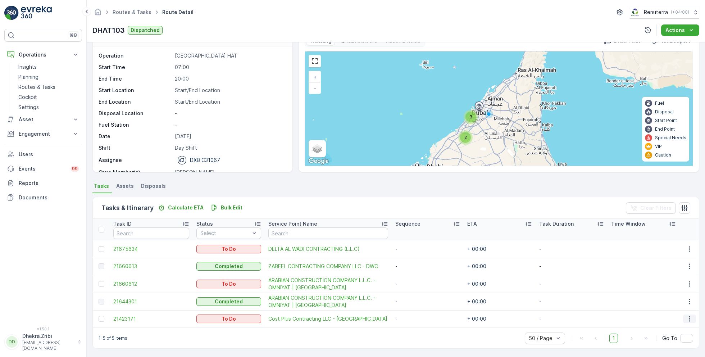
click at [688, 316] on icon "button" at bounding box center [689, 318] width 7 height 7
click at [679, 290] on span "Remove from Route" at bounding box center [678, 293] width 49 height 7
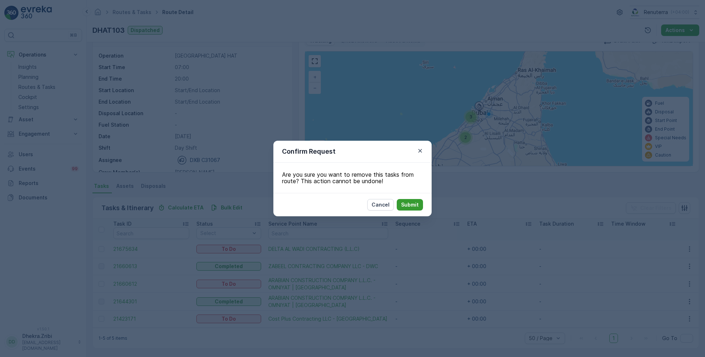
click at [410, 204] on p "Submit" at bounding box center [410, 204] width 18 height 7
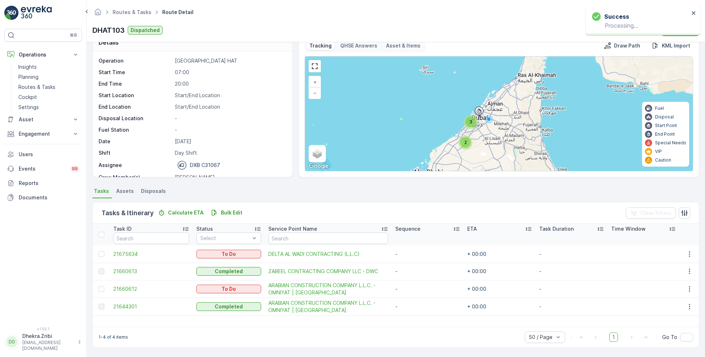
scroll to position [14, 0]
click at [686, 287] on icon "button" at bounding box center [689, 289] width 7 height 7
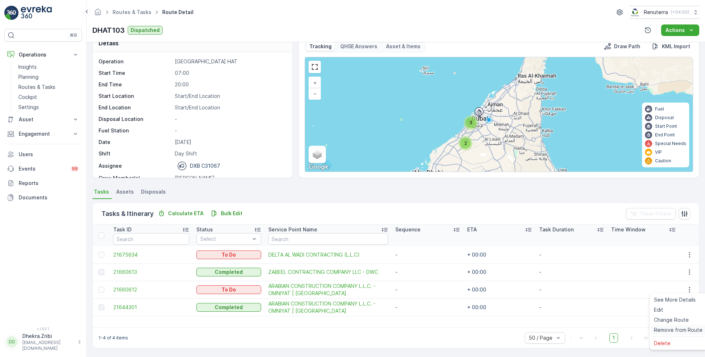
click at [659, 329] on span "Remove from Route" at bounding box center [678, 329] width 49 height 7
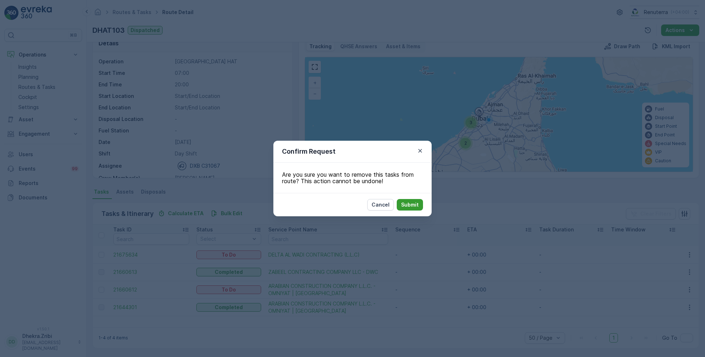
click at [410, 202] on p "Submit" at bounding box center [410, 204] width 18 height 7
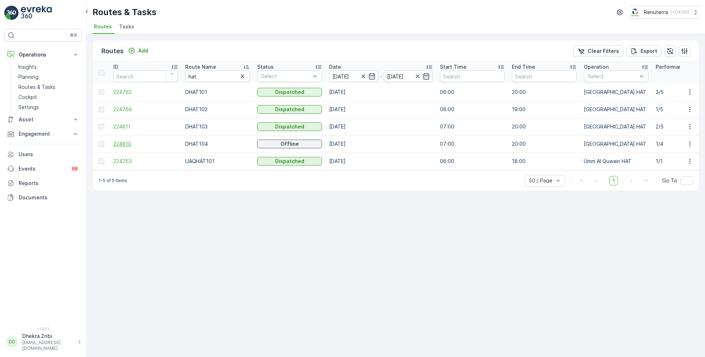
click at [125, 142] on span "224810" at bounding box center [145, 143] width 65 height 7
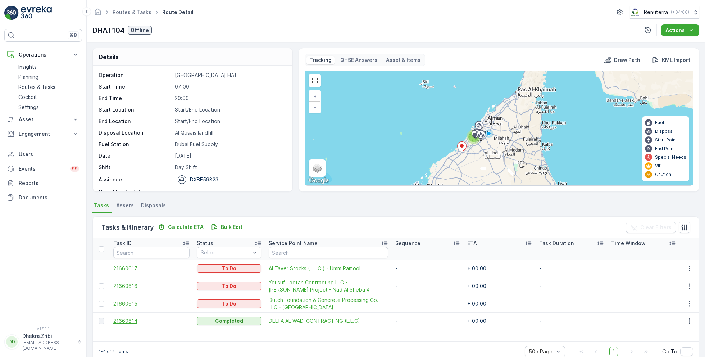
click at [128, 318] on span "21660614" at bounding box center [151, 320] width 76 height 7
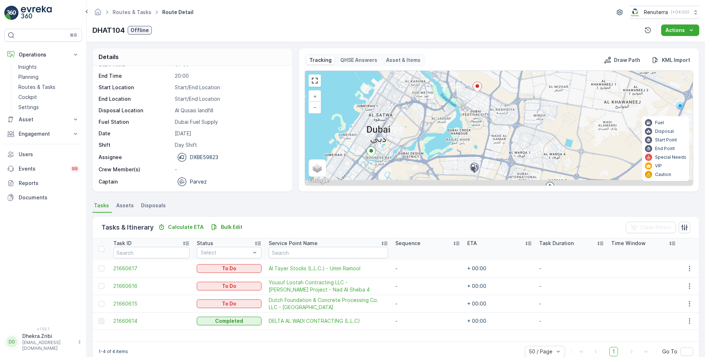
drag, startPoint x: 424, startPoint y: 168, endPoint x: 447, endPoint y: 136, distance: 39.1
click at [447, 136] on div "+ − Satellite Roadmap Terrain Hybrid Leaflet Keyboard shortcuts Map Data Map da…" at bounding box center [499, 128] width 388 height 114
